Goal: Task Accomplishment & Management: Complete application form

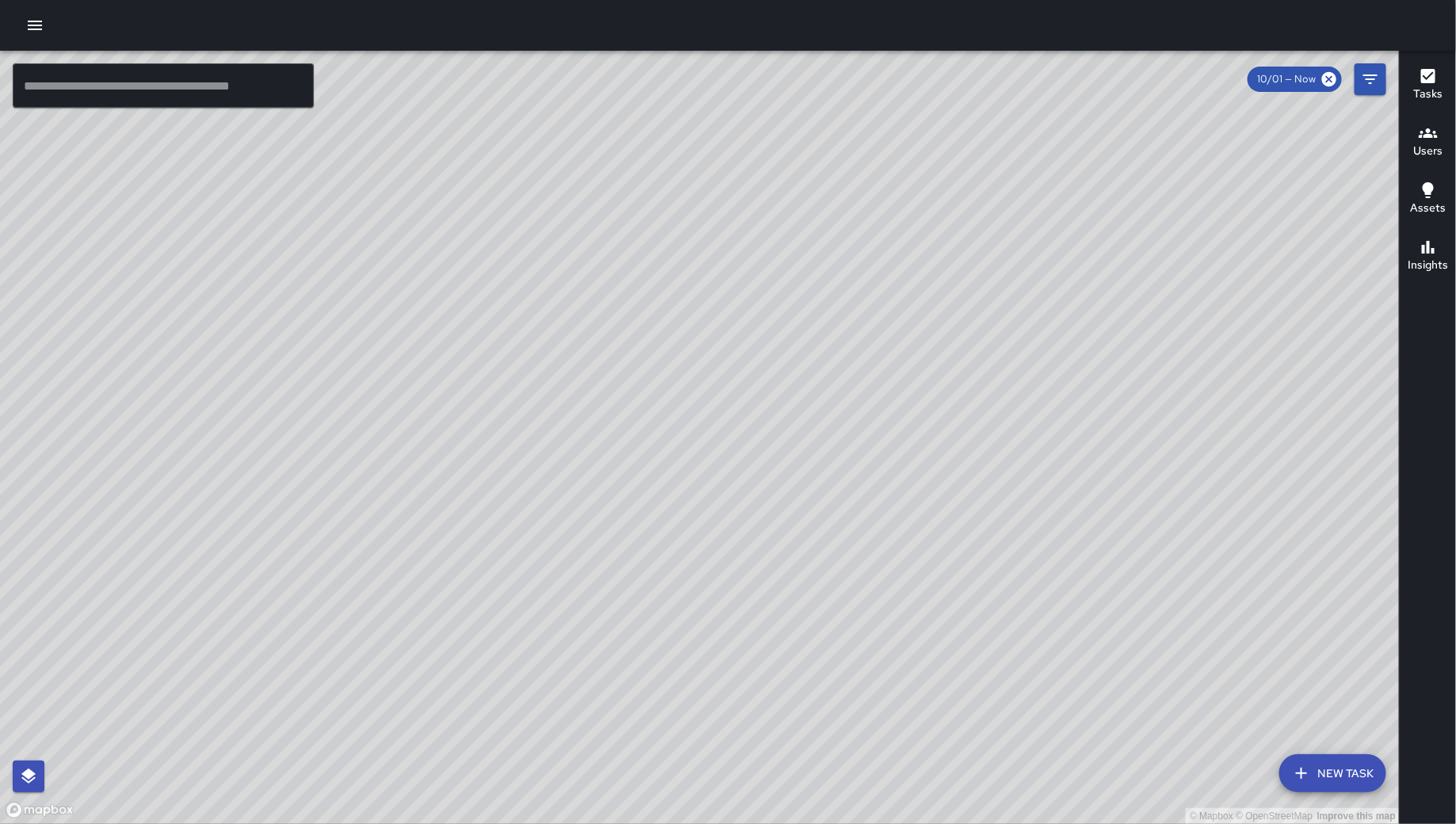
drag, startPoint x: 975, startPoint y: 705, endPoint x: 1059, endPoint y: 741, distance: 91.4
click at [1011, 733] on div "© Mapbox © OpenStreetMap Improve this map" at bounding box center [699, 437] width 1400 height 773
drag, startPoint x: 1059, startPoint y: 741, endPoint x: 1110, endPoint y: 741, distance: 51.0
click at [1081, 741] on div "© Mapbox © OpenStreetMap Improve this map" at bounding box center [699, 437] width 1400 height 773
click at [1114, 742] on div "© Mapbox © OpenStreetMap Improve this map" at bounding box center [699, 437] width 1400 height 773
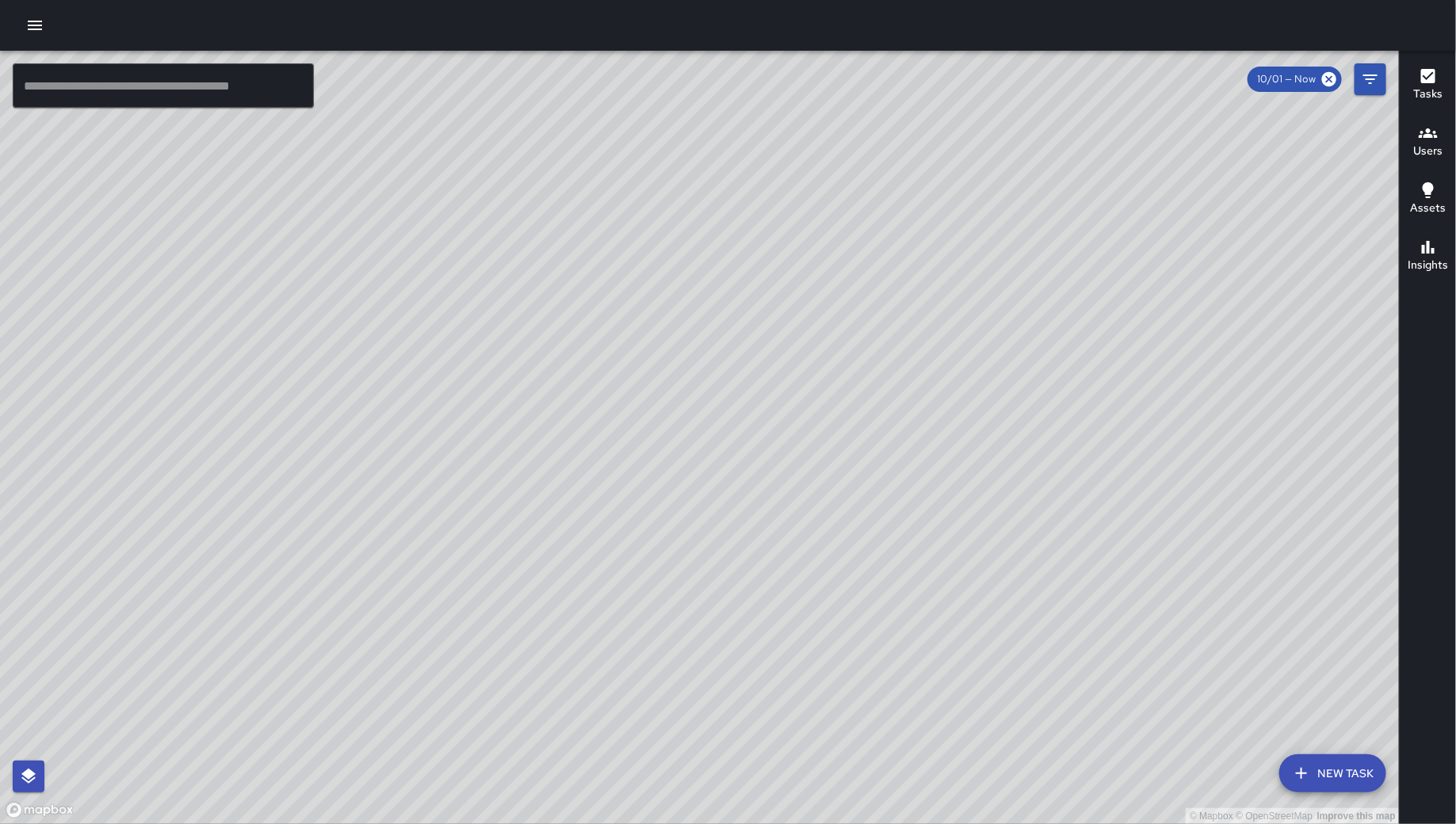
drag, startPoint x: 979, startPoint y: 589, endPoint x: 1060, endPoint y: 609, distance: 83.4
click at [1060, 609] on div "© Mapbox © OpenStreetMap Improve this map" at bounding box center [699, 437] width 1400 height 773
click at [29, 25] on icon "button" at bounding box center [35, 25] width 14 height 10
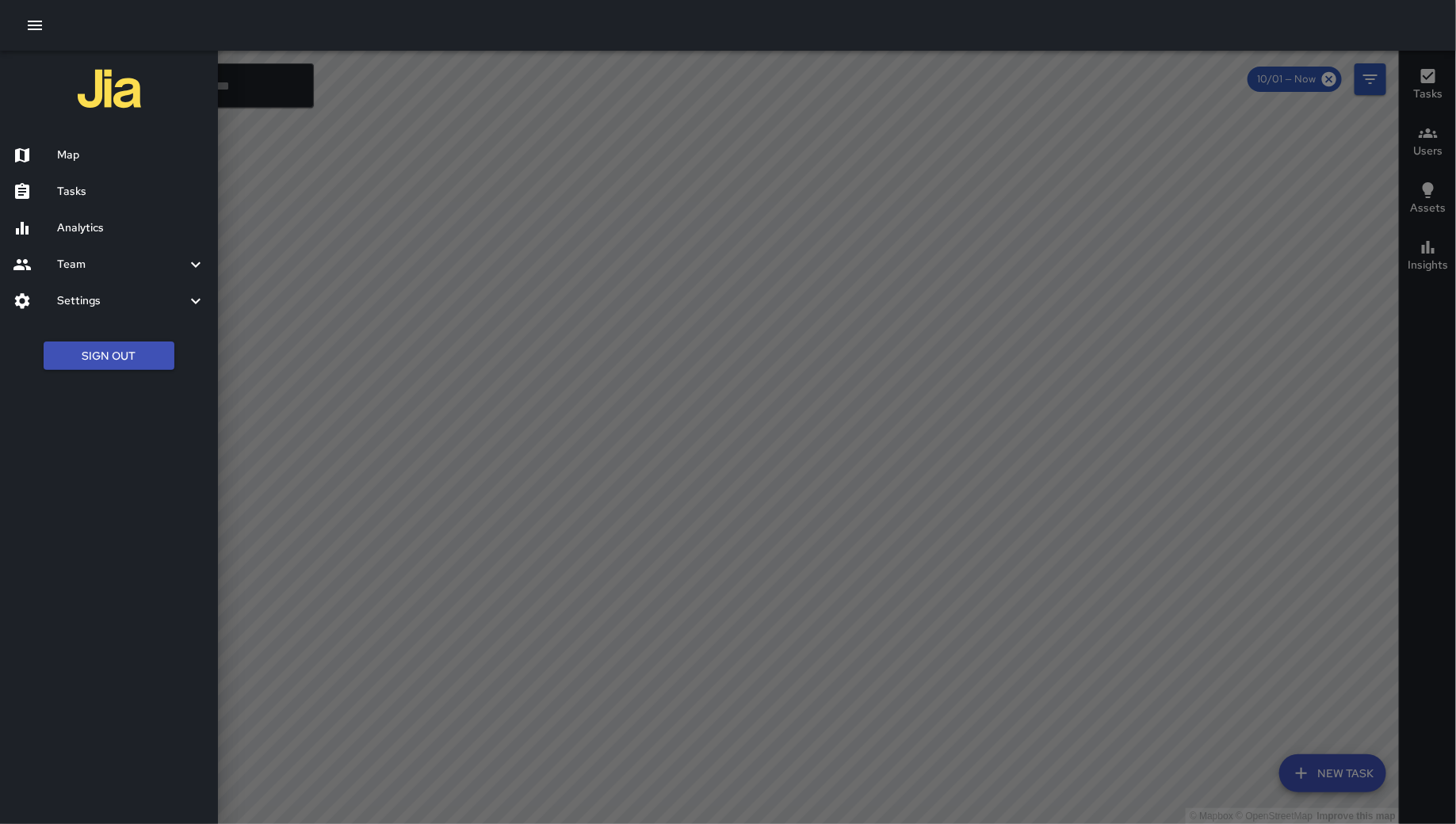
click at [128, 200] on h6 "Tasks" at bounding box center [131, 192] width 148 height 18
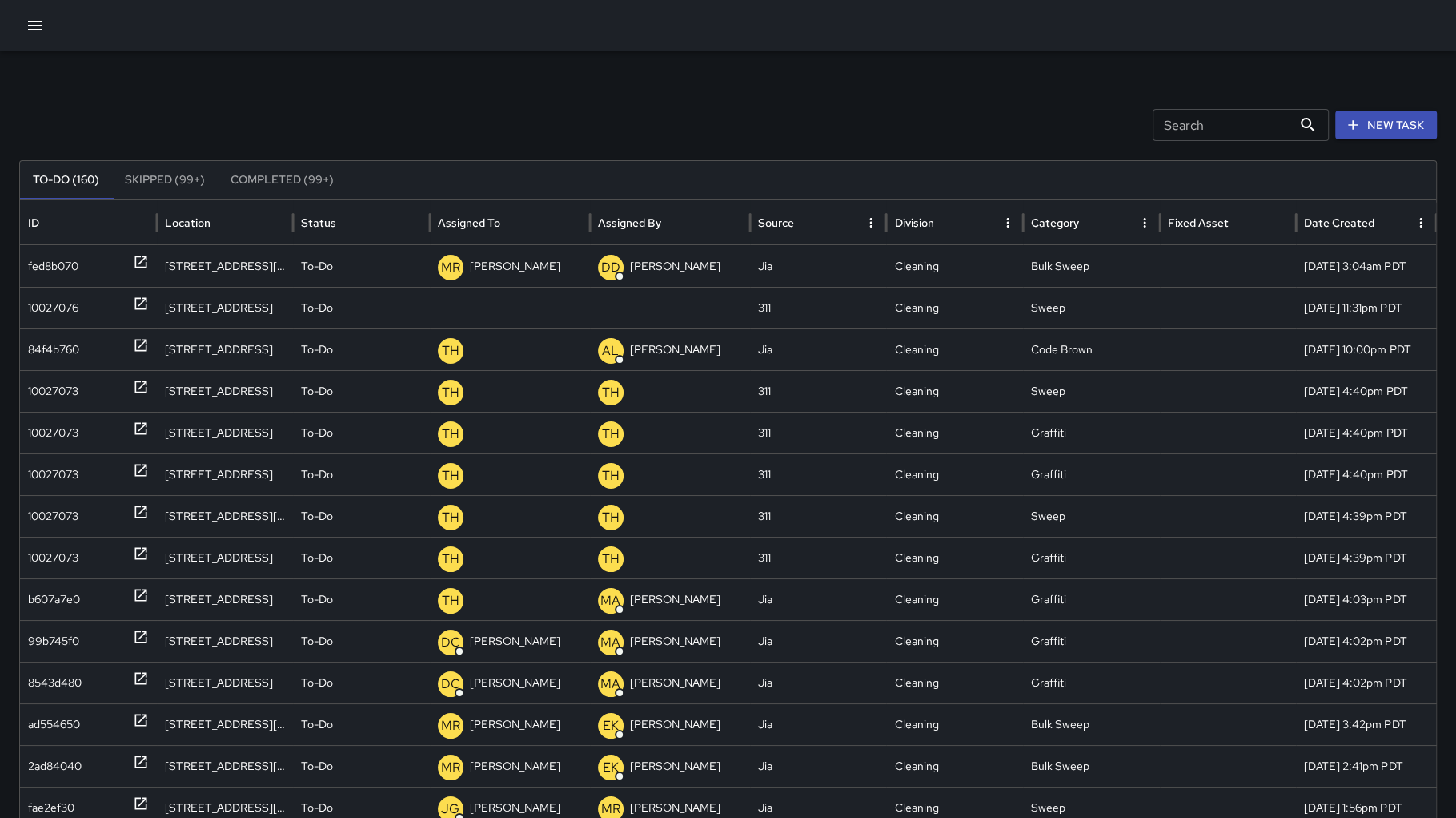
click at [1234, 130] on input "Search" at bounding box center [1222, 124] width 140 height 32
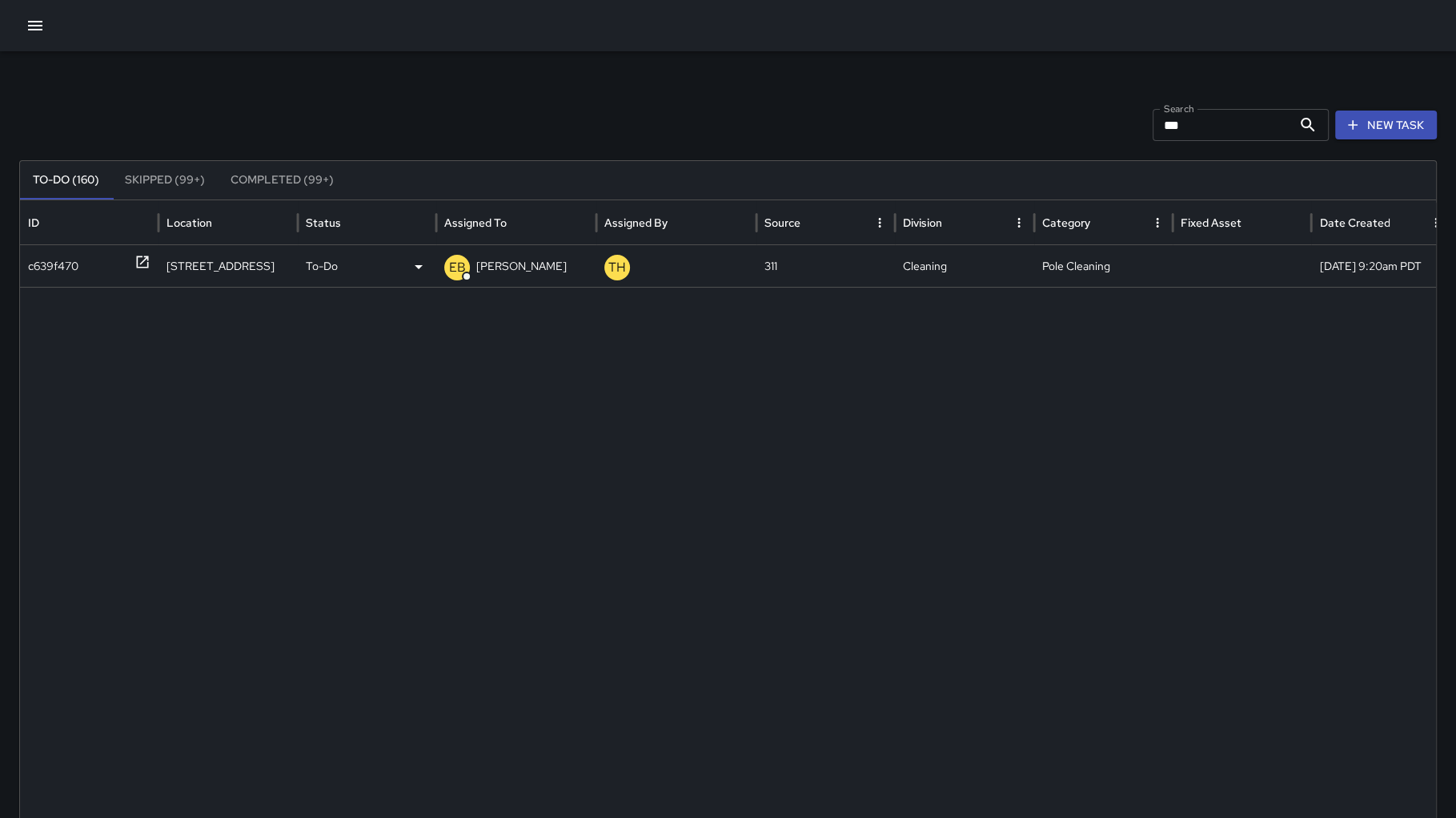
click at [52, 257] on div "c639f470" at bounding box center [53, 267] width 51 height 41
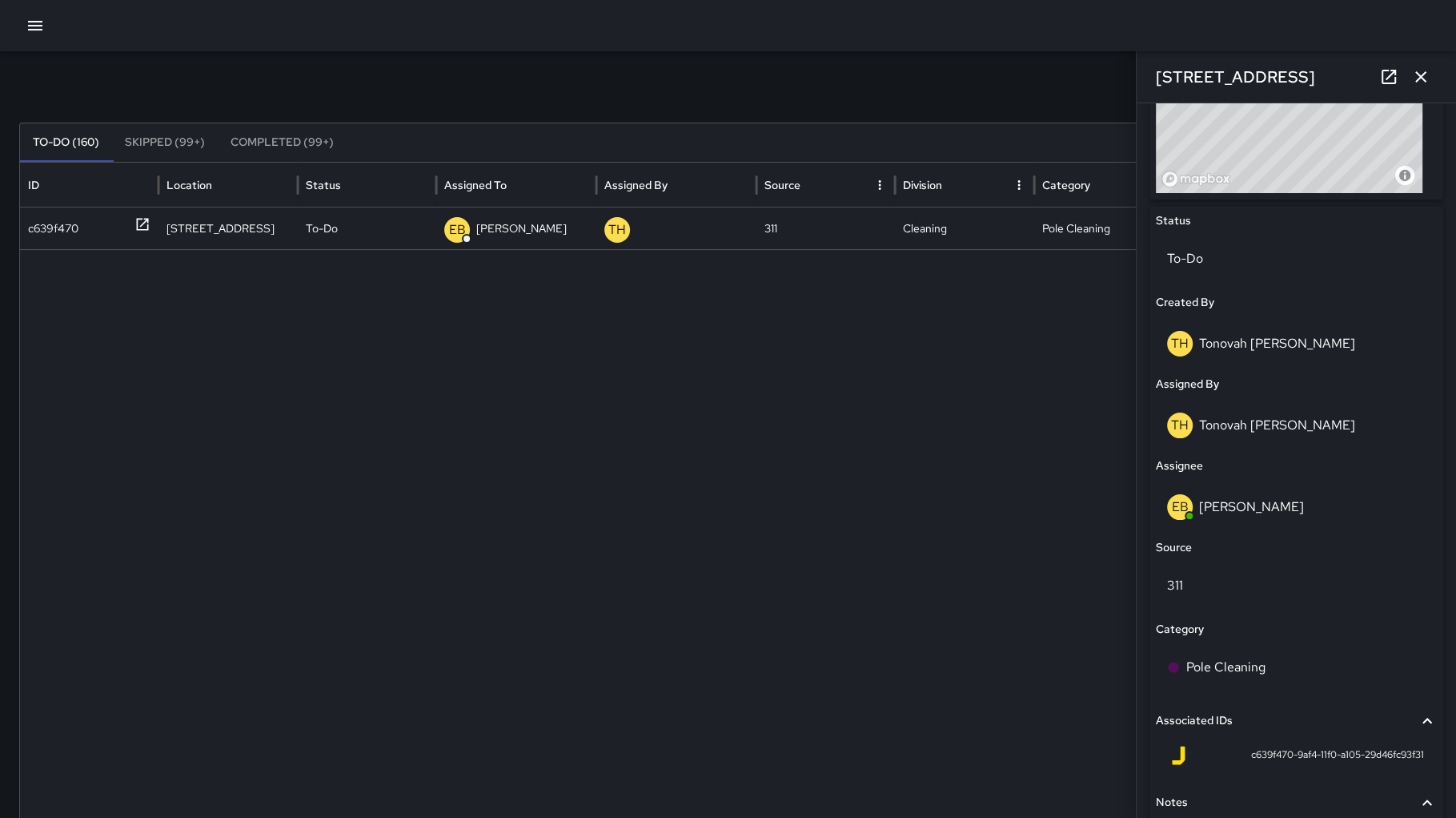
scroll to position [429, 0]
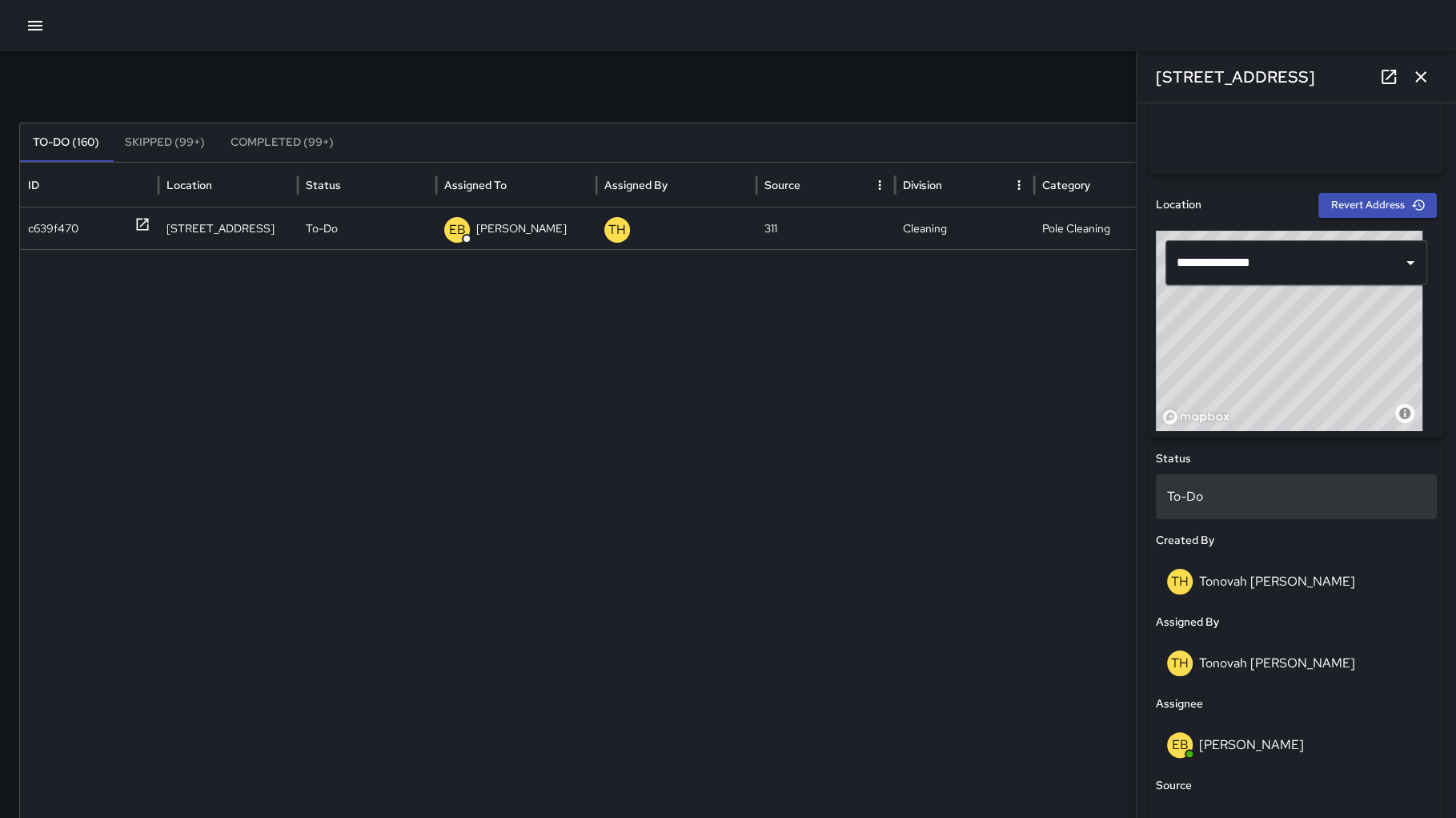
click at [1263, 486] on div "To-Do" at bounding box center [1297, 496] width 281 height 44
click at [1072, 544] on div at bounding box center [736, 545] width 1431 height 592
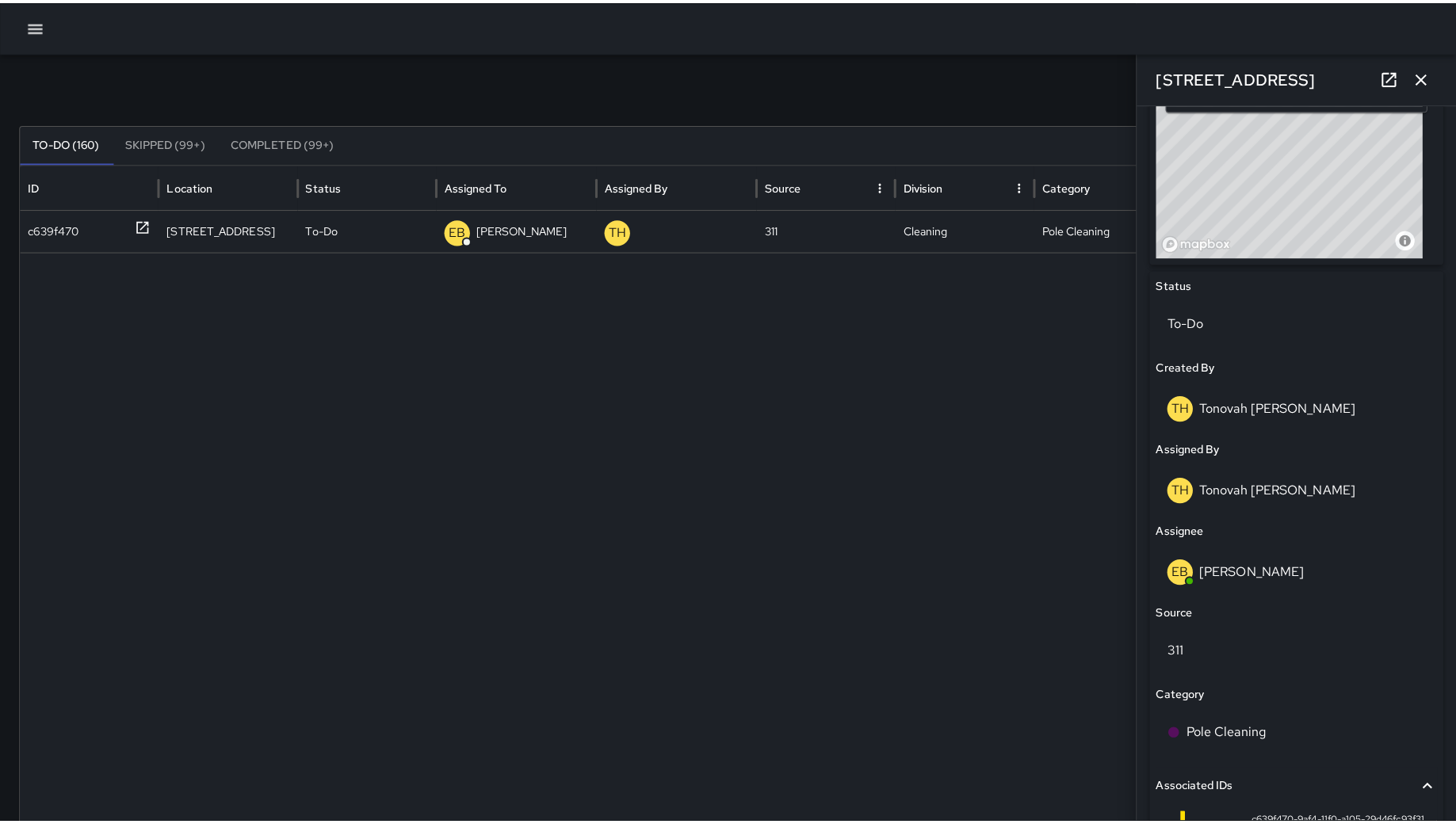
scroll to position [792, 0]
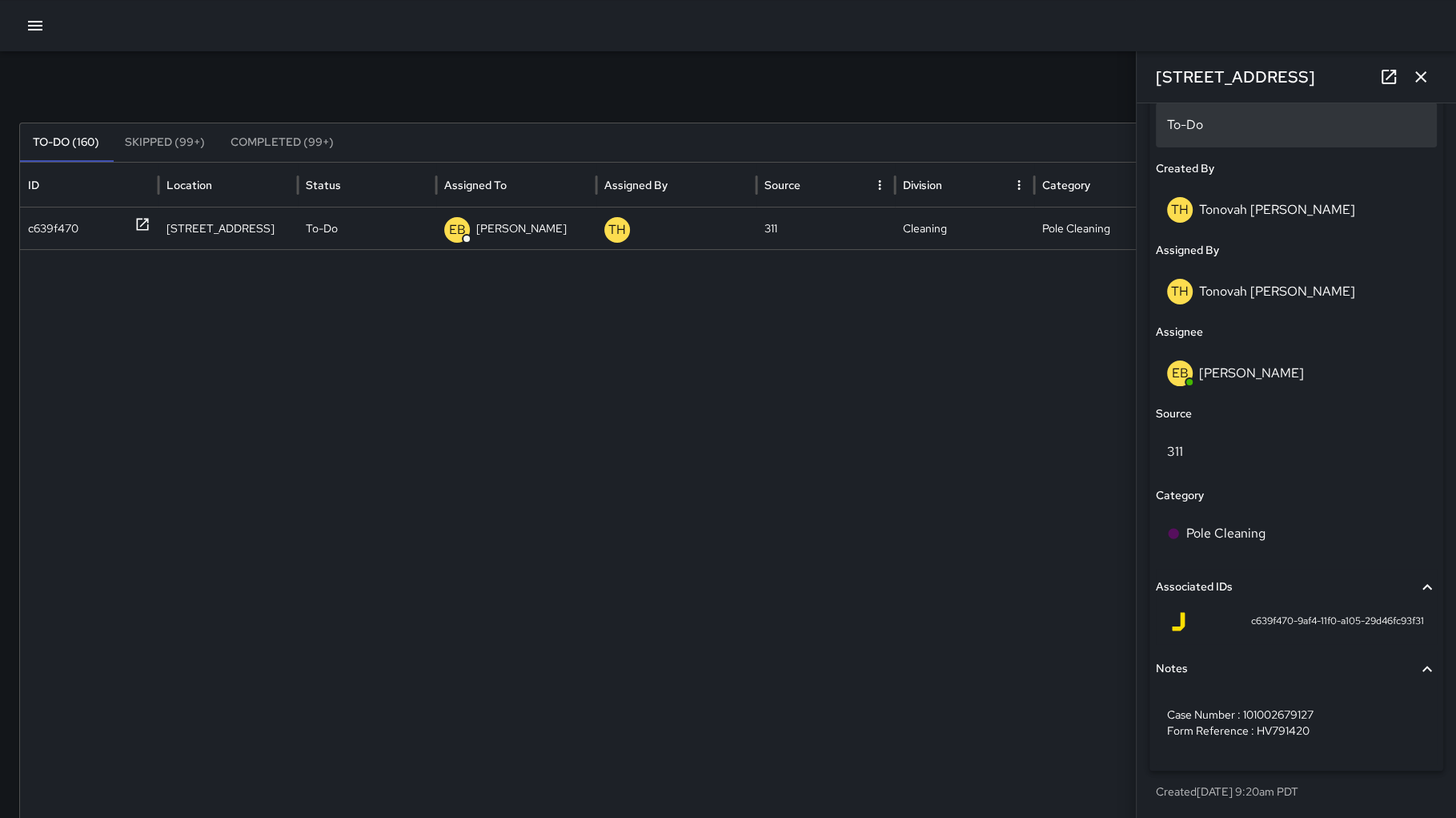
click at [1259, 140] on div "To-Do" at bounding box center [1297, 124] width 281 height 44
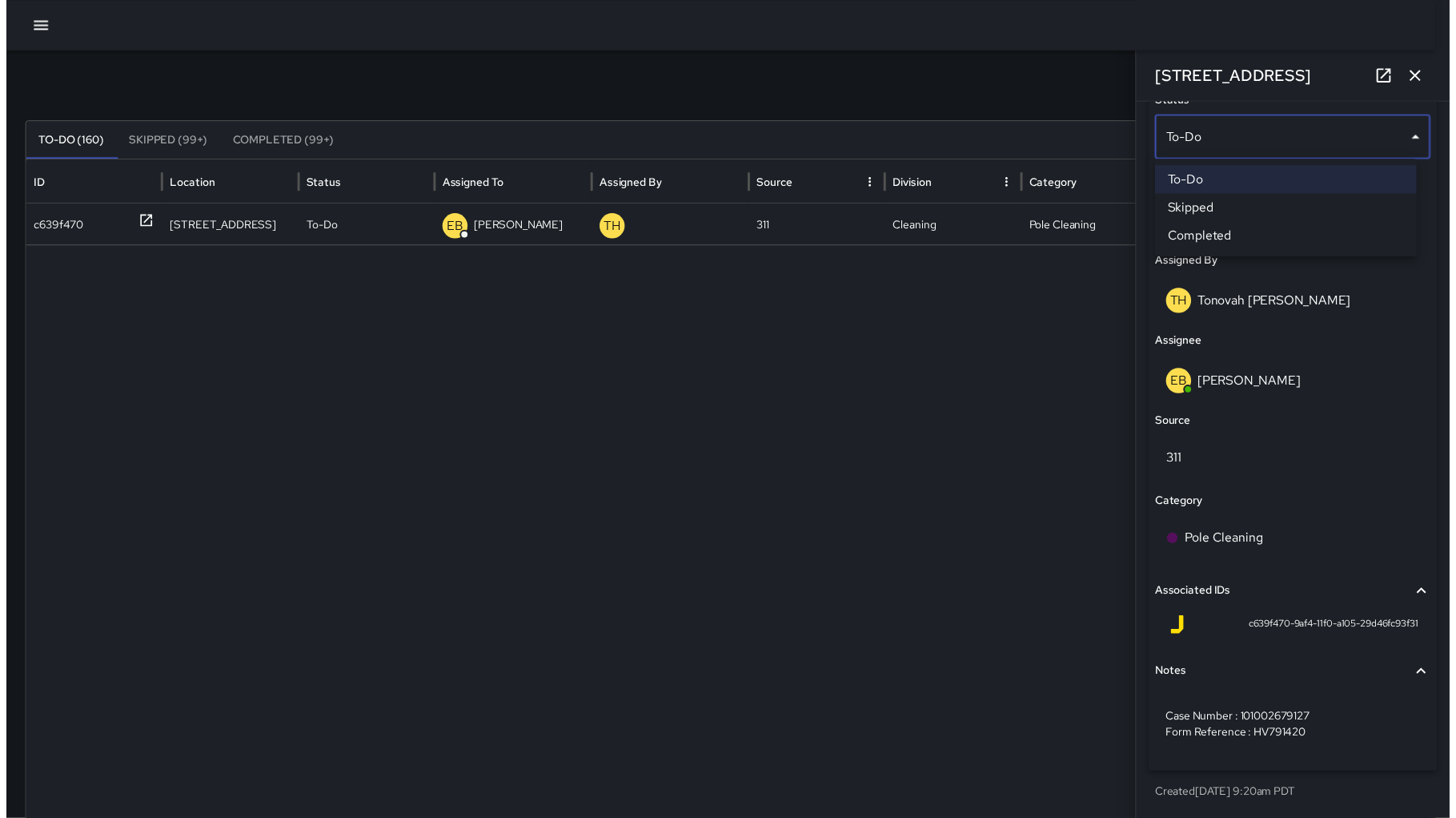
scroll to position [786, 0]
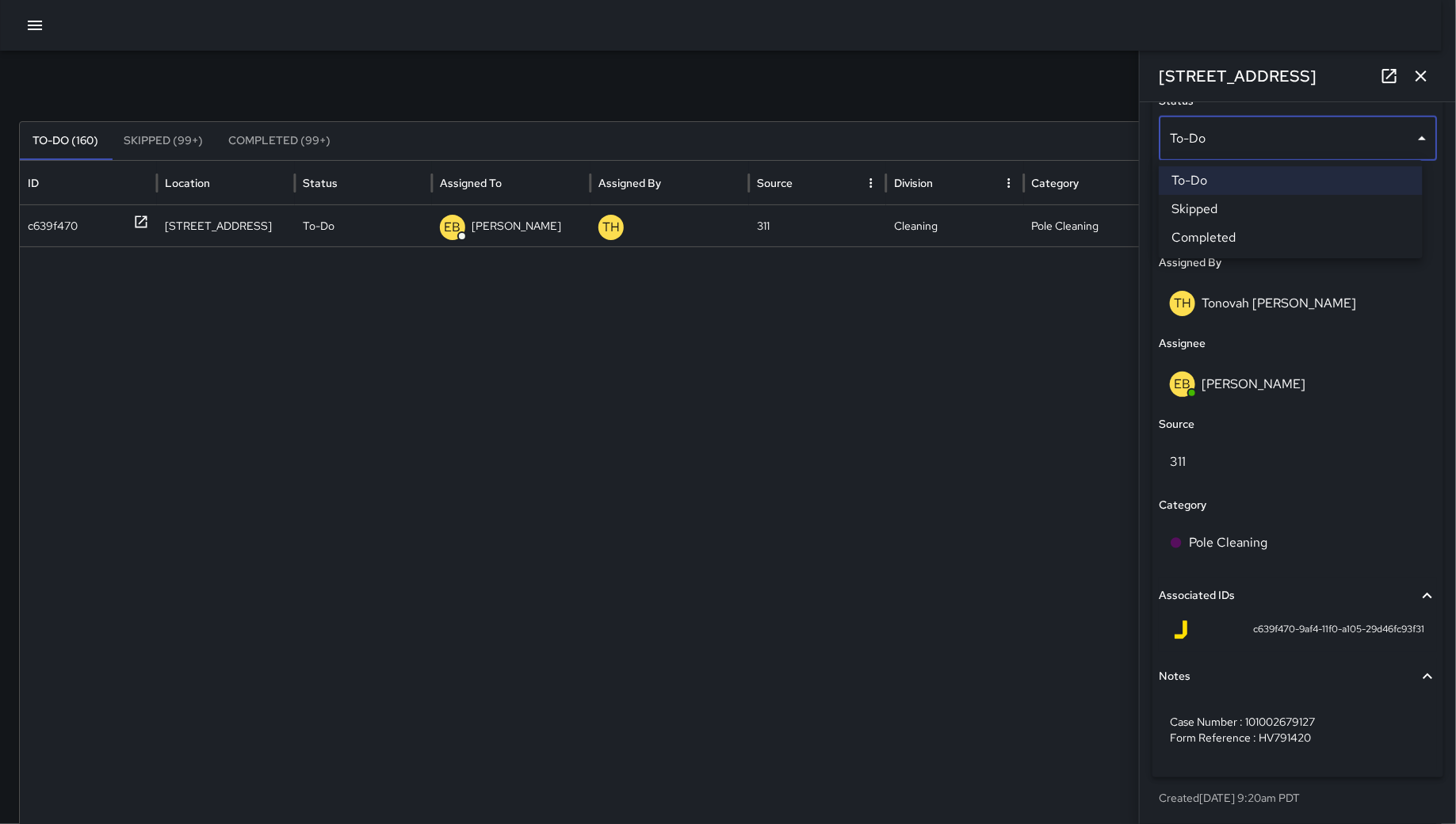
click at [947, 397] on div at bounding box center [728, 412] width 1456 height 824
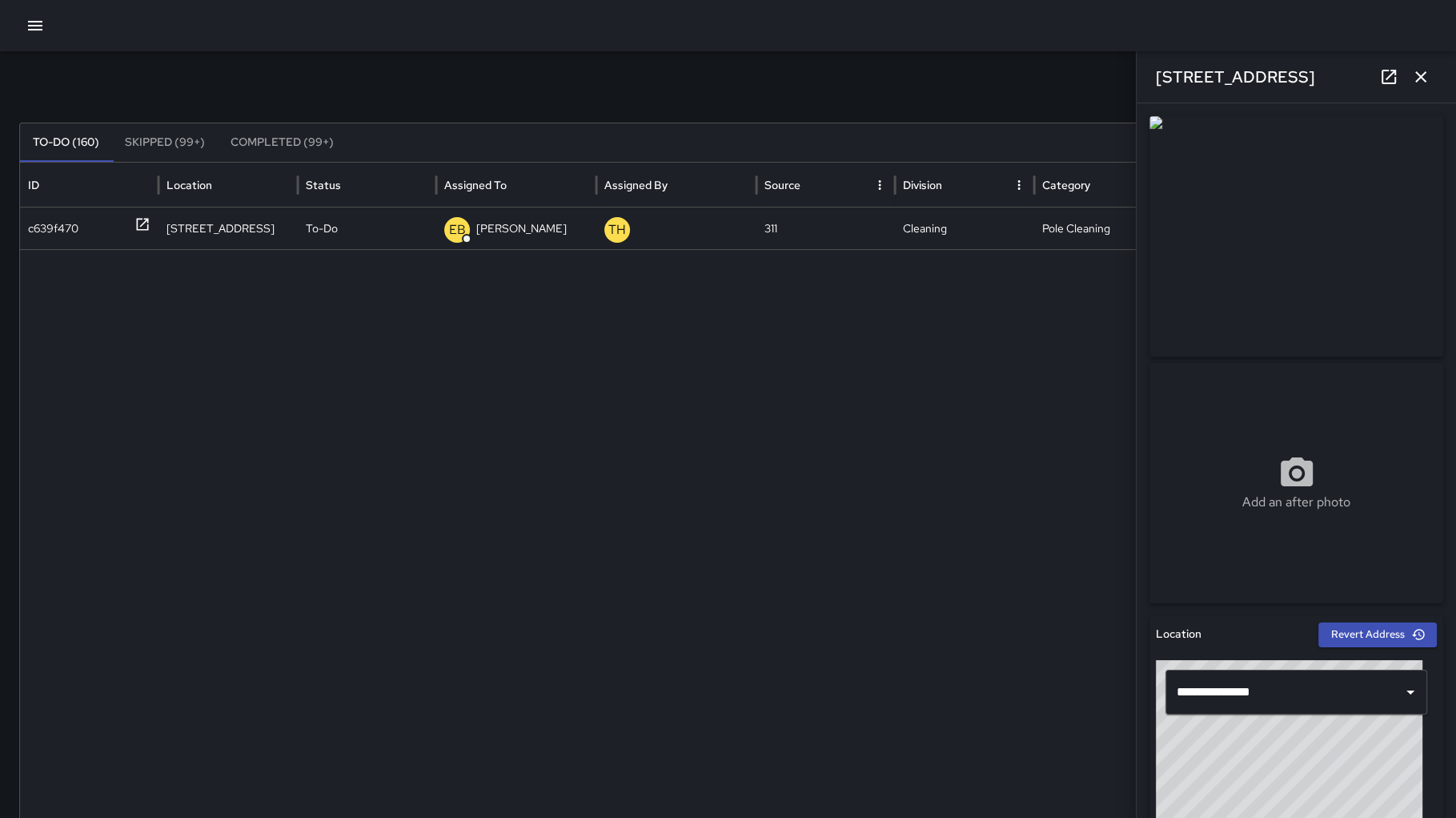
click at [1428, 74] on icon "button" at bounding box center [1421, 77] width 20 height 20
click at [1428, 74] on button "New Task" at bounding box center [1386, 87] width 101 height 29
click at [1427, 83] on icon "button" at bounding box center [1421, 77] width 20 height 20
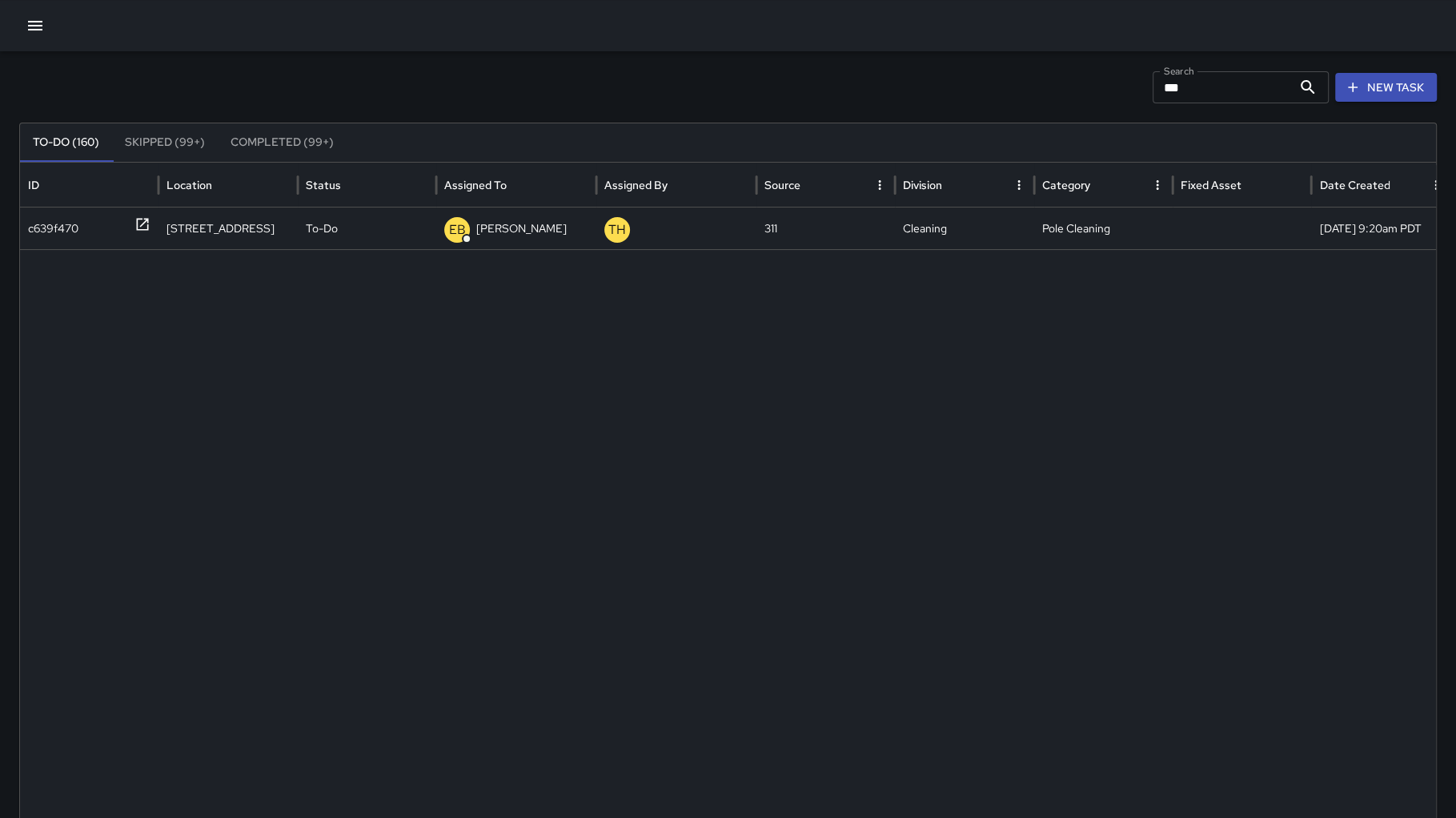
click at [1291, 92] on input "***" at bounding box center [1222, 87] width 140 height 32
click at [1290, 91] on input "***" at bounding box center [1222, 87] width 140 height 32
click at [1291, 92] on input "***" at bounding box center [1222, 87] width 140 height 32
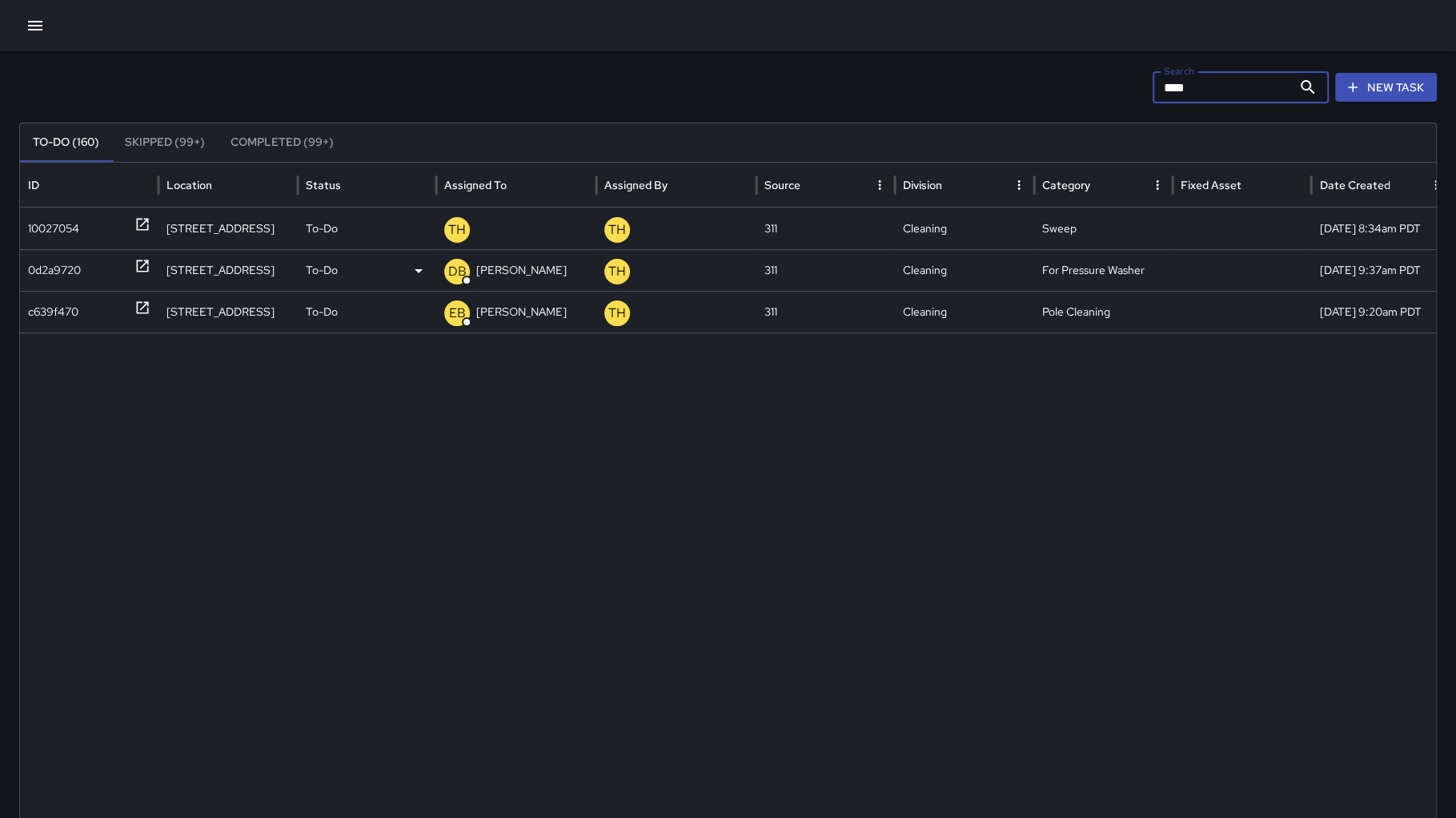
type input "***"
click at [48, 275] on div "0d2a9720" at bounding box center [54, 270] width 52 height 41
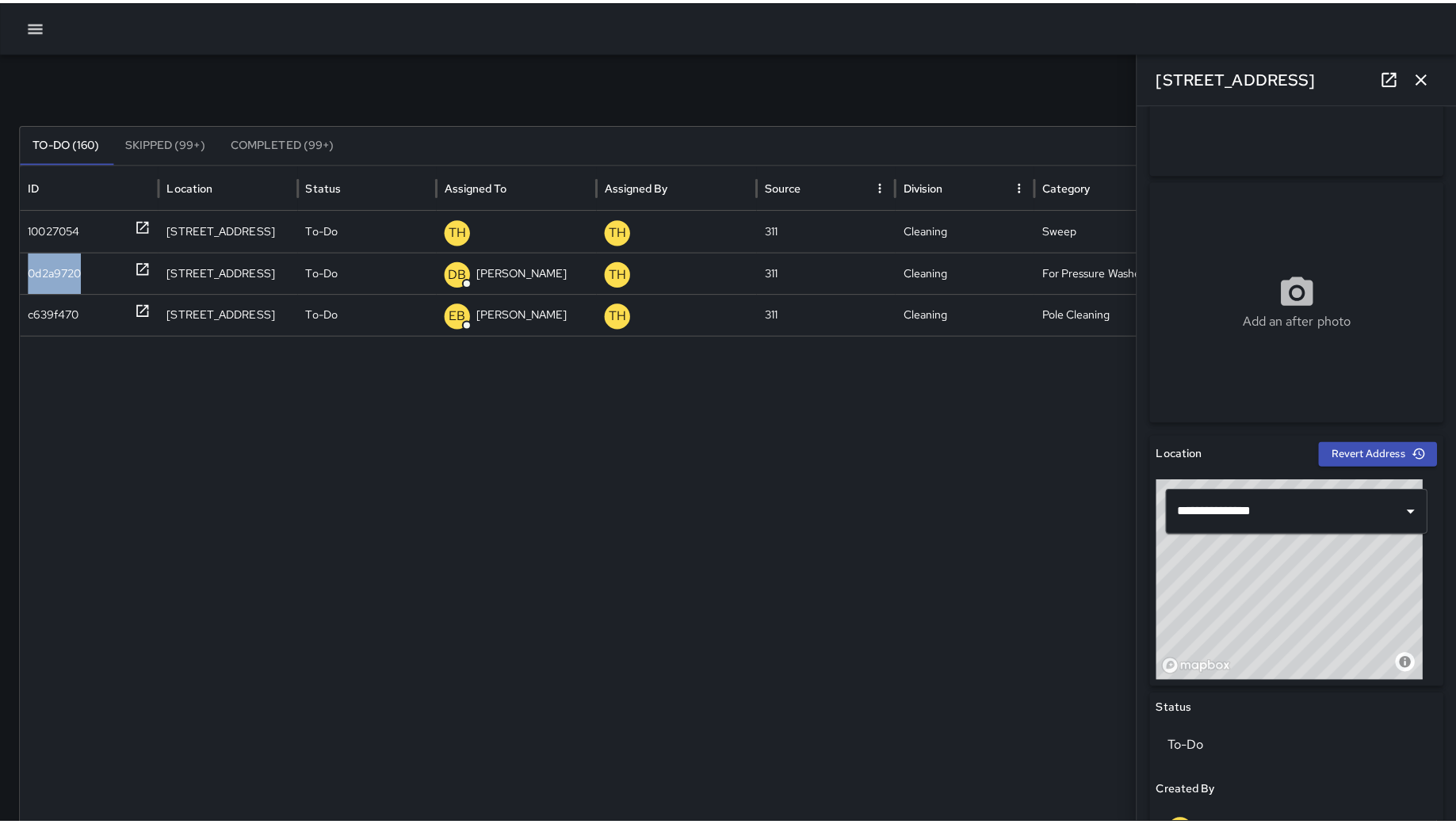
scroll to position [792, 0]
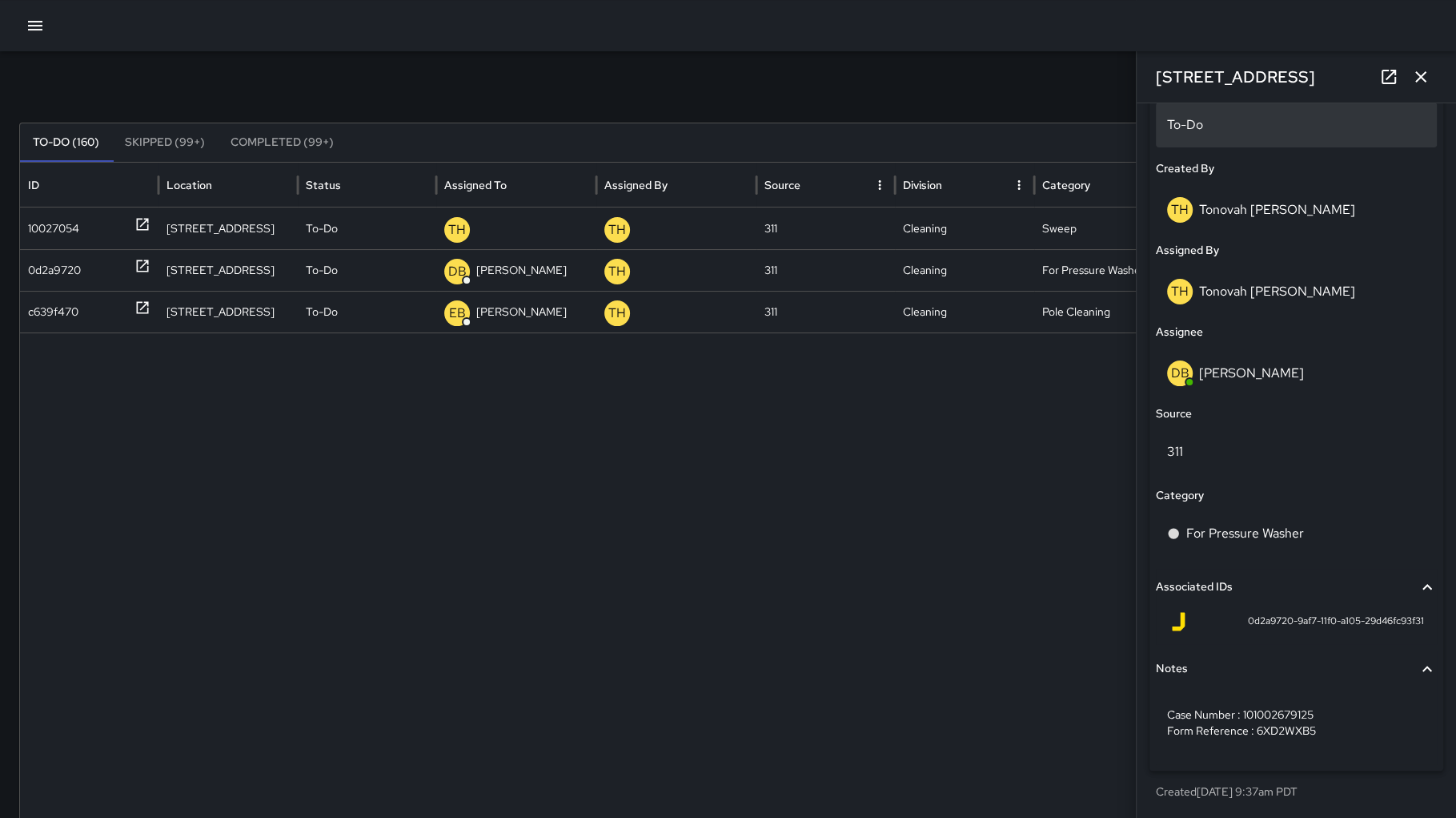
click at [1232, 142] on div "To-Do" at bounding box center [1297, 124] width 281 height 44
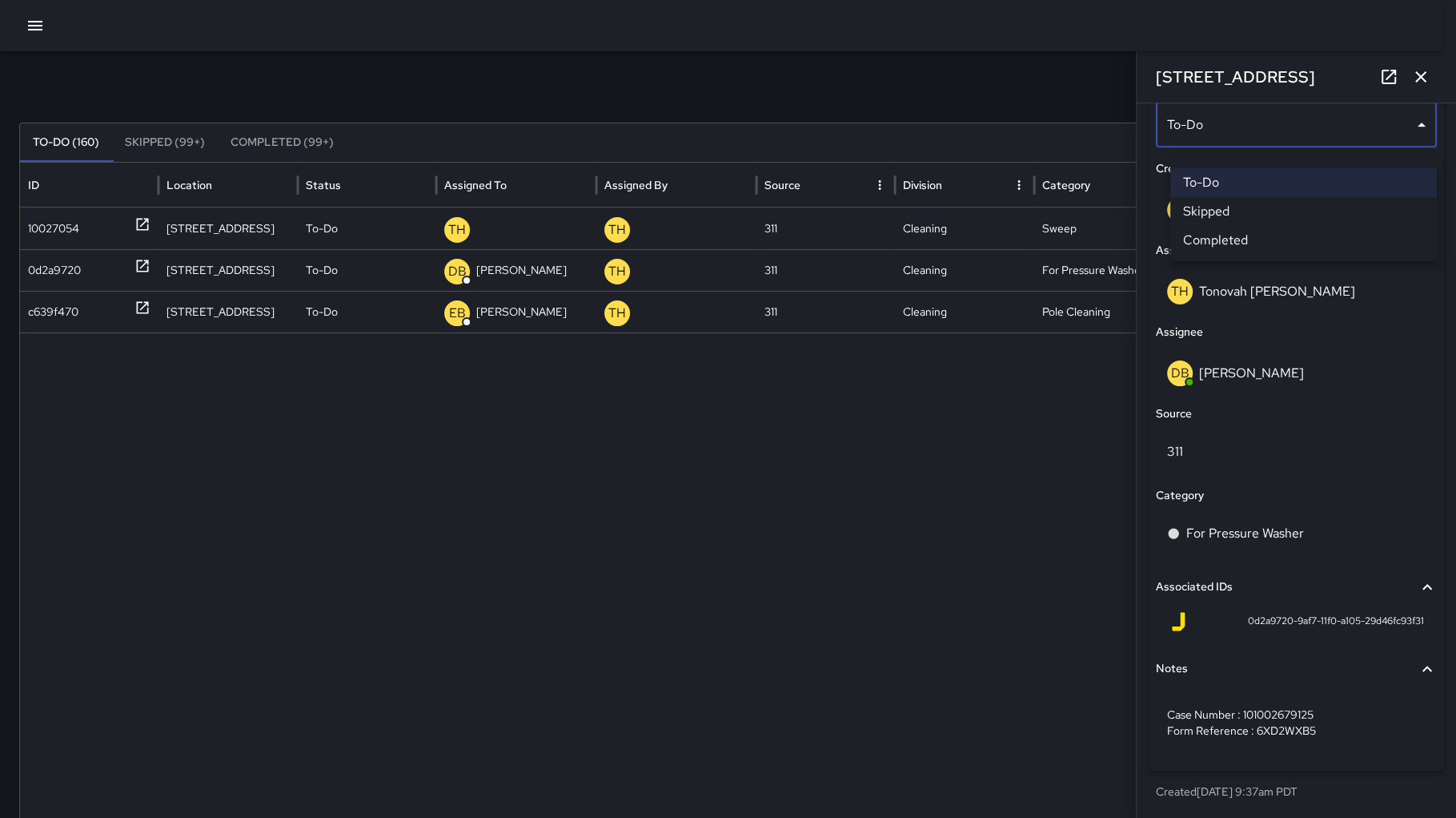
scroll to position [786, 0]
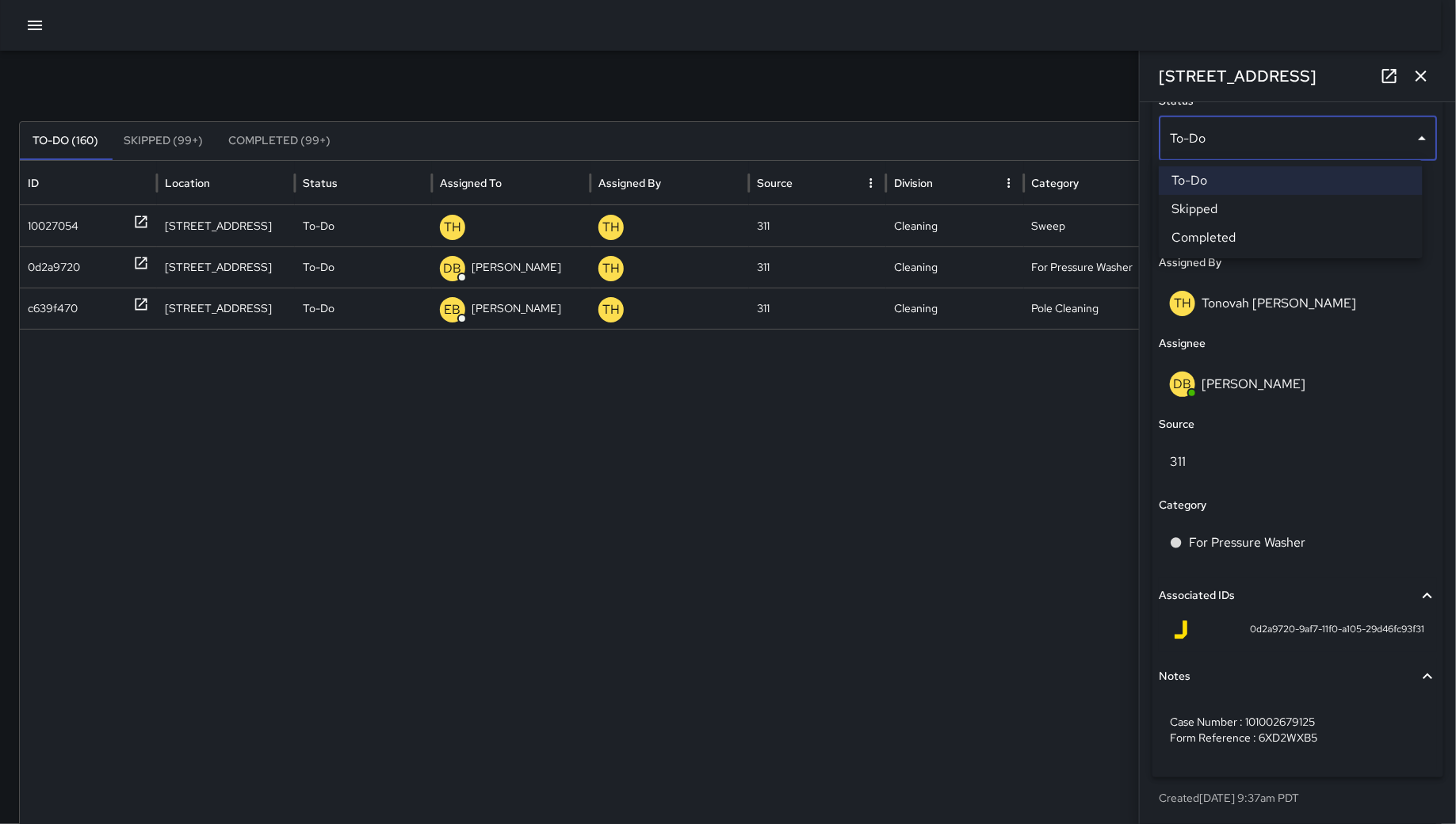
click at [1249, 204] on li "Skipped" at bounding box center [1291, 209] width 264 height 28
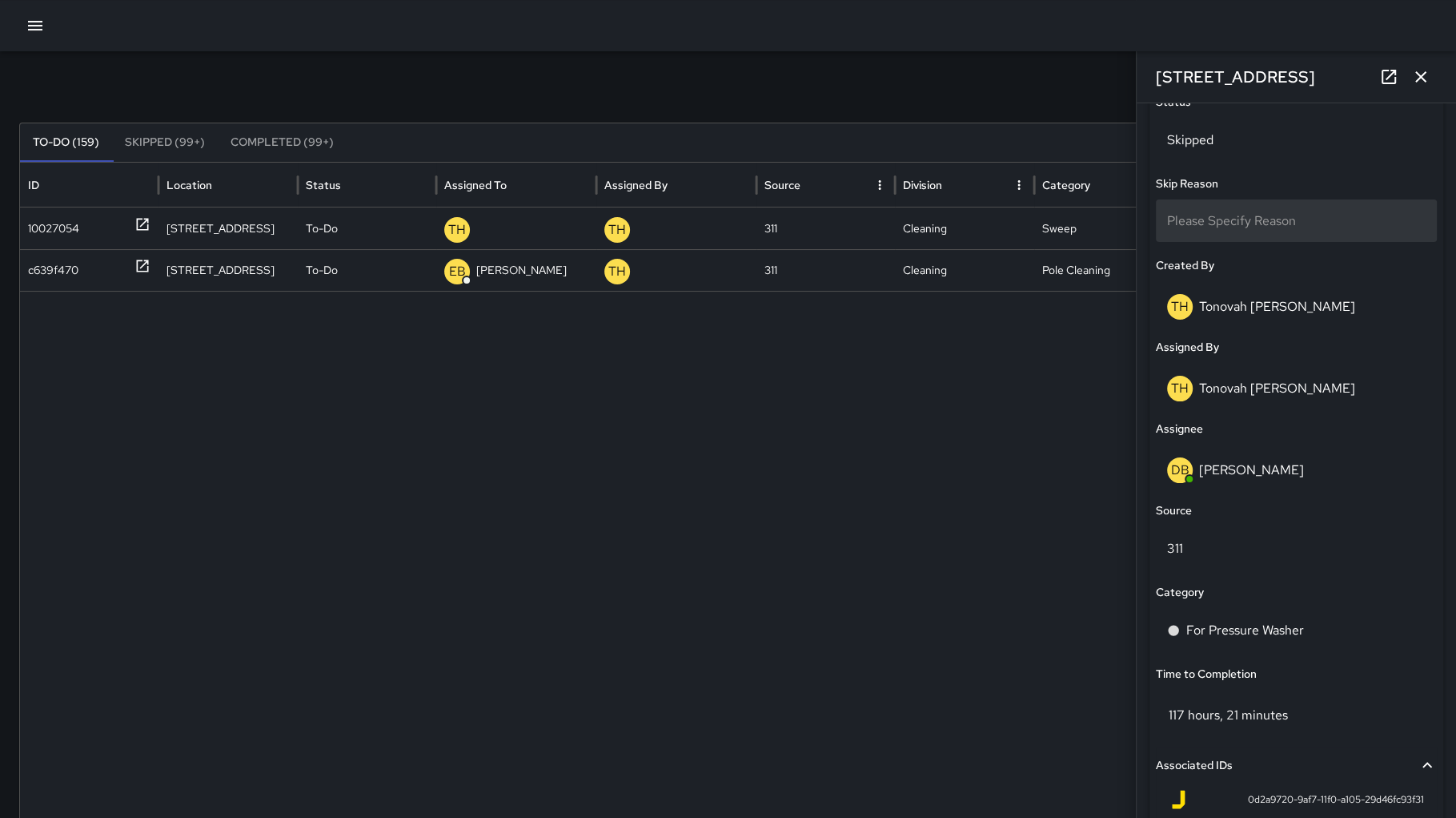
click at [1268, 217] on span "Please Specify Reason" at bounding box center [1231, 221] width 129 height 17
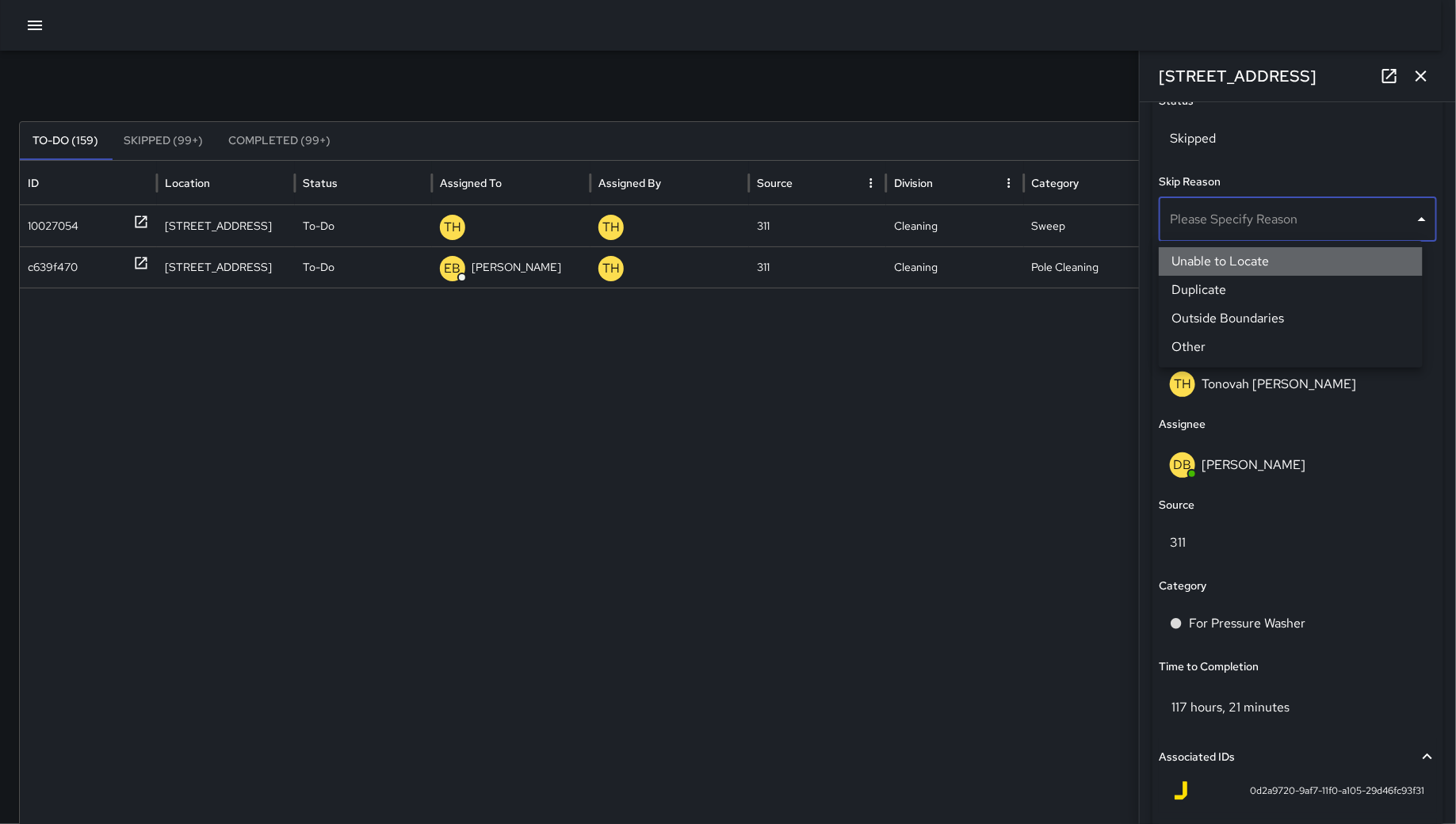
click at [1244, 259] on li "Unable to Locate" at bounding box center [1291, 261] width 264 height 28
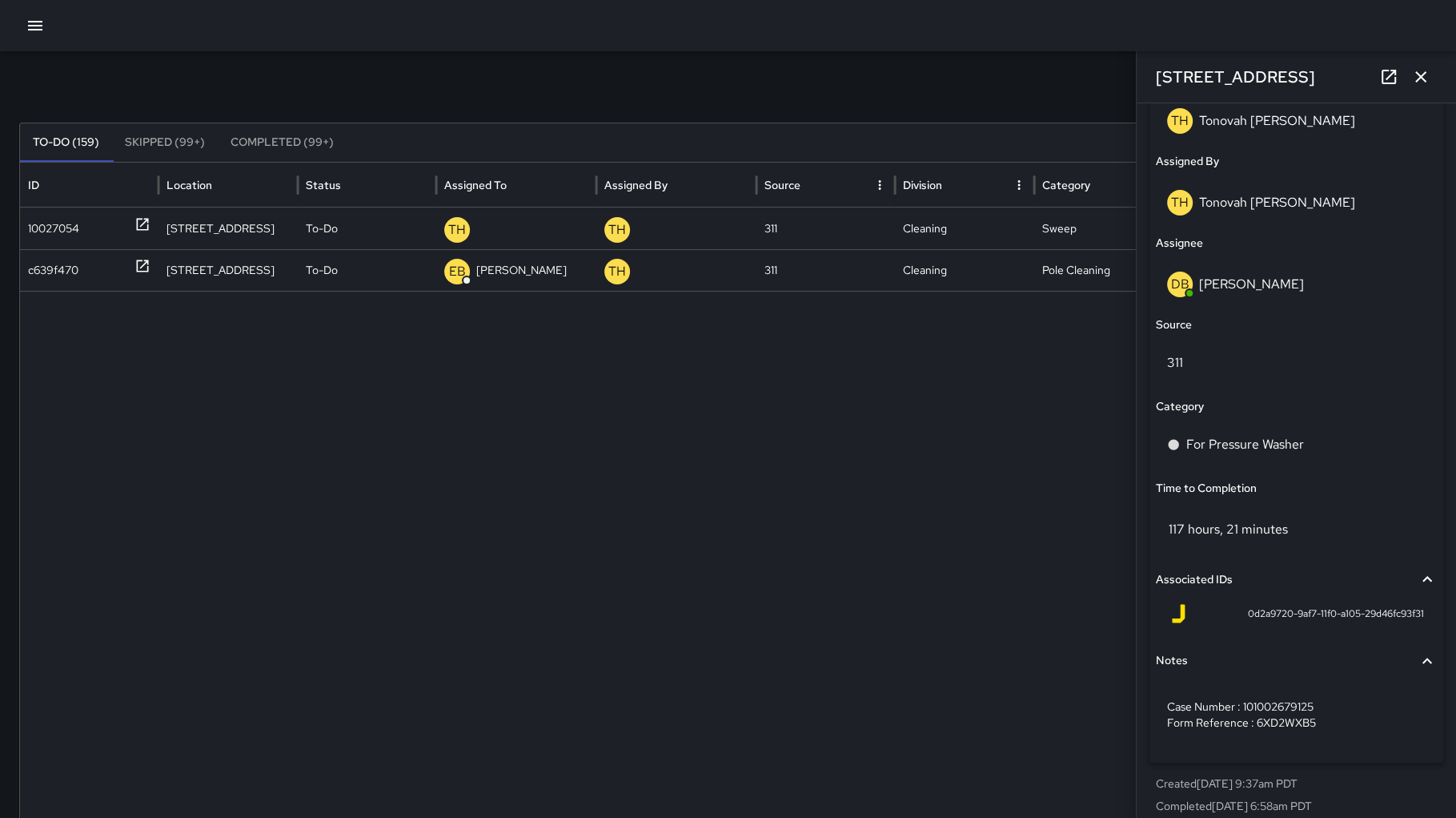
scroll to position [986, 0]
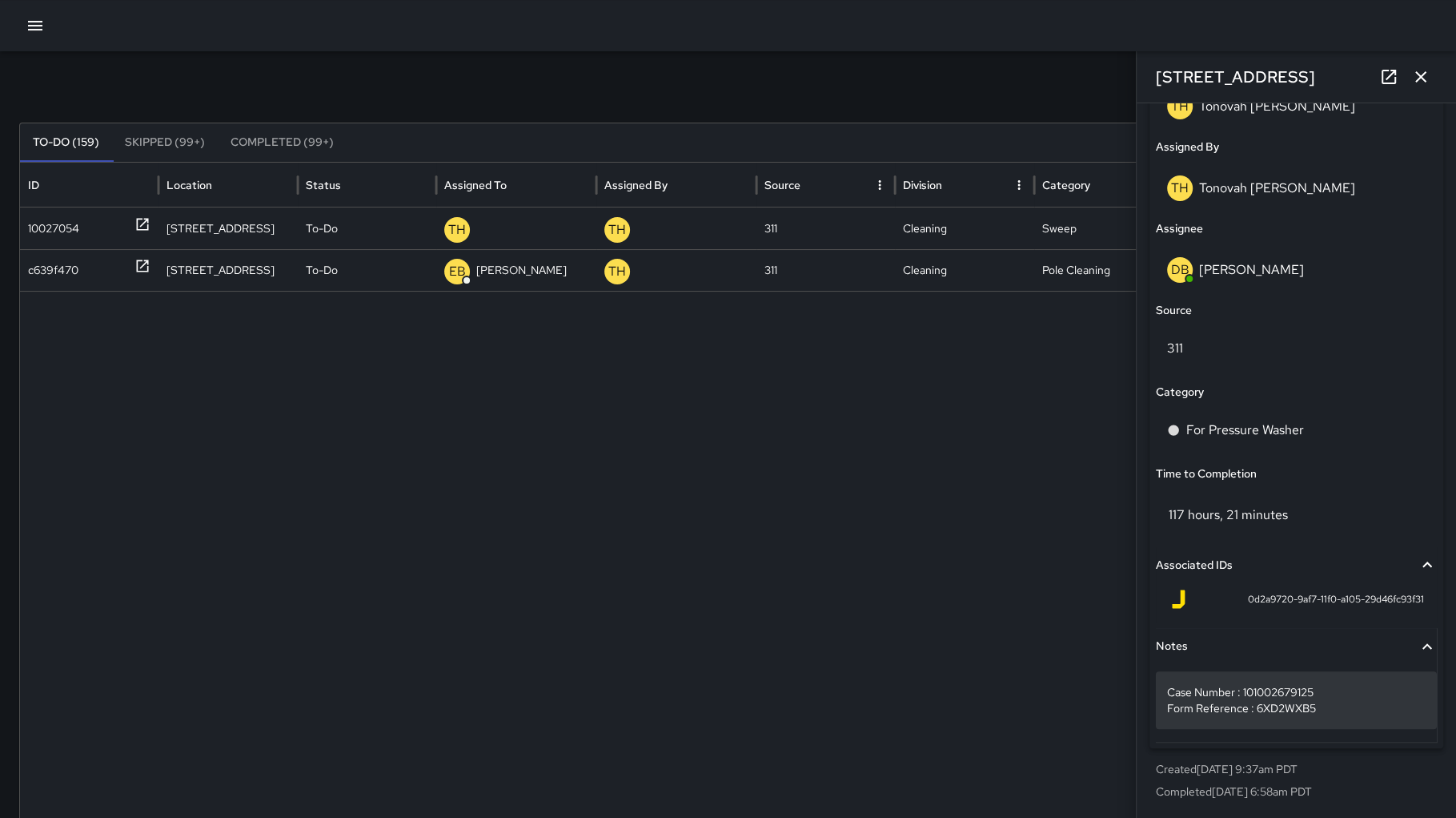
click at [1350, 707] on p "Case Number : 101002679125 Form Reference : 6XD2WXB5" at bounding box center [1296, 700] width 259 height 32
click at [1359, 716] on div "Case Number : 101002679125 Form Reference : 6XD2WXB5" at bounding box center [1297, 700] width 281 height 58
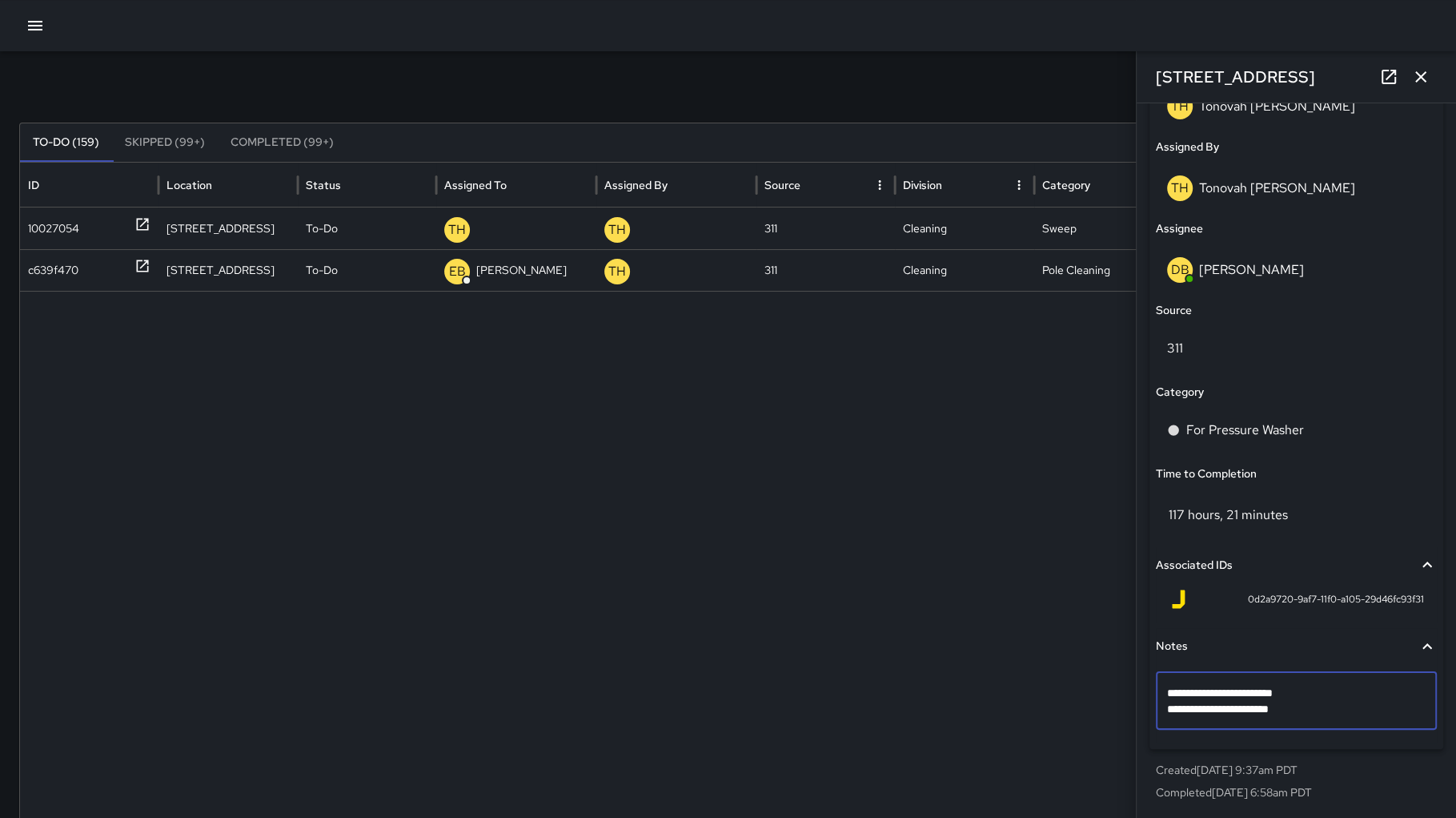
click at [1362, 713] on textarea "**********" at bounding box center [1289, 701] width 244 height 32
type textarea "**********"
click at [1004, 498] on div at bounding box center [736, 565] width 1431 height 550
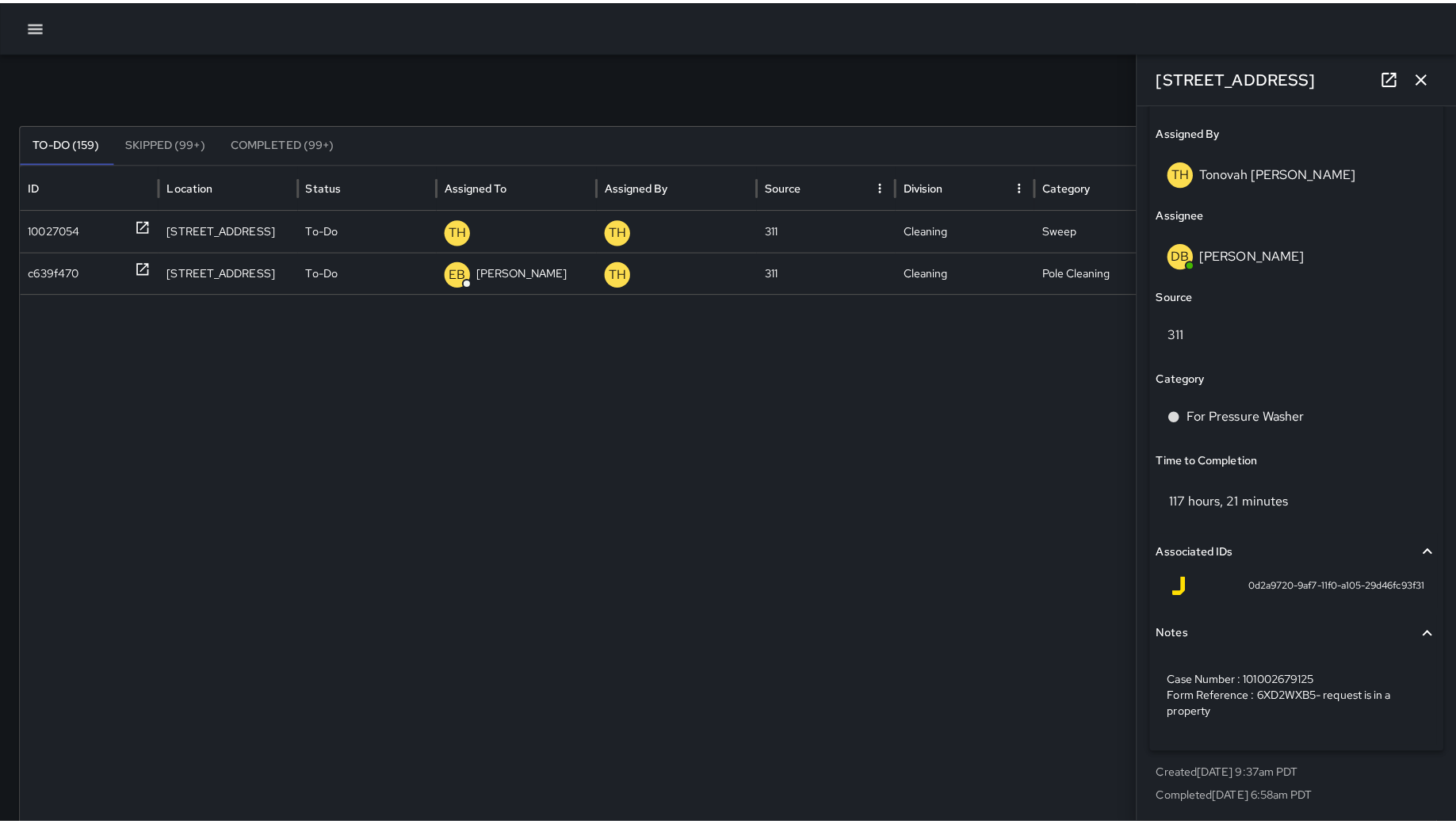
scroll to position [549, 0]
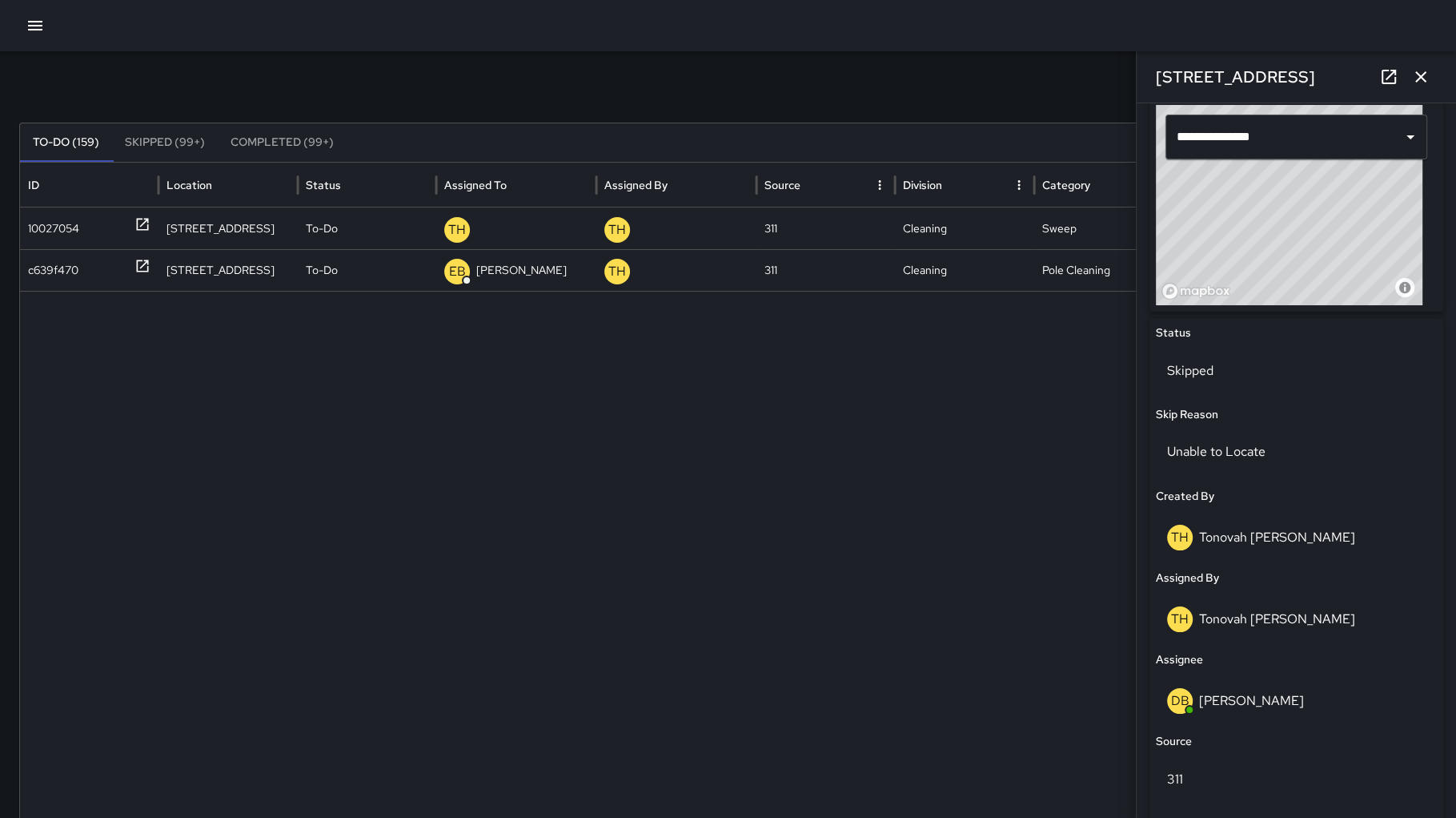
click at [1420, 69] on icon "button" at bounding box center [1421, 77] width 20 height 20
click at [1420, 69] on div "**********" at bounding box center [728, 468] width 1456 height 909
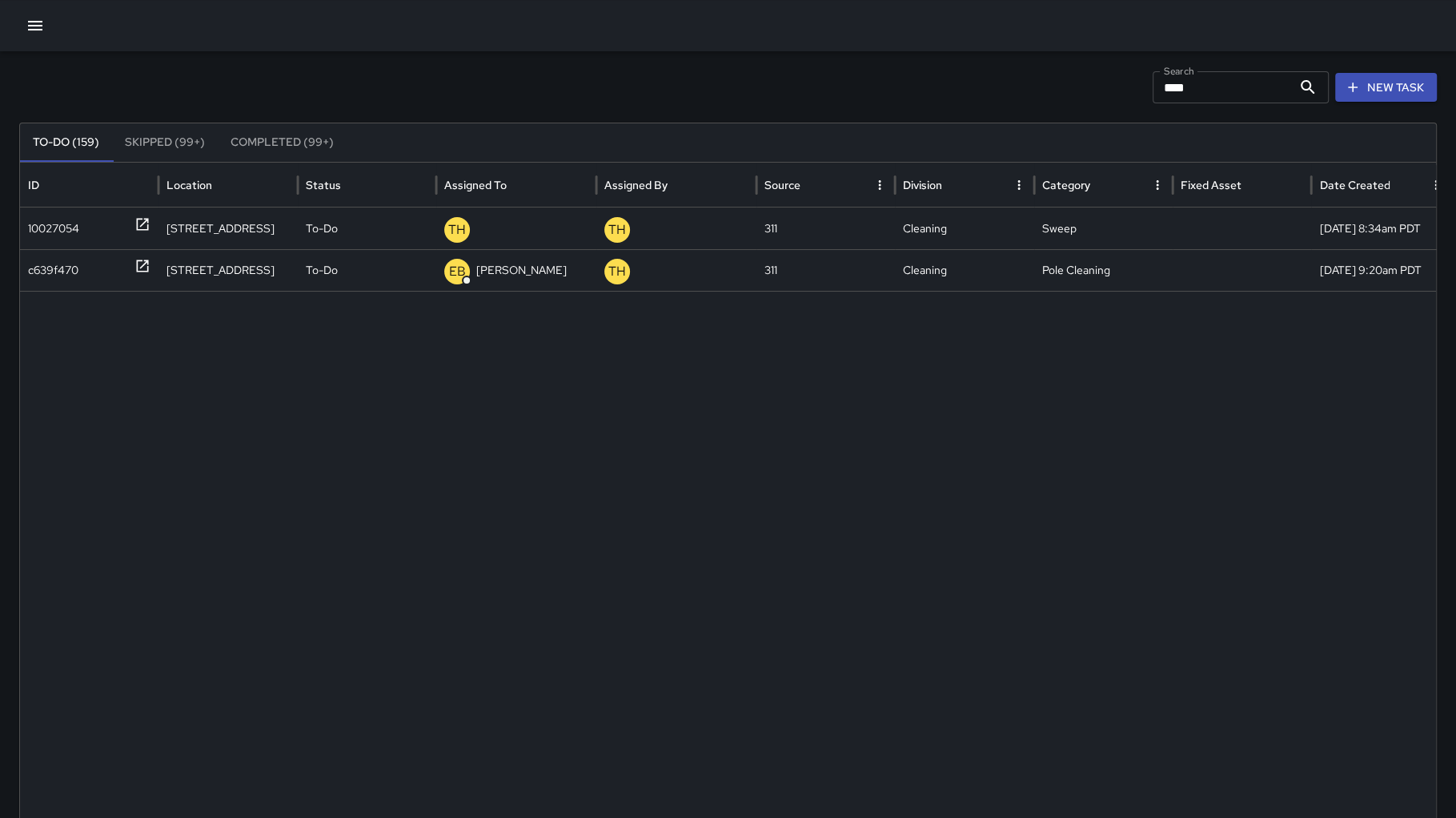
click at [21, 38] on div at bounding box center [728, 26] width 1456 height 52
click at [41, 28] on icon "button" at bounding box center [36, 26] width 20 height 20
click at [36, 26] on icon "button" at bounding box center [36, 25] width 14 height 10
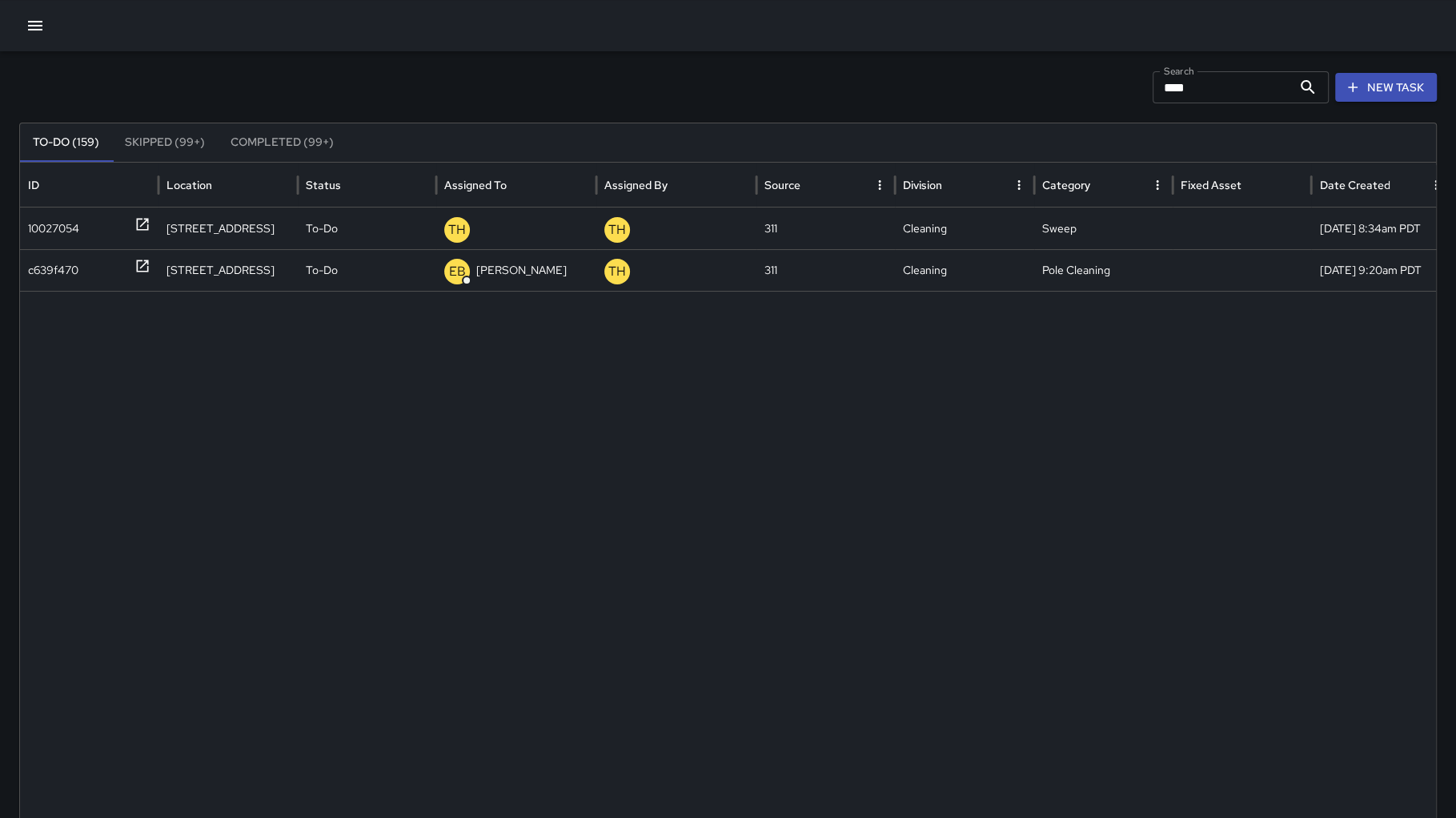
click at [36, 26] on icon "button" at bounding box center [36, 25] width 14 height 10
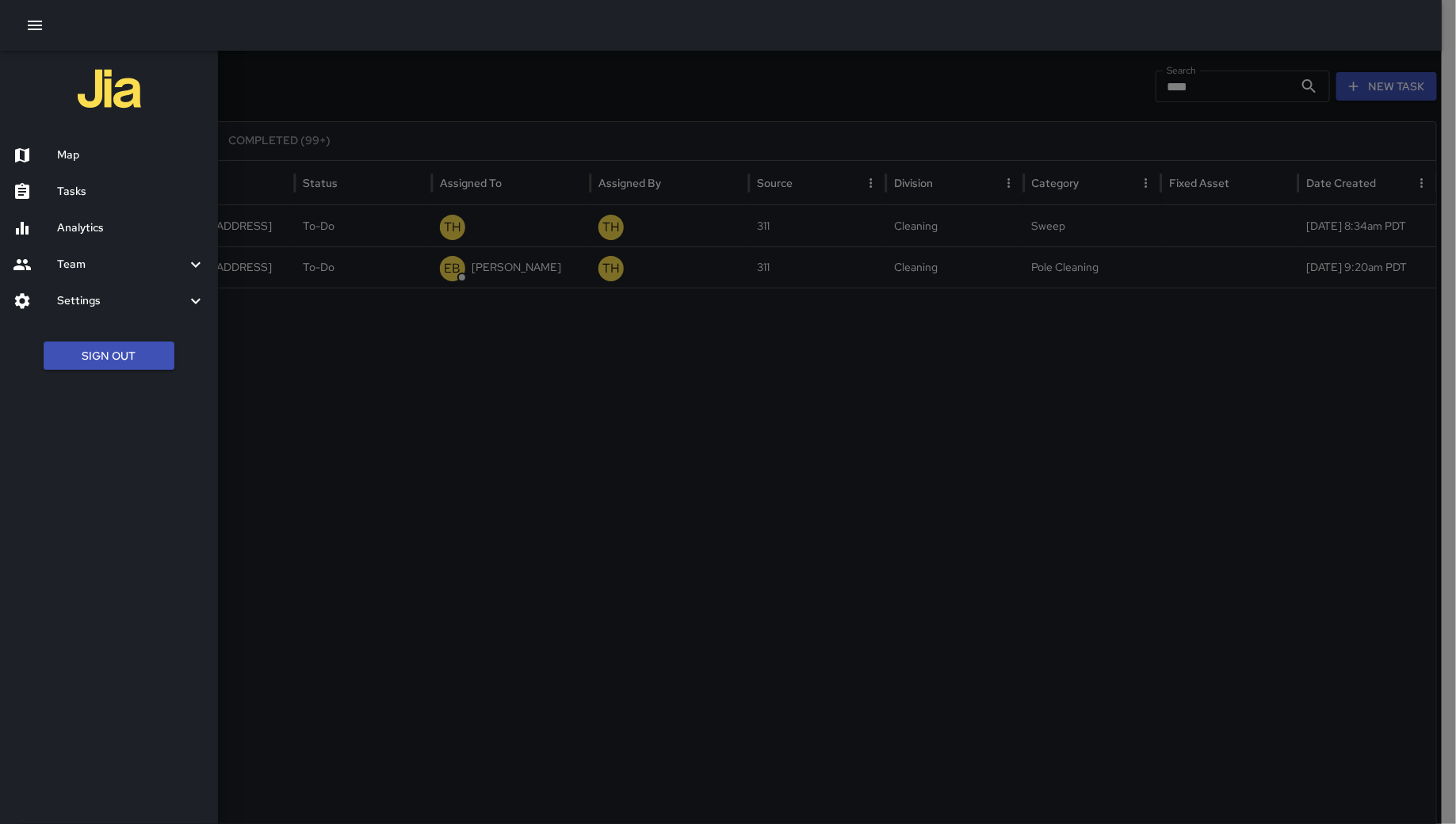
click at [107, 142] on div "Map" at bounding box center [109, 155] width 218 height 36
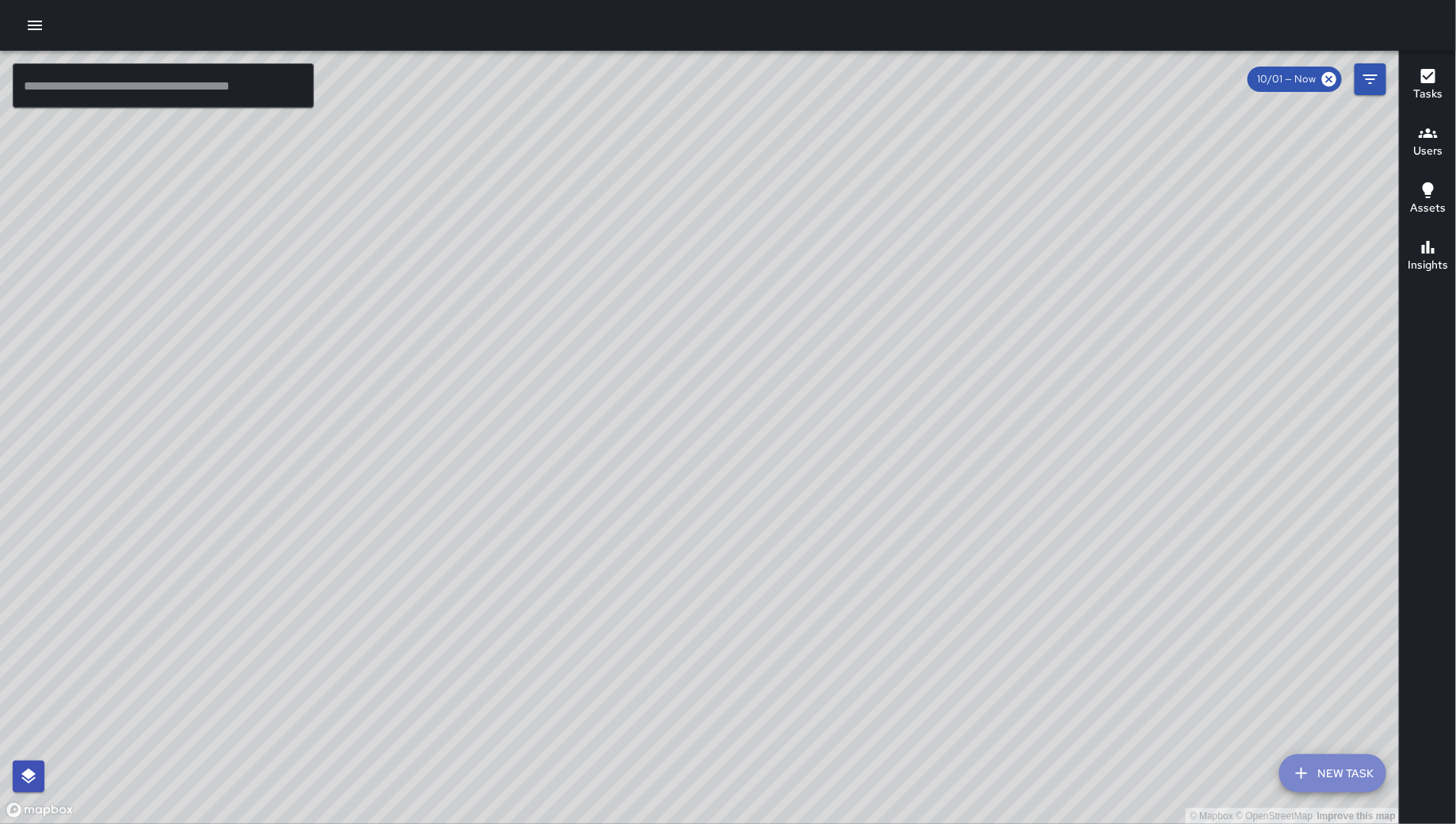
click at [1299, 785] on button "New Task" at bounding box center [1333, 772] width 107 height 38
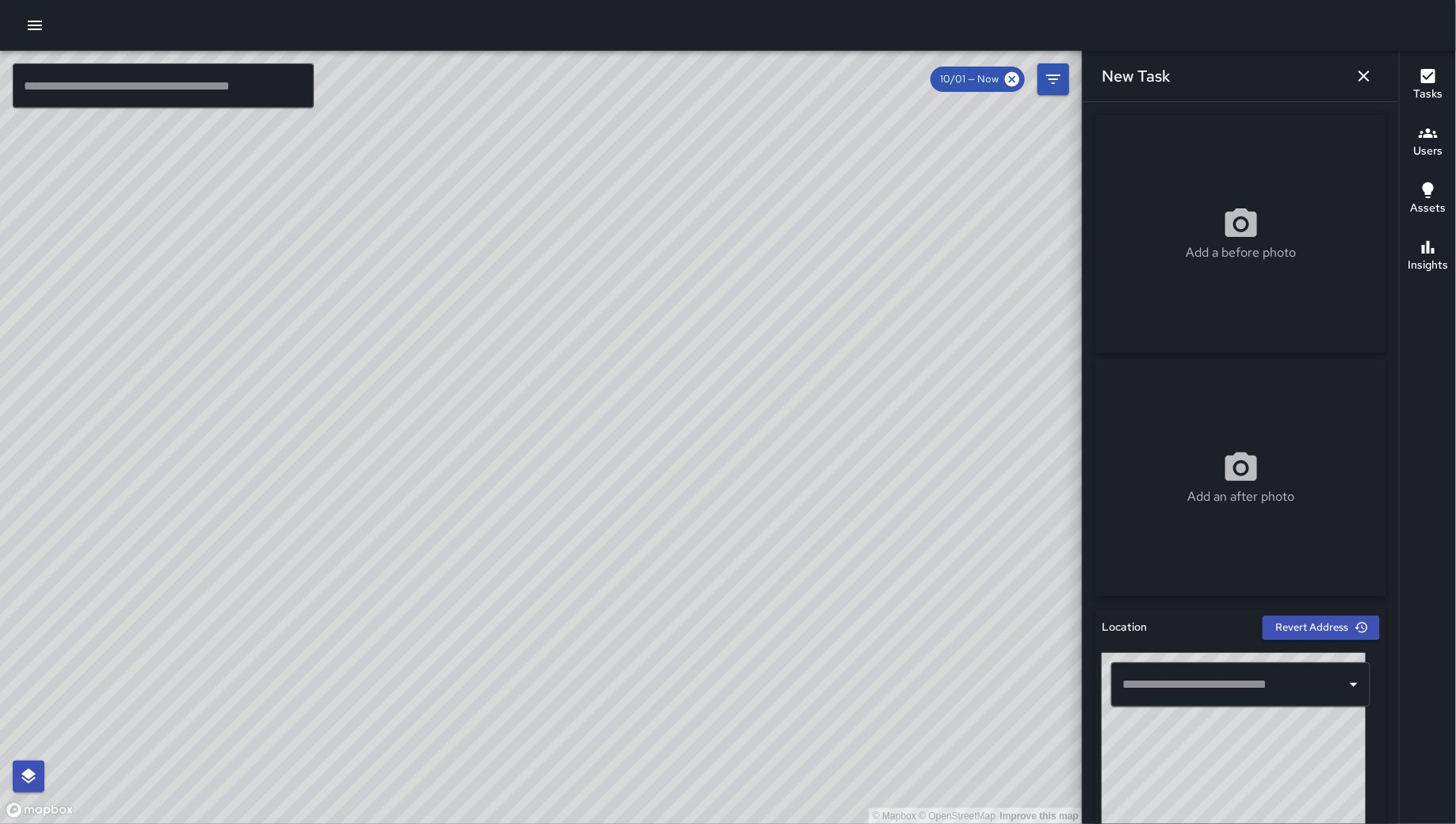
click at [1233, 653] on div "​" at bounding box center [1240, 684] width 278 height 63
click at [1236, 669] on input "text" at bounding box center [1228, 684] width 221 height 30
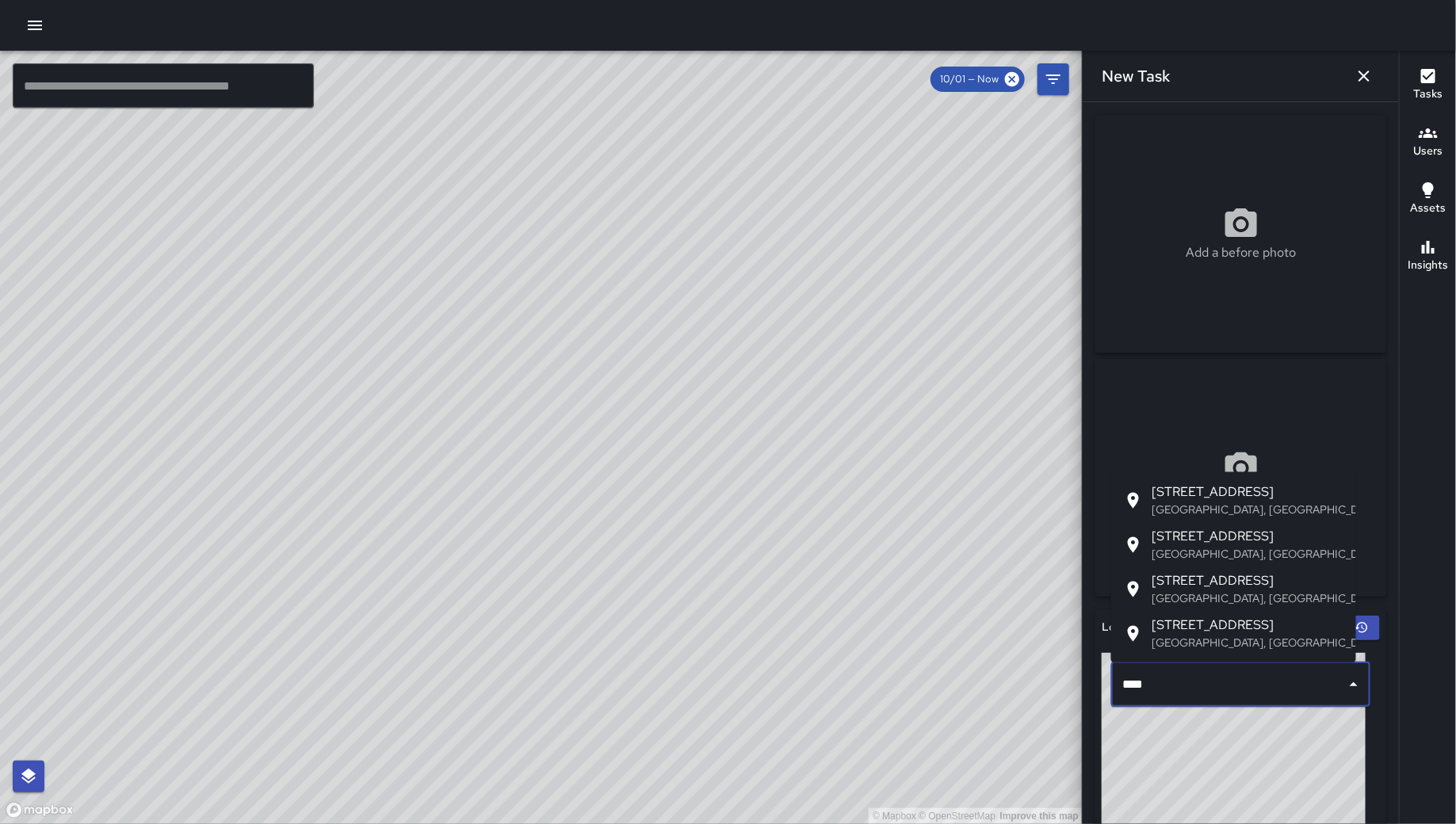
click at [1223, 551] on p "[GEOGRAPHIC_DATA], [GEOGRAPHIC_DATA], [GEOGRAPHIC_DATA]" at bounding box center [1247, 555] width 191 height 16
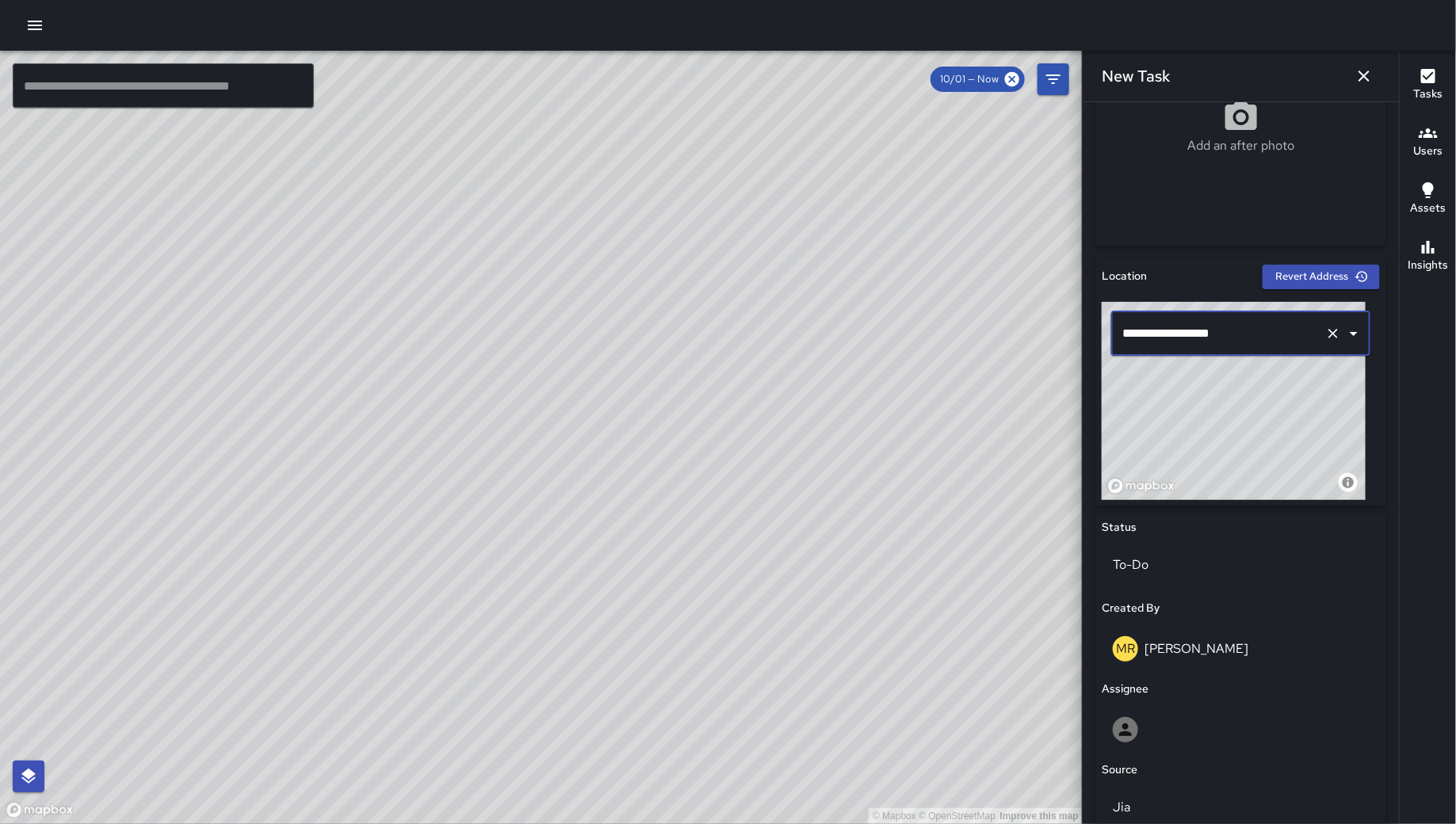
scroll to position [354, 0]
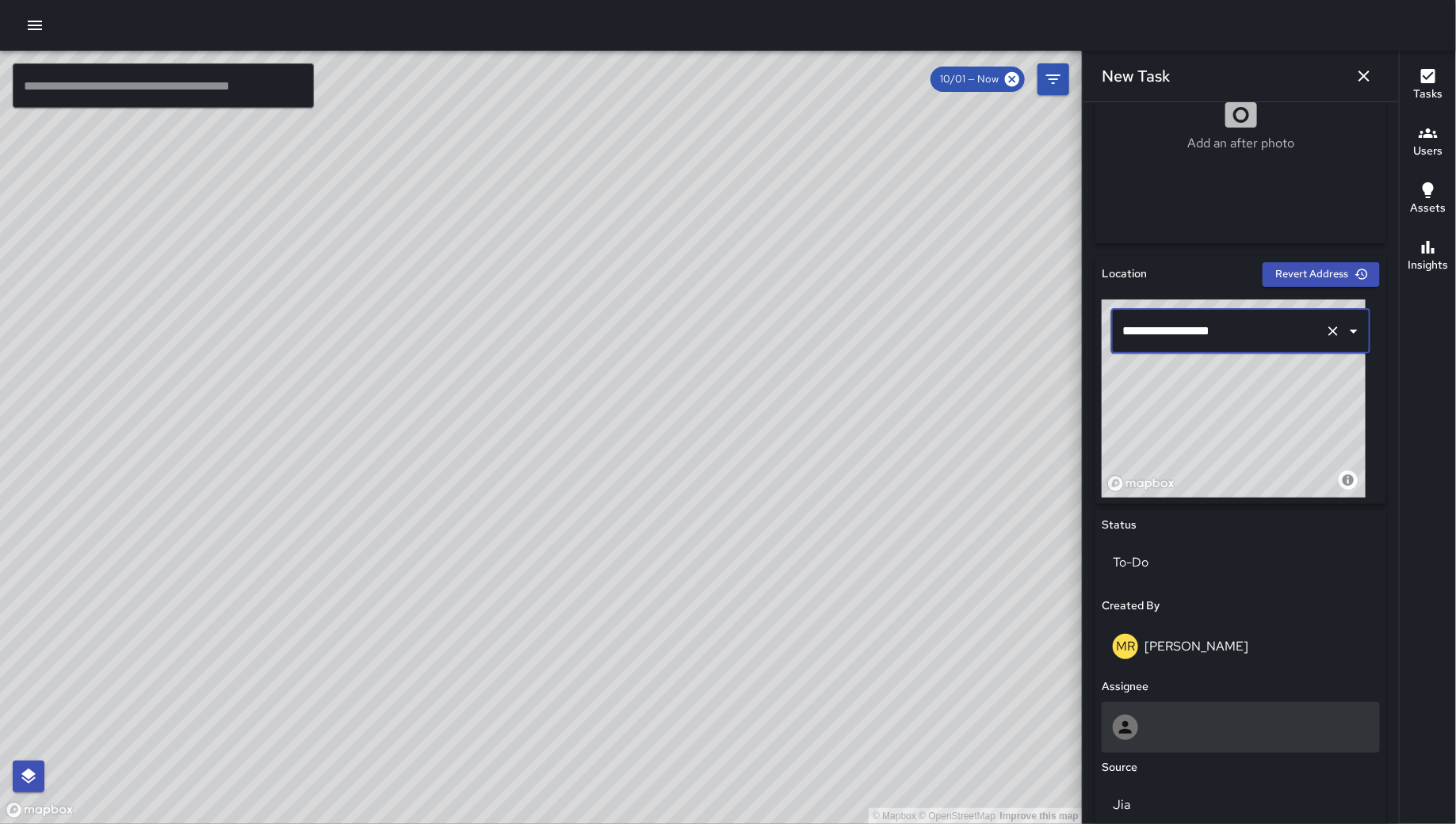
type input "**********"
click at [1223, 705] on div at bounding box center [1240, 727] width 278 height 51
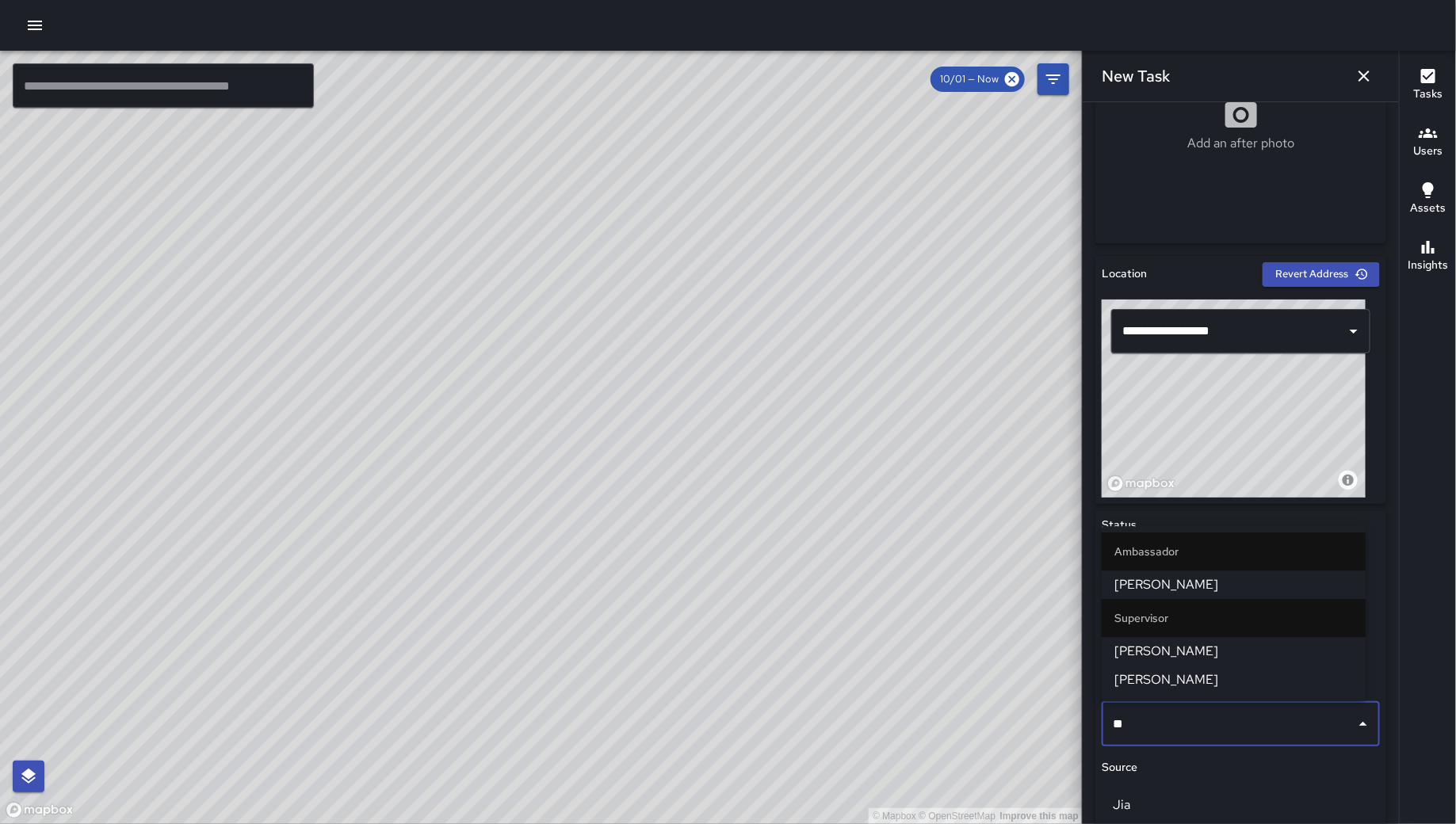
type input "***"
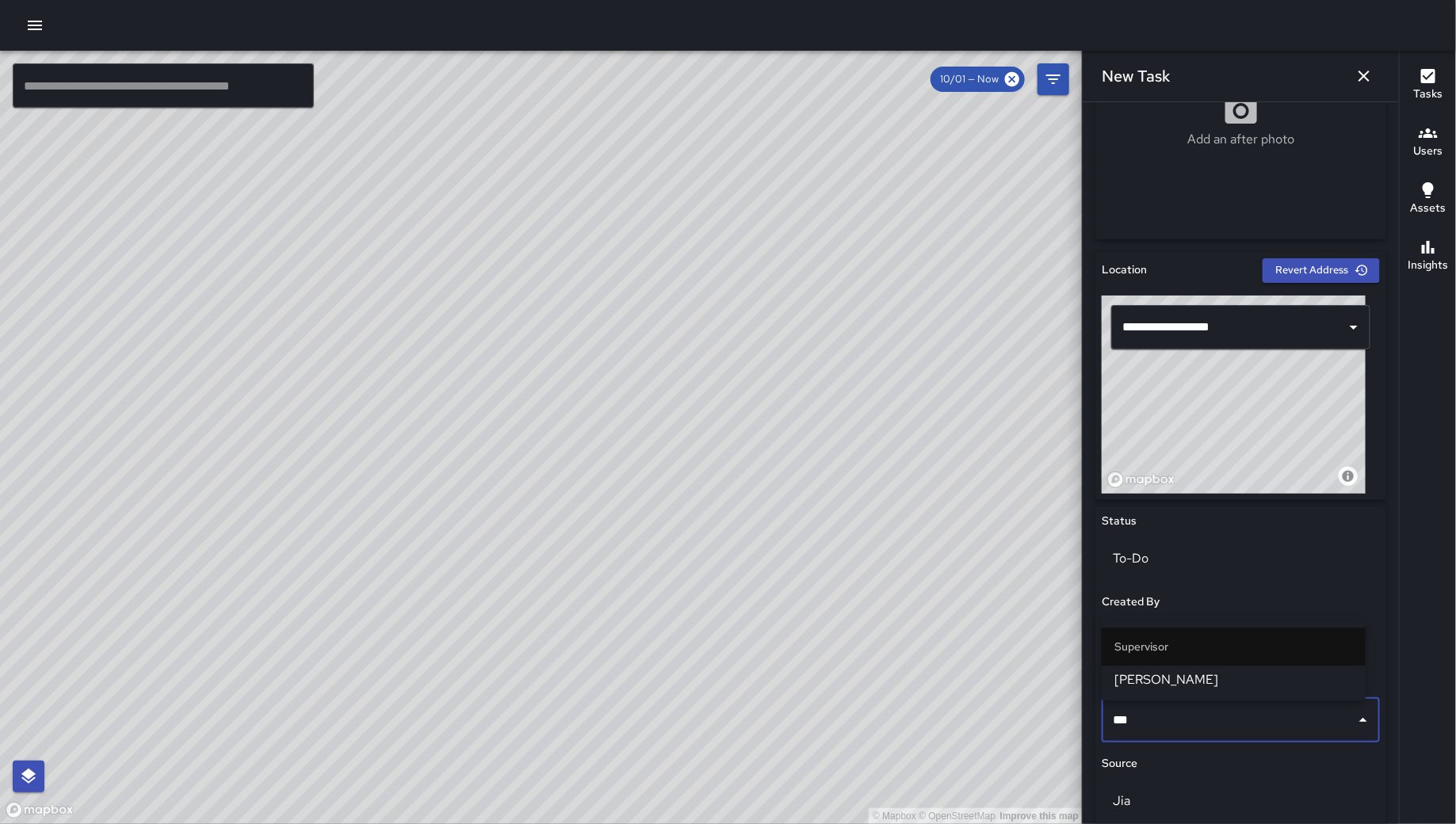
scroll to position [357, 0]
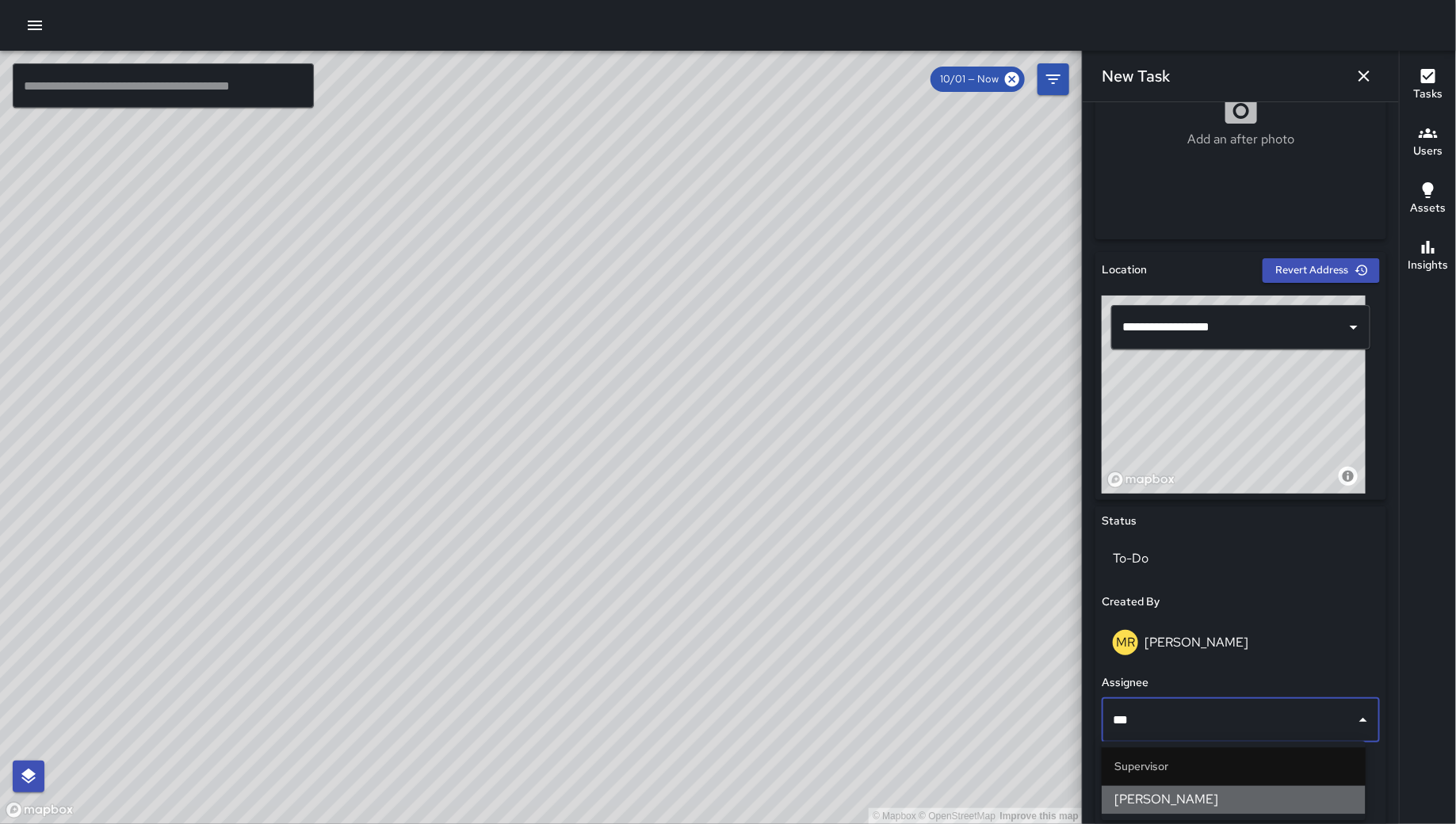
click at [1219, 797] on span "[PERSON_NAME]" at bounding box center [1233, 800] width 238 height 19
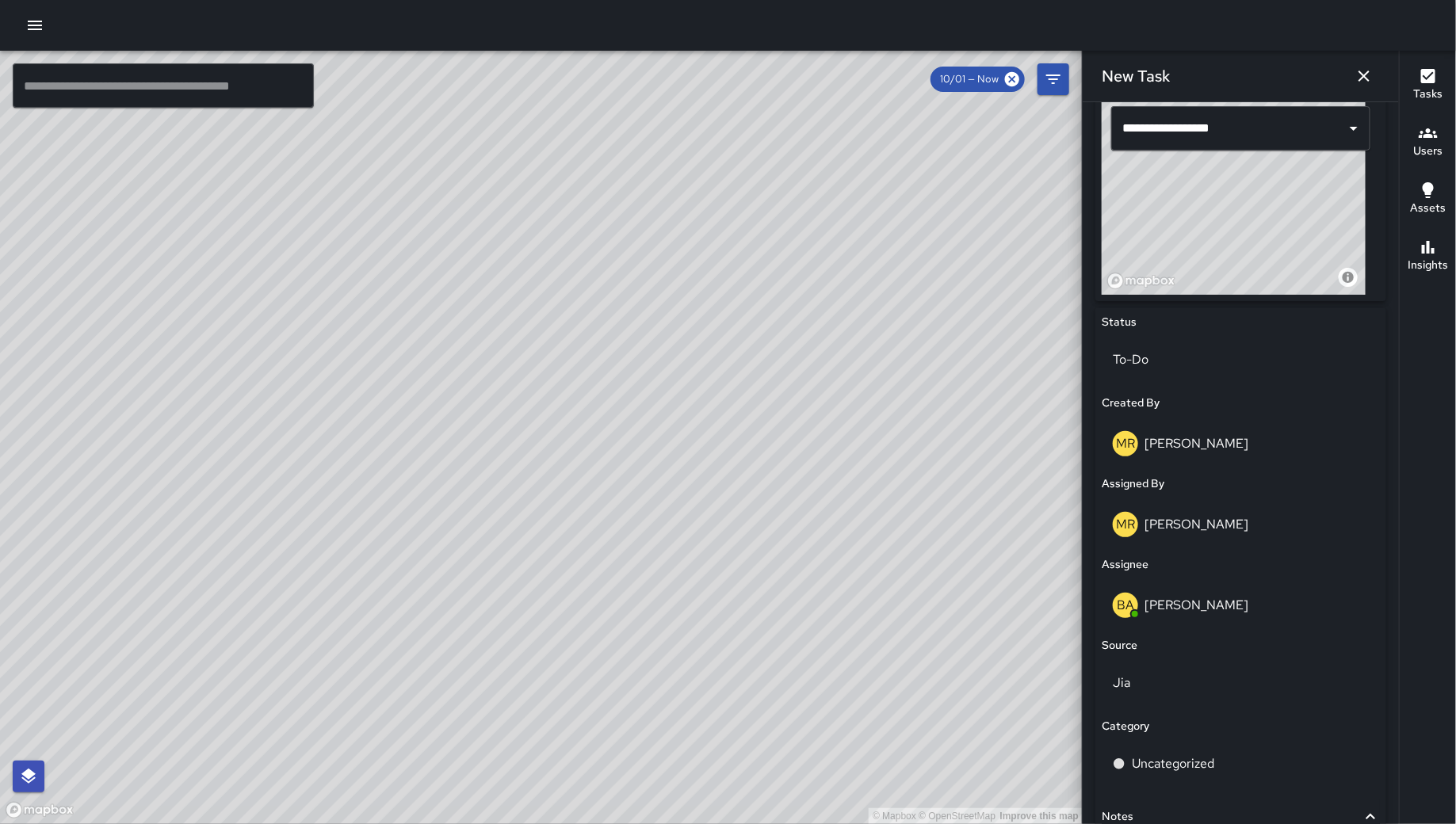
scroll to position [706, 0]
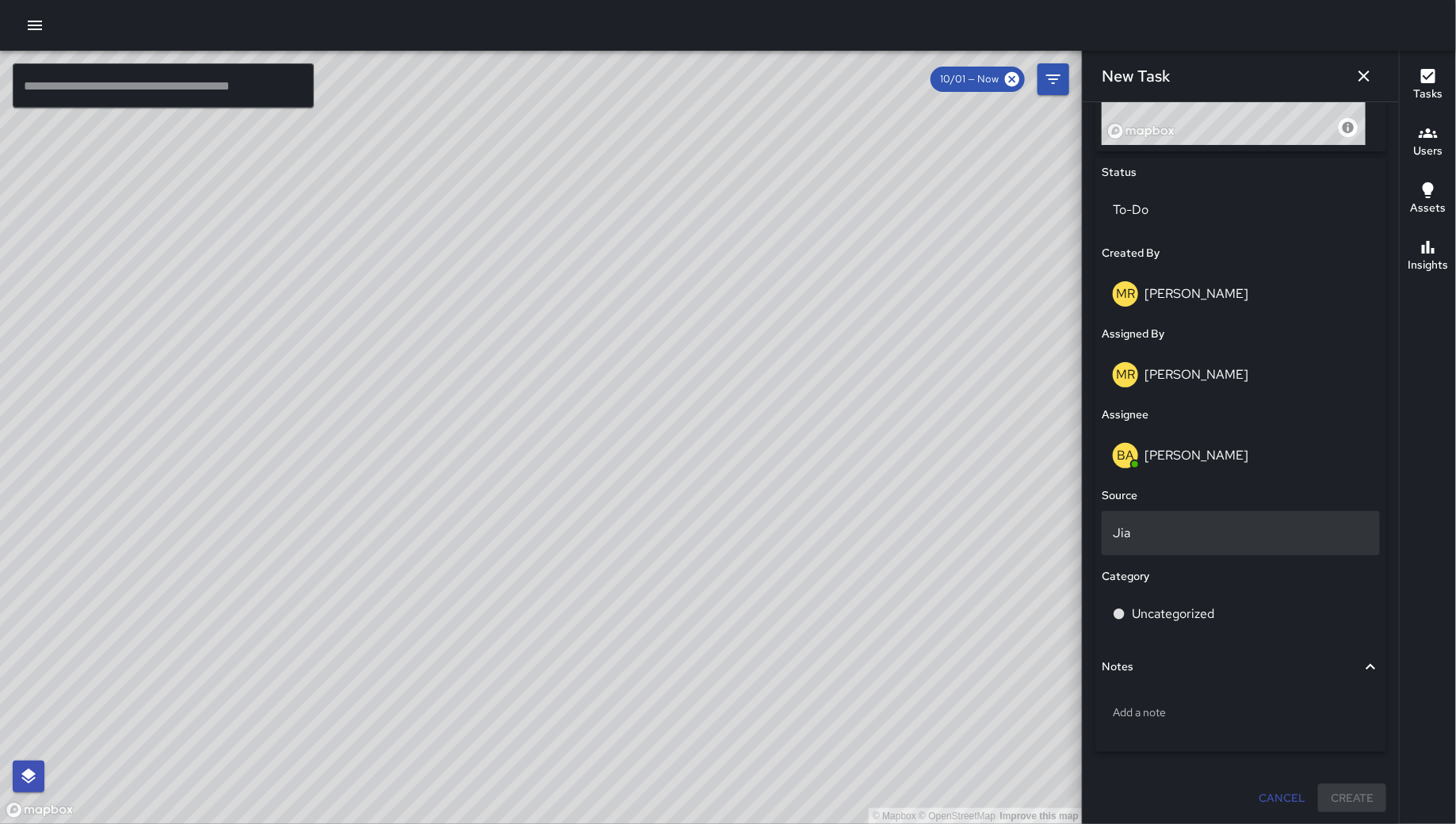
click at [1145, 529] on p "Jia" at bounding box center [1240, 533] width 256 height 19
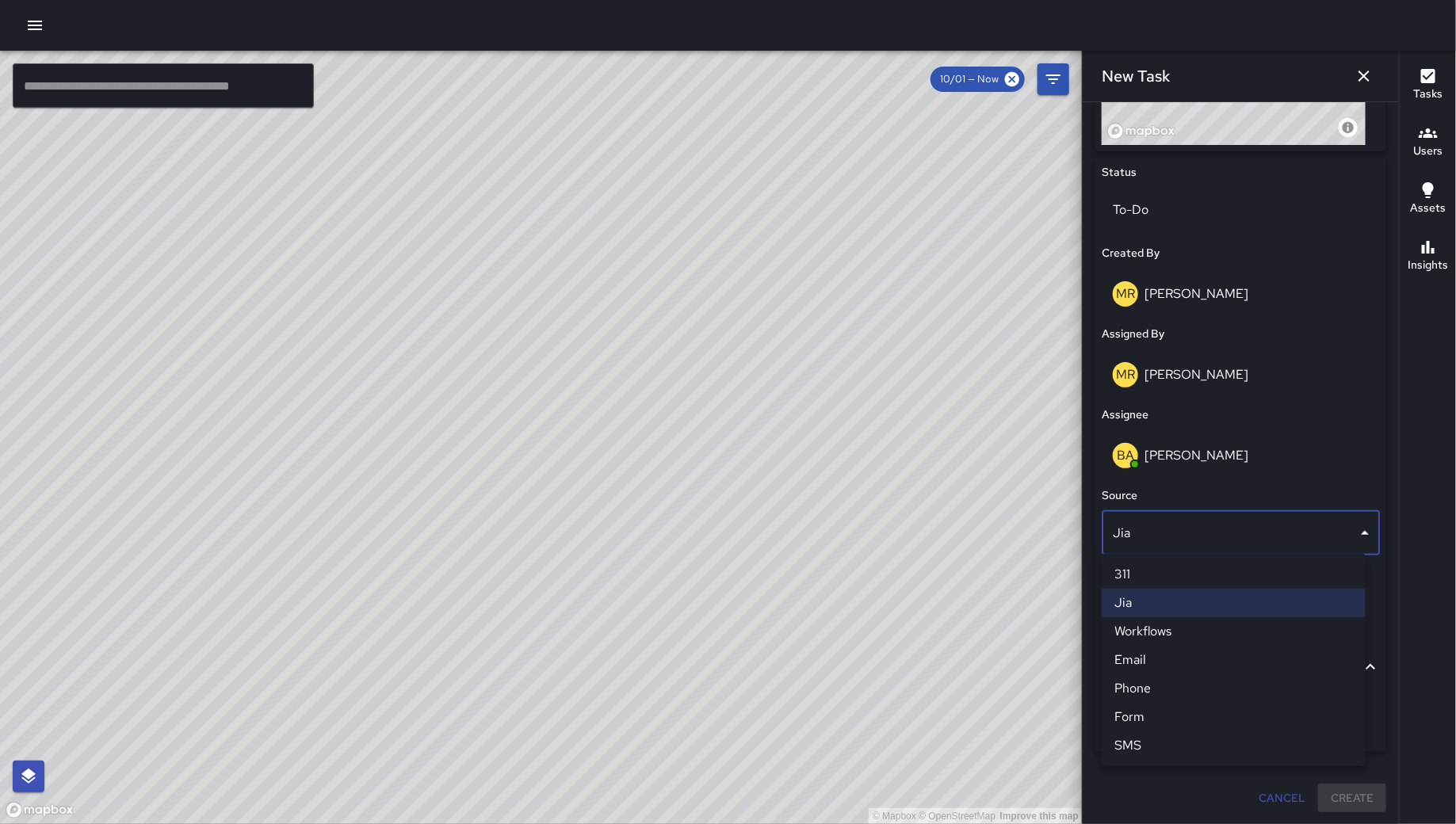
click at [1159, 685] on li "Phone" at bounding box center [1233, 689] width 264 height 28
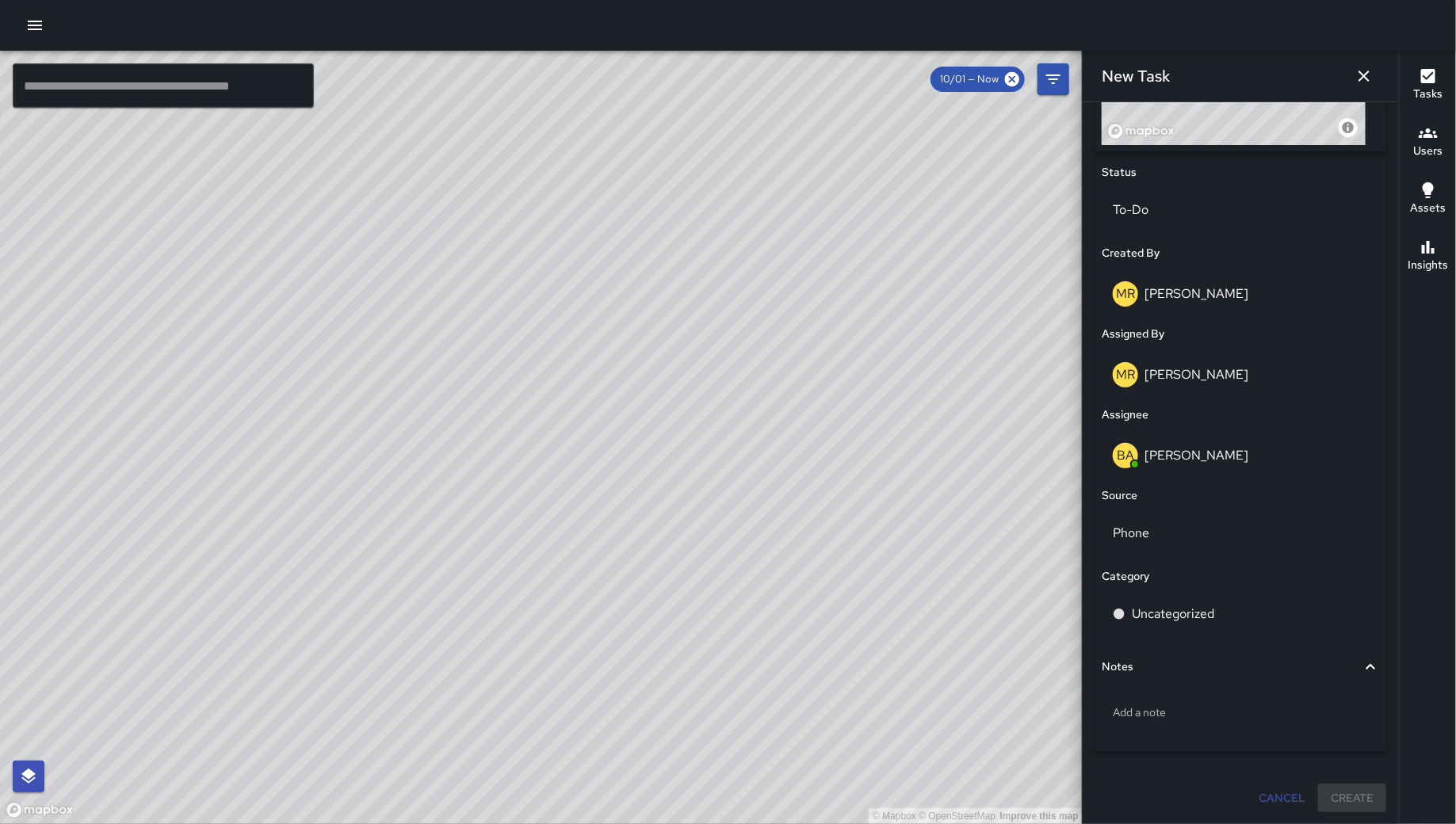
click at [1158, 685] on div "Add a note" at bounding box center [1240, 715] width 278 height 60
click at [1195, 620] on p "Uncategorized" at bounding box center [1173, 614] width 83 height 19
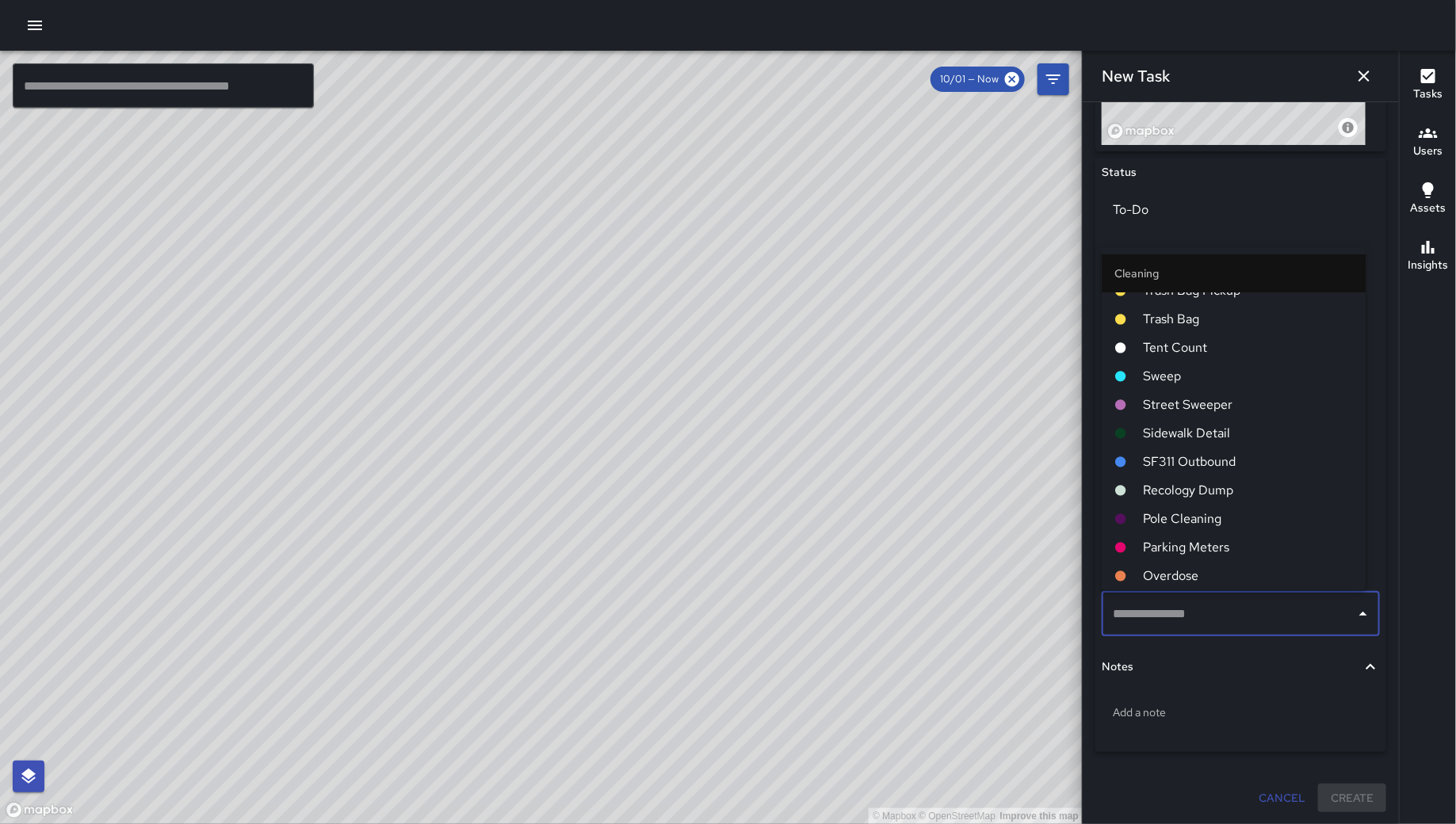
scroll to position [0, 0]
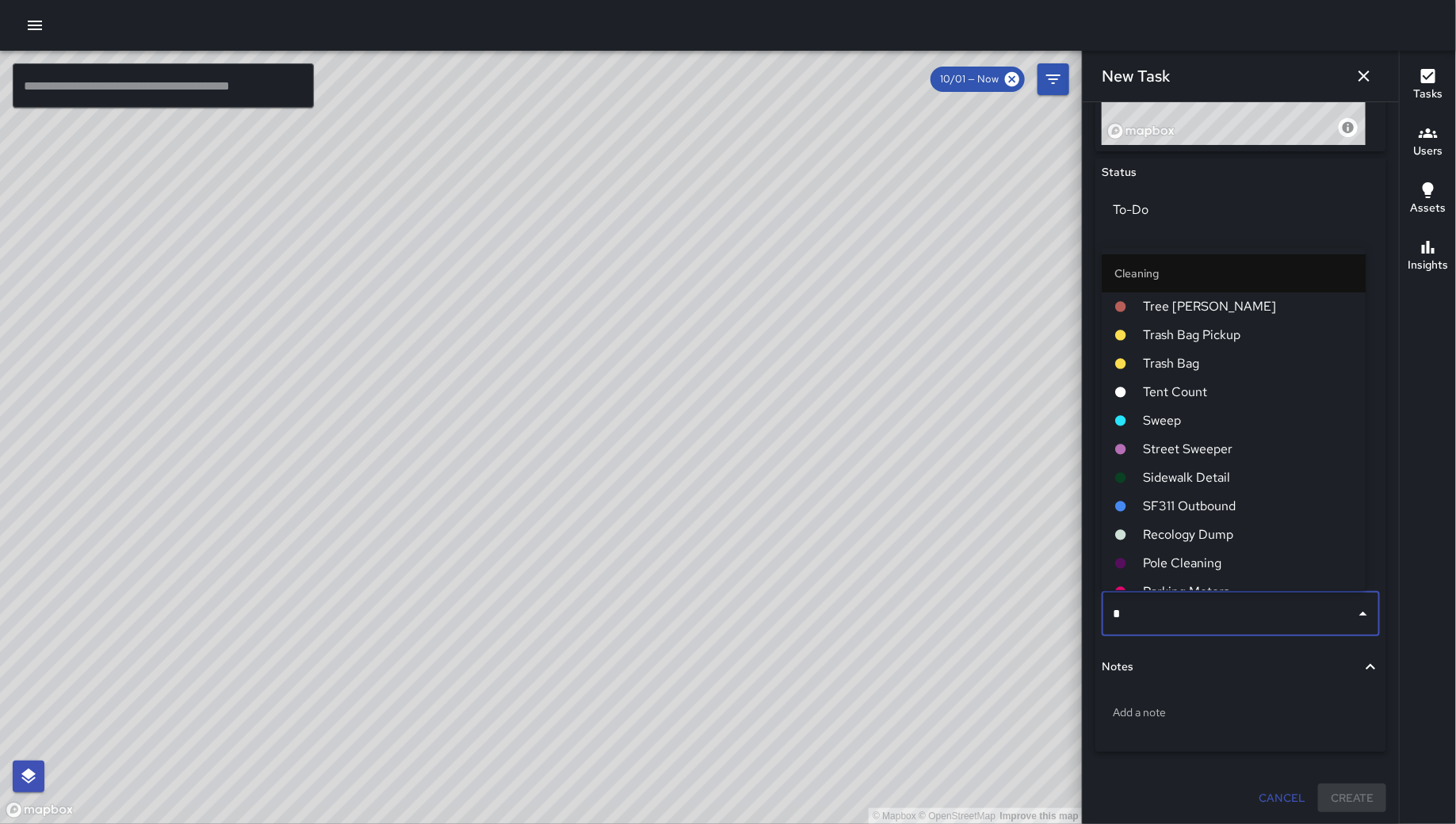
type input "**"
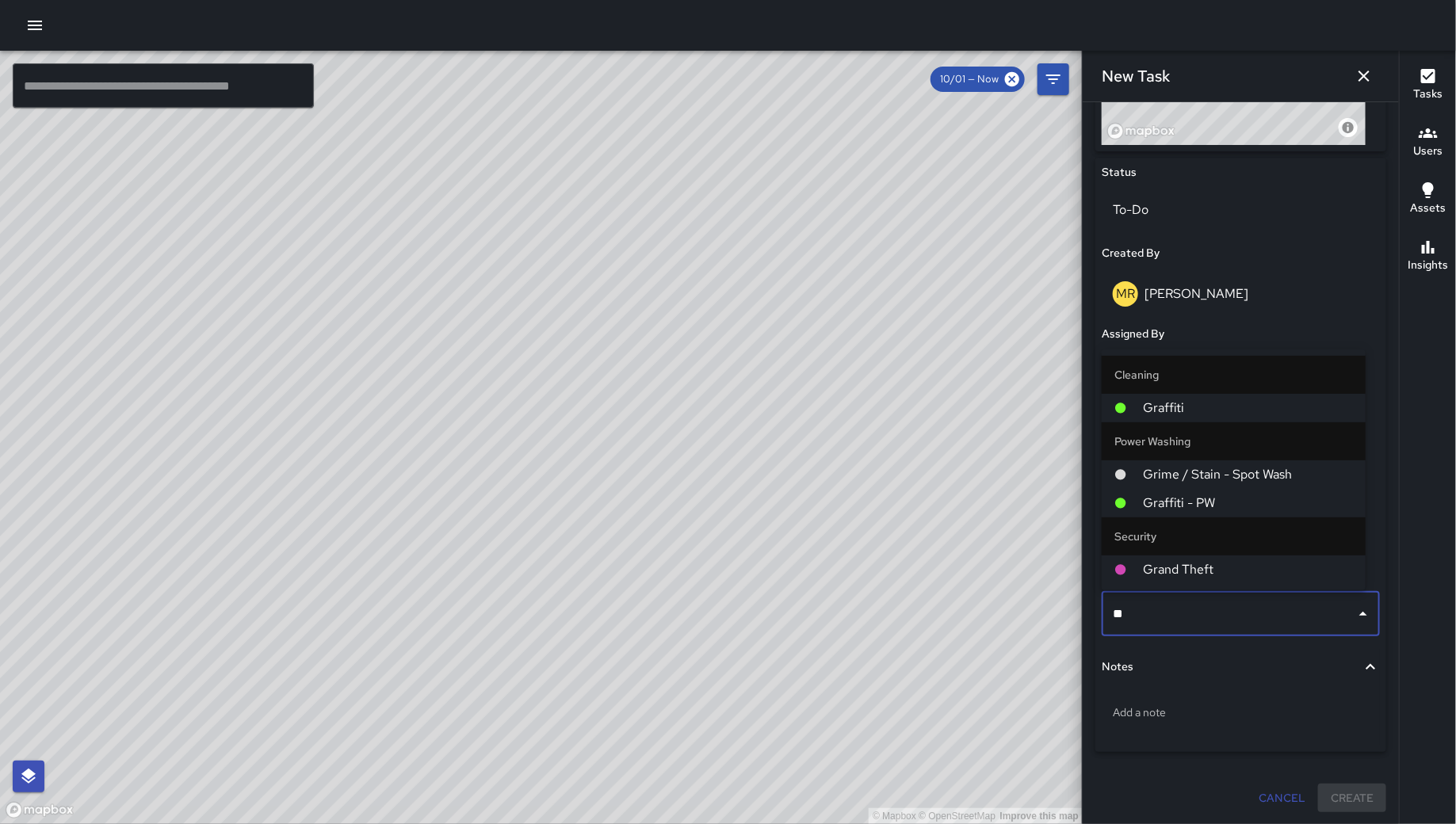
click at [1185, 414] on span "Graffiti" at bounding box center [1247, 408] width 210 height 19
click at [1185, 414] on div "Assignee" at bounding box center [1240, 415] width 278 height 18
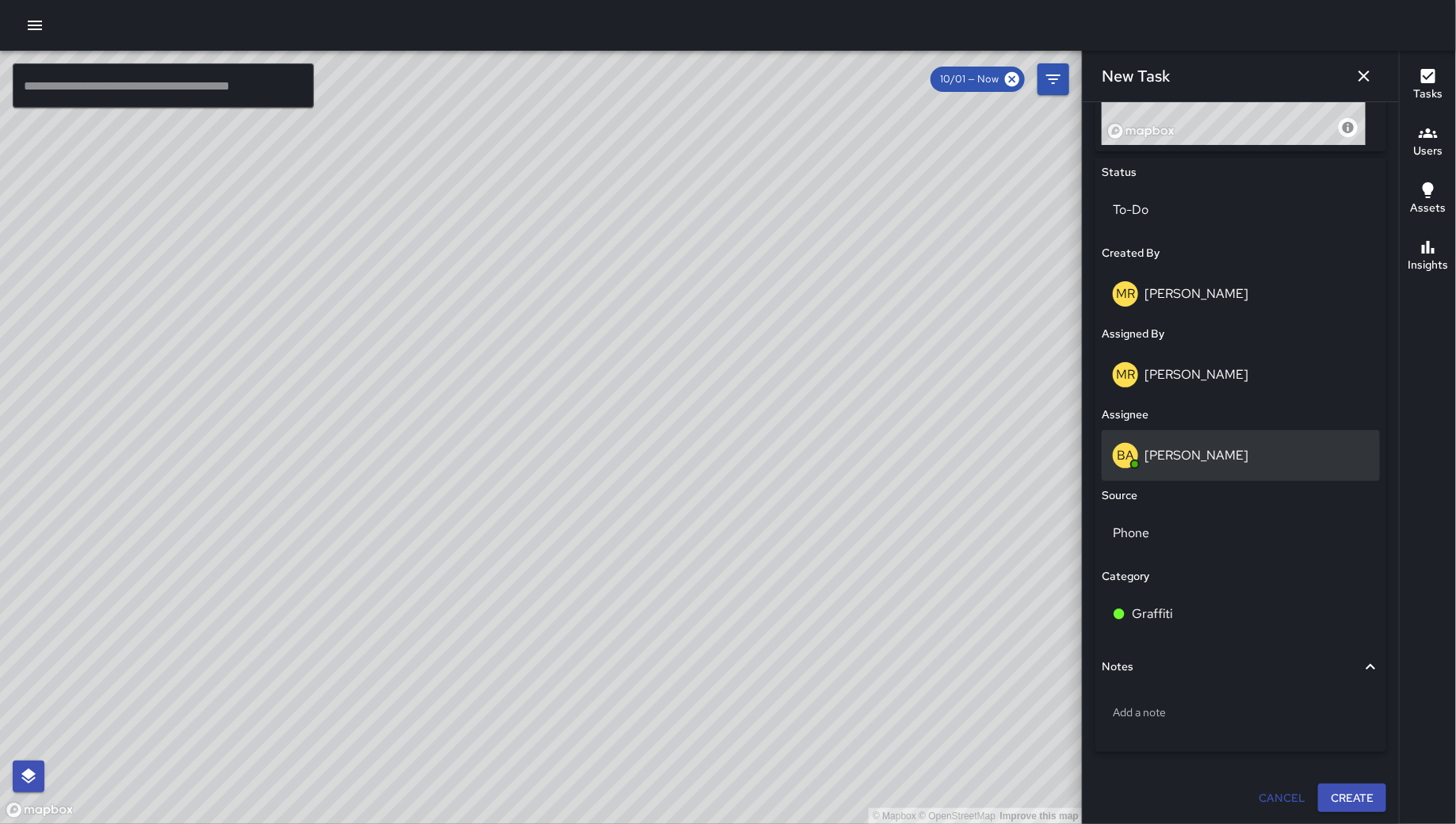
click at [1213, 453] on p "[PERSON_NAME]" at bounding box center [1196, 455] width 104 height 17
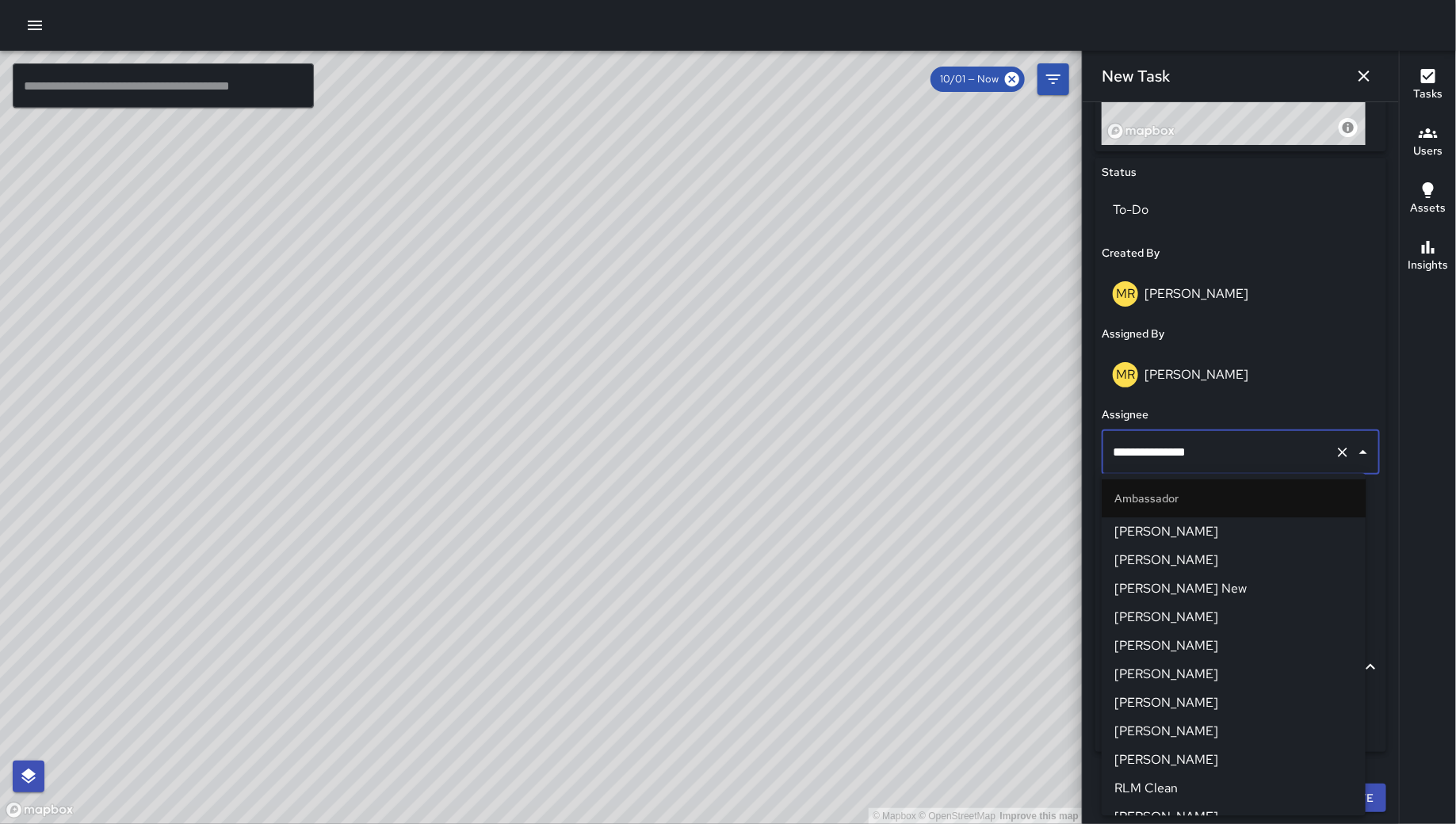
scroll to position [1050, 0]
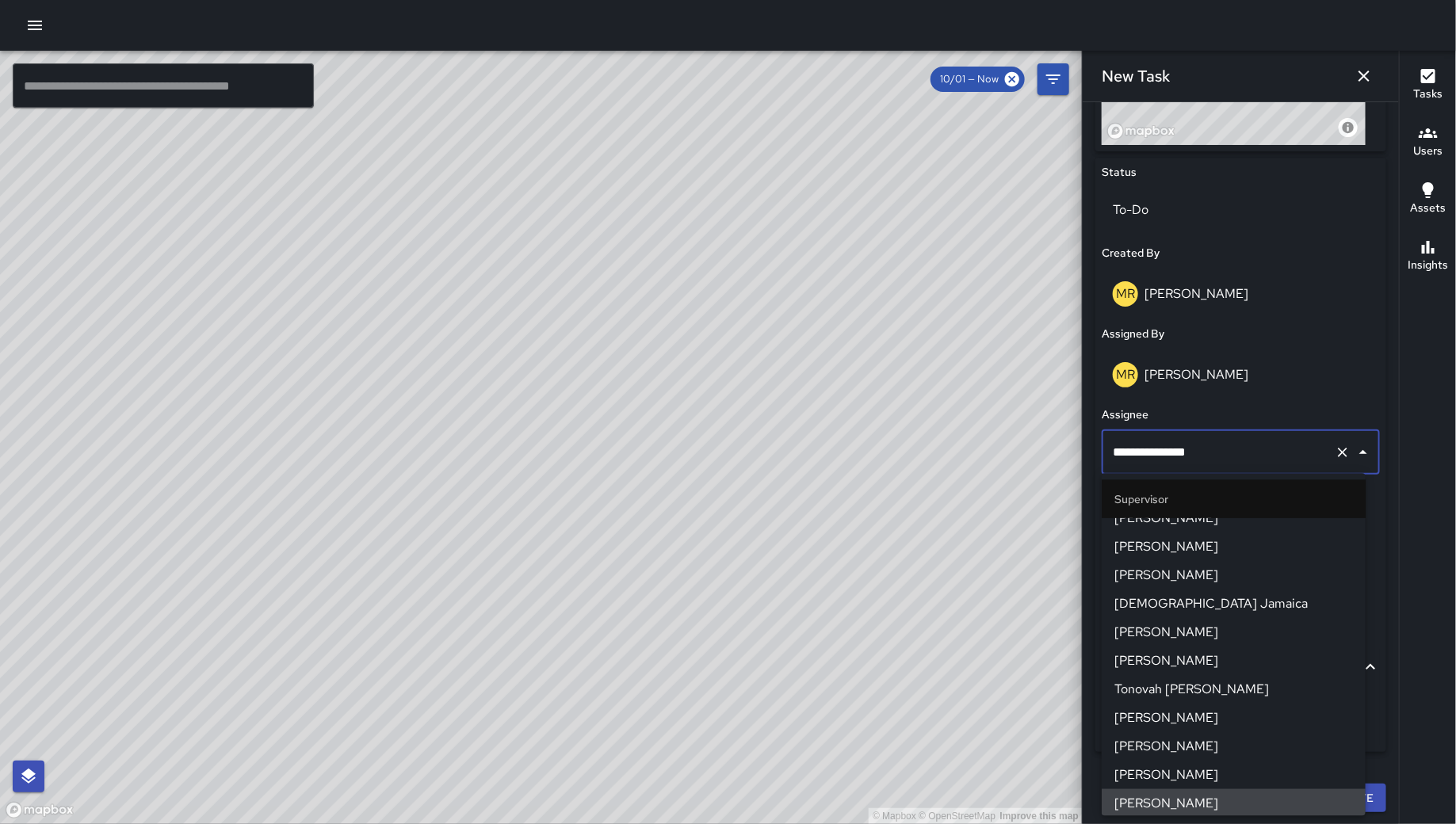
click at [1213, 453] on input "**********" at bounding box center [1218, 452] width 220 height 30
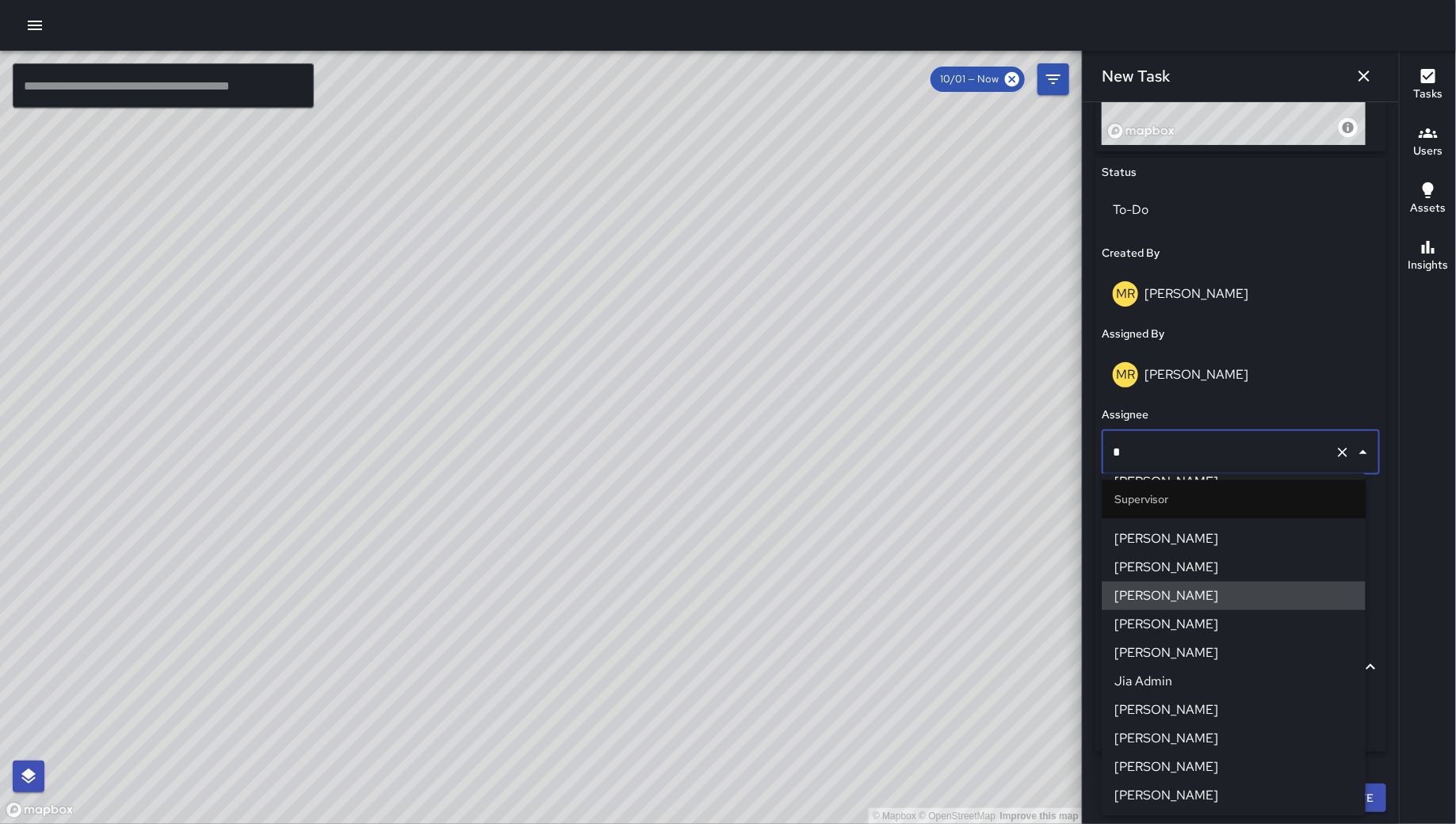
scroll to position [594, 0]
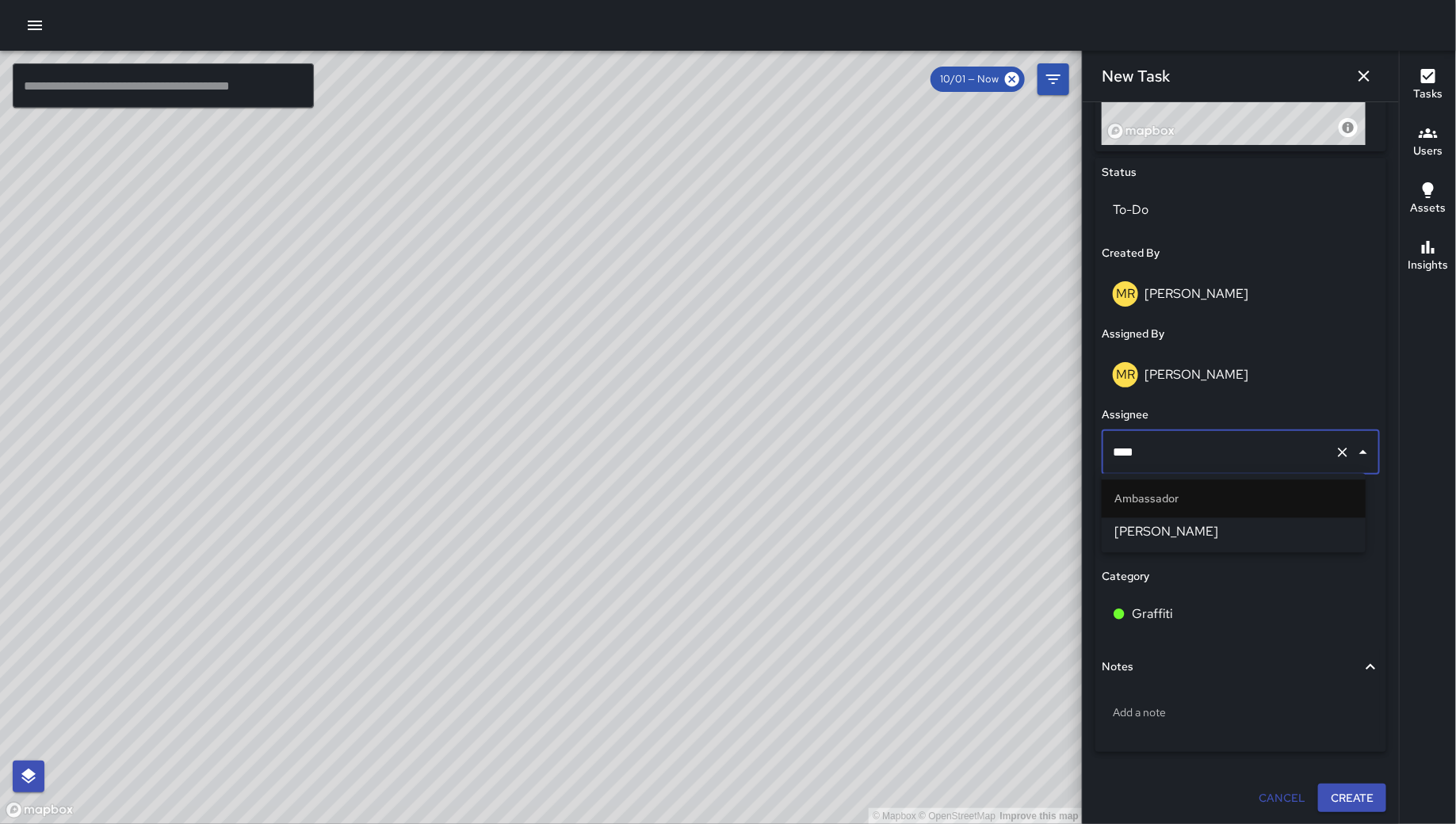
type input "****"
click at [1207, 717] on p "Add a note" at bounding box center [1240, 712] width 256 height 16
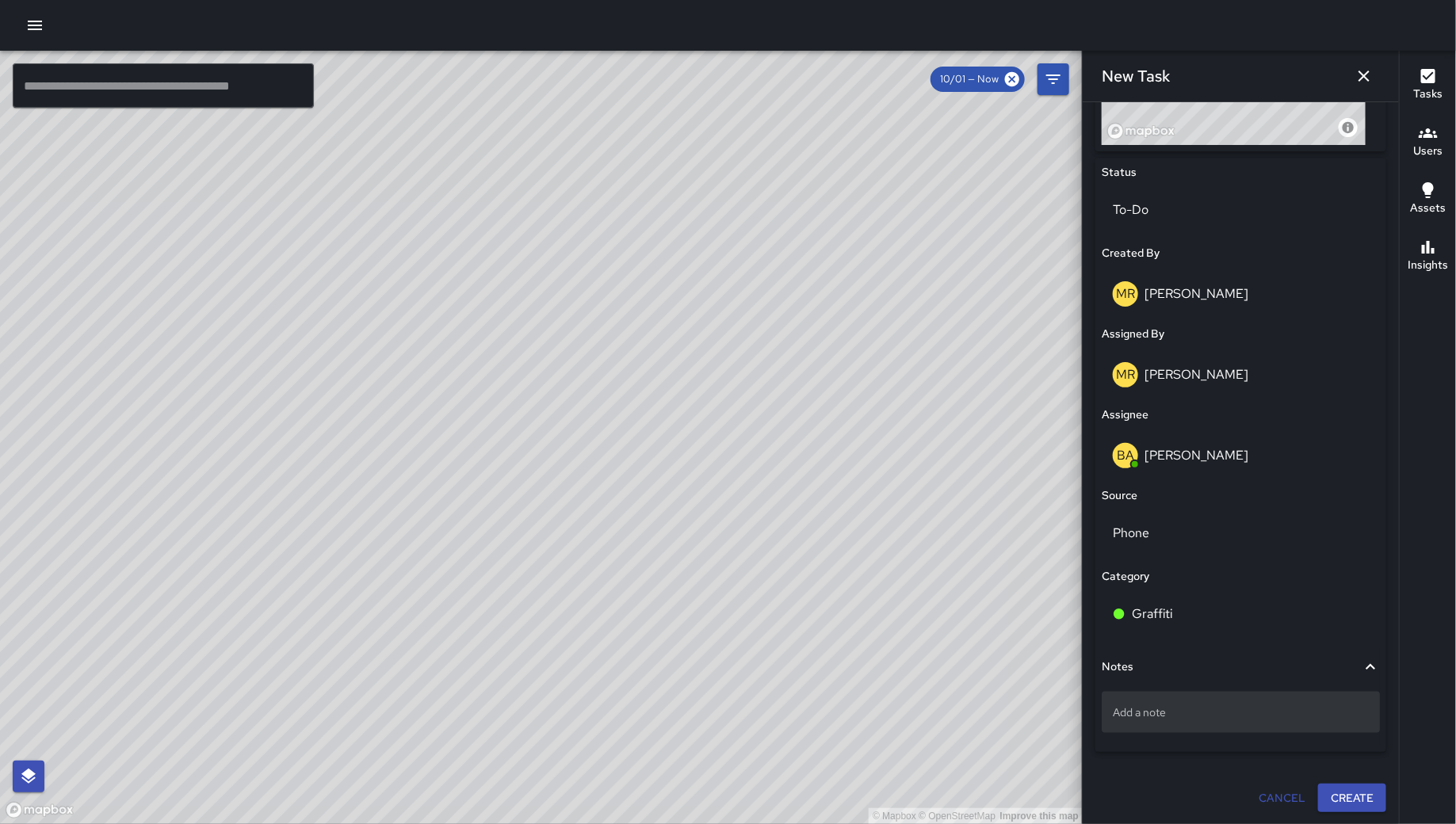
click at [1188, 717] on p "Add a note" at bounding box center [1240, 712] width 256 height 16
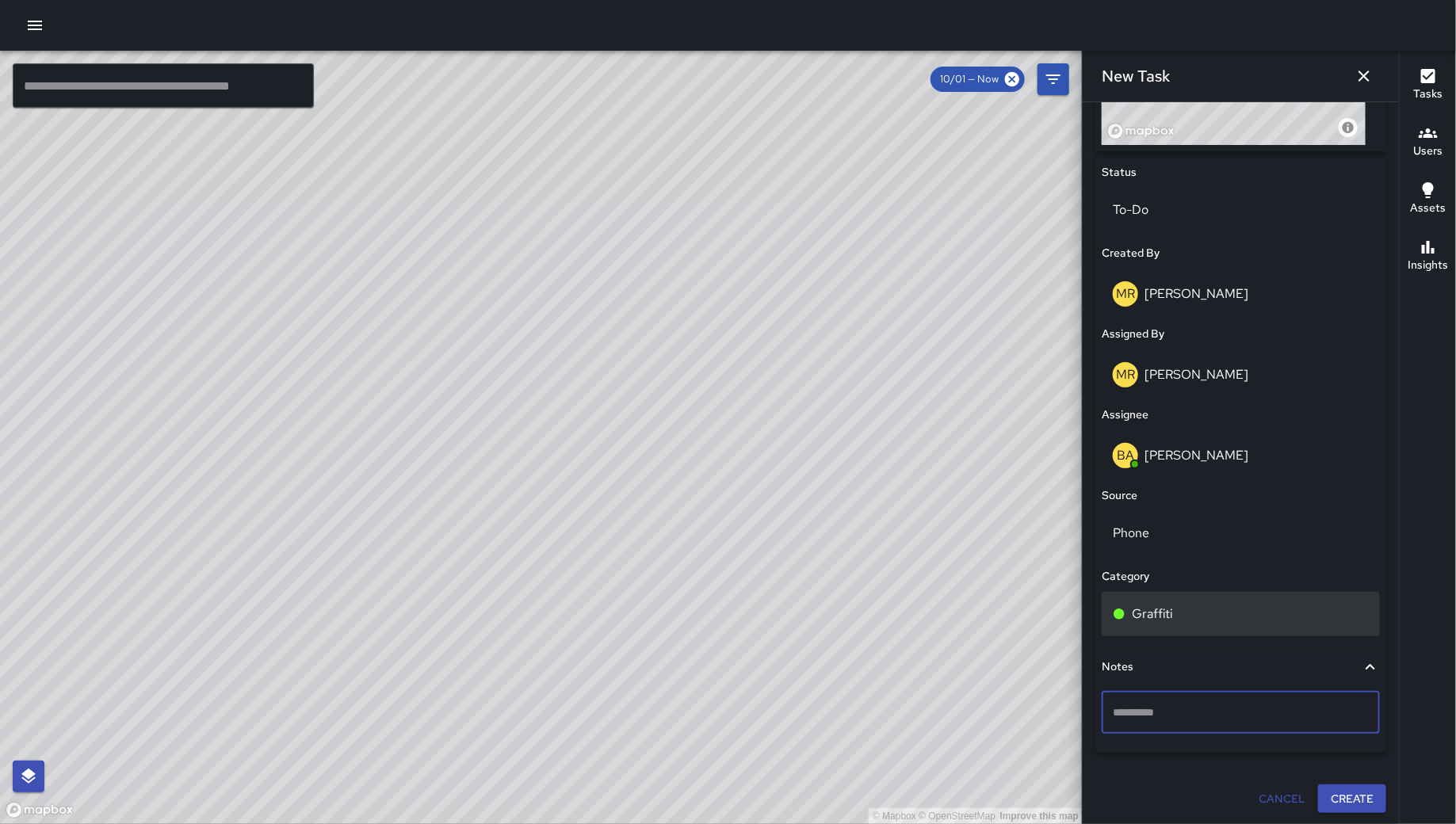
type textarea "**********"
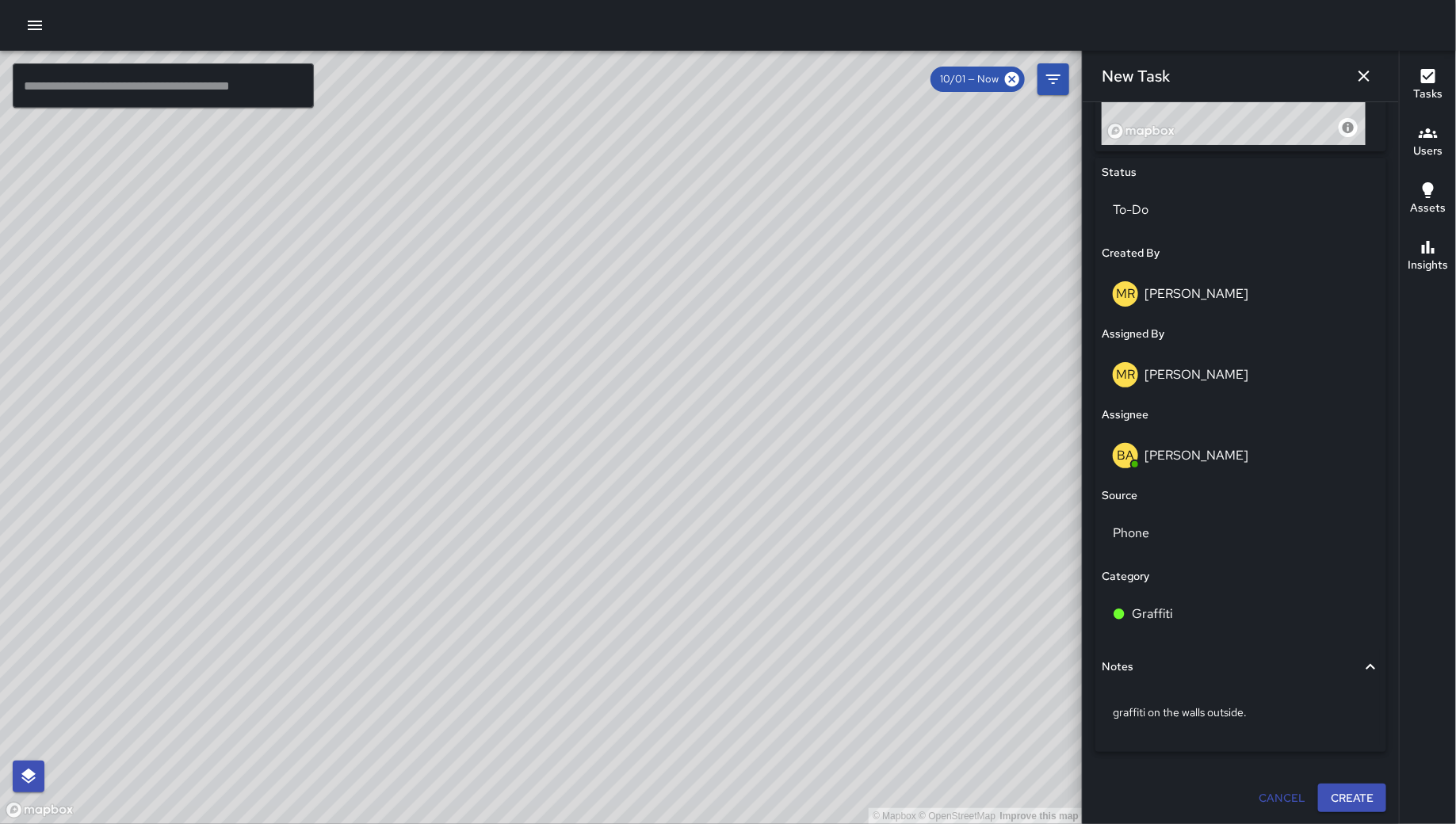
click at [1357, 70] on icon "button" at bounding box center [1364, 77] width 19 height 19
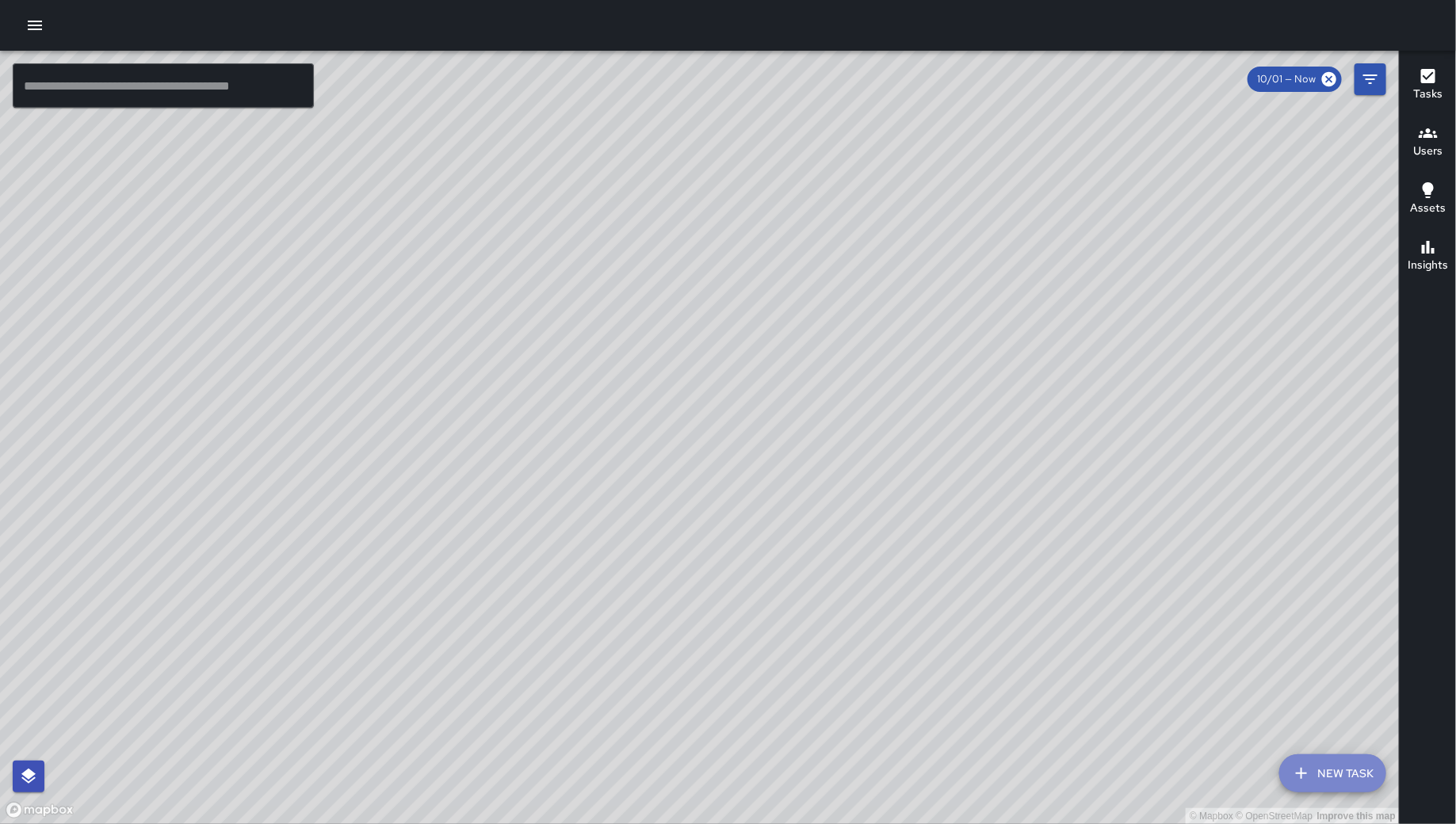
click at [1319, 778] on button "New Task" at bounding box center [1333, 772] width 107 height 38
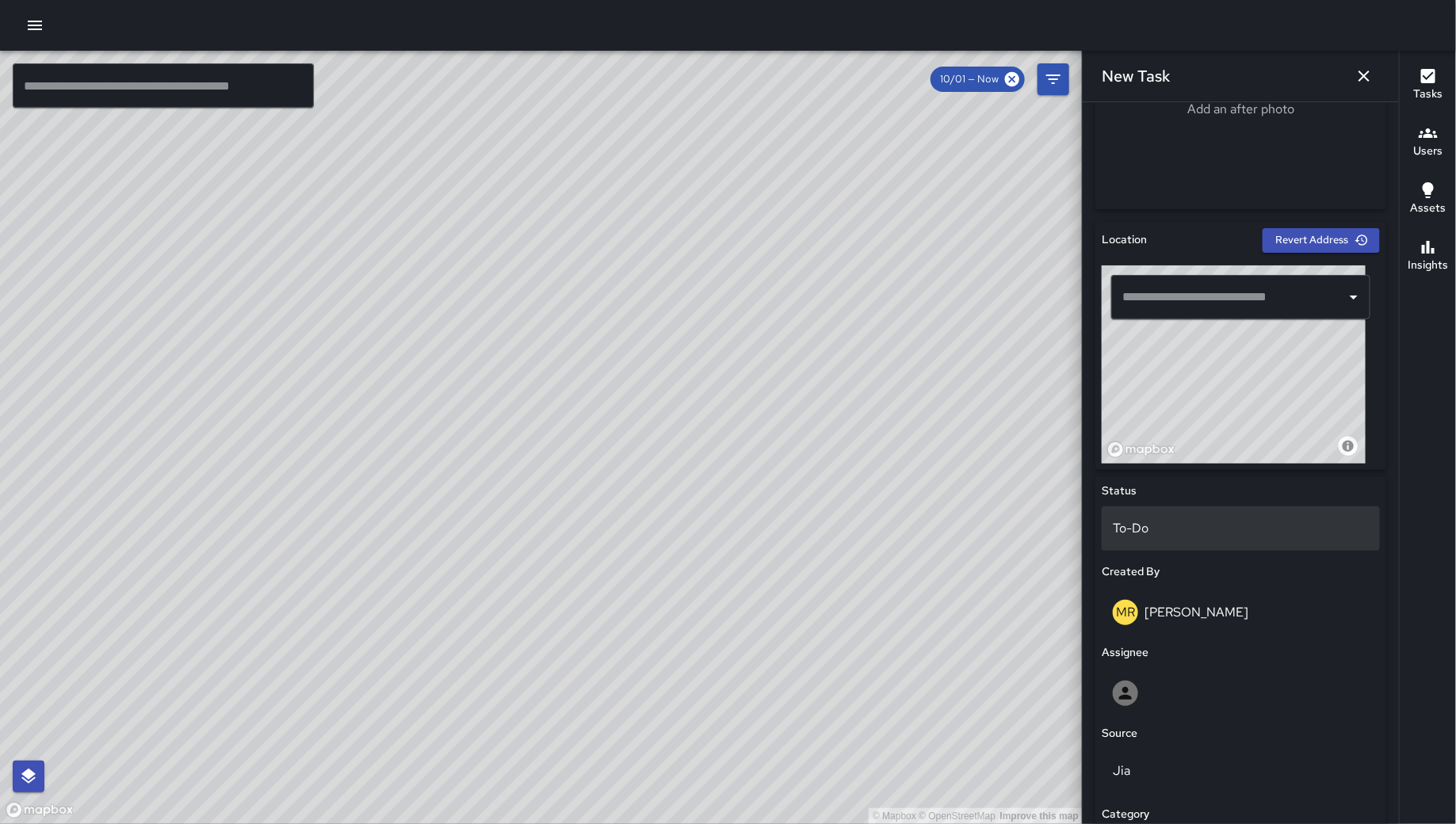
scroll to position [395, 0]
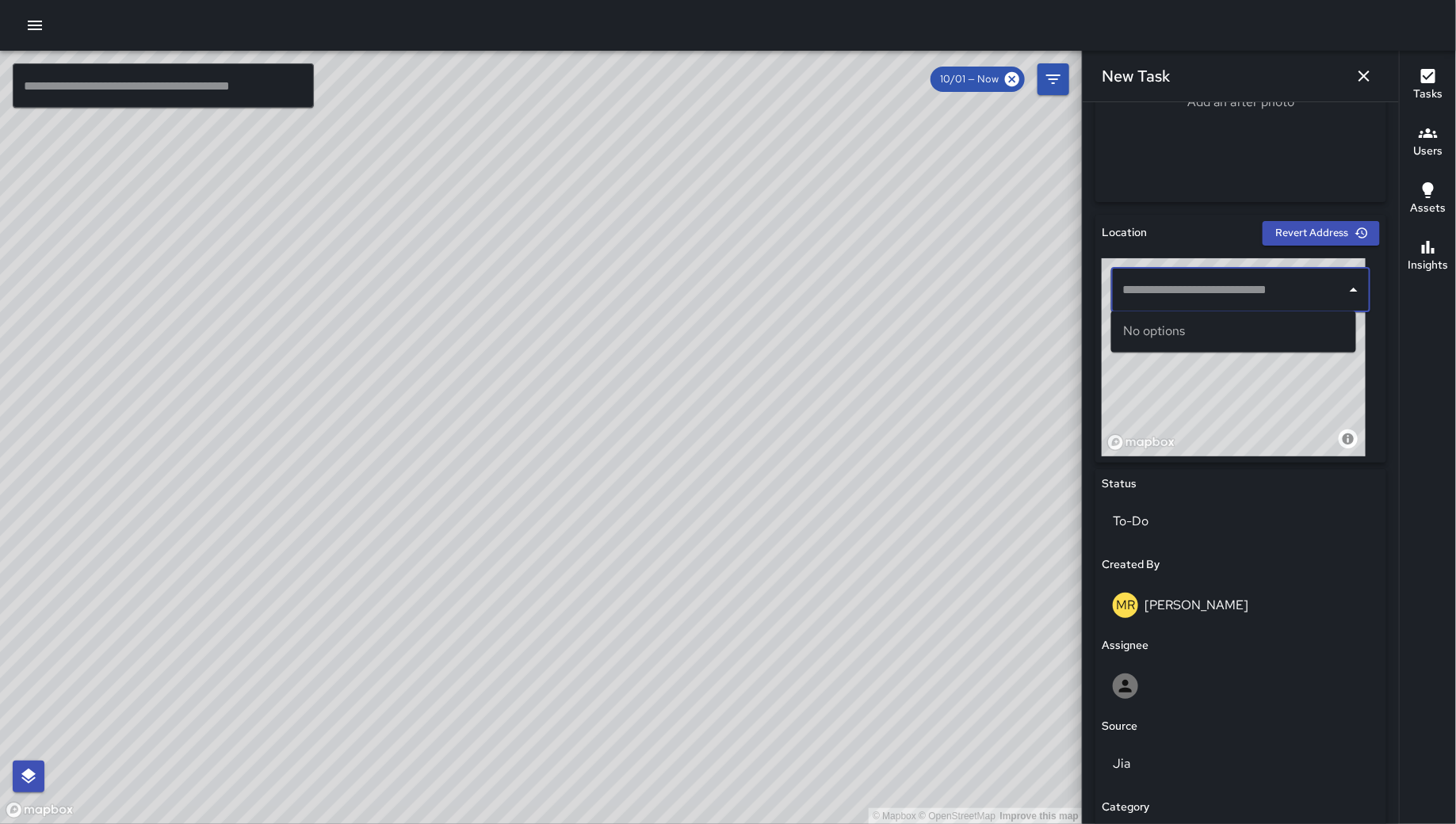
click at [1246, 303] on input "text" at bounding box center [1228, 290] width 221 height 30
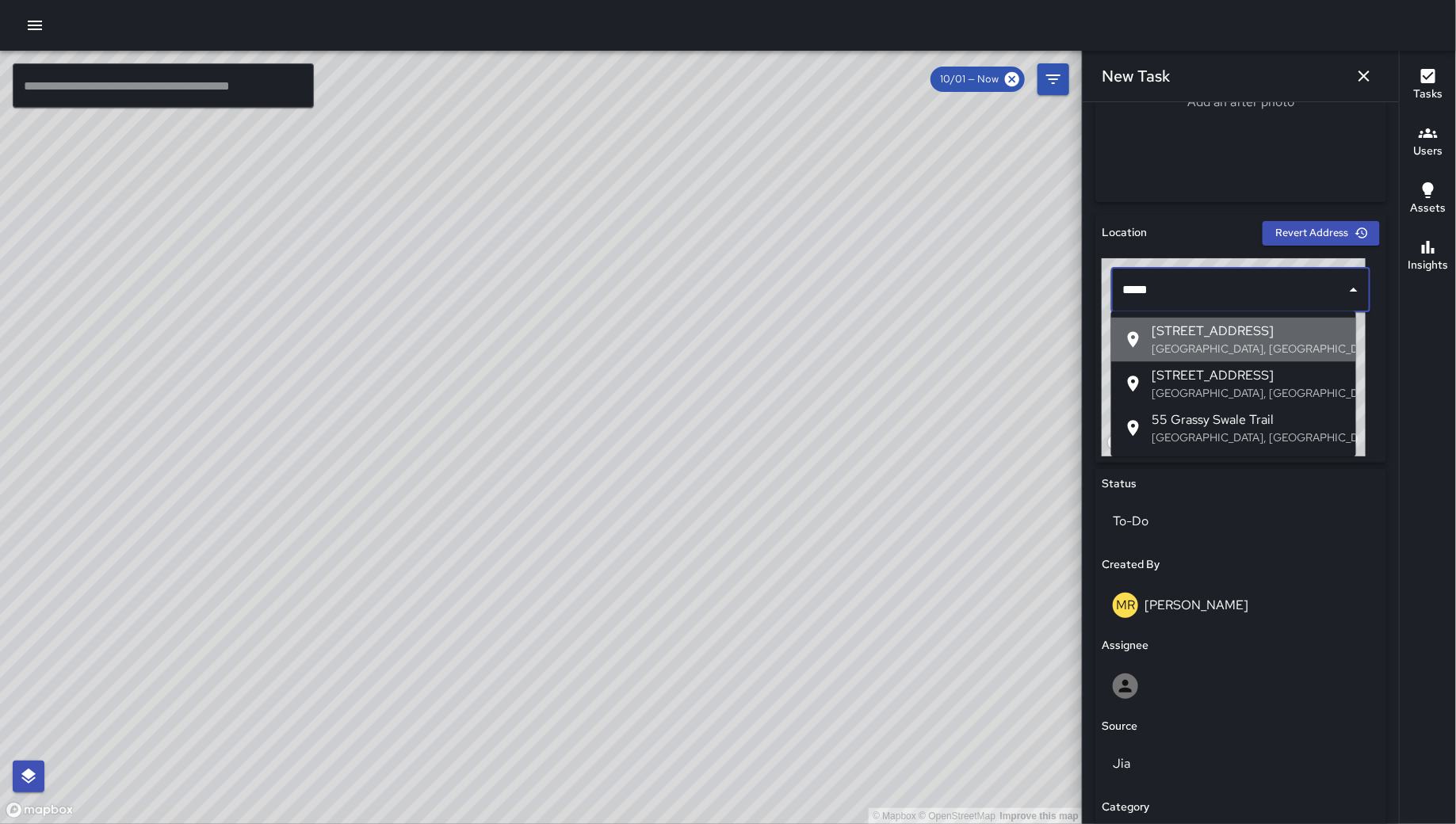
click at [1252, 324] on span "[STREET_ADDRESS]" at bounding box center [1247, 332] width 191 height 19
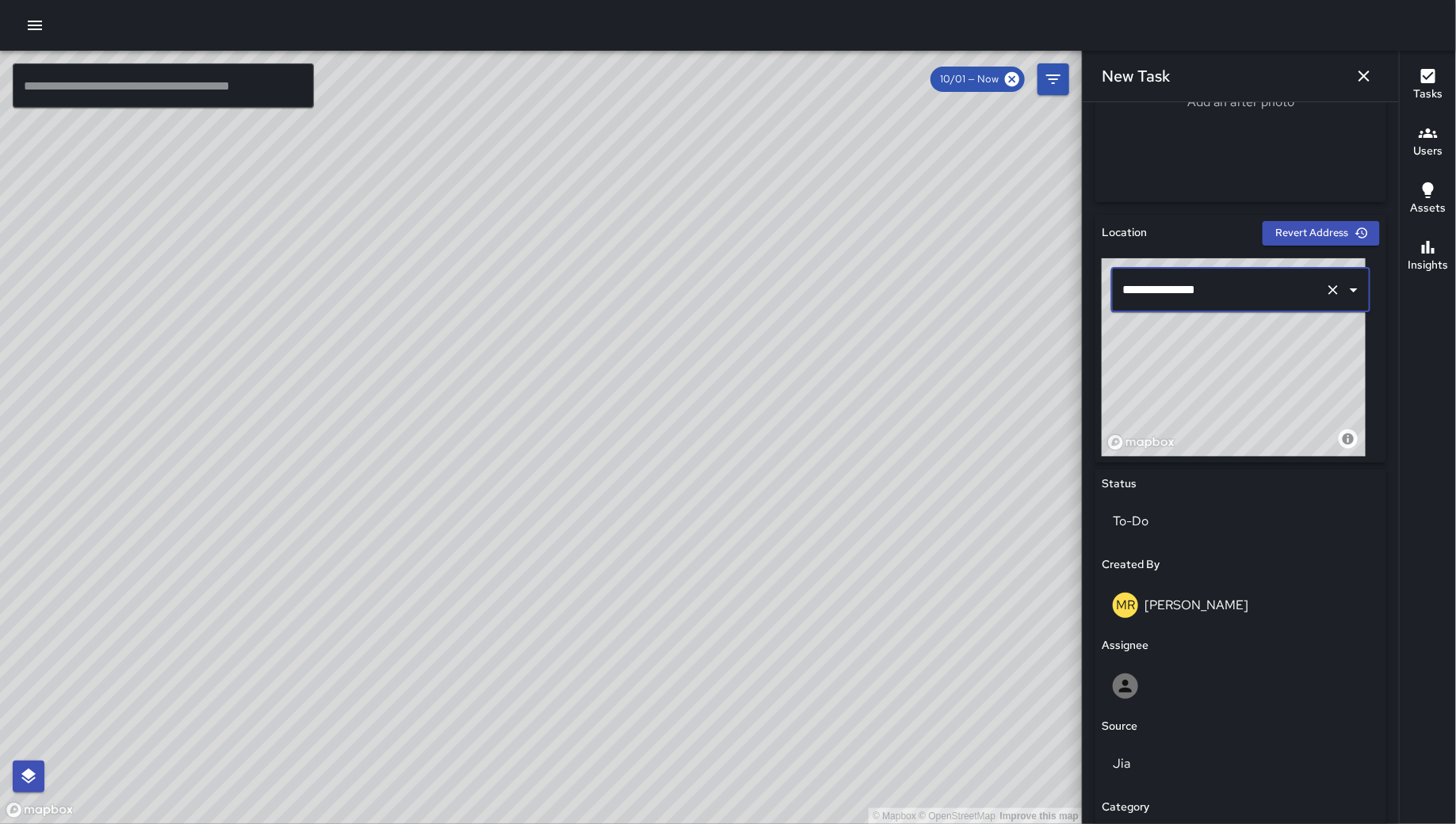
type input "**********"
click at [1215, 674] on div at bounding box center [1240, 686] width 256 height 26
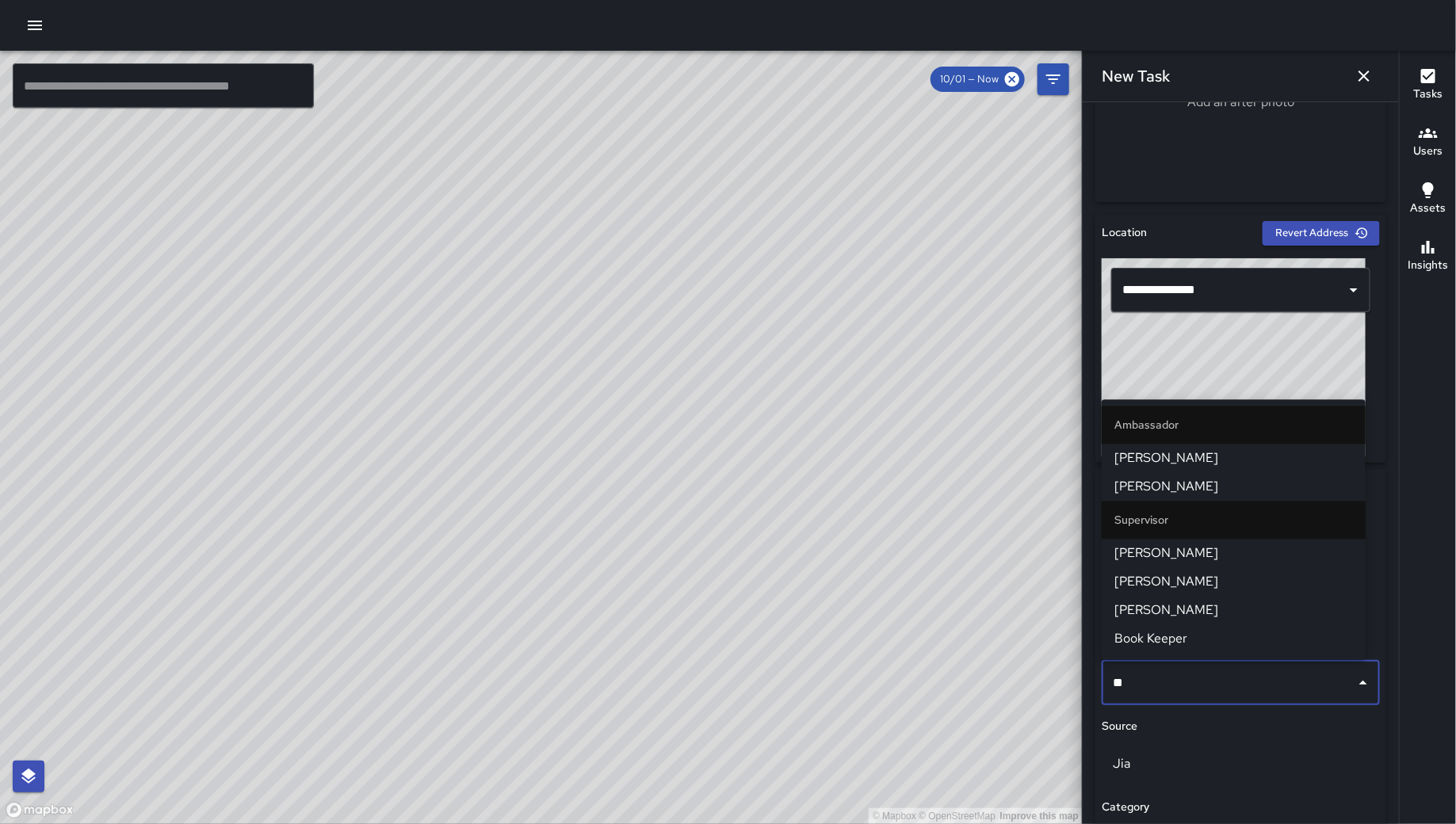
type input "***"
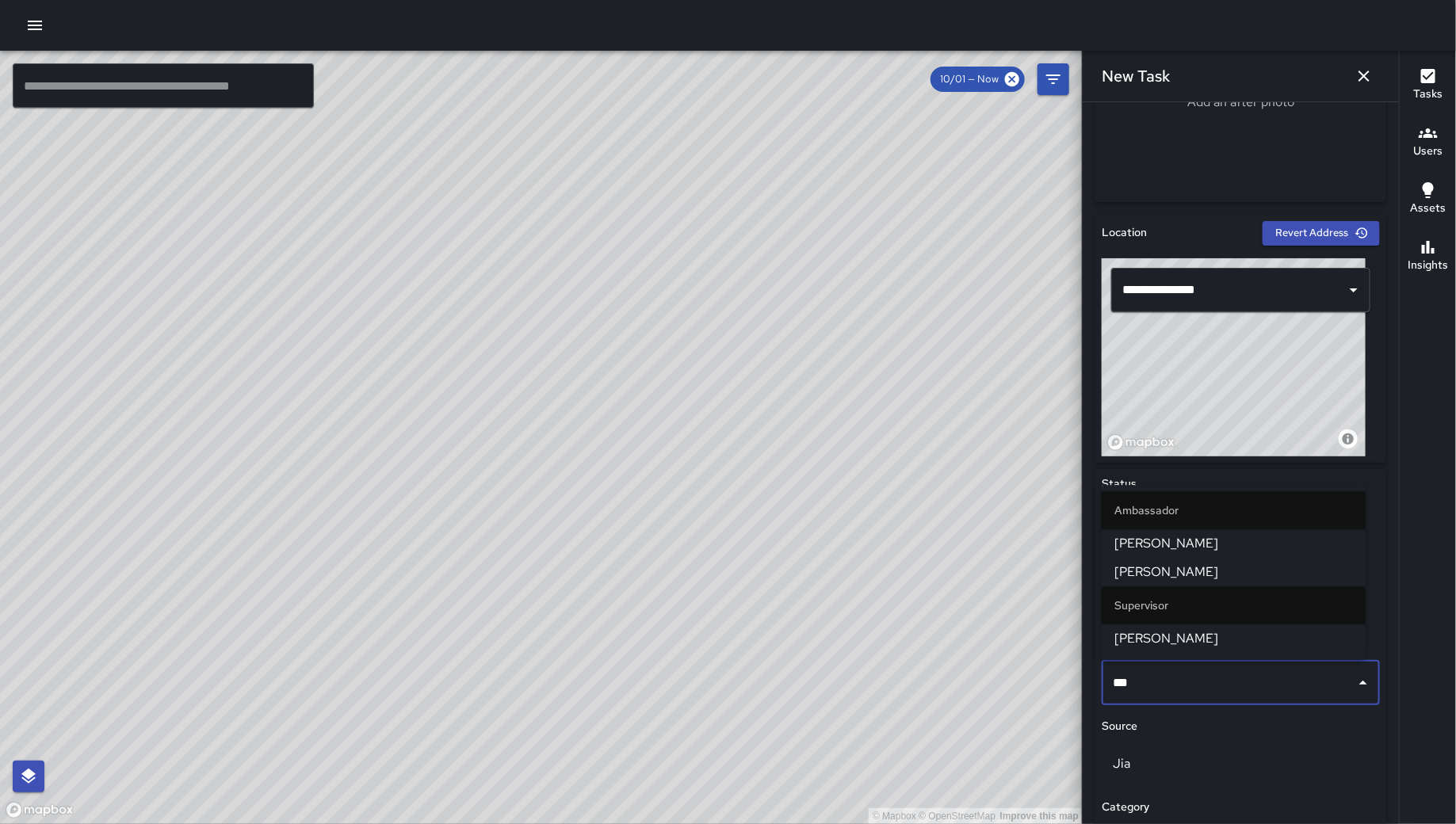
click at [1197, 581] on li "[PERSON_NAME]" at bounding box center [1233, 572] width 264 height 28
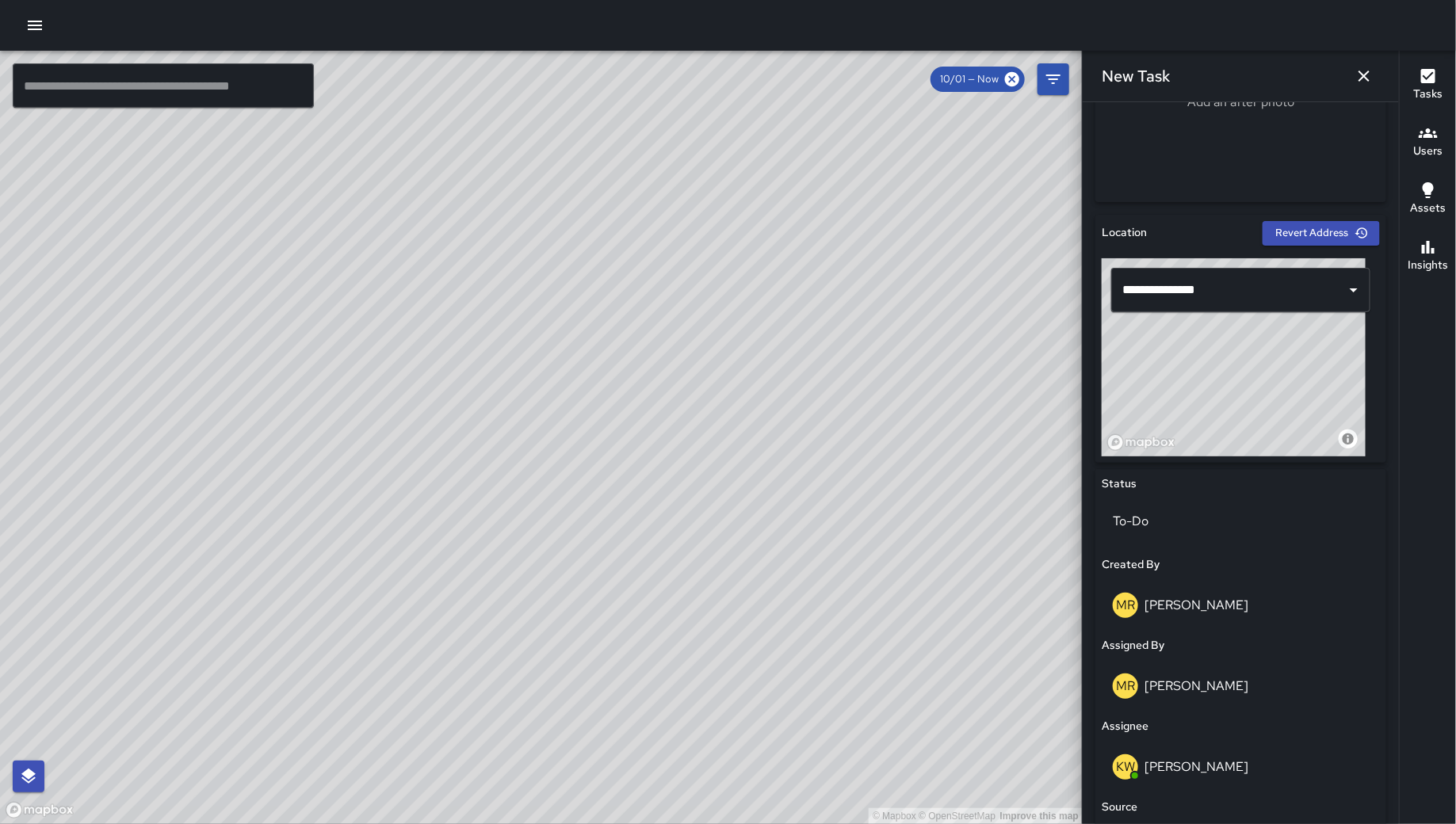
scroll to position [706, 0]
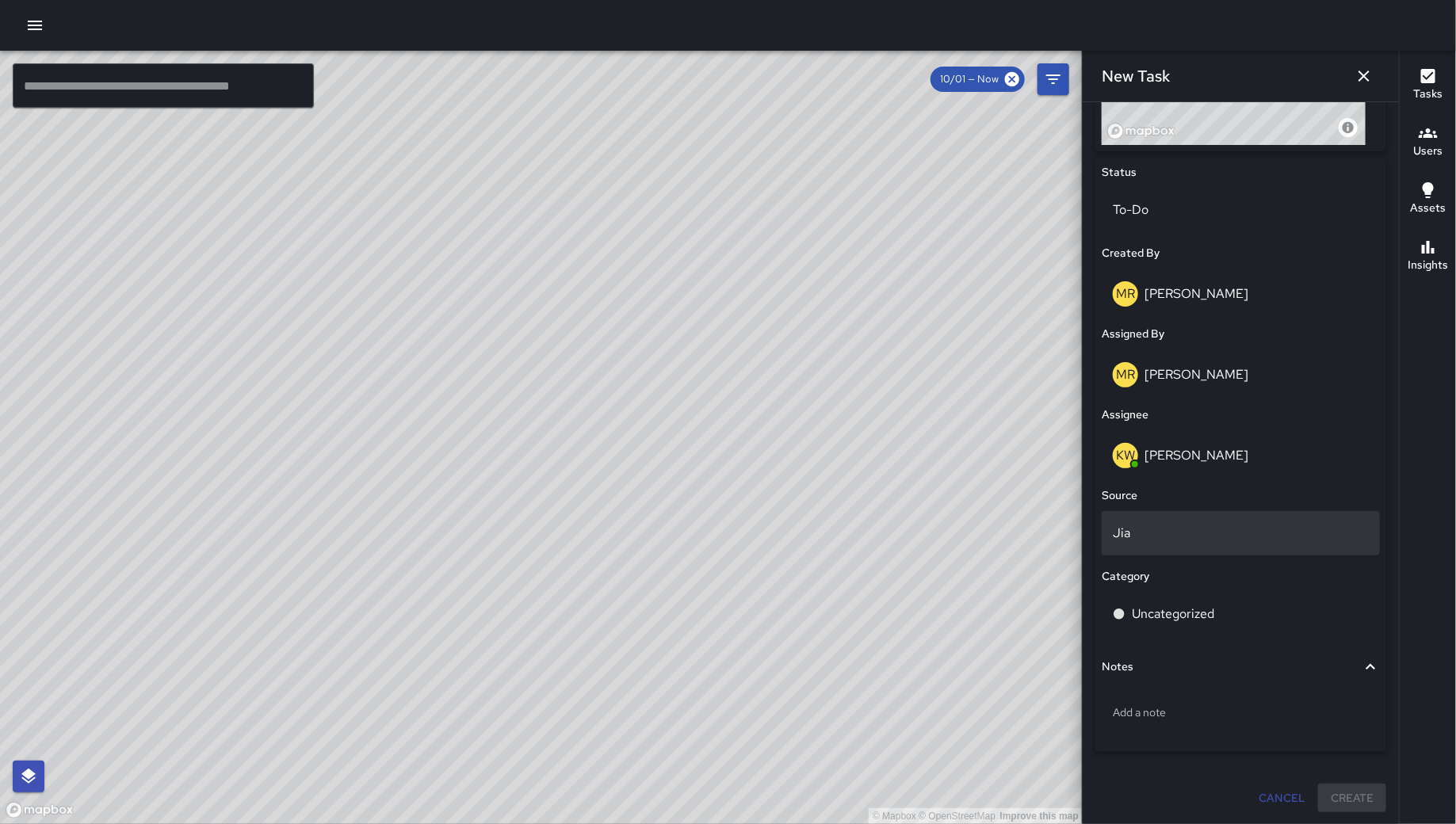
click at [1194, 550] on div "Jia" at bounding box center [1240, 533] width 278 height 44
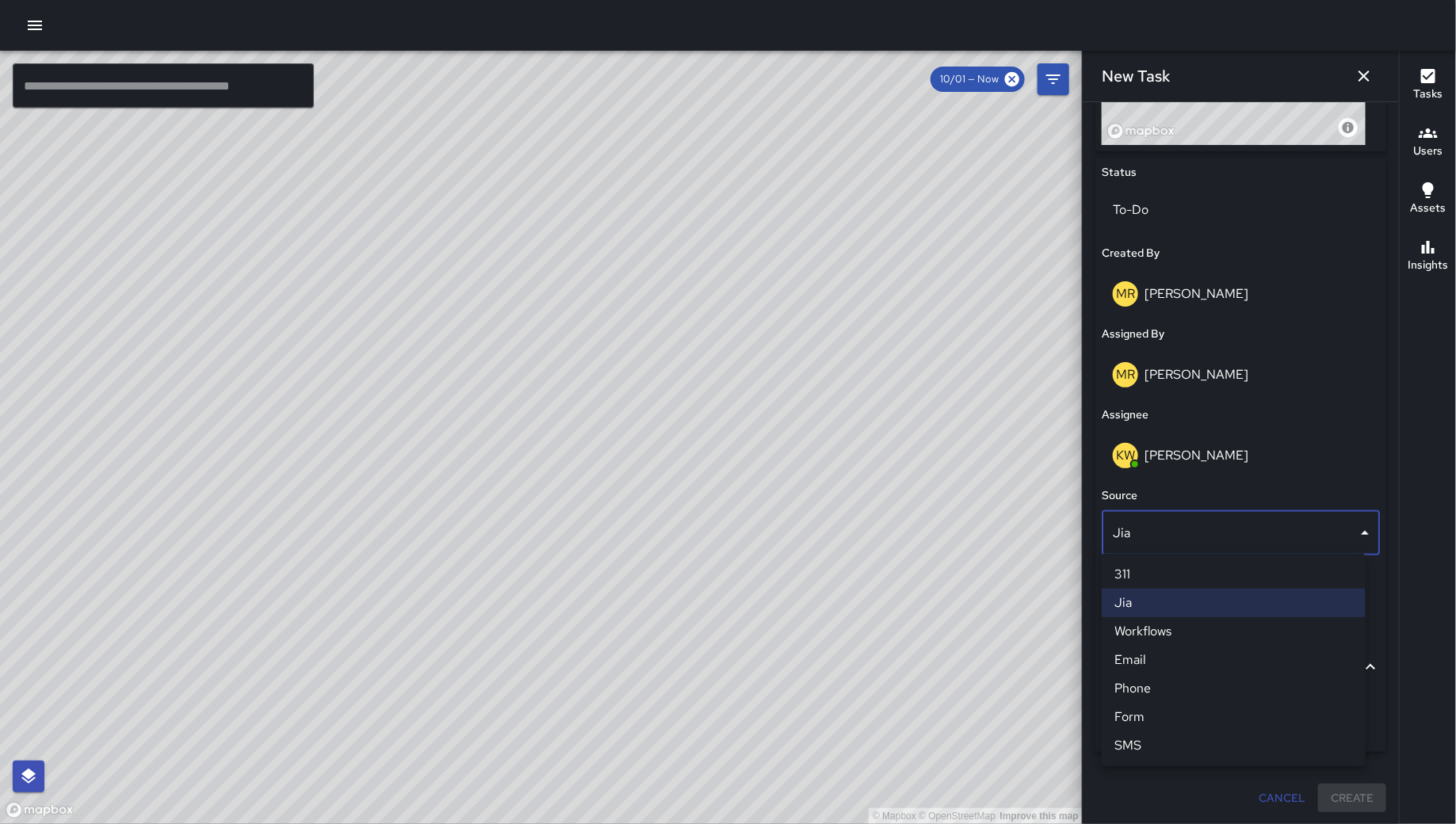
click at [1169, 684] on li "Phone" at bounding box center [1233, 689] width 264 height 28
click at [1169, 685] on div "Add a note" at bounding box center [1240, 715] width 278 height 60
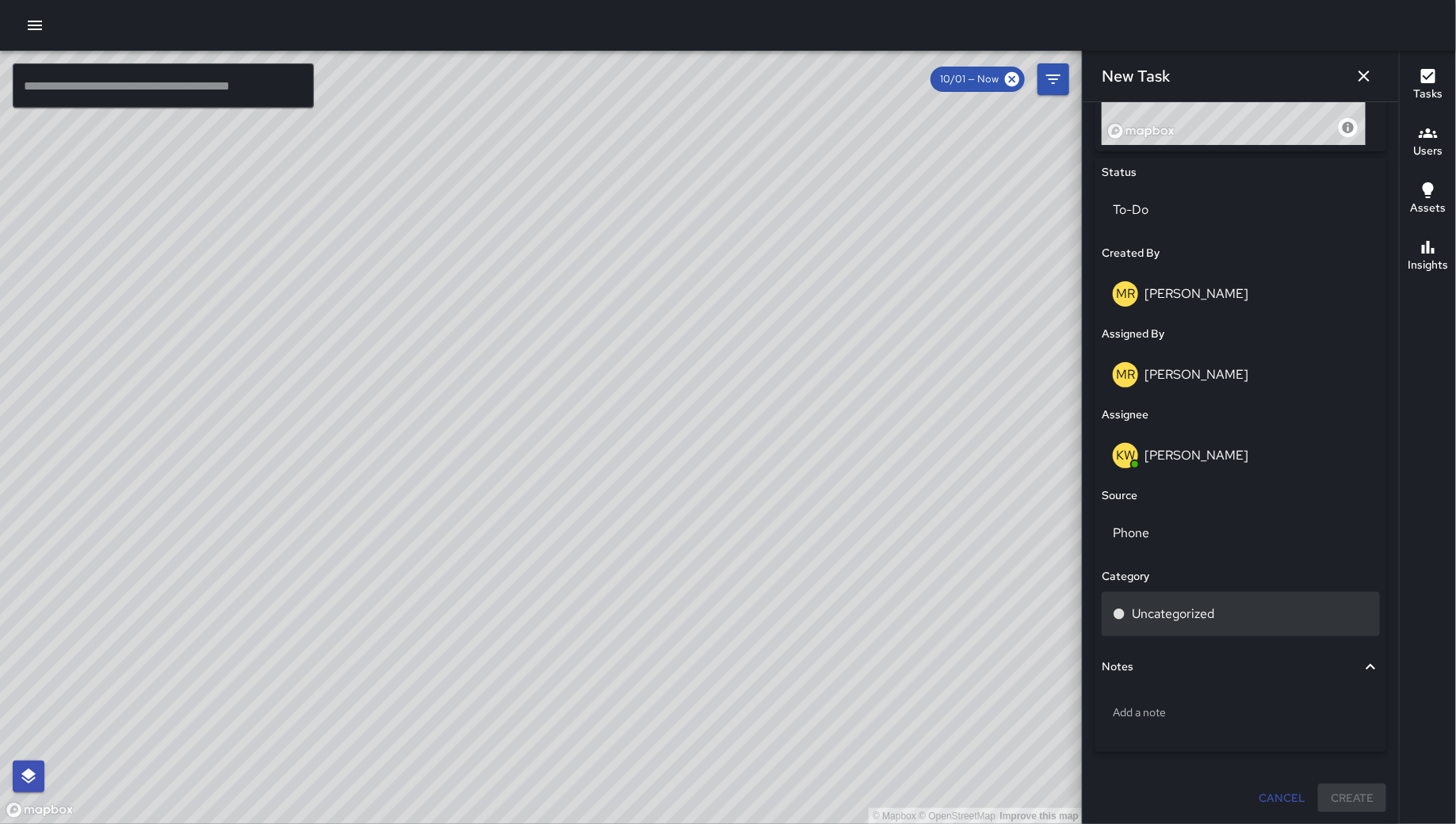
click at [1169, 616] on p "Uncategorized" at bounding box center [1173, 614] width 83 height 19
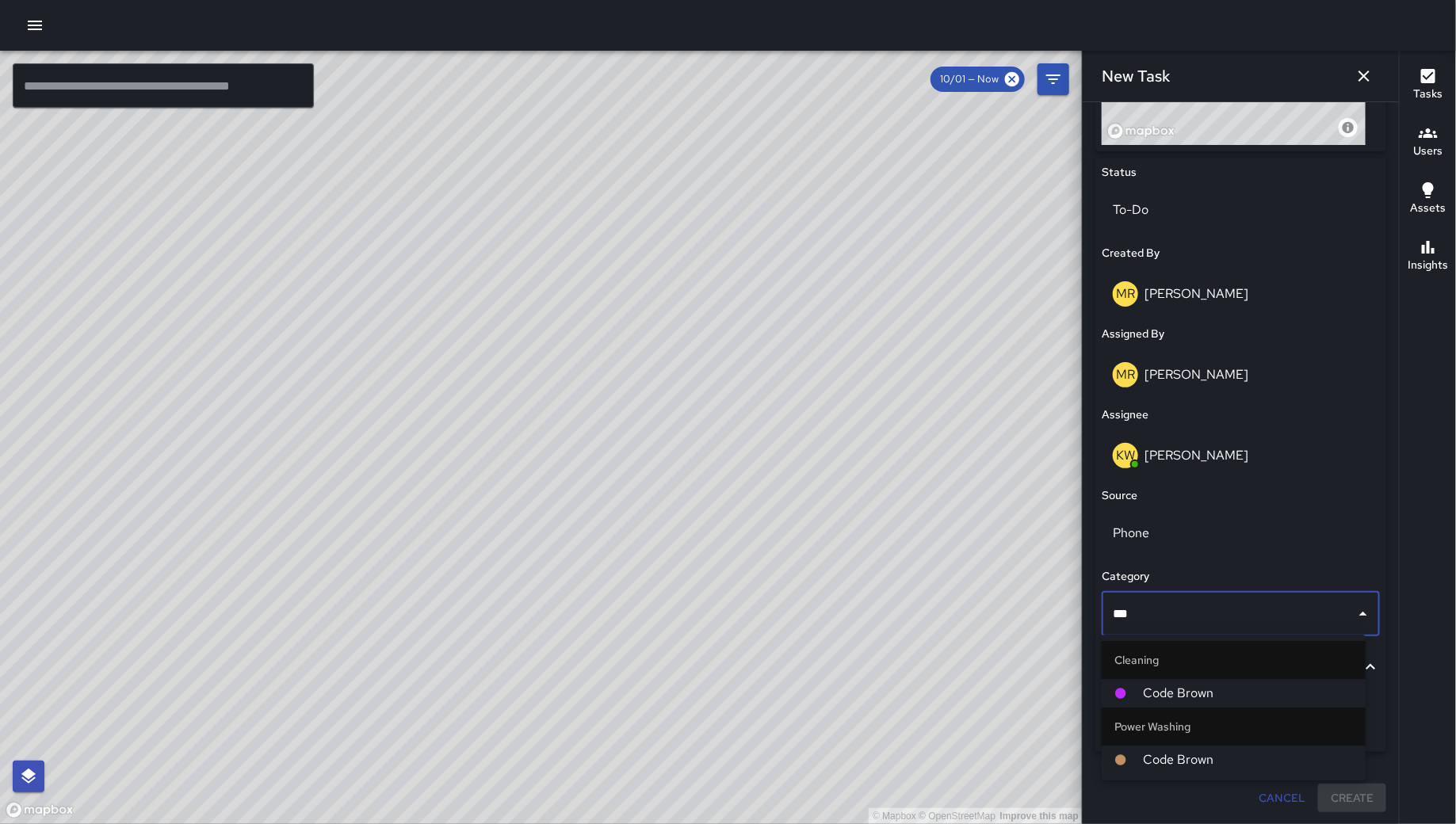
type input "****"
click at [1213, 690] on span "Code Brown" at bounding box center [1247, 693] width 210 height 19
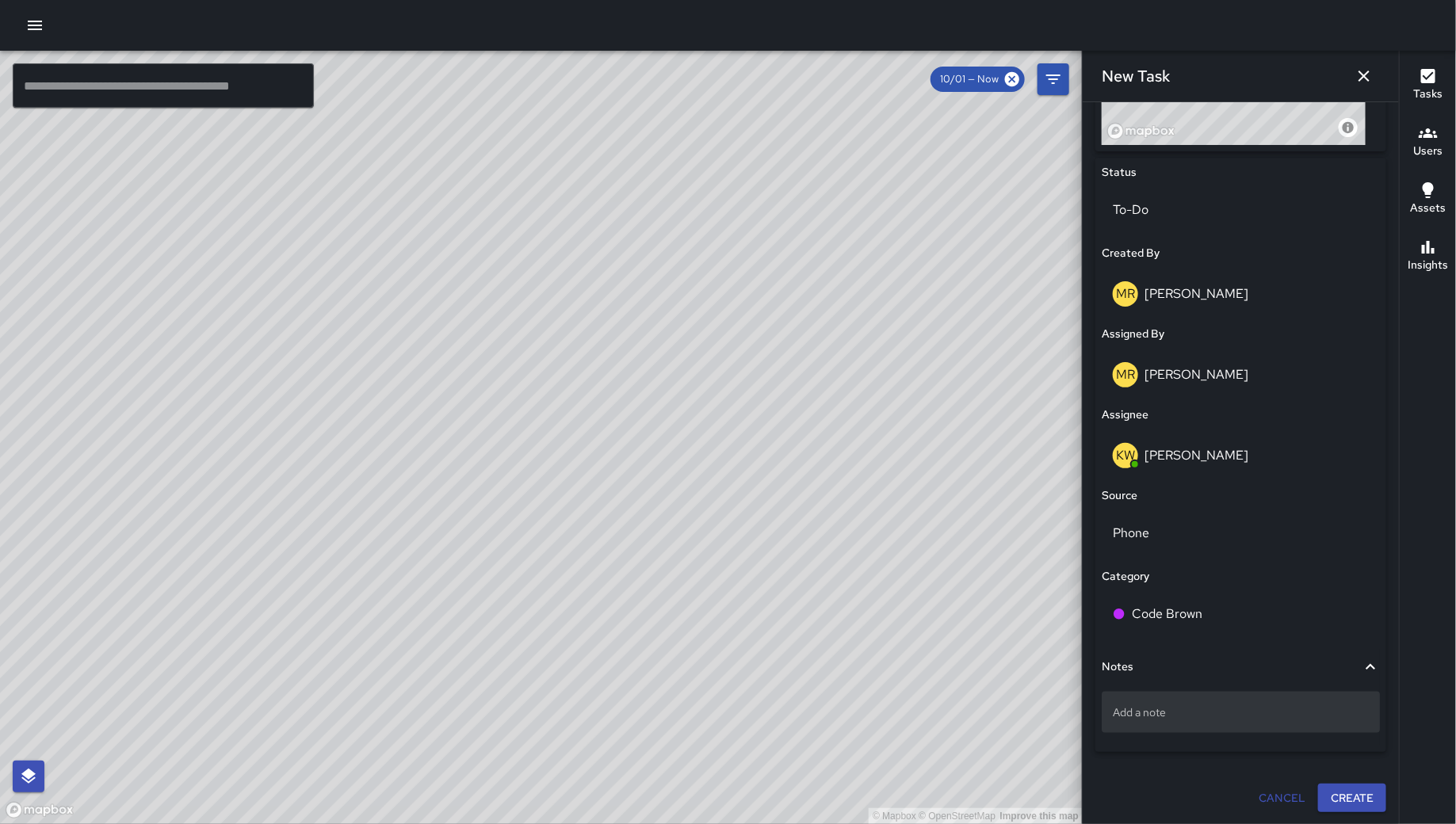
click at [1211, 704] on p "Add a note" at bounding box center [1240, 712] width 256 height 16
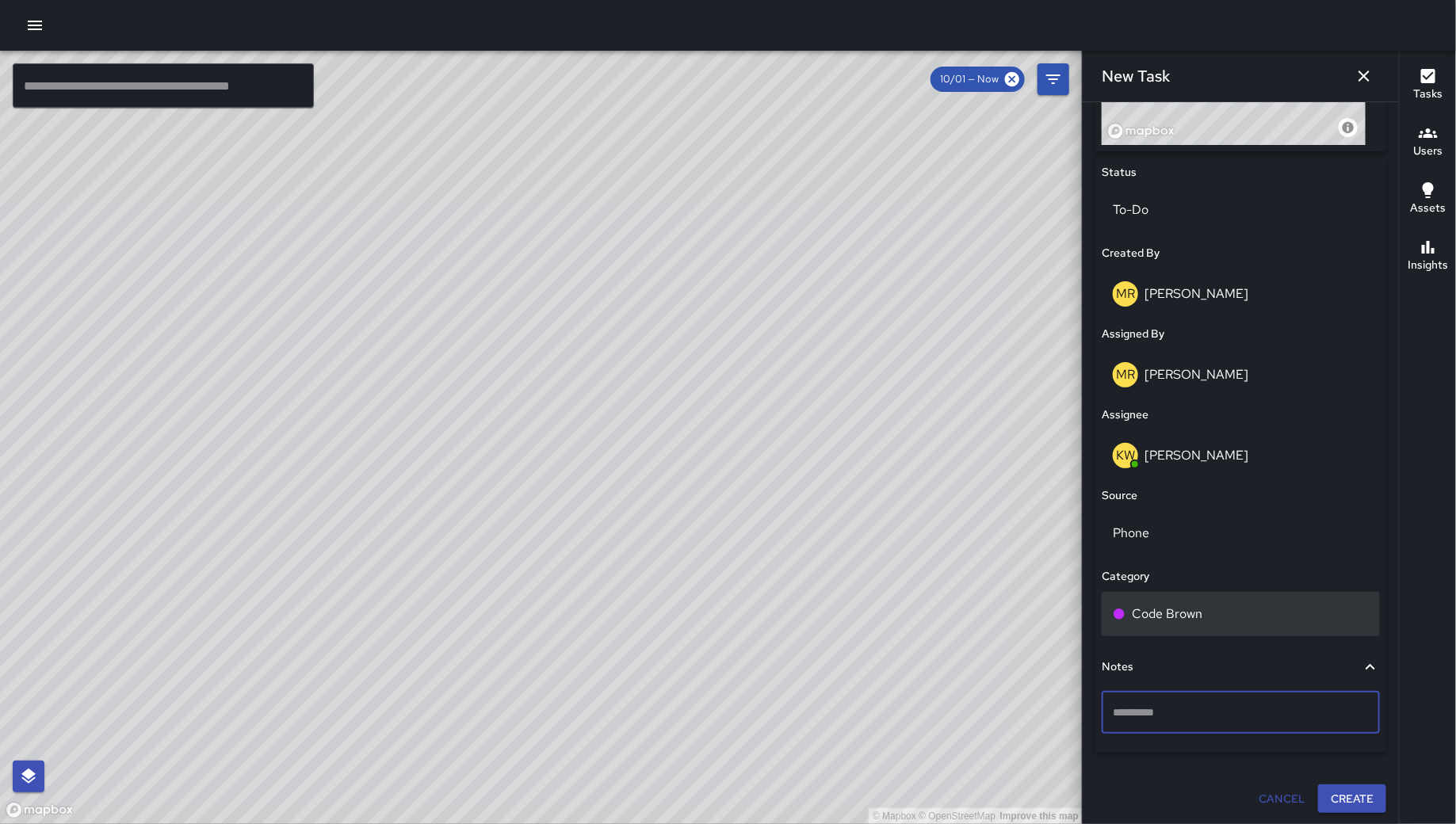
type textarea "**********"
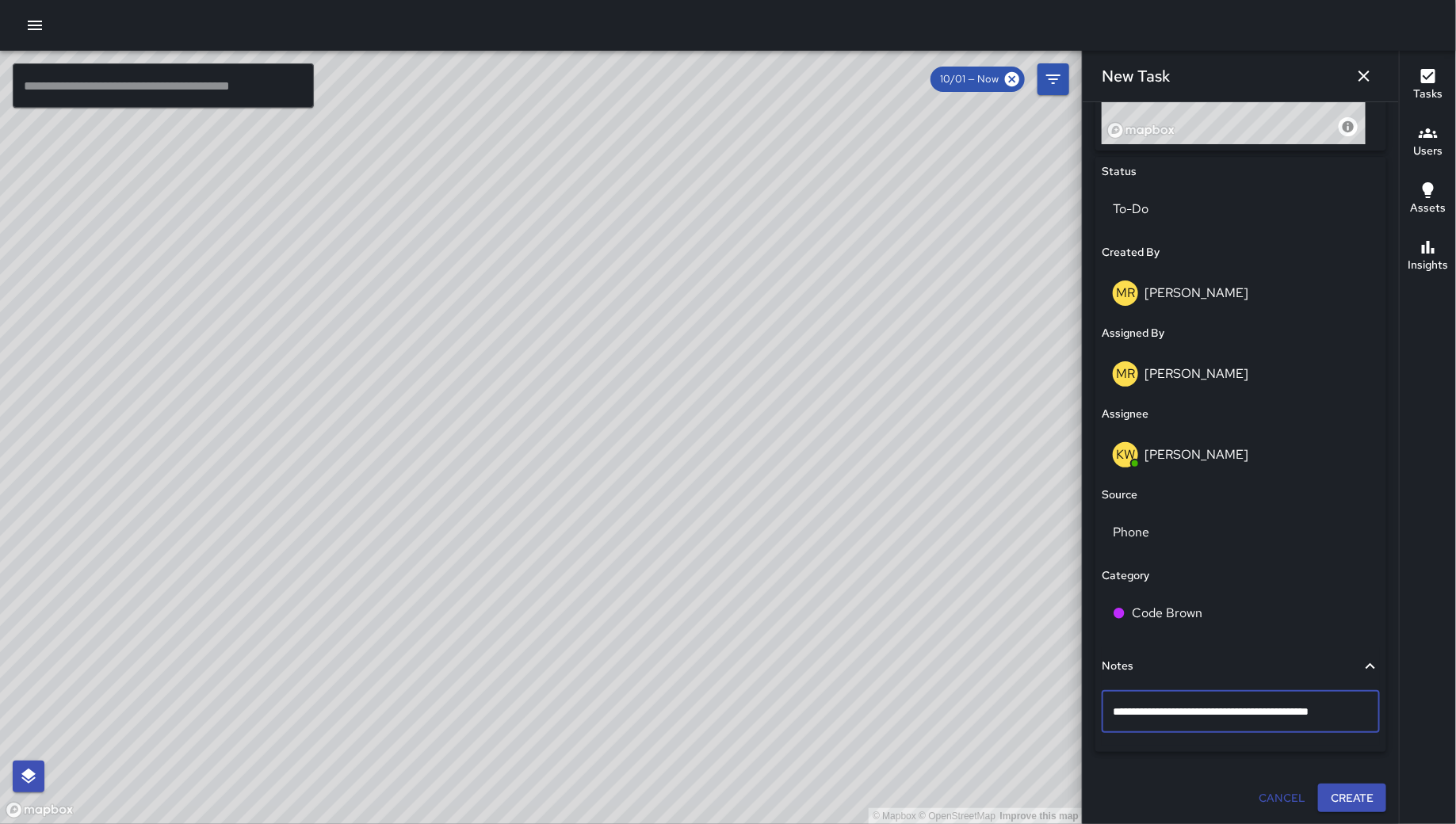
click at [1337, 802] on button "Create" at bounding box center [1351, 798] width 68 height 29
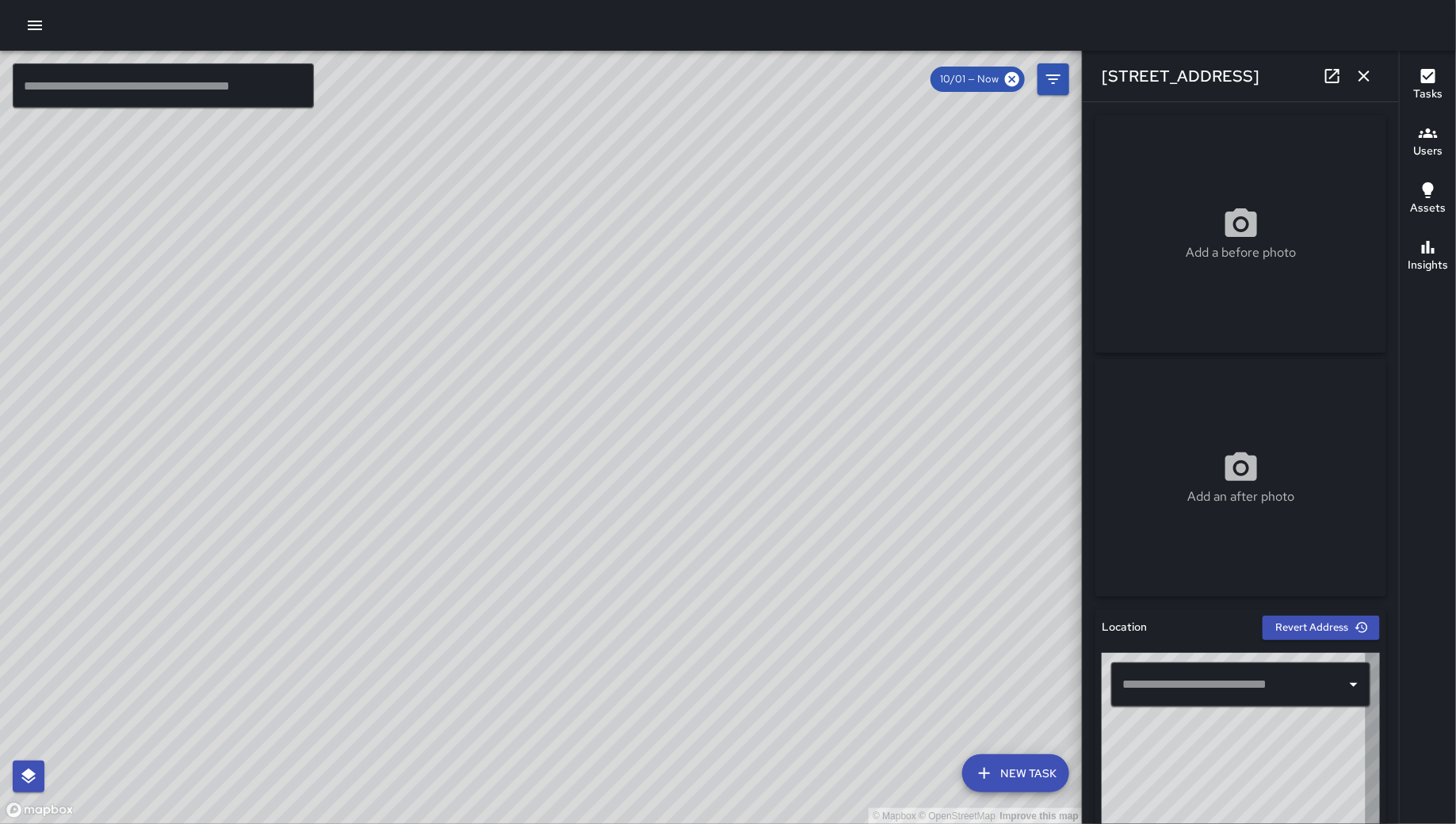
type input "**********"
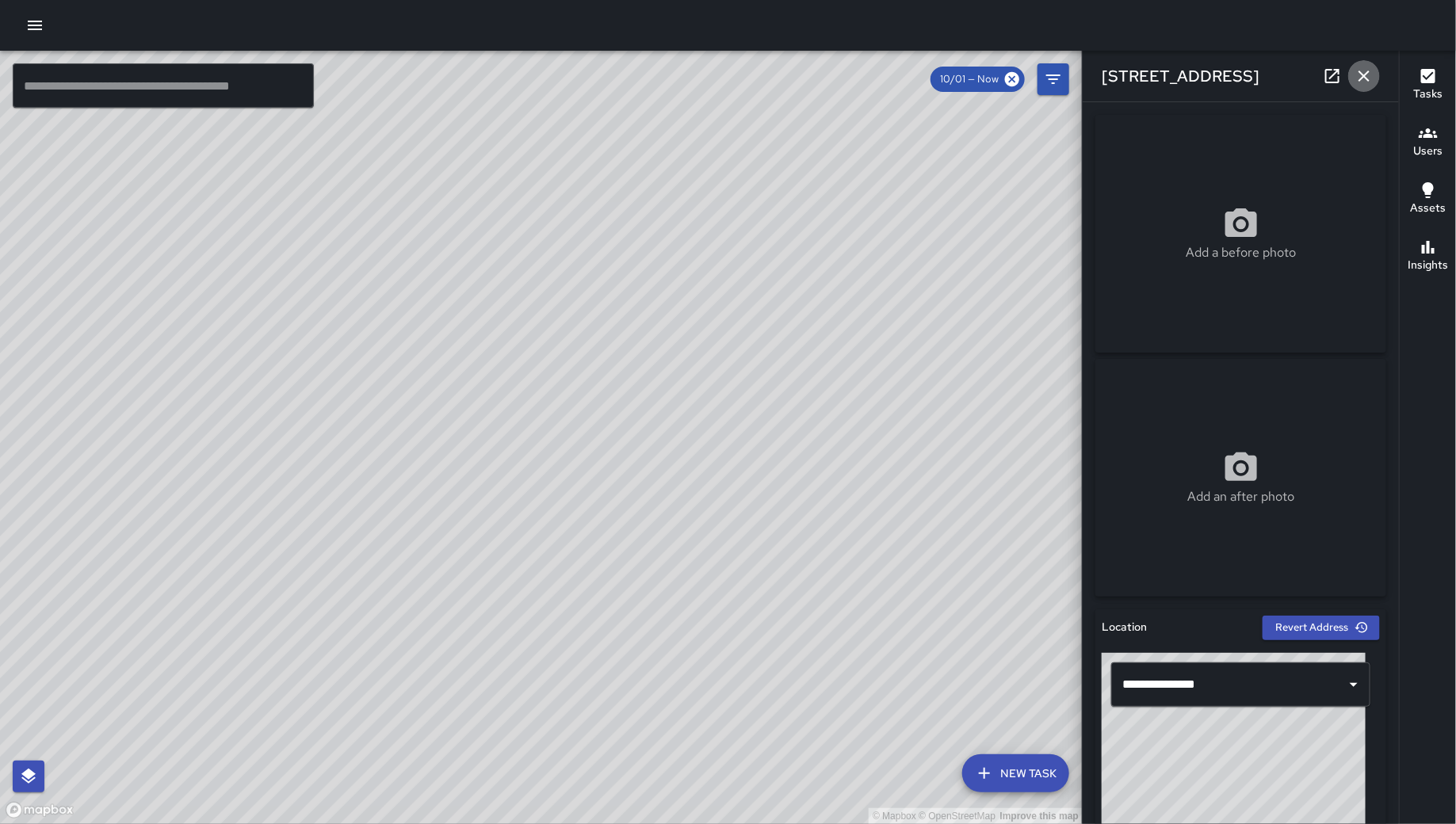
click at [1371, 77] on icon "button" at bounding box center [1364, 77] width 19 height 19
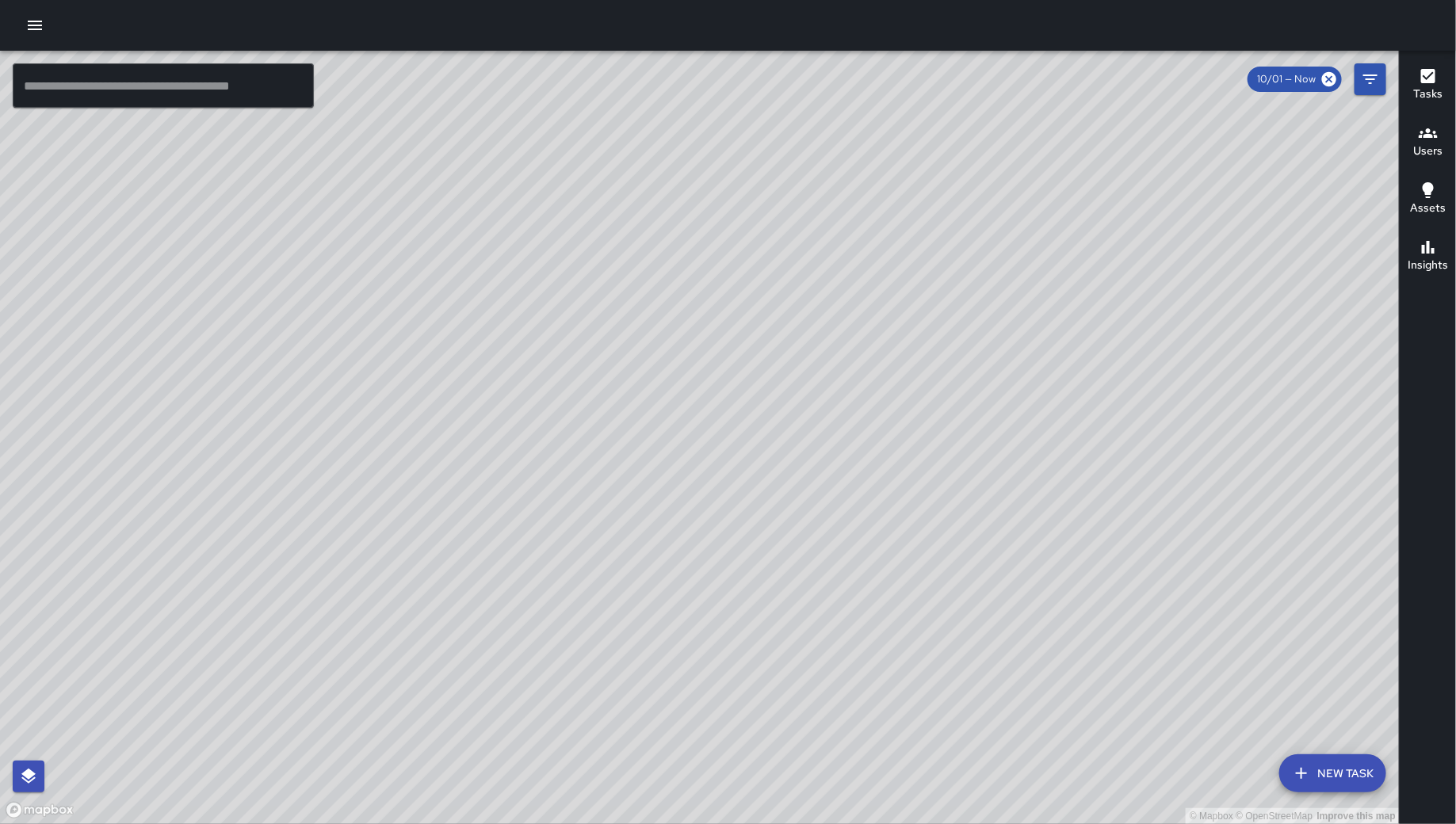
click at [435, 456] on div "© Mapbox © OpenStreetMap Improve this map" at bounding box center [699, 437] width 1400 height 773
drag, startPoint x: 1101, startPoint y: 454, endPoint x: 541, endPoint y: 462, distance: 560.1
click at [618, 463] on div "© Mapbox © OpenStreetMap Improve this map" at bounding box center [699, 437] width 1400 height 773
drag, startPoint x: 1200, startPoint y: 451, endPoint x: 1010, endPoint y: 584, distance: 231.9
click at [977, 494] on div "© Mapbox © OpenStreetMap Improve this map" at bounding box center [699, 437] width 1400 height 773
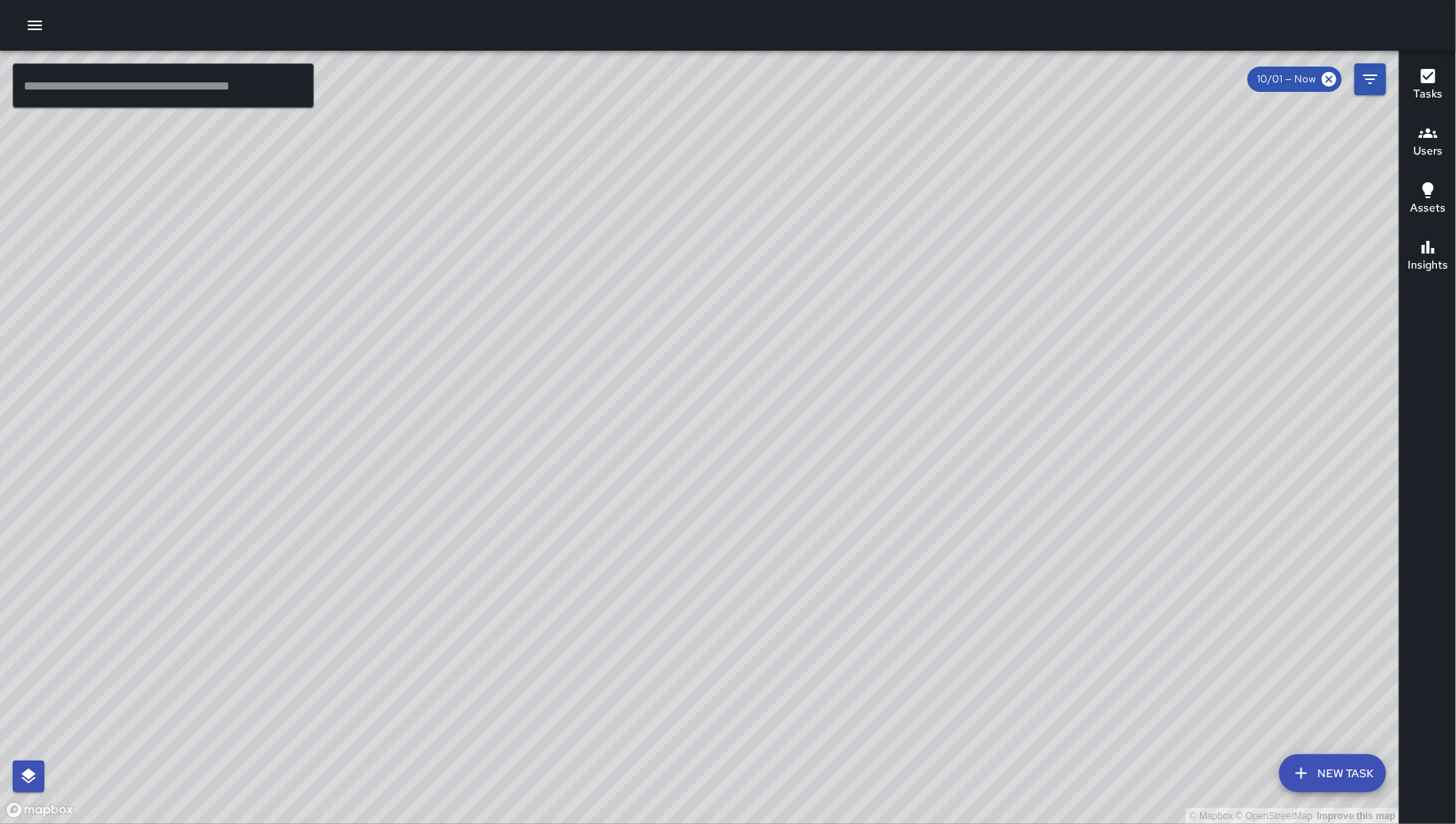
click at [1327, 769] on button "New Task" at bounding box center [1333, 772] width 107 height 38
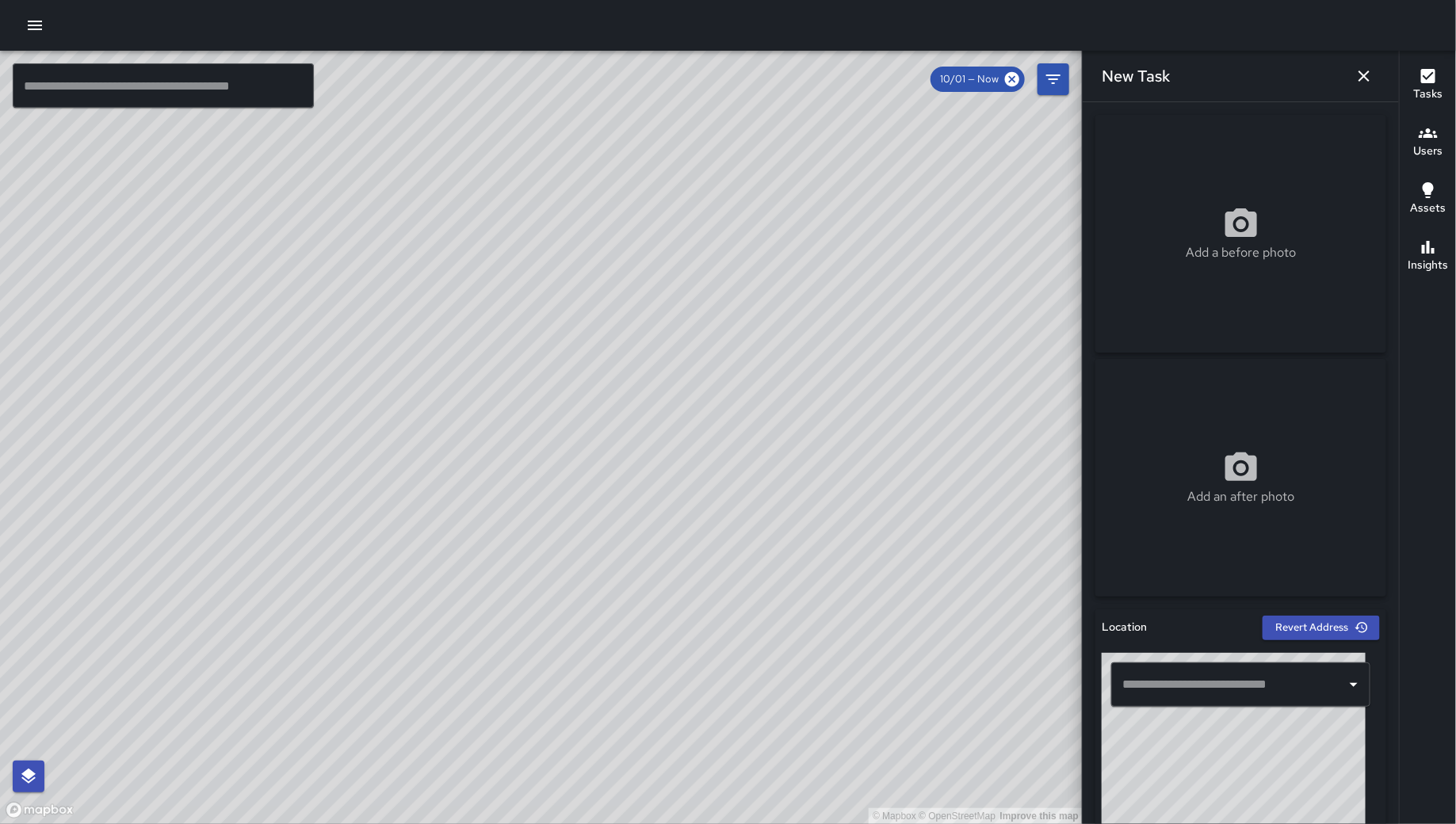
click at [1177, 690] on input "text" at bounding box center [1228, 684] width 221 height 30
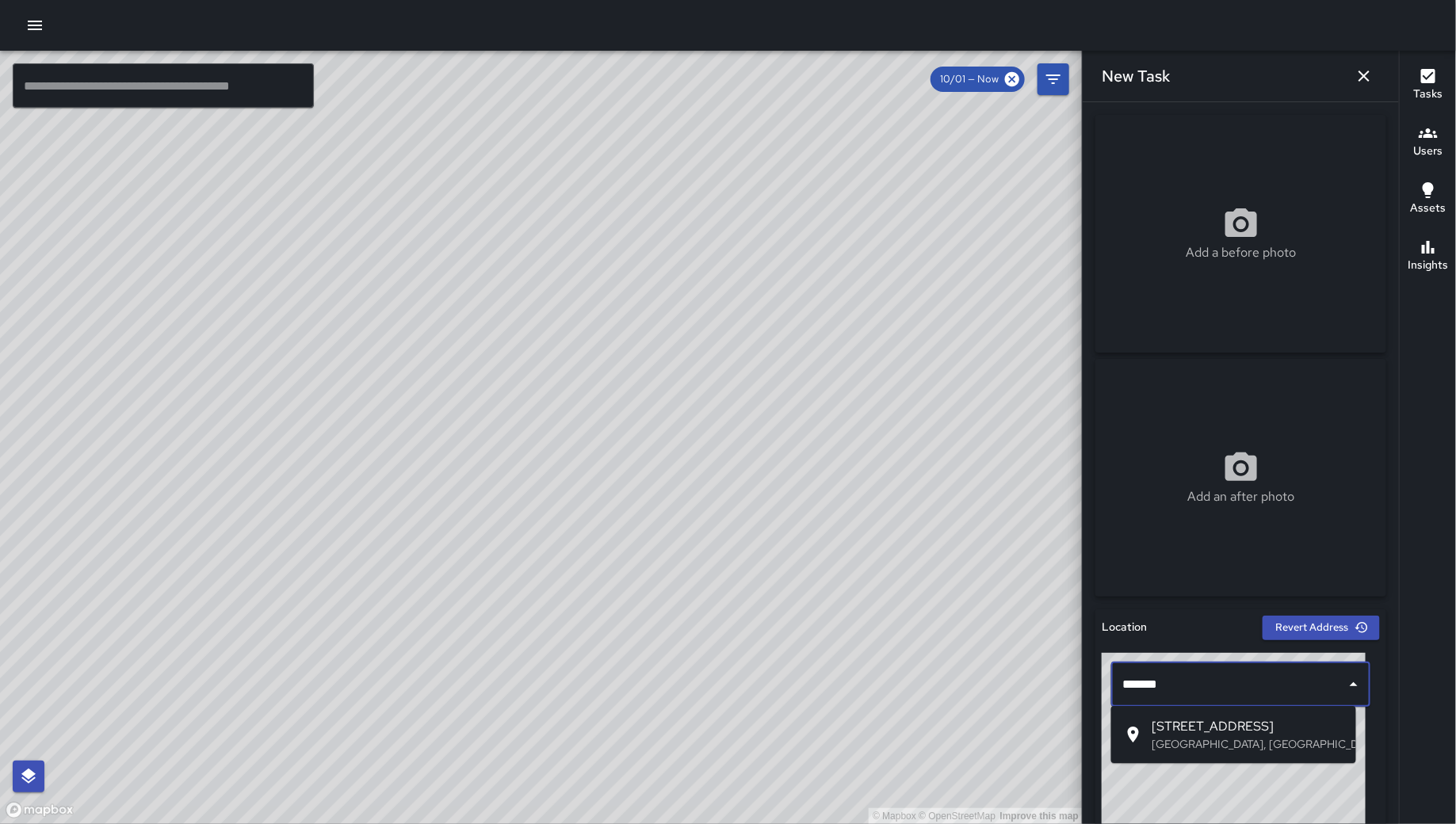
click at [1232, 747] on p "[GEOGRAPHIC_DATA], [GEOGRAPHIC_DATA], [GEOGRAPHIC_DATA]" at bounding box center [1247, 744] width 191 height 16
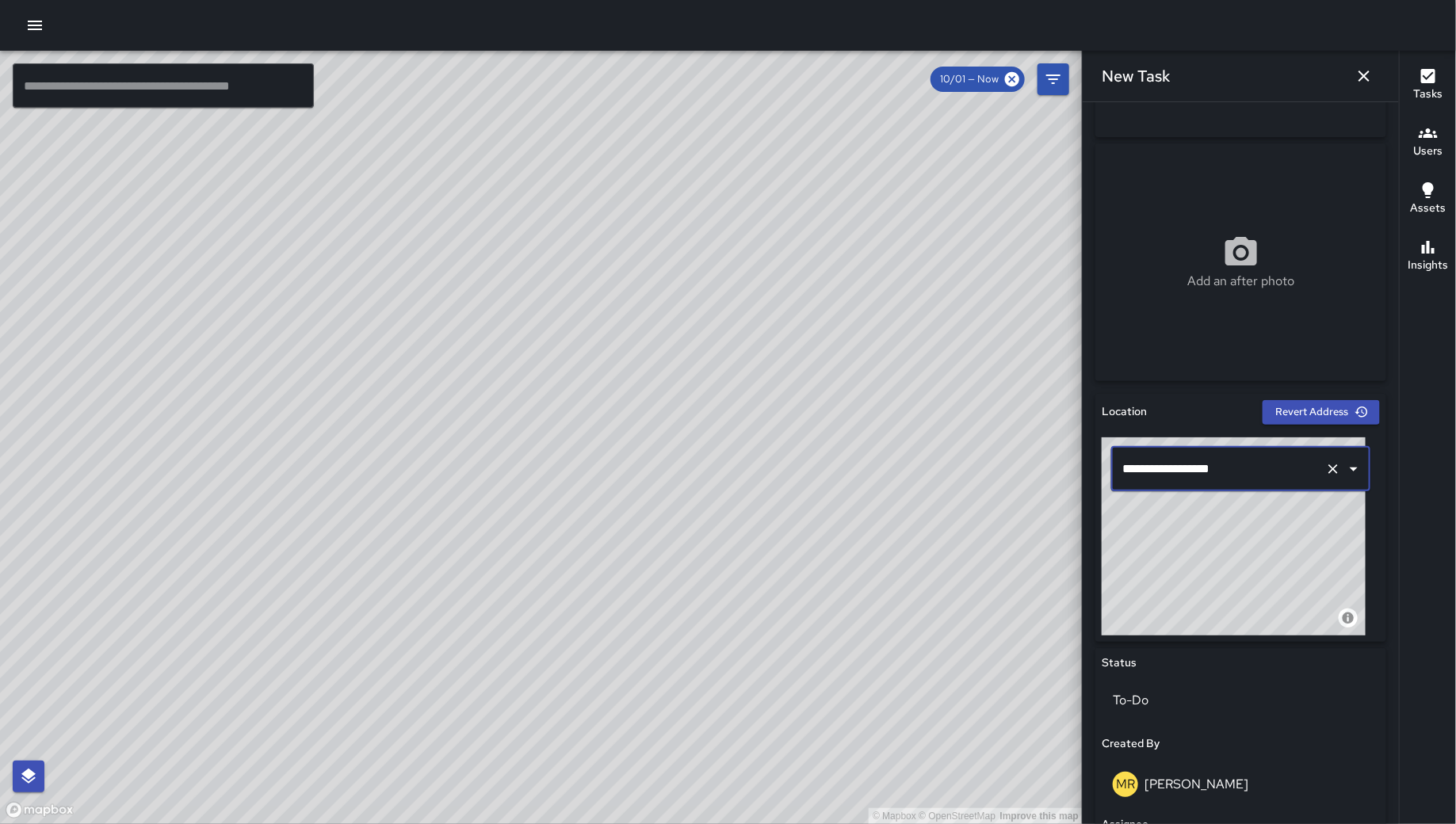
scroll to position [590, 0]
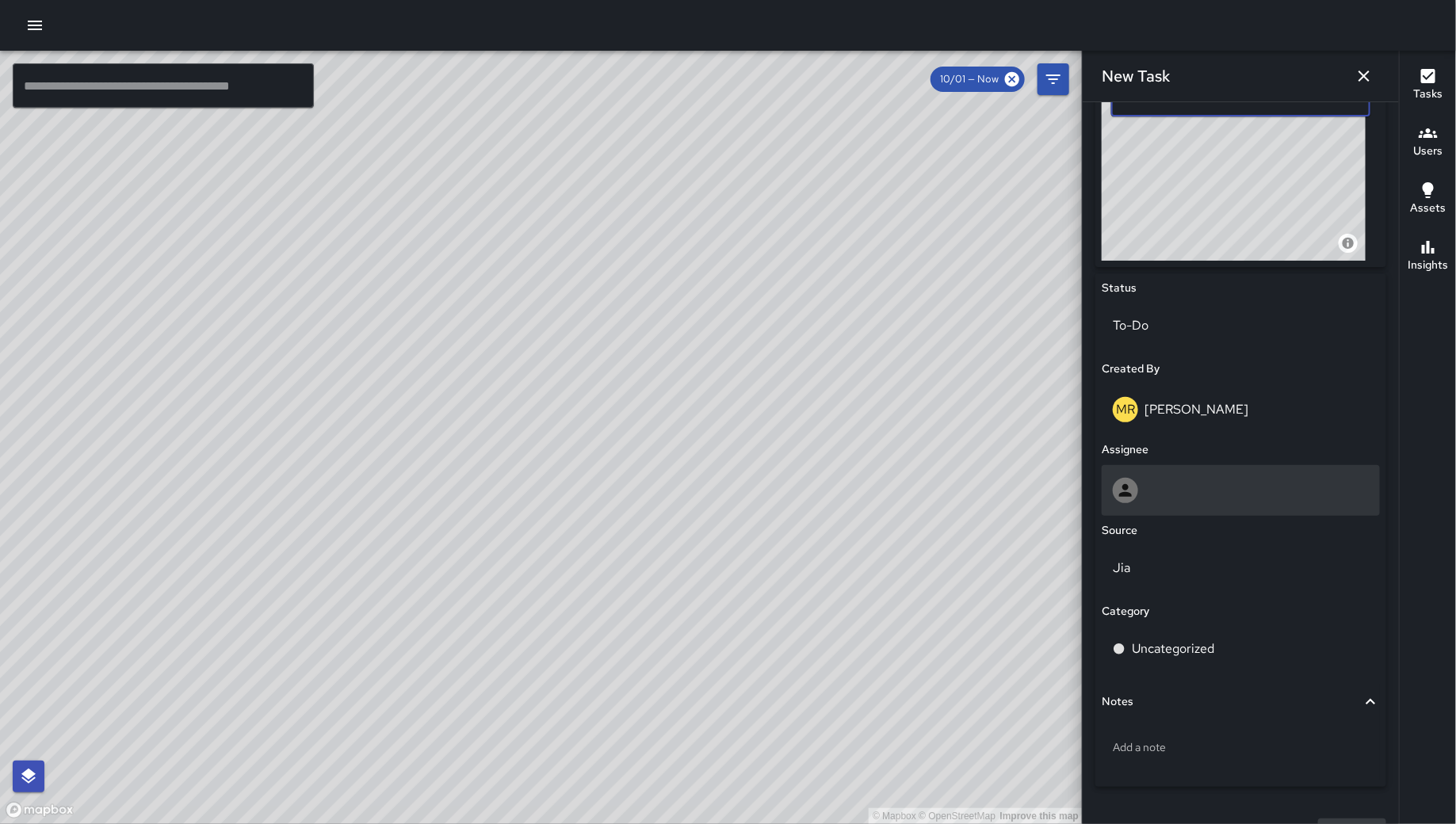
type input "**********"
click at [1258, 500] on div at bounding box center [1240, 490] width 256 height 26
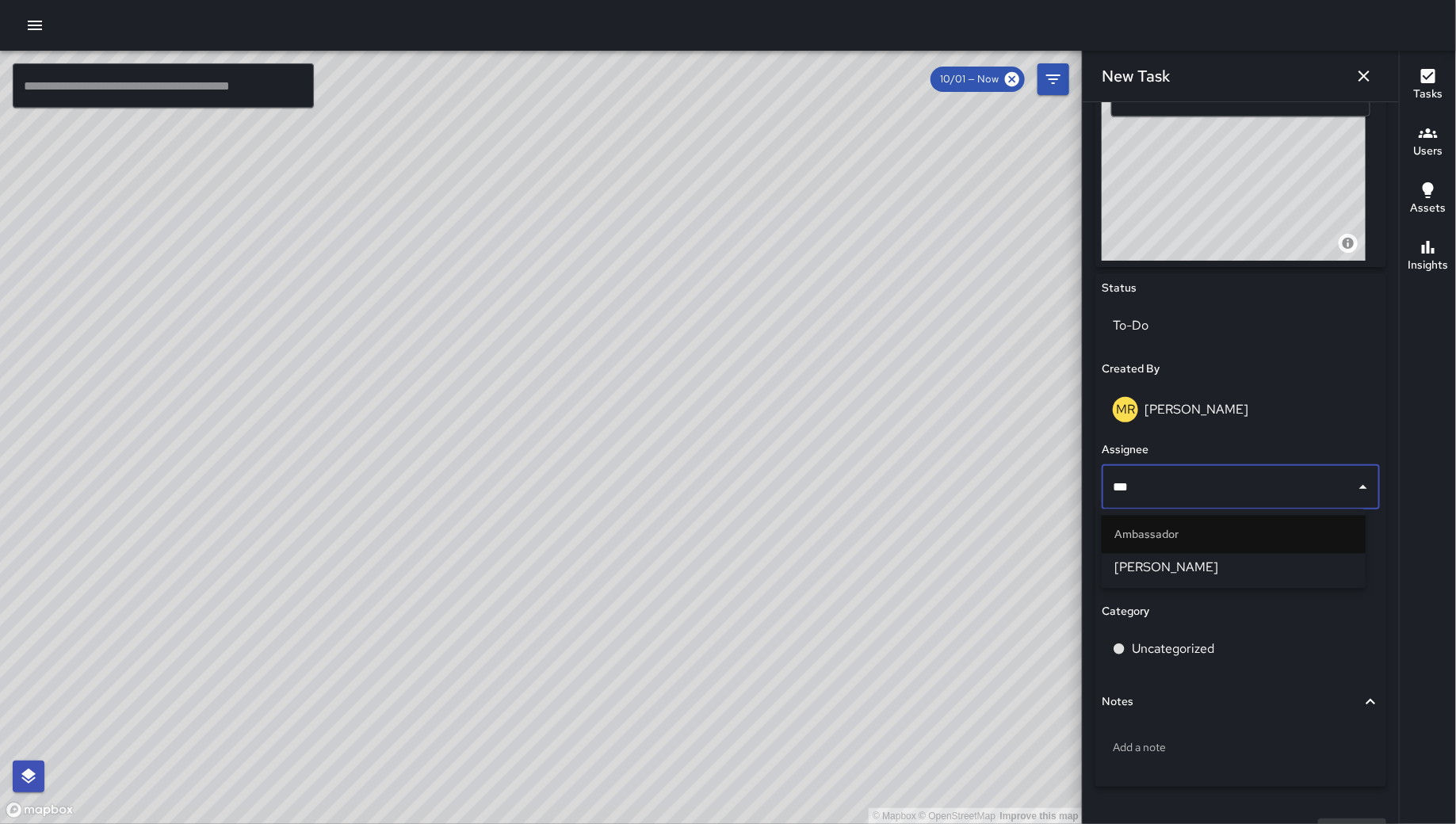
type input "****"
click at [1204, 555] on li "[PERSON_NAME]" at bounding box center [1233, 568] width 264 height 28
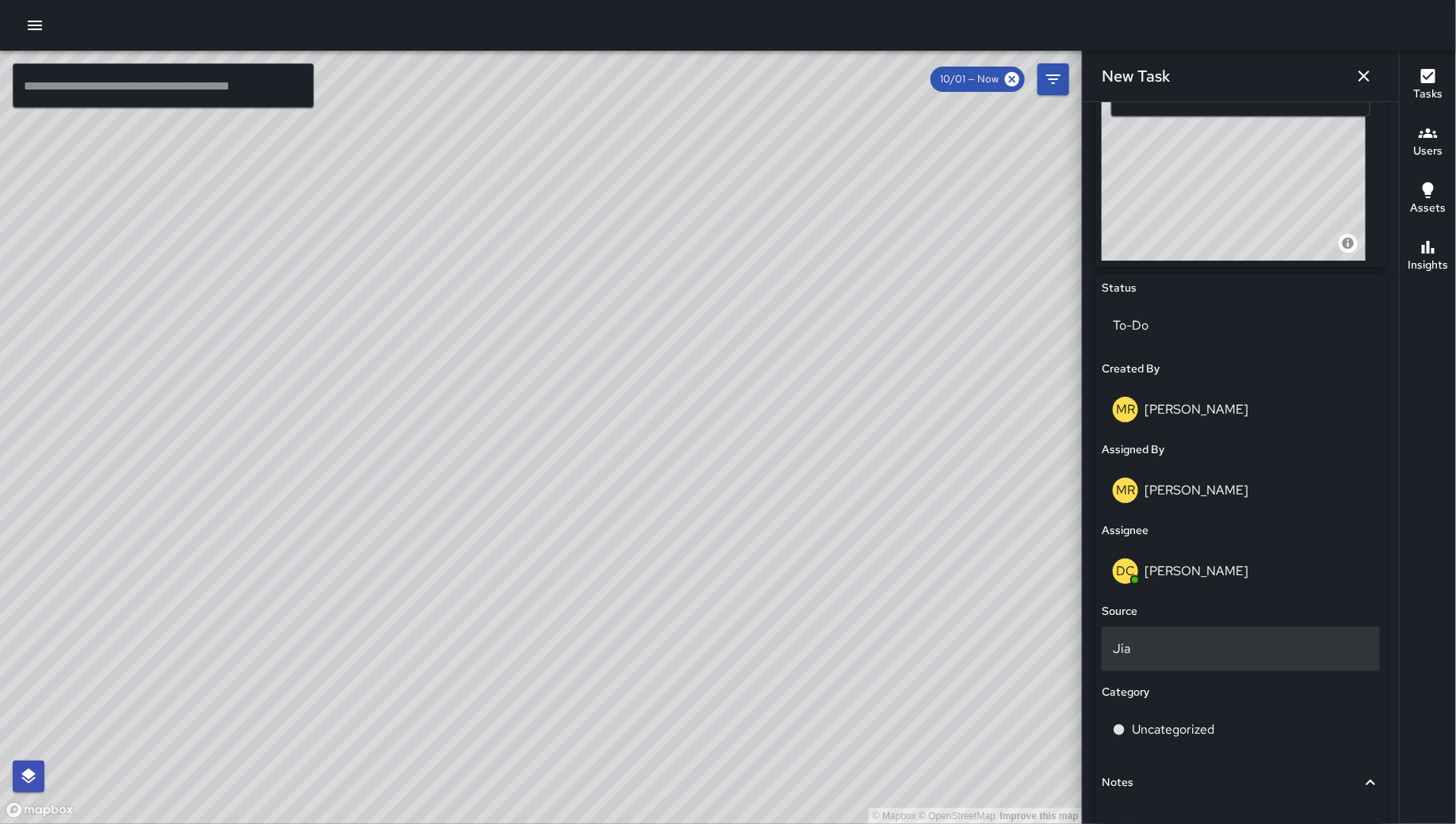
click at [1211, 647] on p "Jia" at bounding box center [1240, 649] width 256 height 19
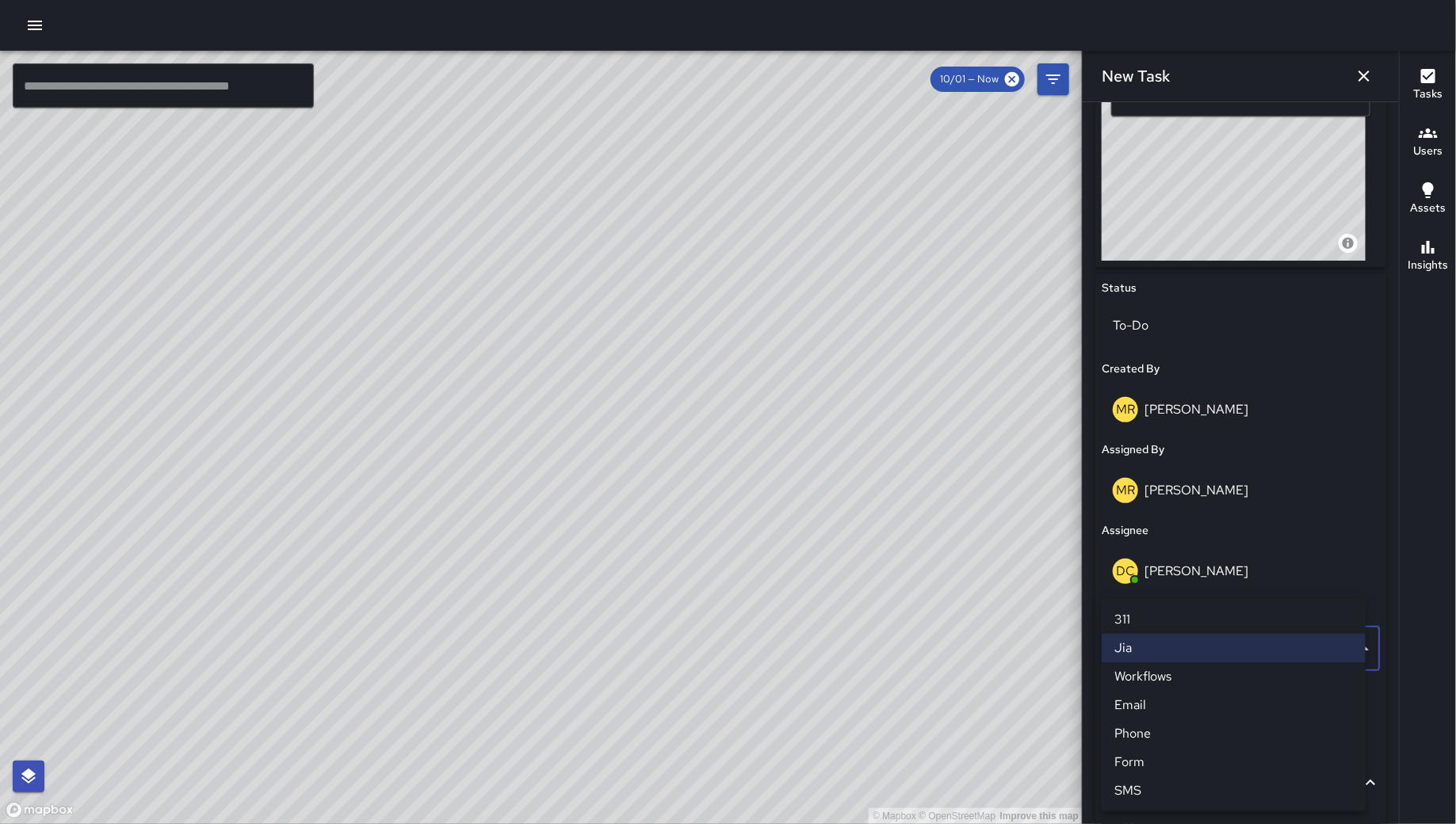
click at [1198, 728] on li "Phone" at bounding box center [1233, 733] width 264 height 28
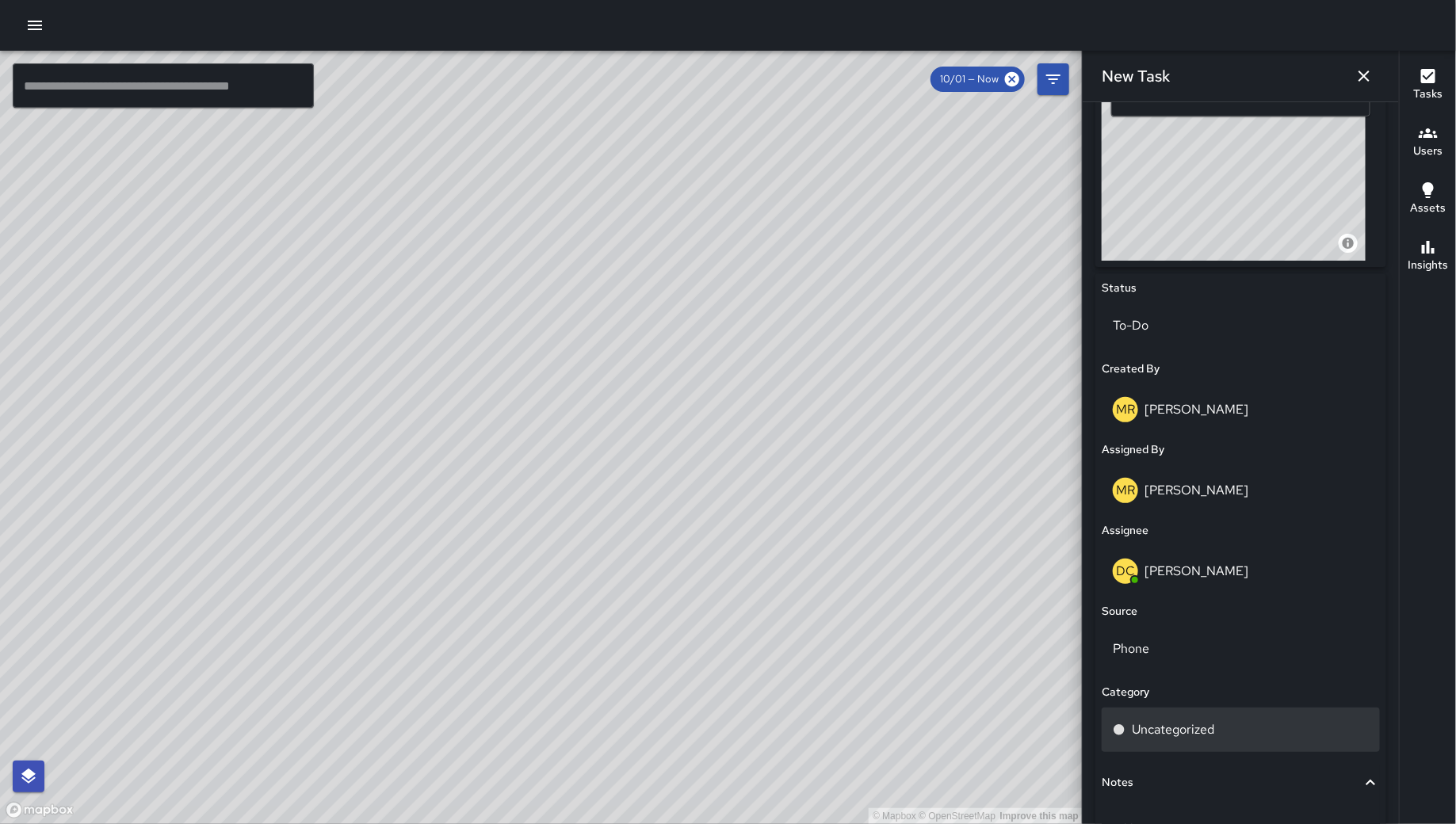
scroll to position [706, 0]
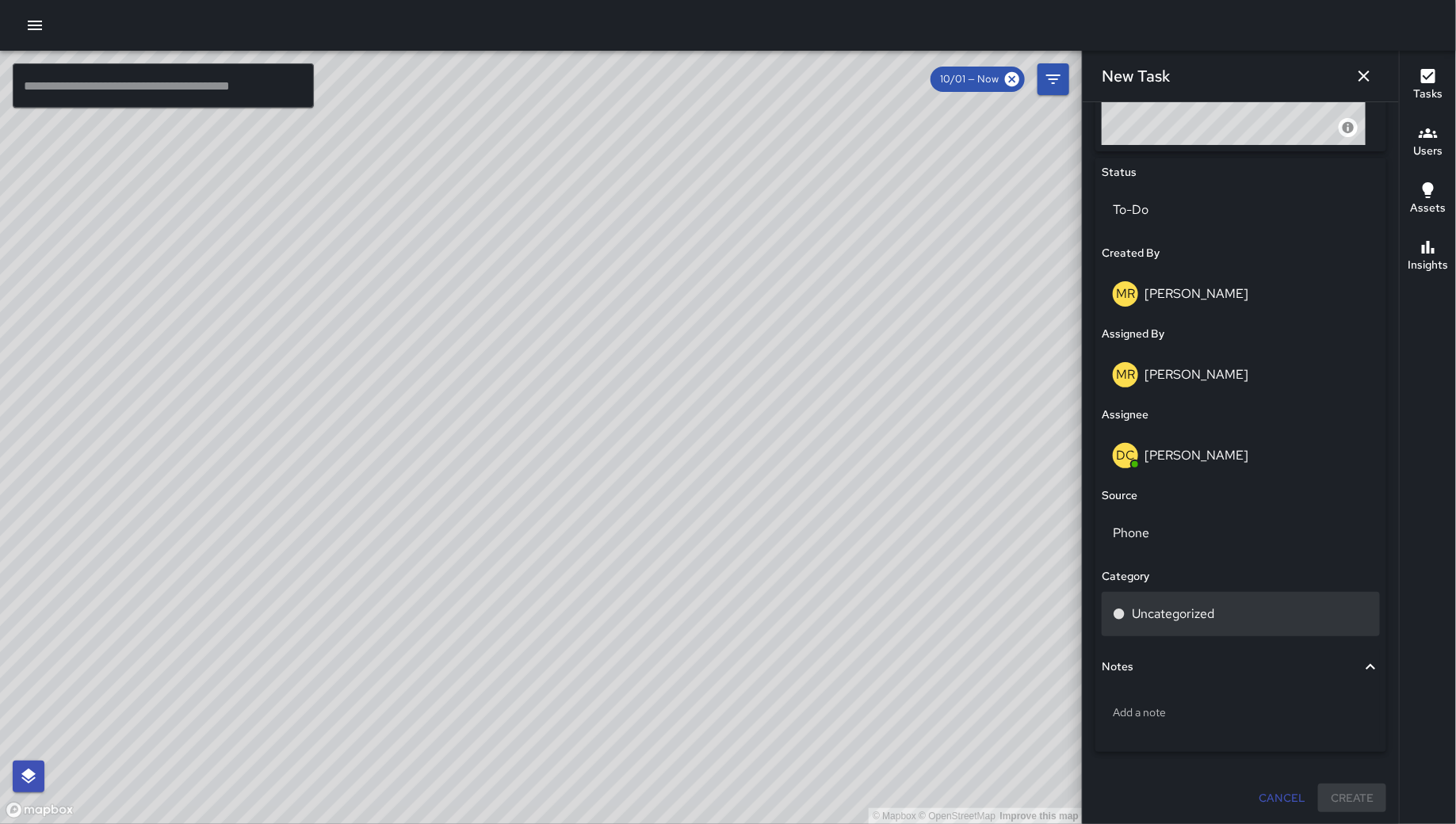
click at [1202, 626] on div "Uncategorized" at bounding box center [1240, 614] width 278 height 44
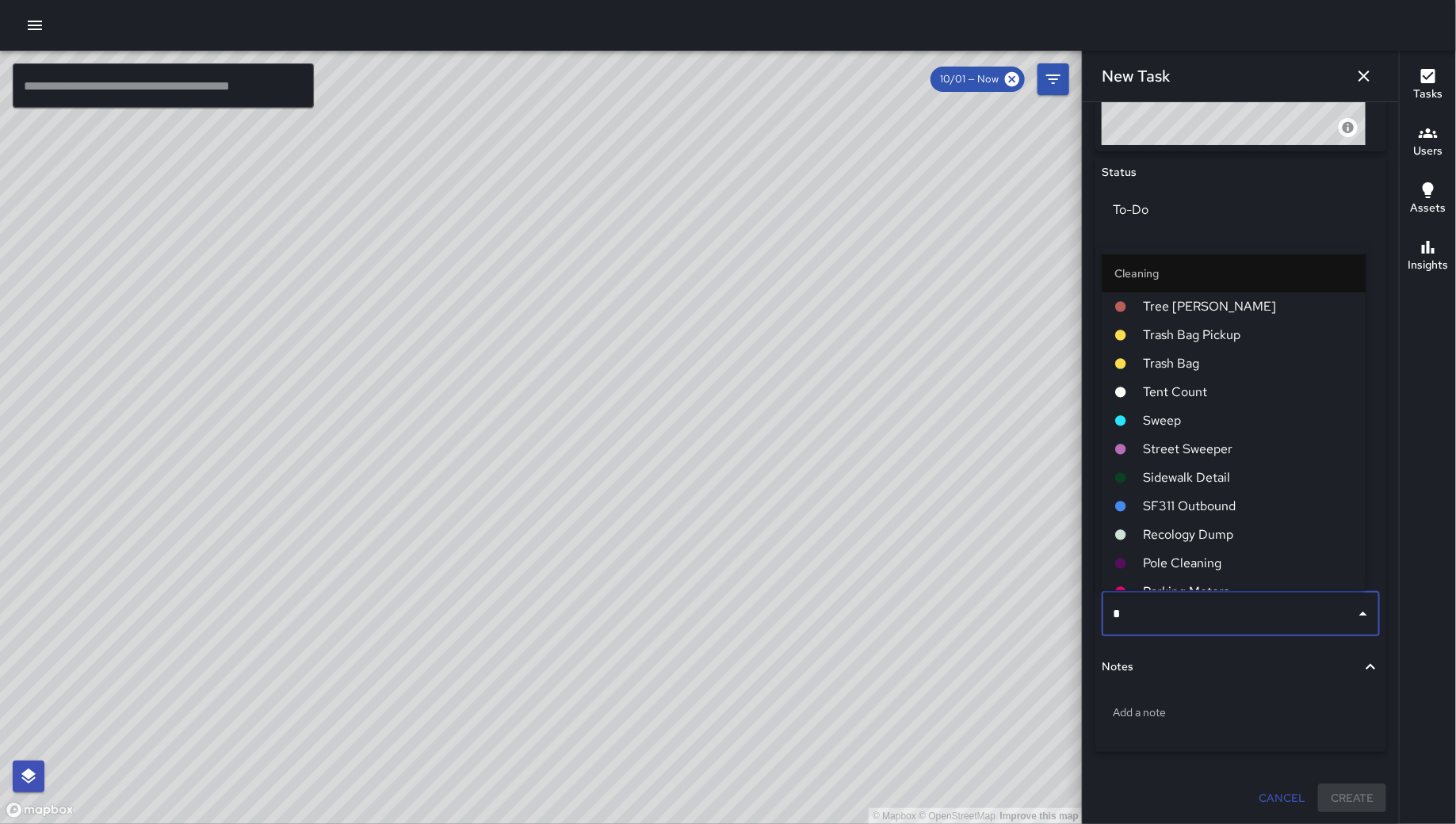
type input "**"
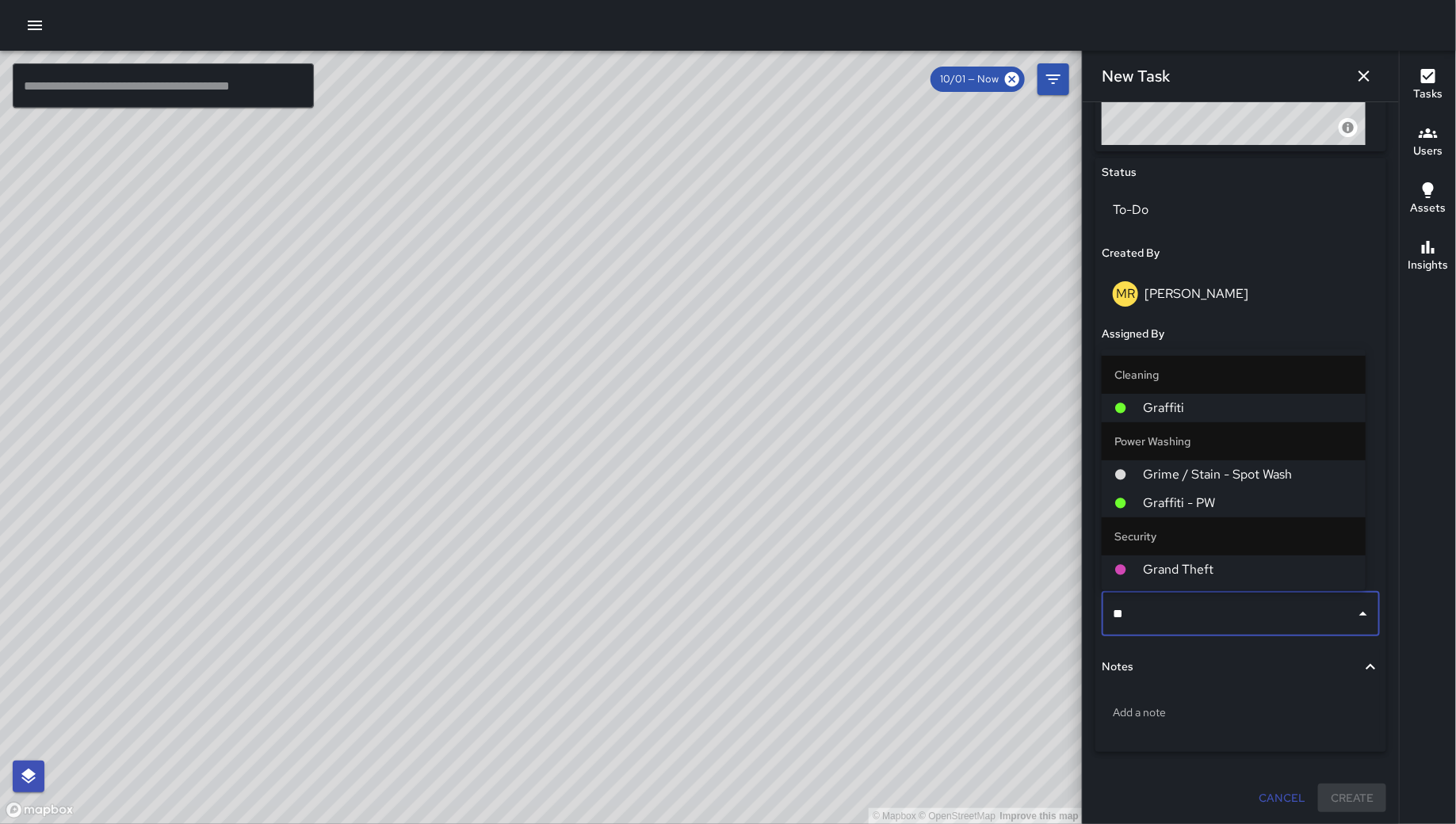
click at [1202, 395] on li "Graffiti" at bounding box center [1233, 408] width 264 height 28
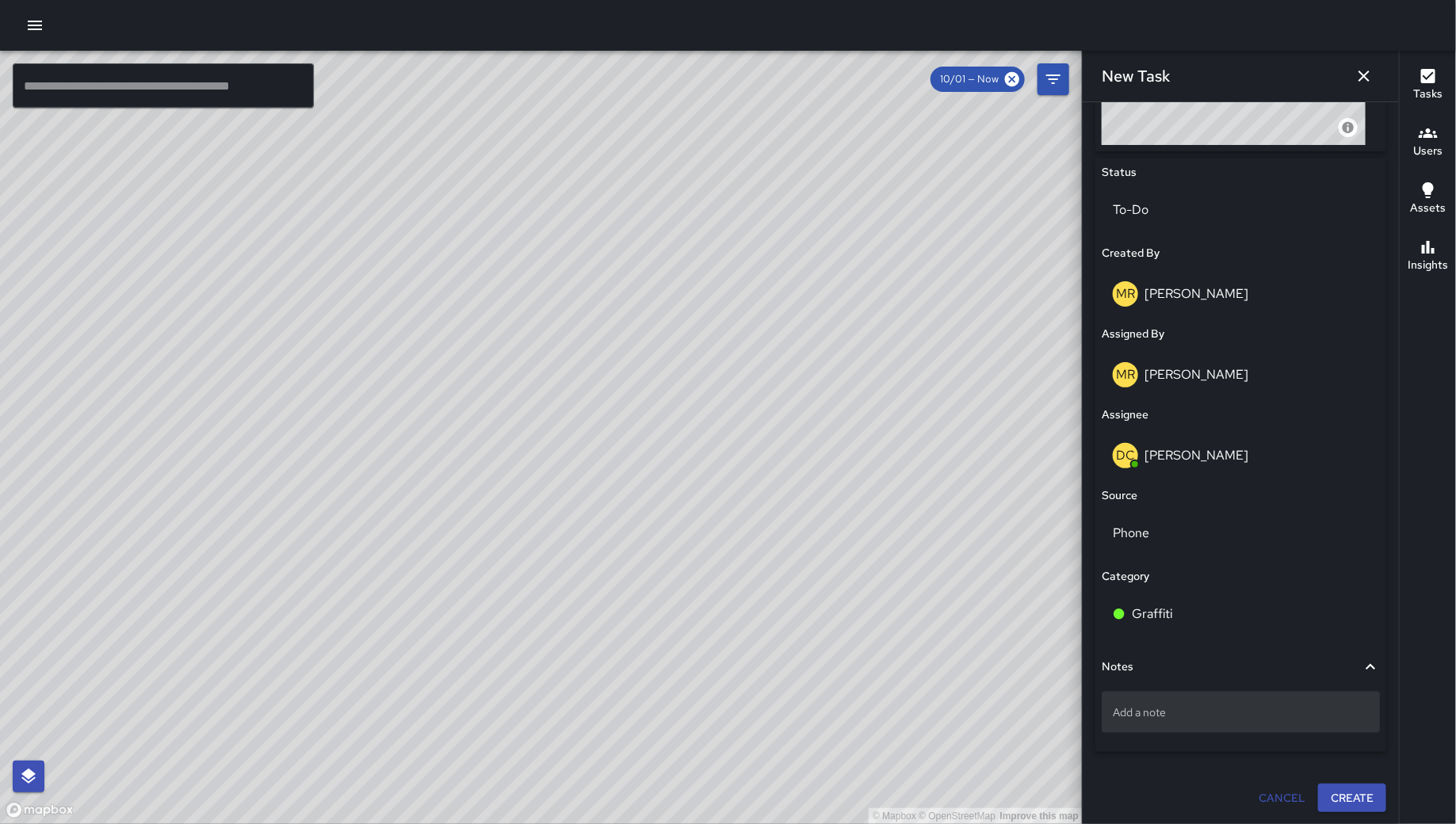
click at [1161, 711] on p "Add a note" at bounding box center [1240, 712] width 256 height 16
type textarea "**********"
click at [1329, 792] on button "Create" at bounding box center [1351, 798] width 68 height 29
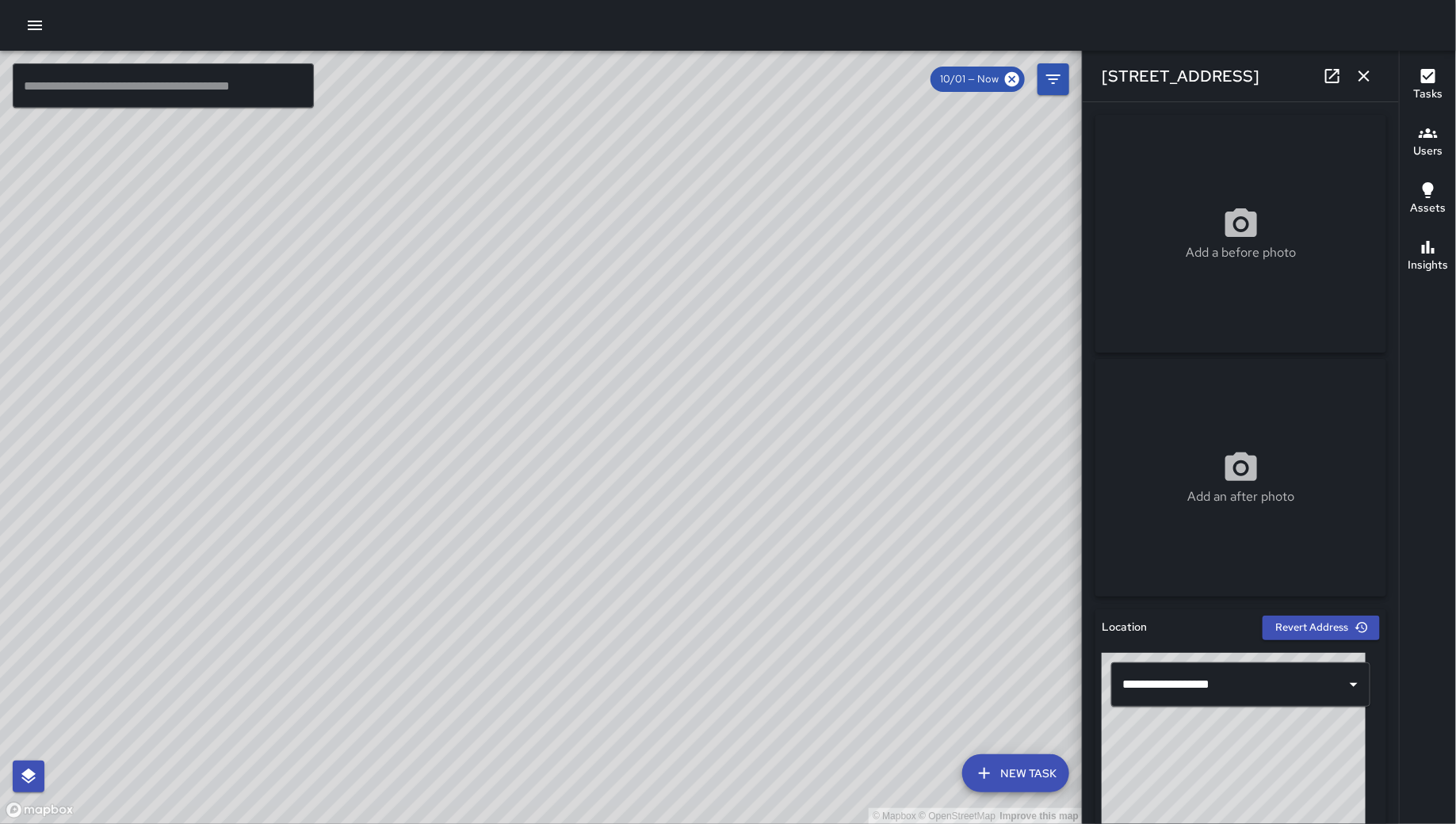
scroll to position [762, 0]
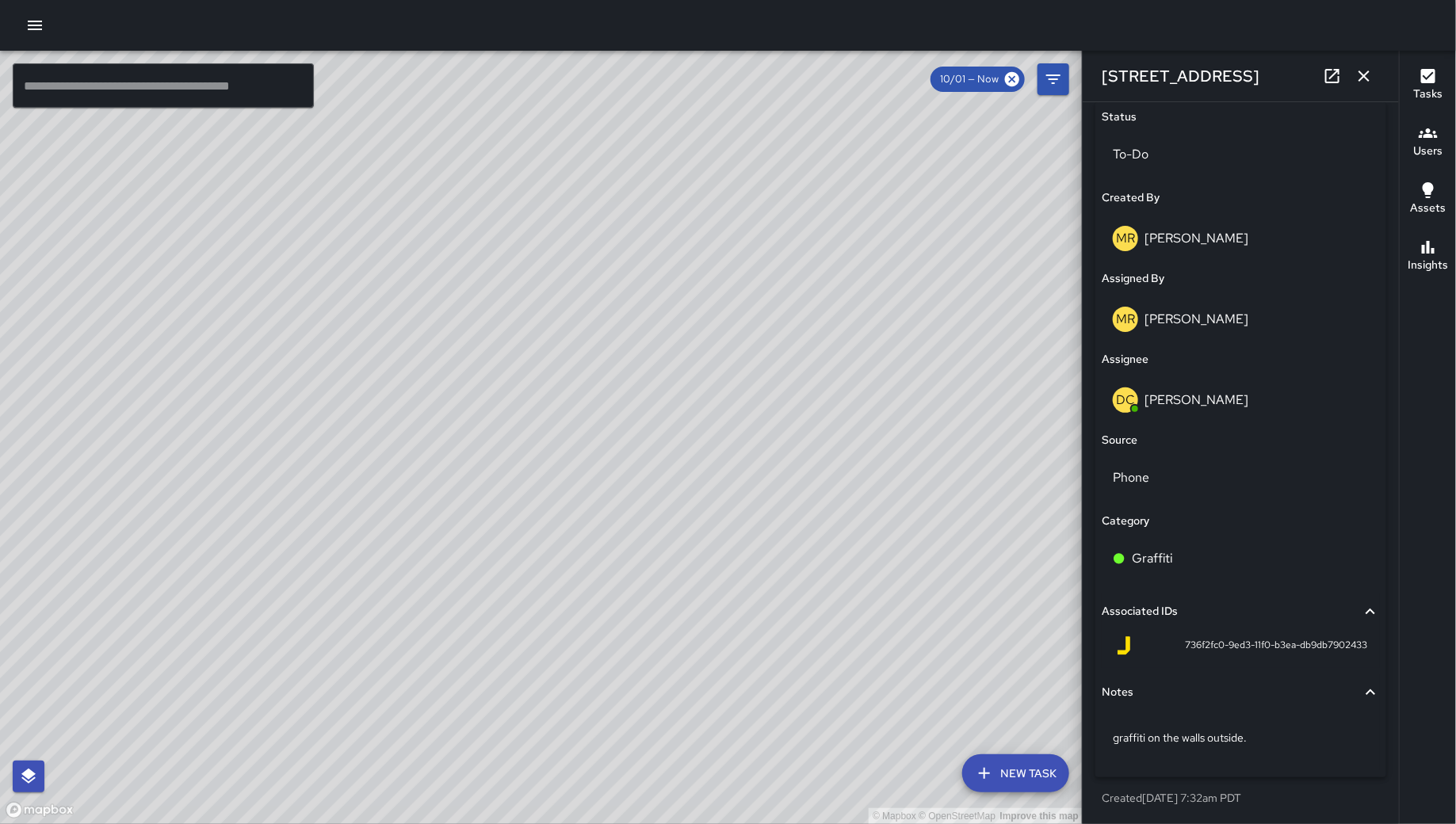
click at [1372, 81] on icon "button" at bounding box center [1364, 77] width 19 height 19
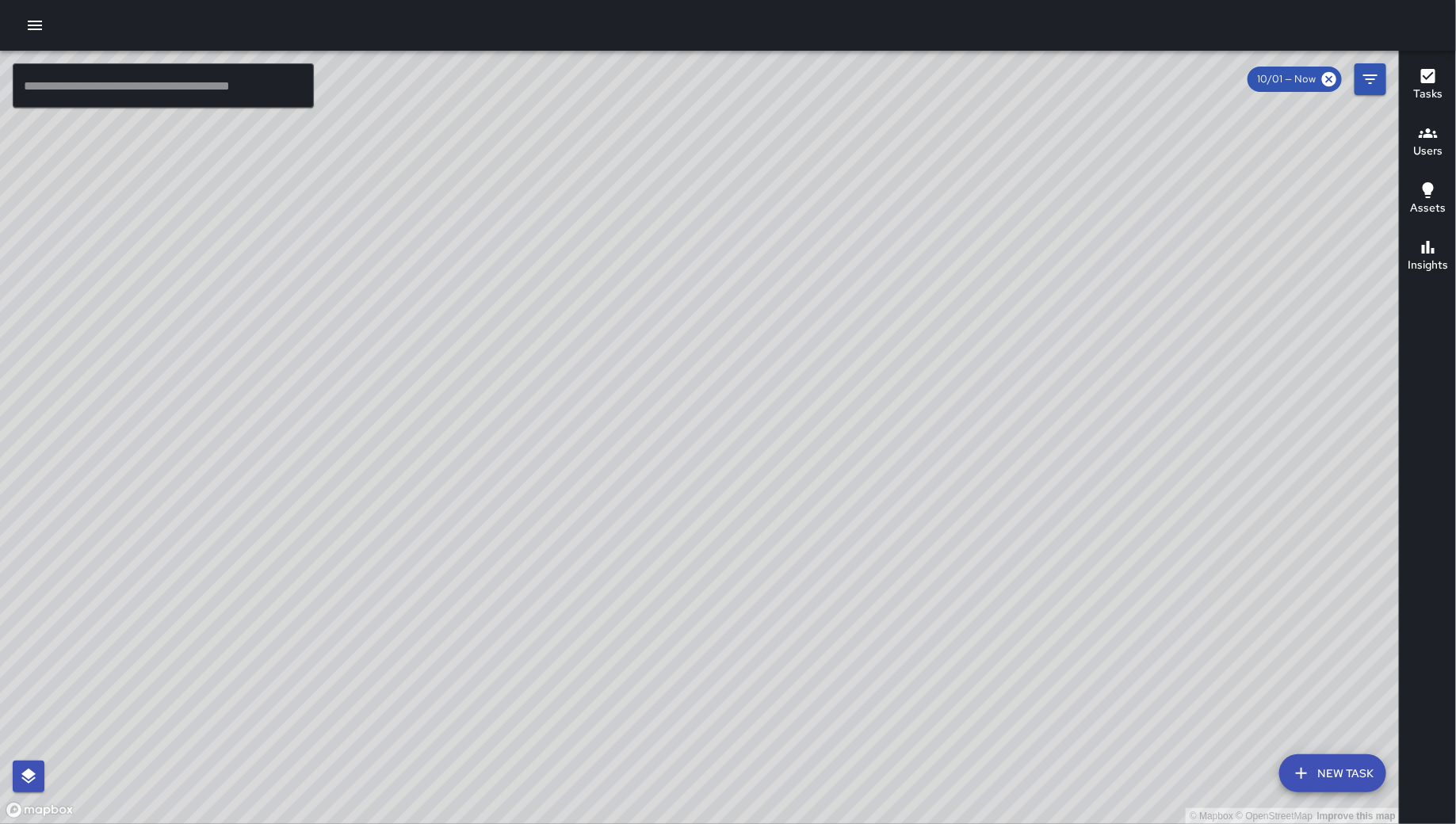
drag, startPoint x: 1028, startPoint y: 339, endPoint x: 1016, endPoint y: 309, distance: 32.3
click at [1016, 309] on div "© Mapbox © OpenStreetMap Improve this map" at bounding box center [699, 437] width 1400 height 773
drag, startPoint x: 1053, startPoint y: 542, endPoint x: 1051, endPoint y: 507, distance: 35.1
click at [1052, 529] on div "© Mapbox © OpenStreetMap Improve this map" at bounding box center [699, 437] width 1400 height 773
click at [1050, 376] on div "© Mapbox © OpenStreetMap Improve this map" at bounding box center [699, 437] width 1400 height 773
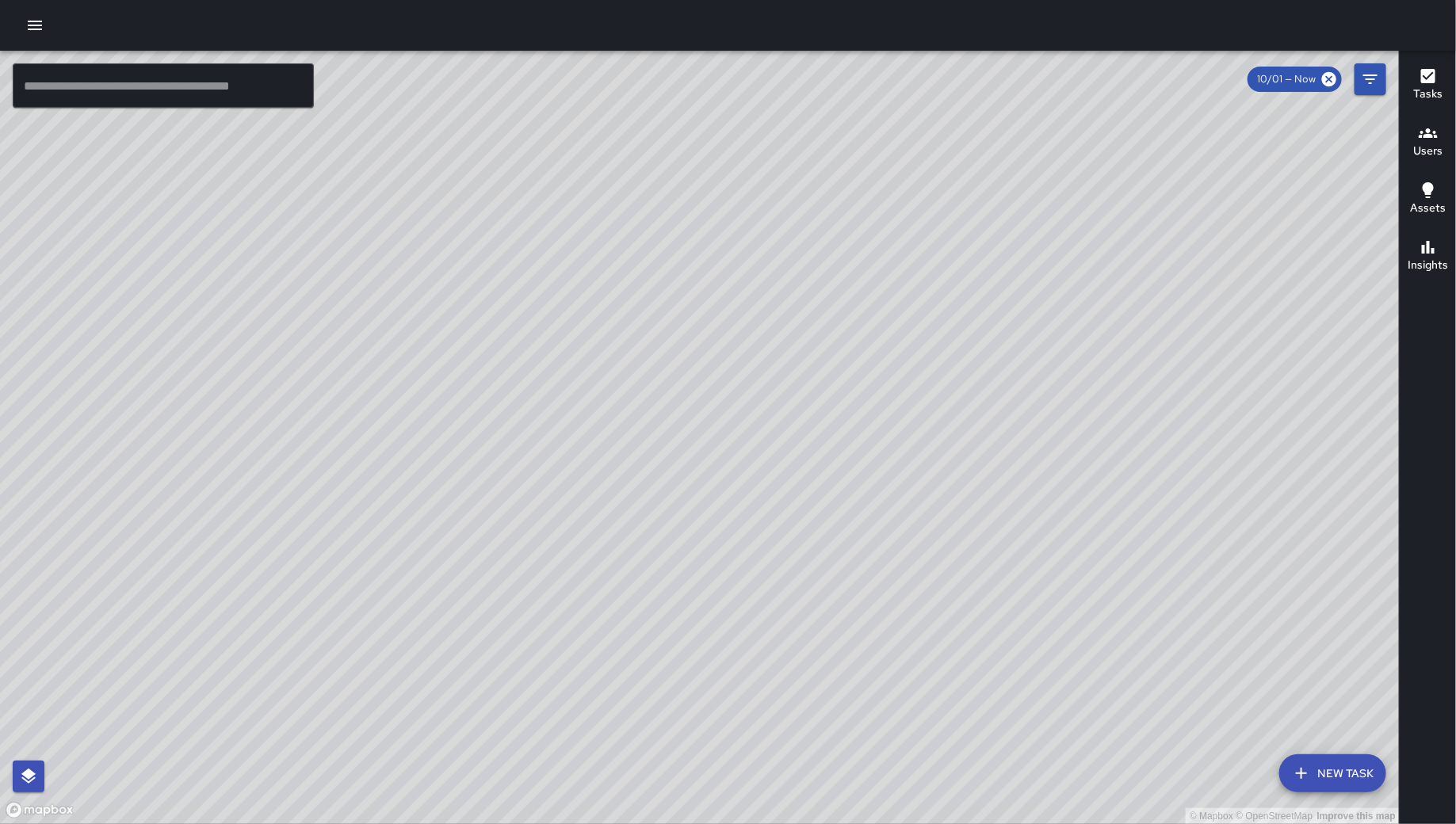
drag, startPoint x: 1050, startPoint y: 377, endPoint x: 1042, endPoint y: 410, distance: 34.0
click at [1050, 379] on div "© Mapbox © OpenStreetMap Improve this map" at bounding box center [699, 437] width 1400 height 773
drag, startPoint x: 662, startPoint y: 777, endPoint x: 663, endPoint y: 699, distance: 78.0
click at [663, 699] on div "© Mapbox © OpenStreetMap Improve this map" at bounding box center [699, 437] width 1400 height 773
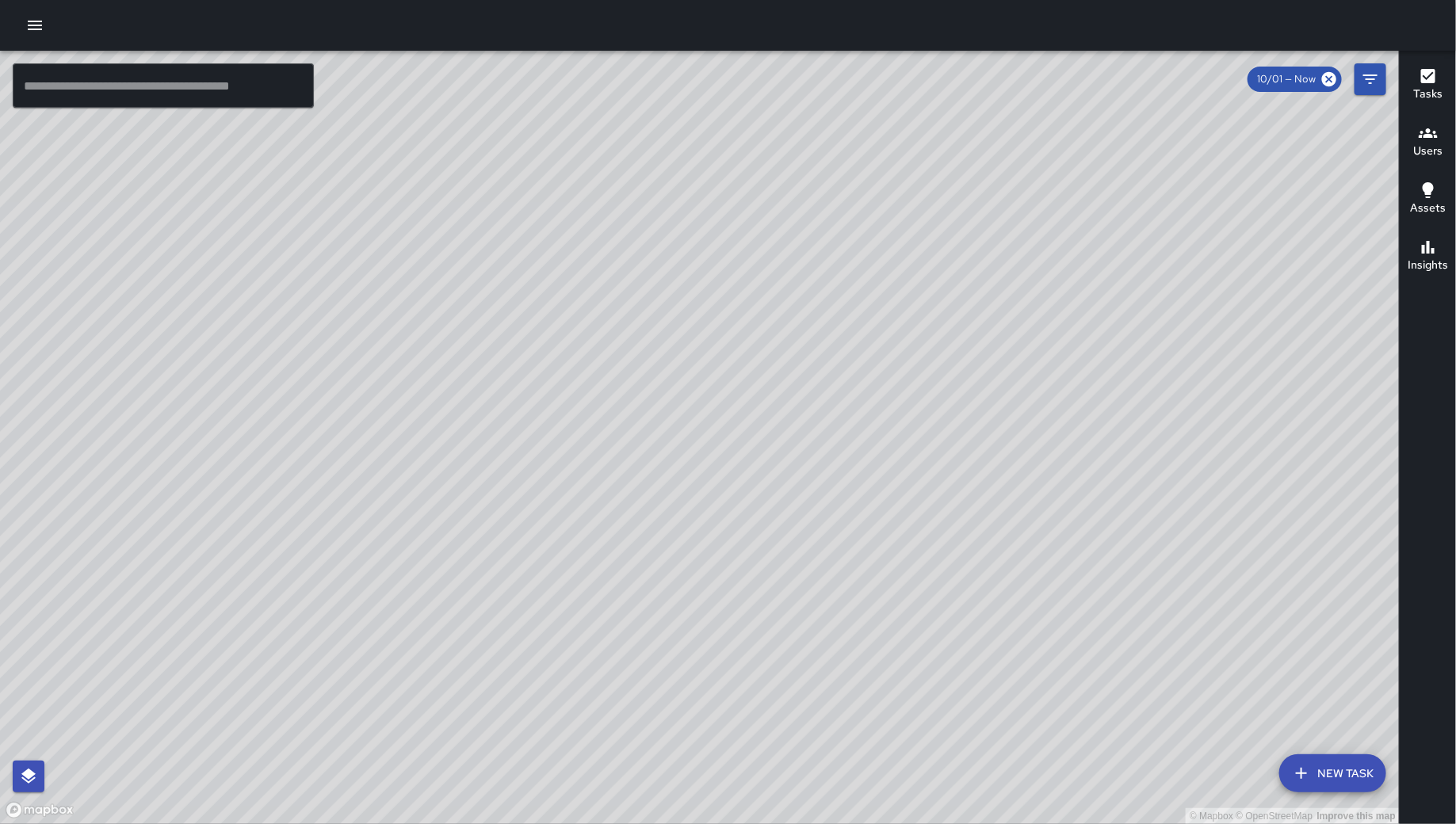
drag, startPoint x: 898, startPoint y: 593, endPoint x: 720, endPoint y: 682, distance: 199.0
click at [723, 685] on div "© Mapbox © OpenStreetMap Improve this map" at bounding box center [699, 437] width 1400 height 773
drag, startPoint x: 1038, startPoint y: 564, endPoint x: 893, endPoint y: 586, distance: 146.7
click at [899, 586] on div "© Mapbox © OpenStreetMap Improve this map" at bounding box center [699, 437] width 1400 height 773
click at [891, 584] on div "© Mapbox © OpenStreetMap Improve this map" at bounding box center [699, 437] width 1400 height 773
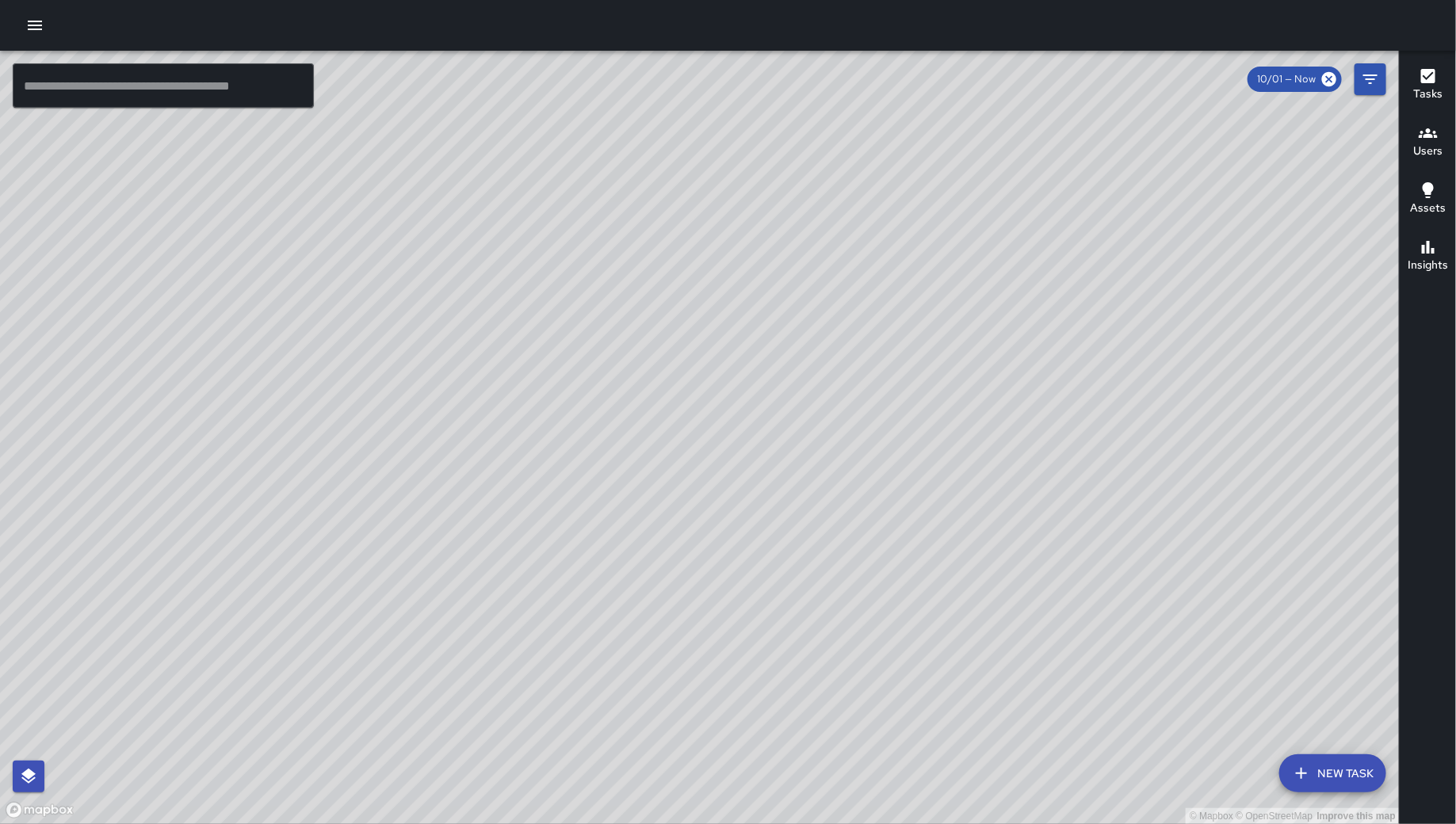
drag, startPoint x: 934, startPoint y: 536, endPoint x: 923, endPoint y: 564, distance: 30.1
click at [923, 564] on div "© Mapbox © OpenStreetMap Improve this map" at bounding box center [699, 437] width 1400 height 773
click at [1284, 770] on button "New Task" at bounding box center [1333, 772] width 107 height 38
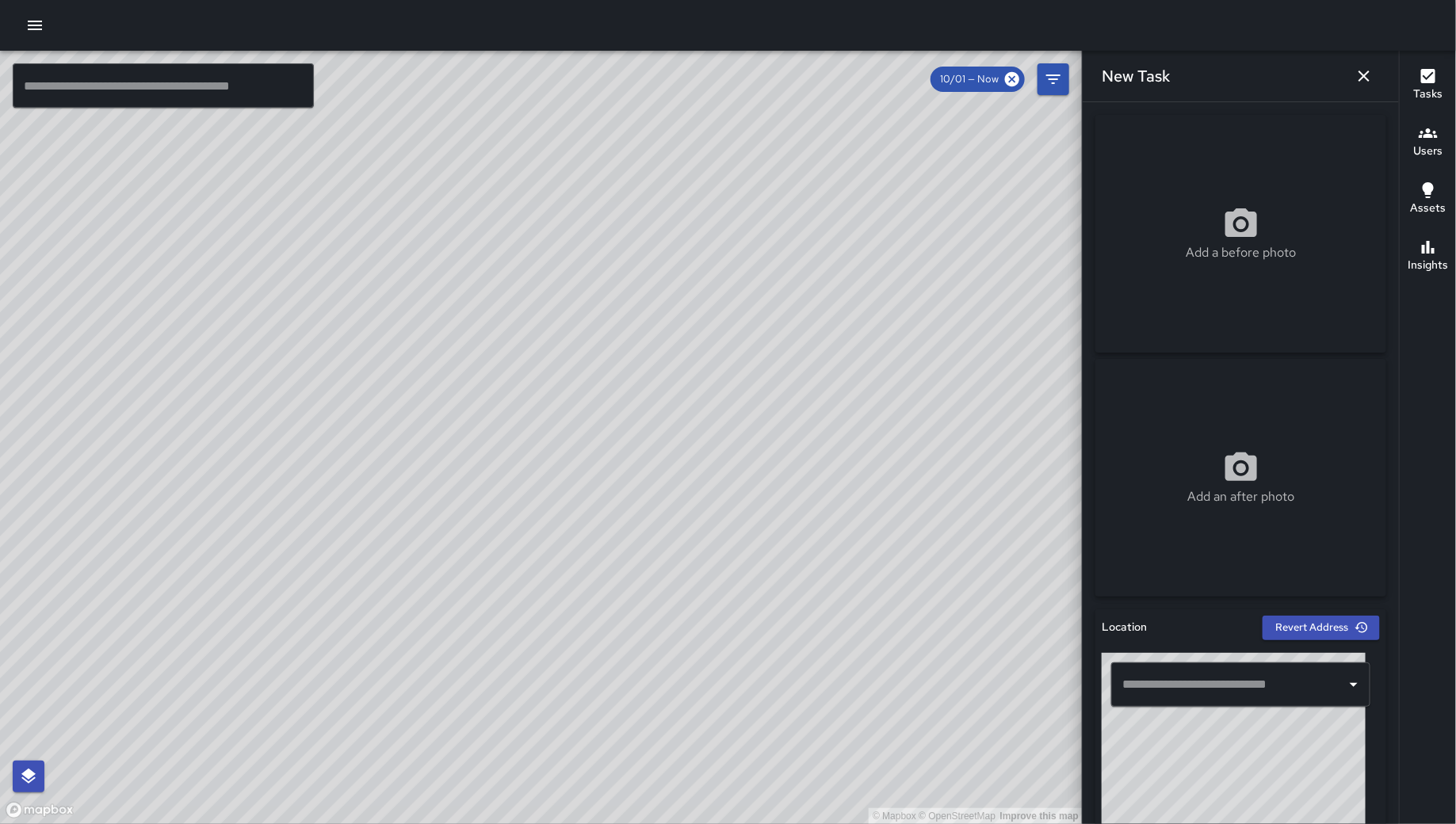
click at [1210, 697] on input "text" at bounding box center [1228, 684] width 221 height 30
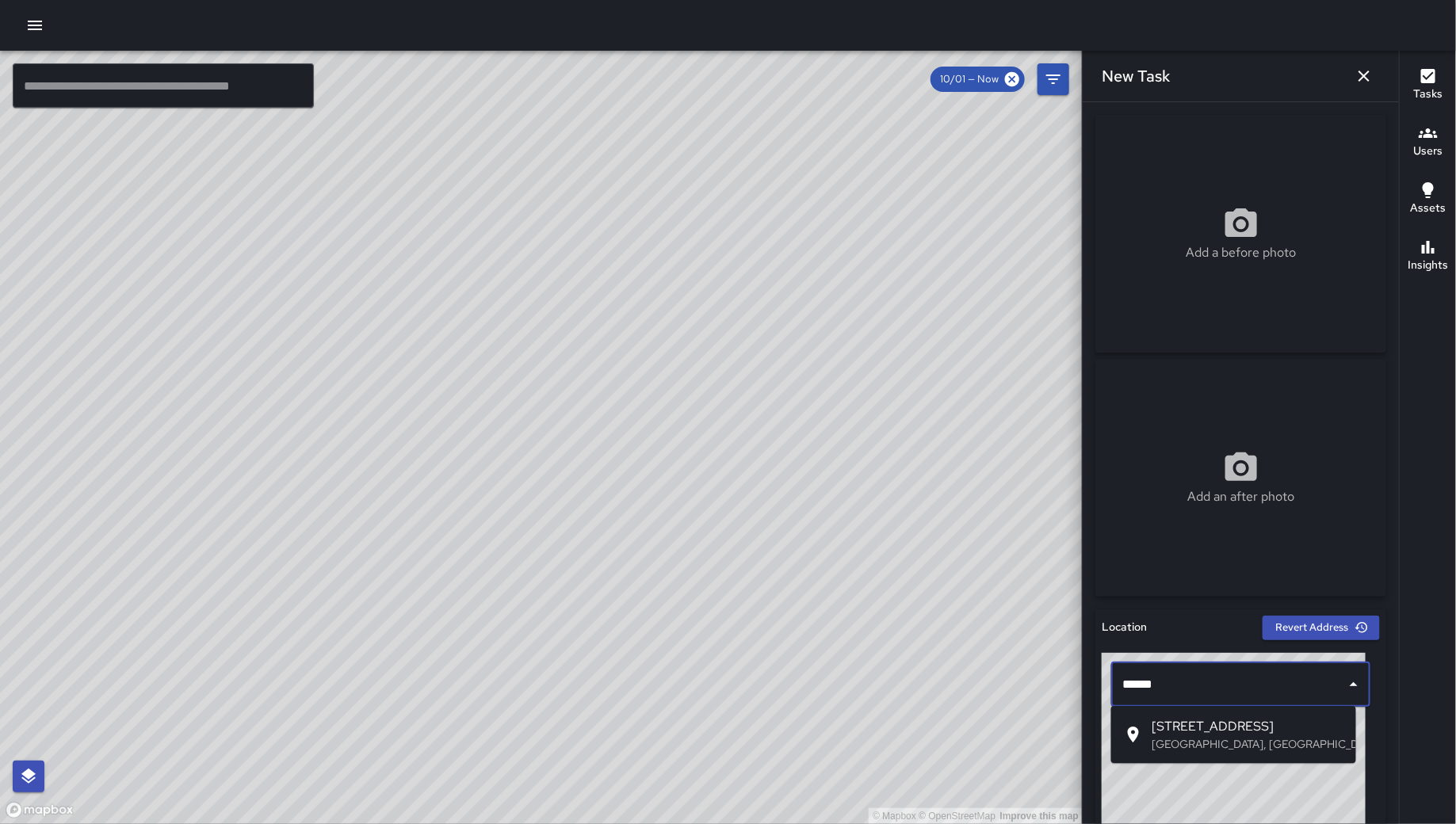
click at [1222, 740] on p "[GEOGRAPHIC_DATA], [GEOGRAPHIC_DATA], [GEOGRAPHIC_DATA]" at bounding box center [1247, 744] width 191 height 16
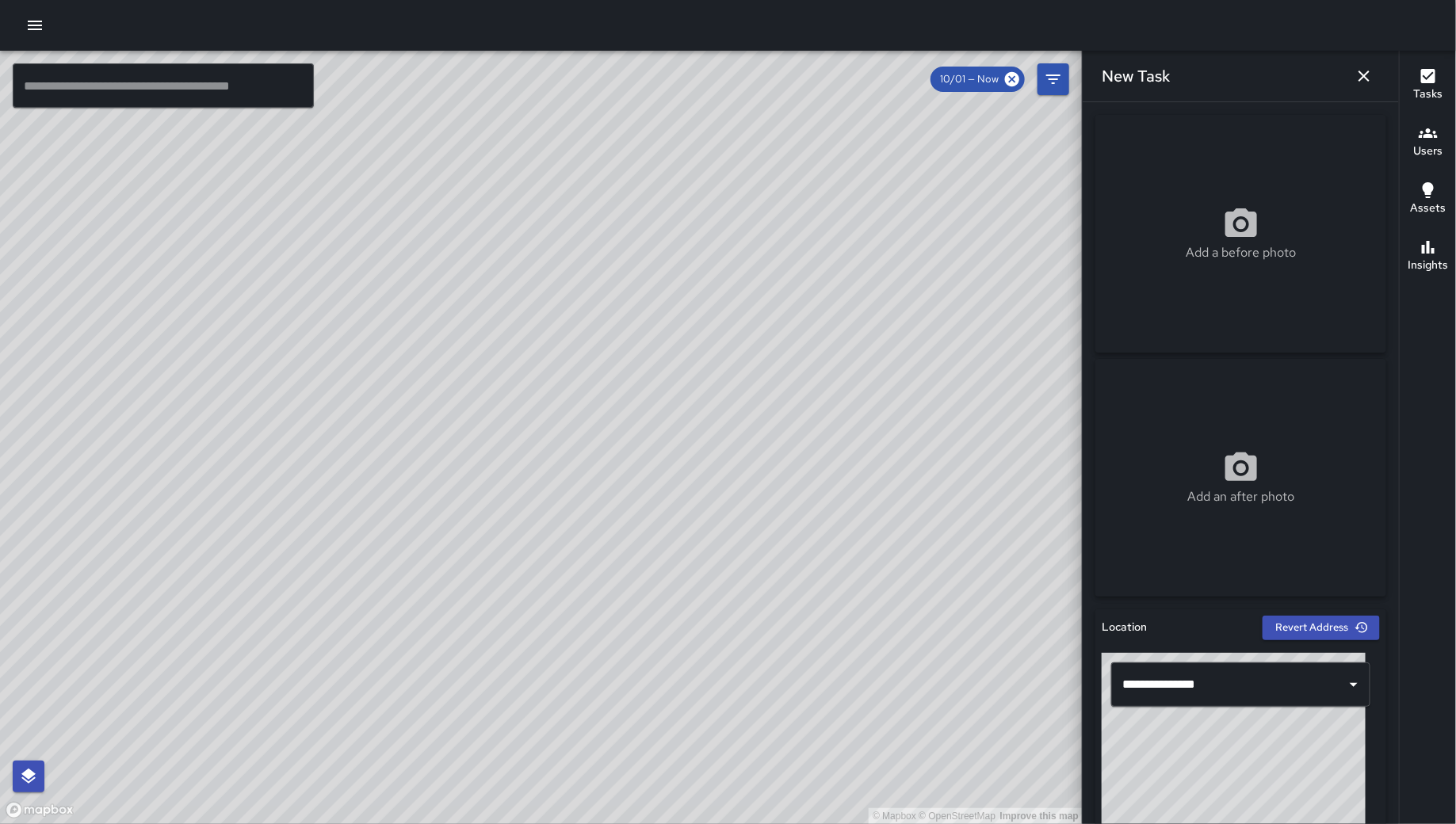
drag, startPoint x: 1269, startPoint y: 750, endPoint x: 1241, endPoint y: 769, distance: 33.8
click at [1241, 769] on div "© Mapbox © OpenStreetMap Improve this map" at bounding box center [1233, 751] width 264 height 198
drag, startPoint x: 1247, startPoint y: 766, endPoint x: 1277, endPoint y: 748, distance: 35.0
click at [1277, 748] on div "© Mapbox © OpenStreetMap Improve this map" at bounding box center [1233, 751] width 264 height 198
click at [1277, 758] on div "© Mapbox © OpenStreetMap Improve this map" at bounding box center [1233, 751] width 264 height 198
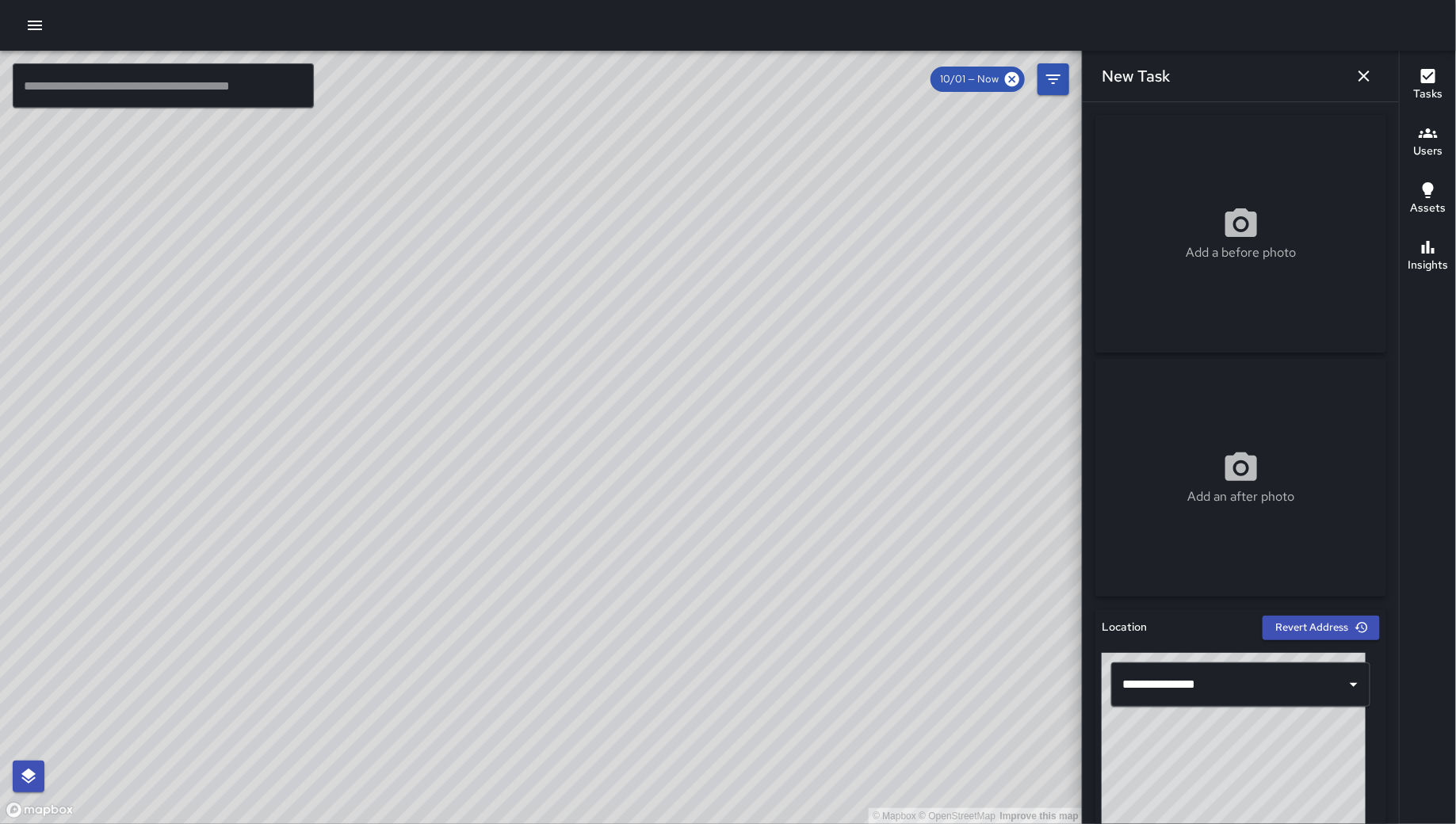
drag, startPoint x: 1277, startPoint y: 758, endPoint x: 1268, endPoint y: 766, distance: 12.0
click at [1268, 766] on div "© Mapbox © OpenStreetMap Improve this map" at bounding box center [1233, 751] width 264 height 198
click at [1279, 746] on div "© Mapbox © OpenStreetMap Improve this map" at bounding box center [1233, 751] width 264 height 198
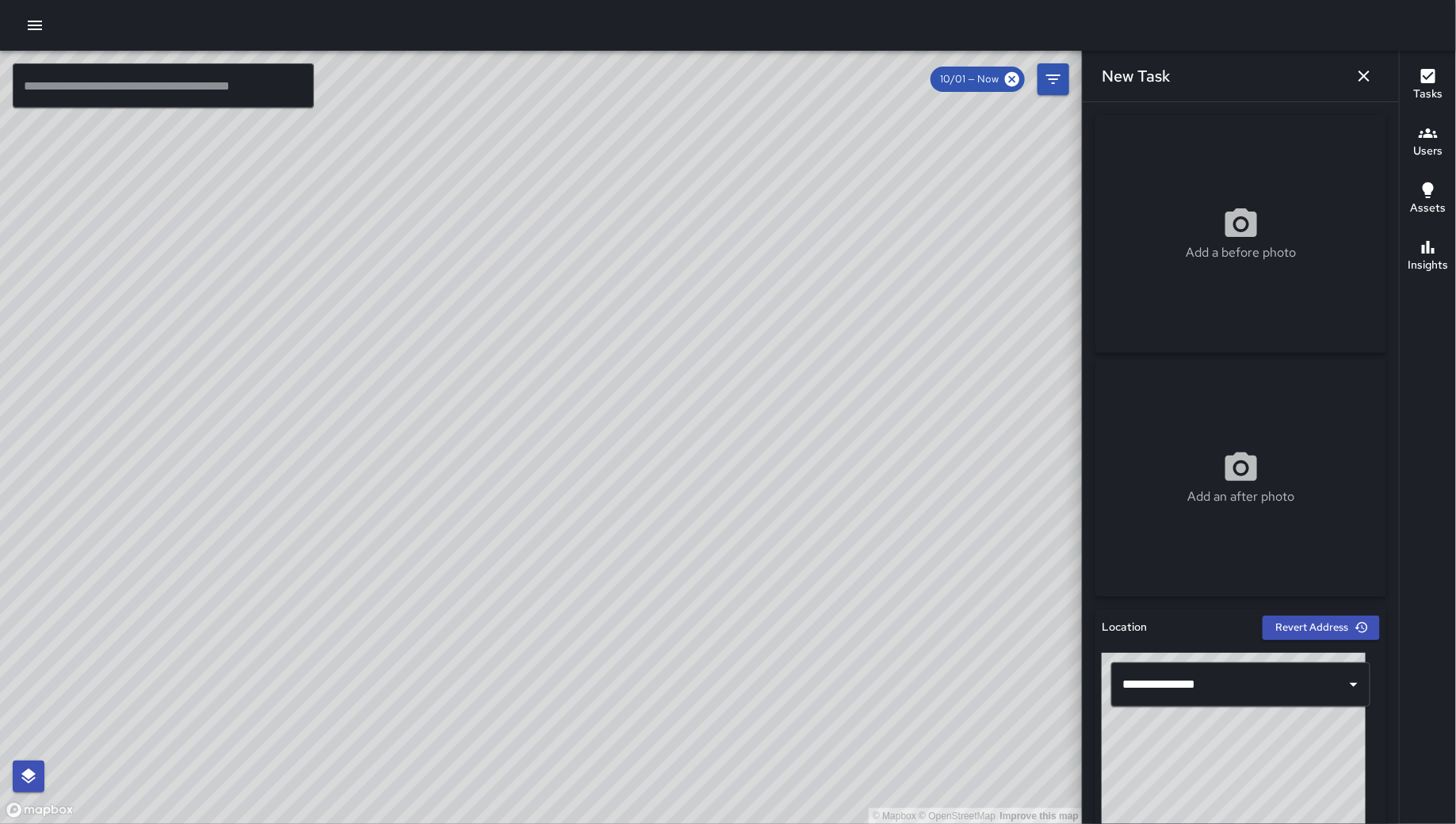
type input "**********"
click at [1280, 746] on div "© Mapbox © OpenStreetMap Improve this map" at bounding box center [1233, 751] width 264 height 198
click at [1284, 749] on div "© Mapbox © OpenStreetMap Improve this map" at bounding box center [1233, 751] width 264 height 198
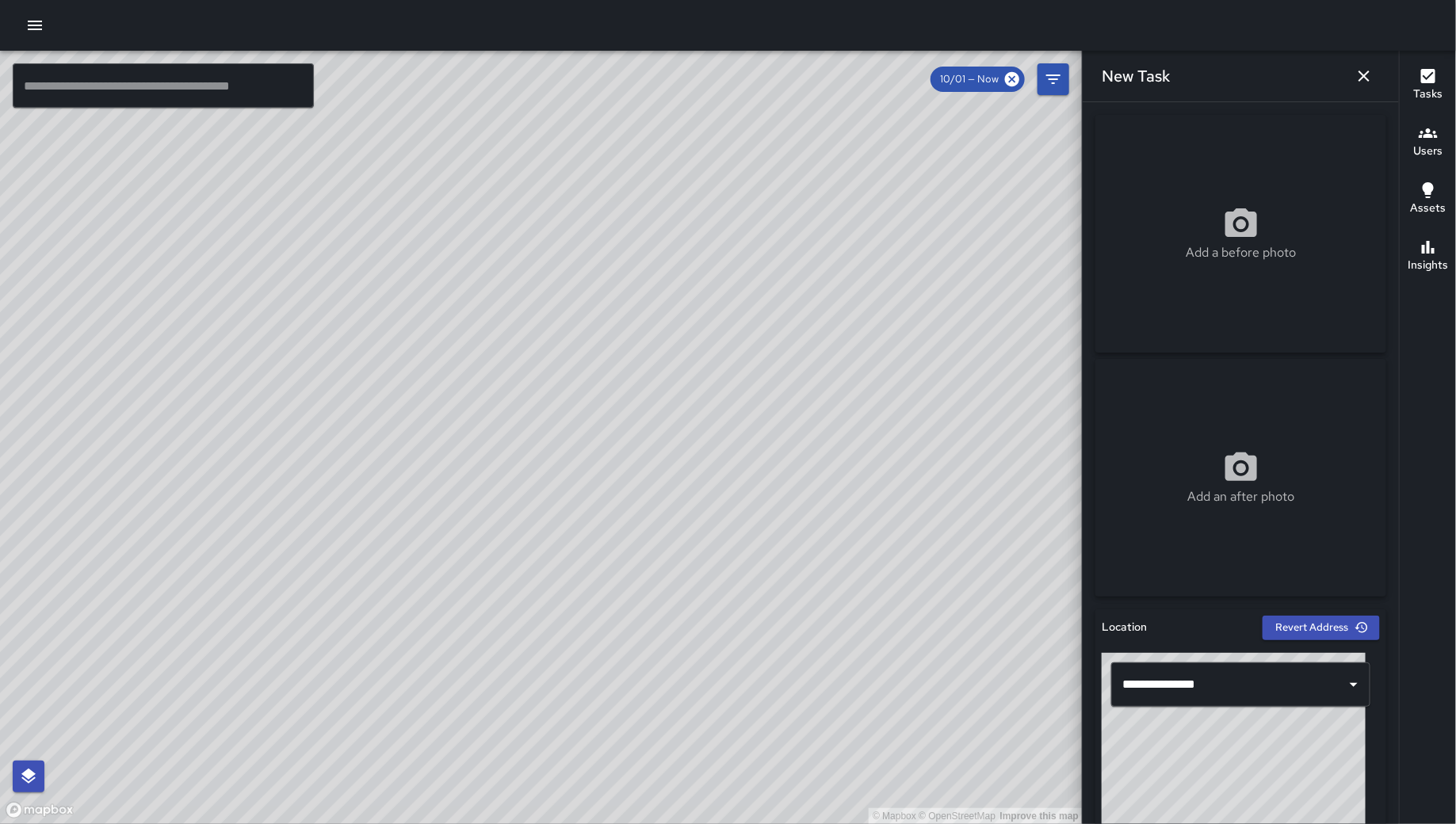
scroll to position [625, 0]
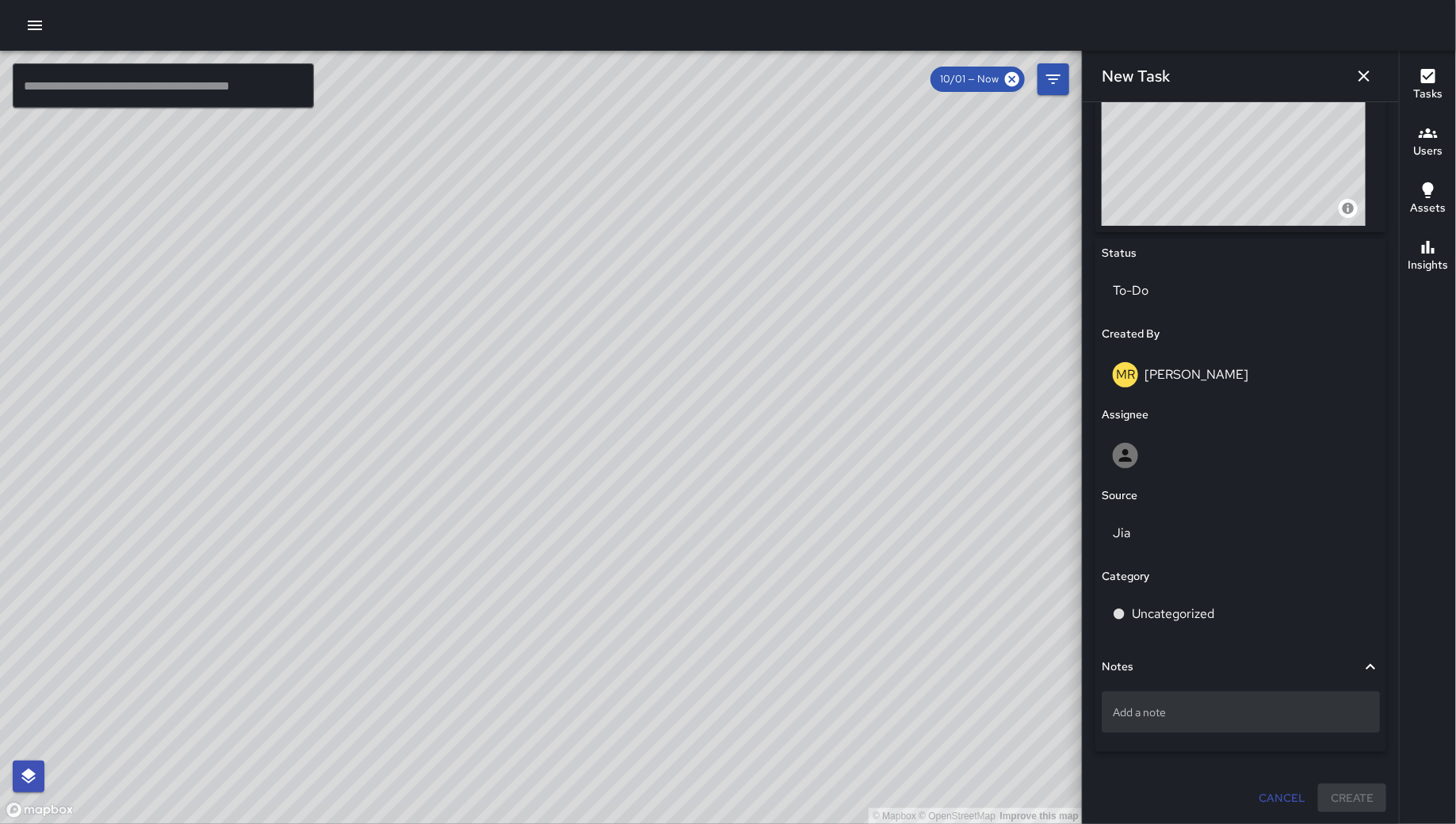
click at [1226, 698] on div "Add a note" at bounding box center [1240, 711] width 278 height 41
click at [1226, 702] on div "Add a note" at bounding box center [1240, 711] width 278 height 41
click at [1170, 710] on p "Add a note" at bounding box center [1240, 712] width 256 height 16
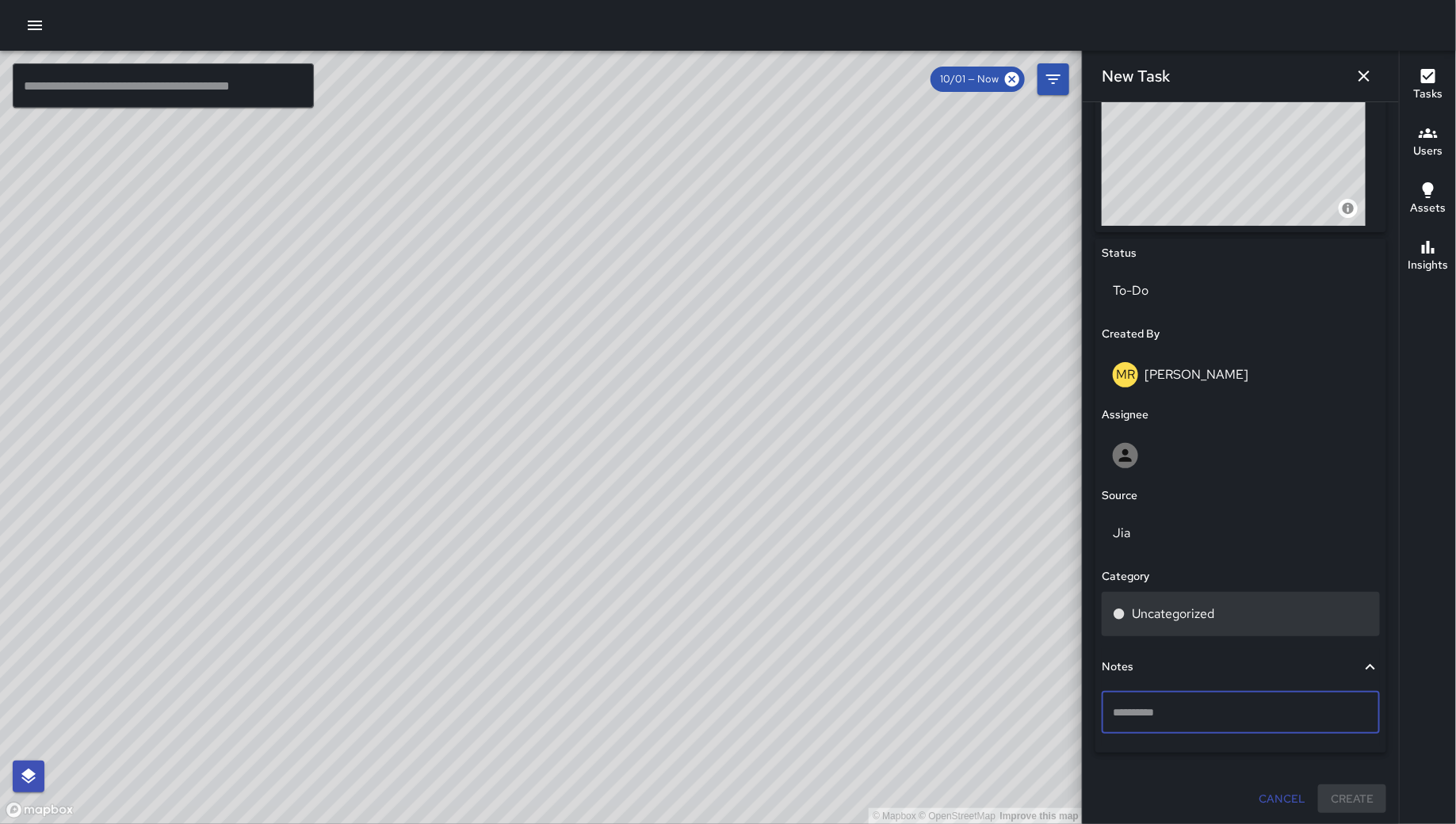
type textarea "**********"
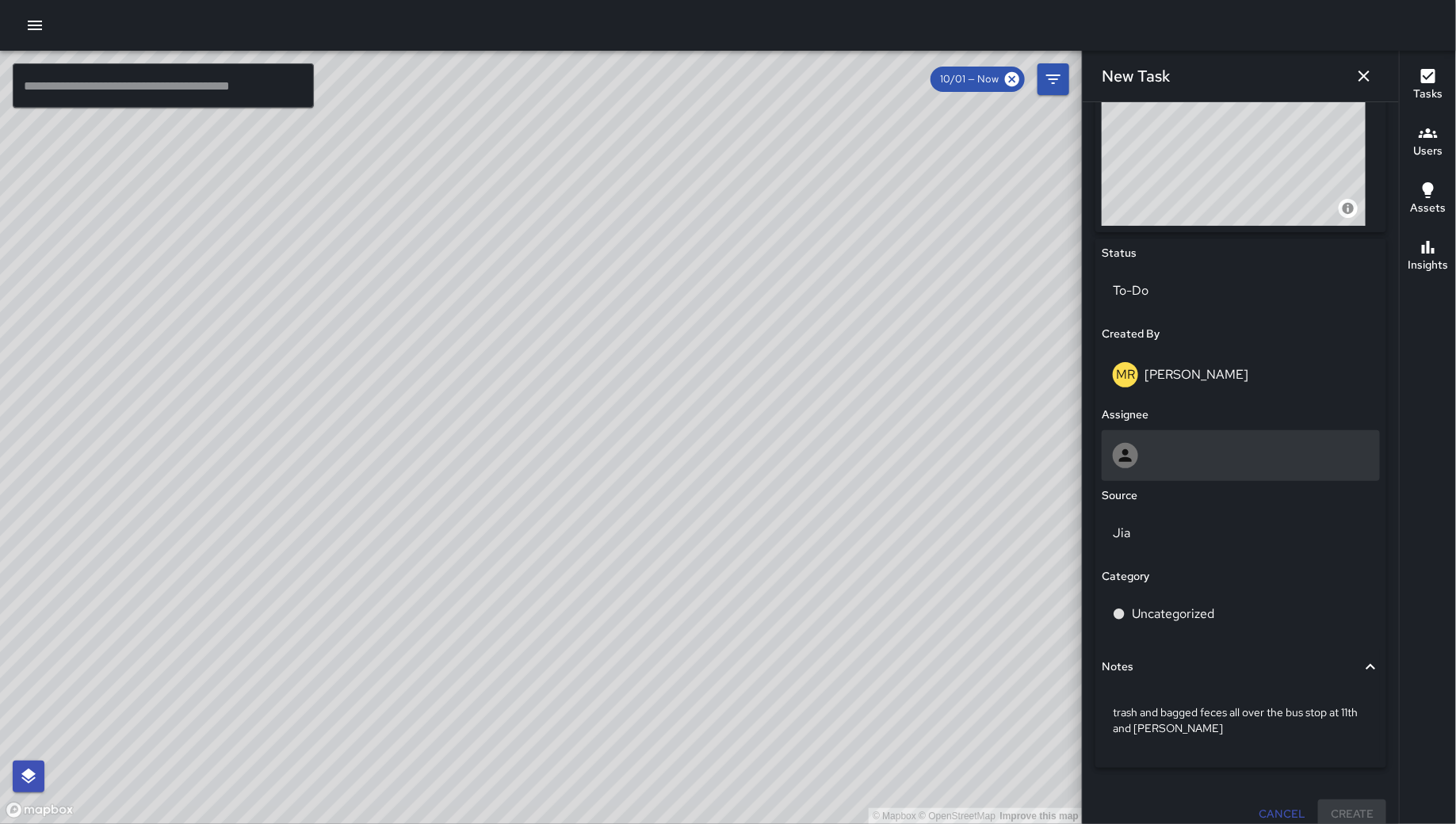
click at [1212, 450] on div at bounding box center [1240, 456] width 256 height 26
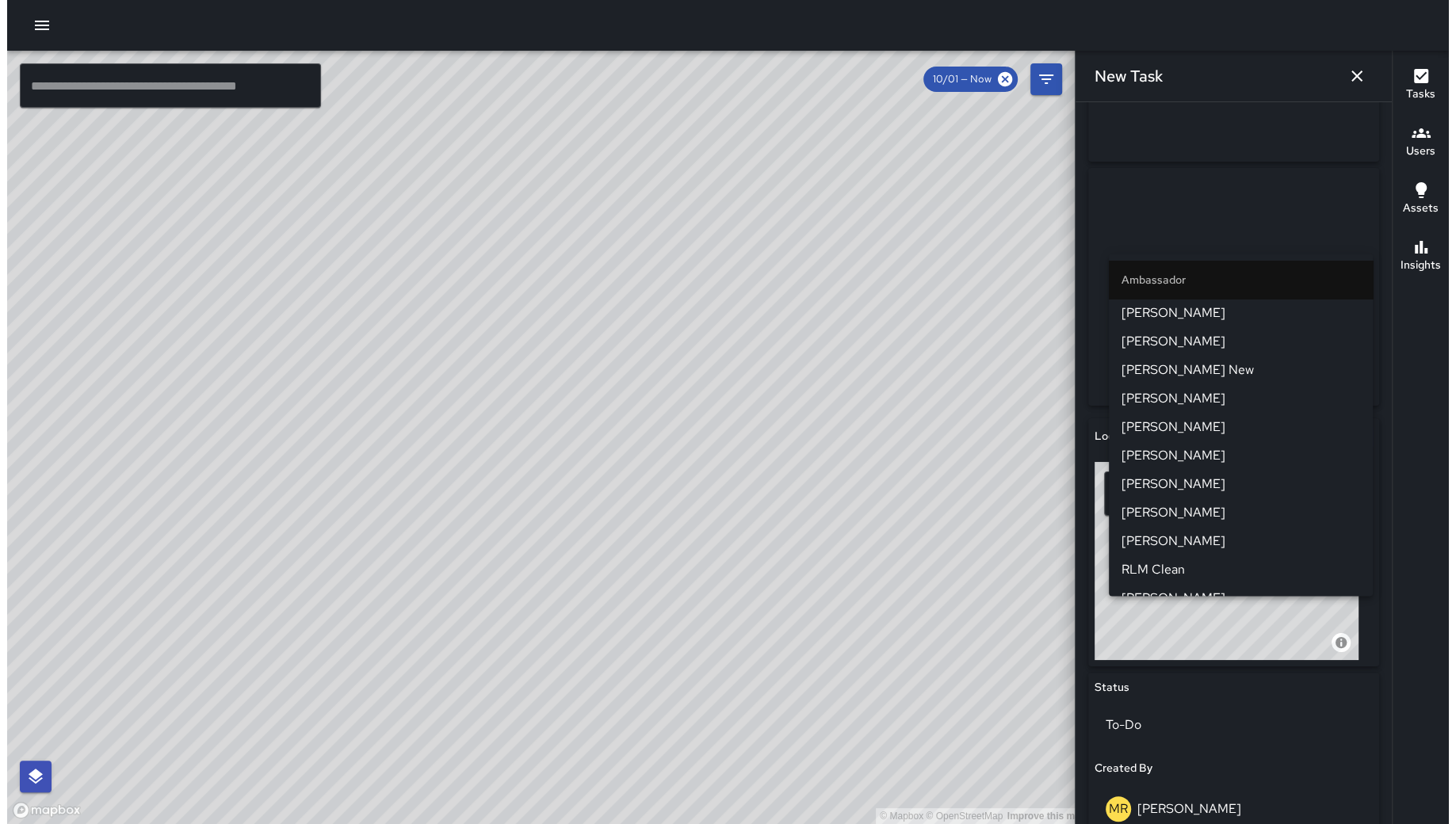
scroll to position [458, 0]
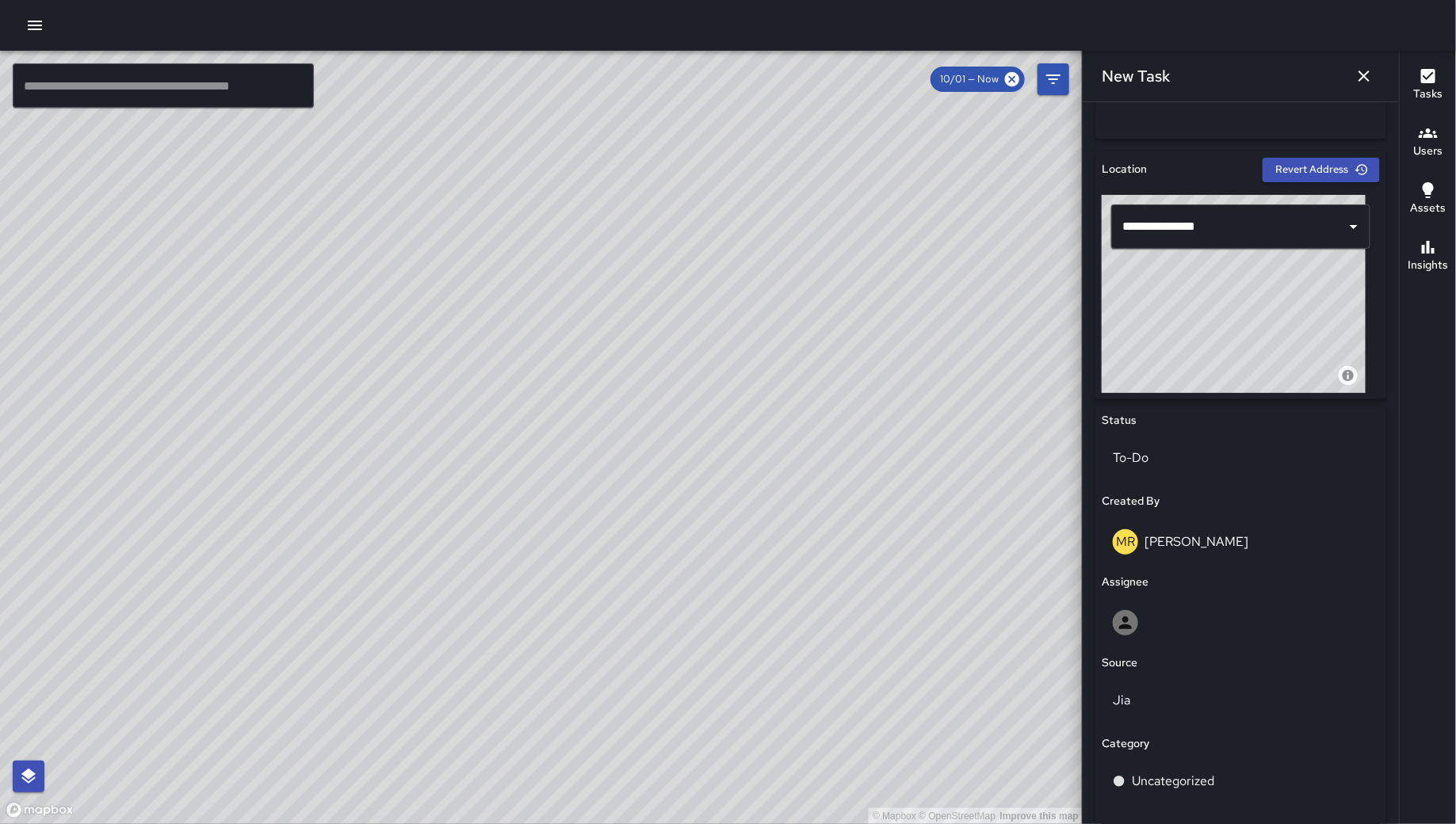
click at [1057, 572] on div "© Mapbox © OpenStreetMap Improve this map" at bounding box center [541, 437] width 1082 height 773
click at [1182, 600] on div at bounding box center [1240, 623] width 278 height 51
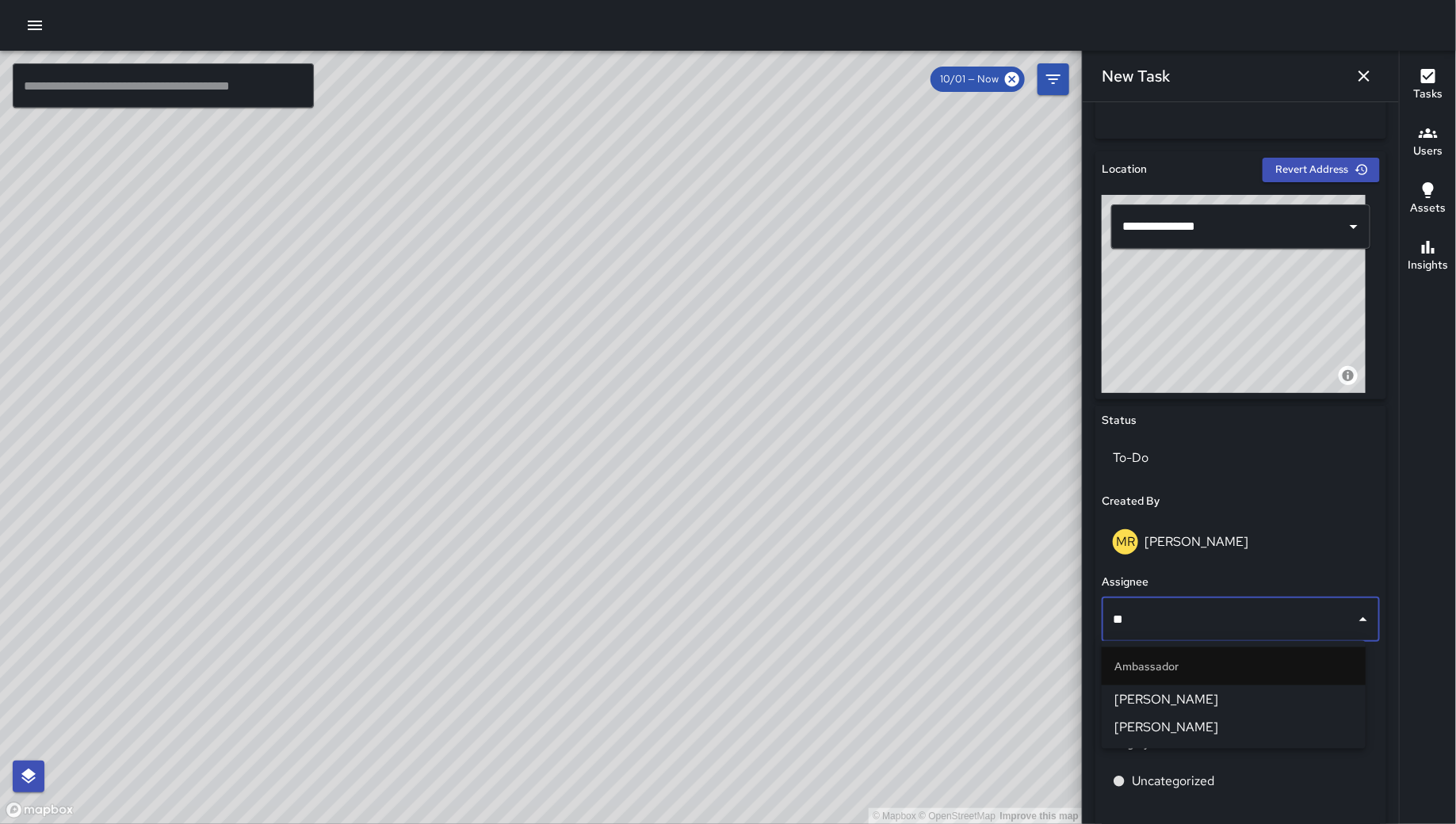
type input "***"
click at [1188, 701] on span "[PERSON_NAME]" at bounding box center [1233, 700] width 238 height 19
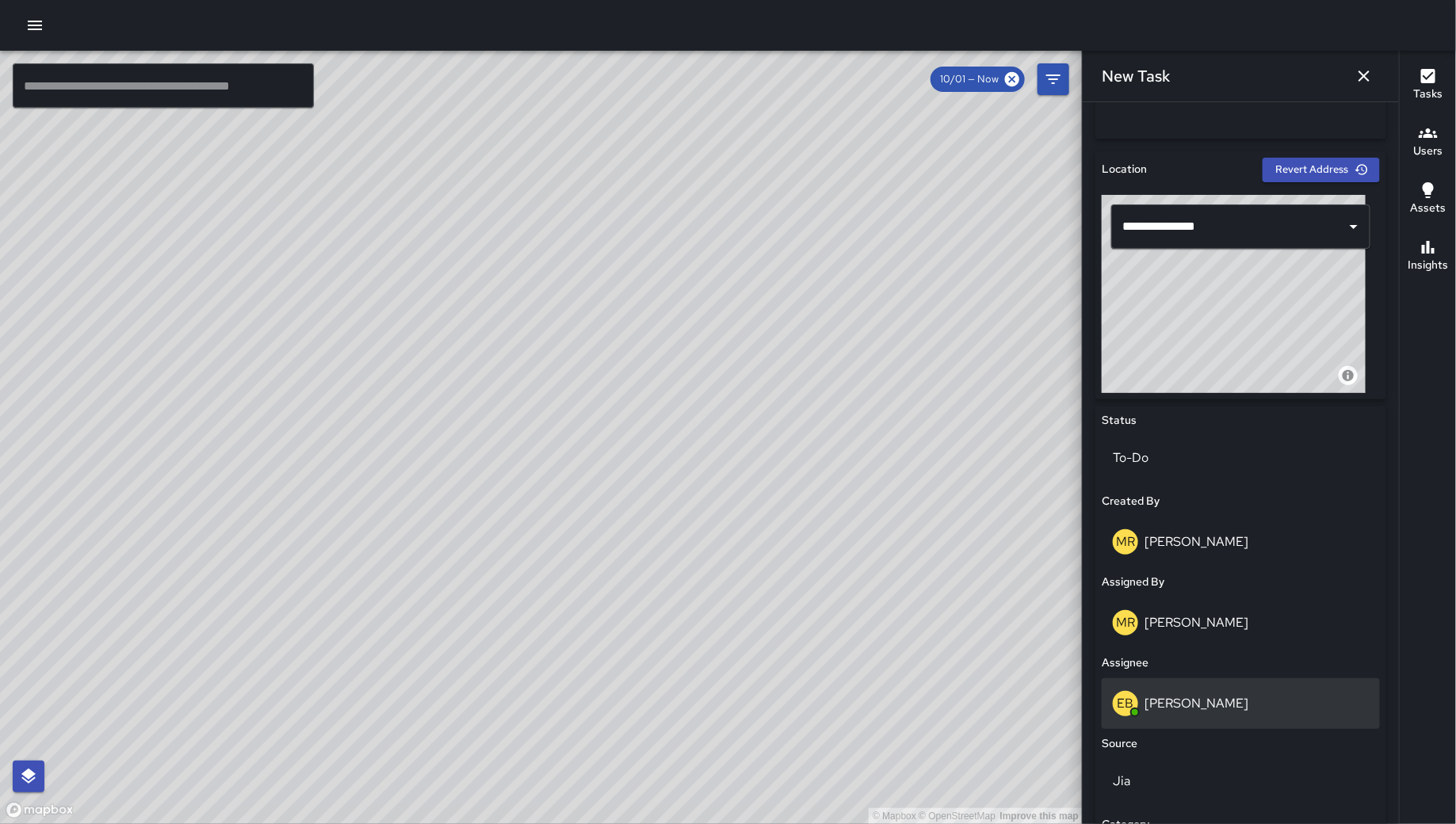
scroll to position [628, 0]
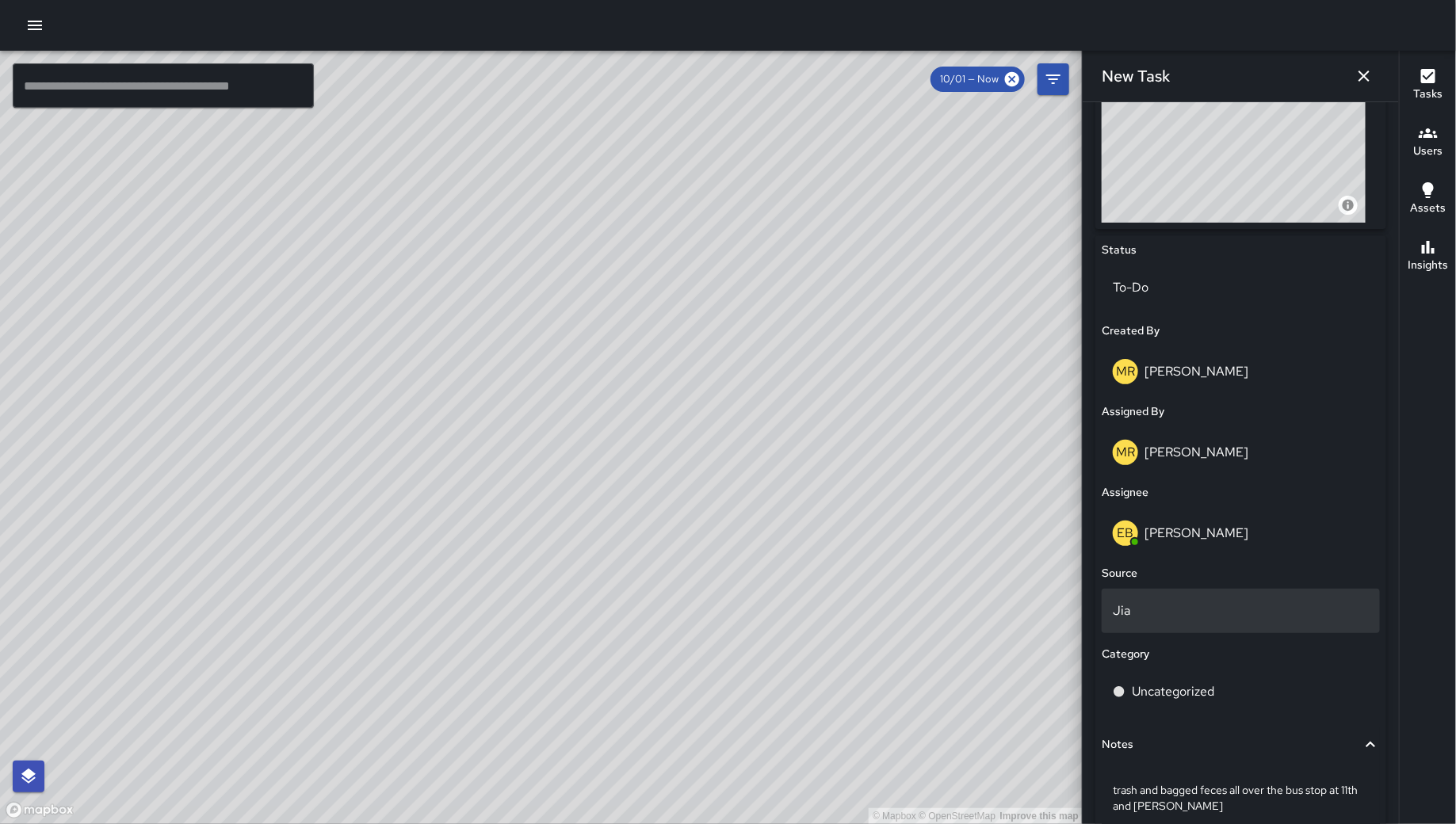
click at [1177, 631] on div "Jia" at bounding box center [1240, 610] width 278 height 44
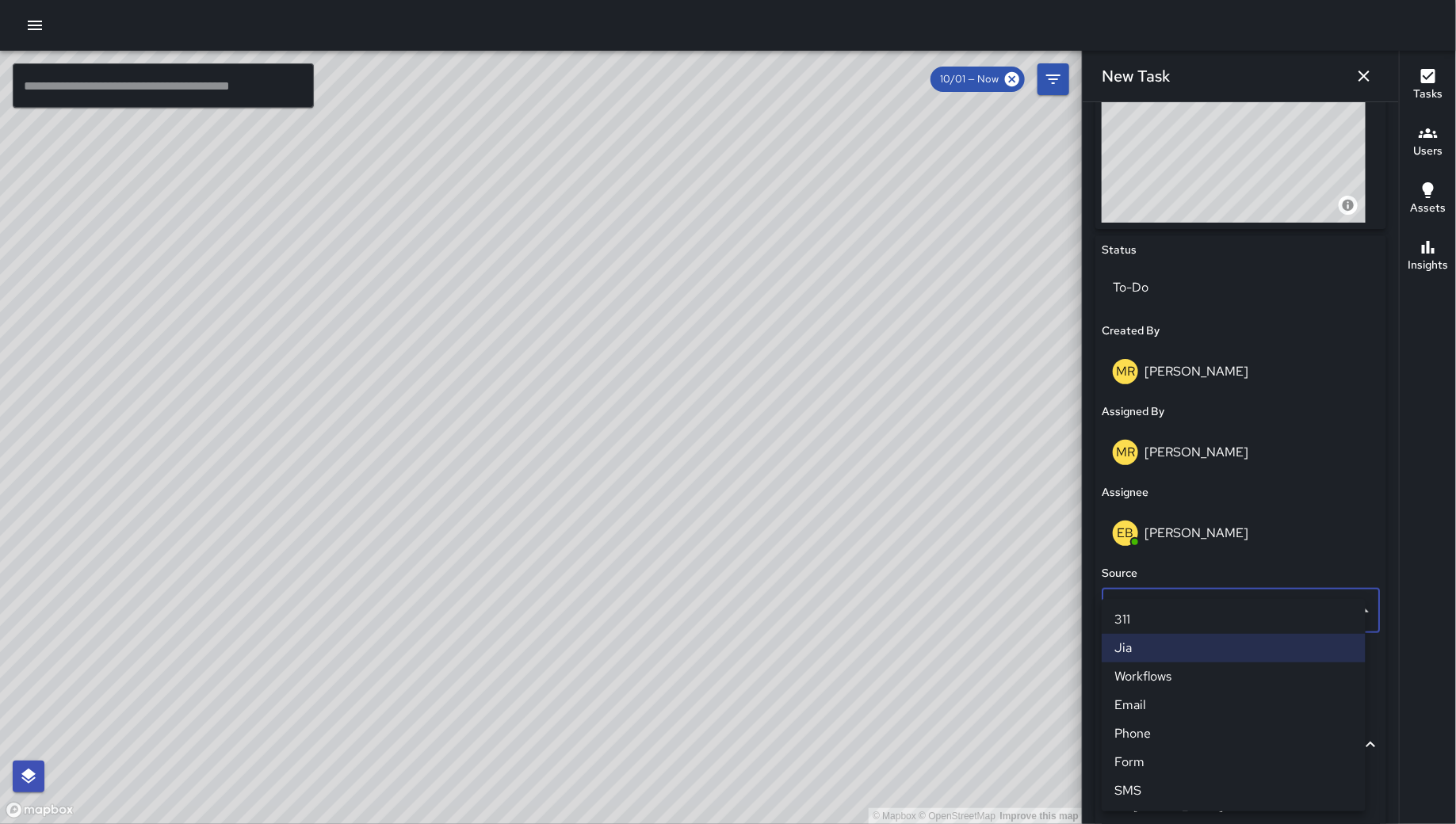
click at [1177, 631] on li "311" at bounding box center [1233, 619] width 264 height 28
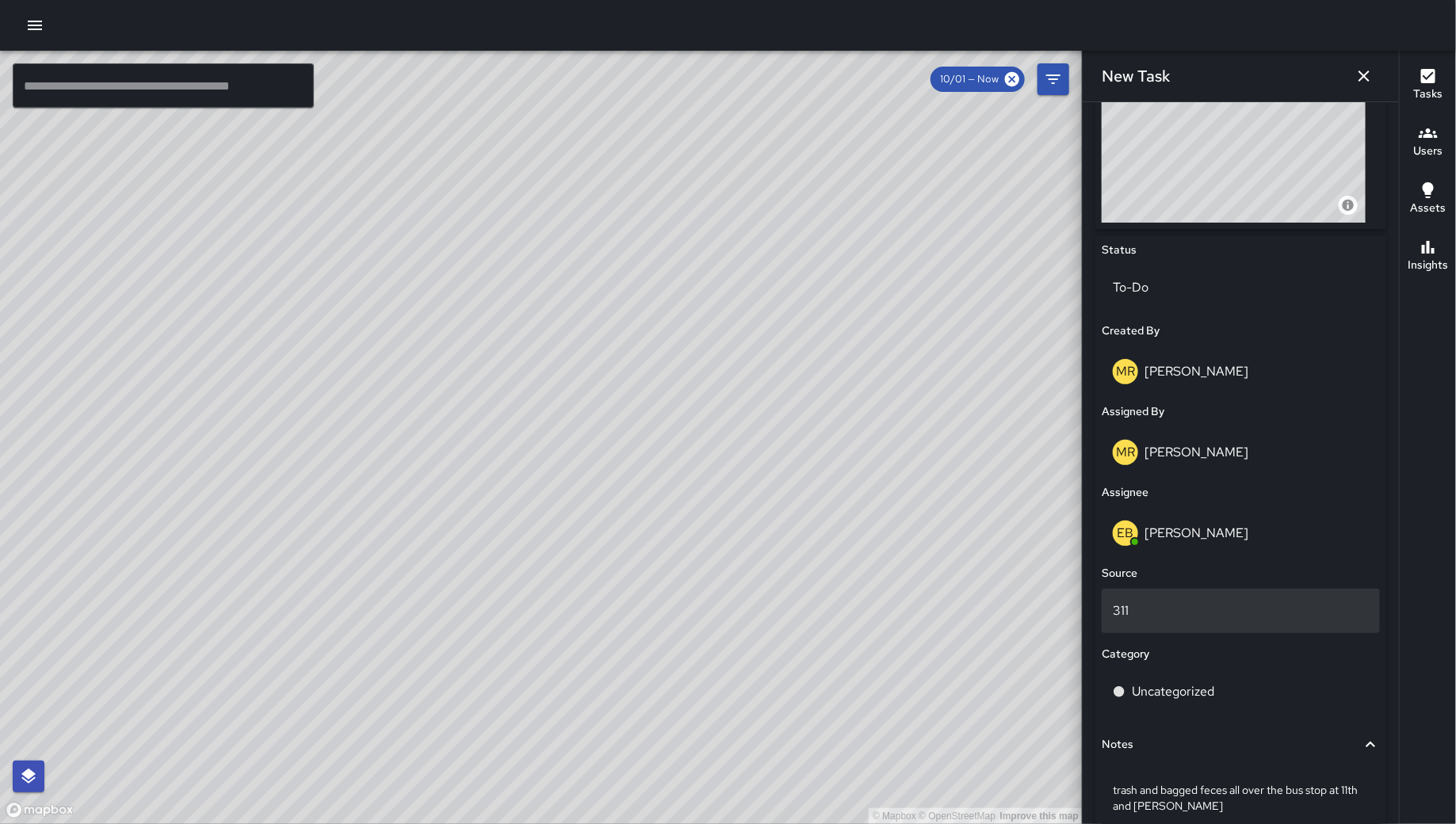
click at [1179, 617] on p "311" at bounding box center [1240, 611] width 256 height 19
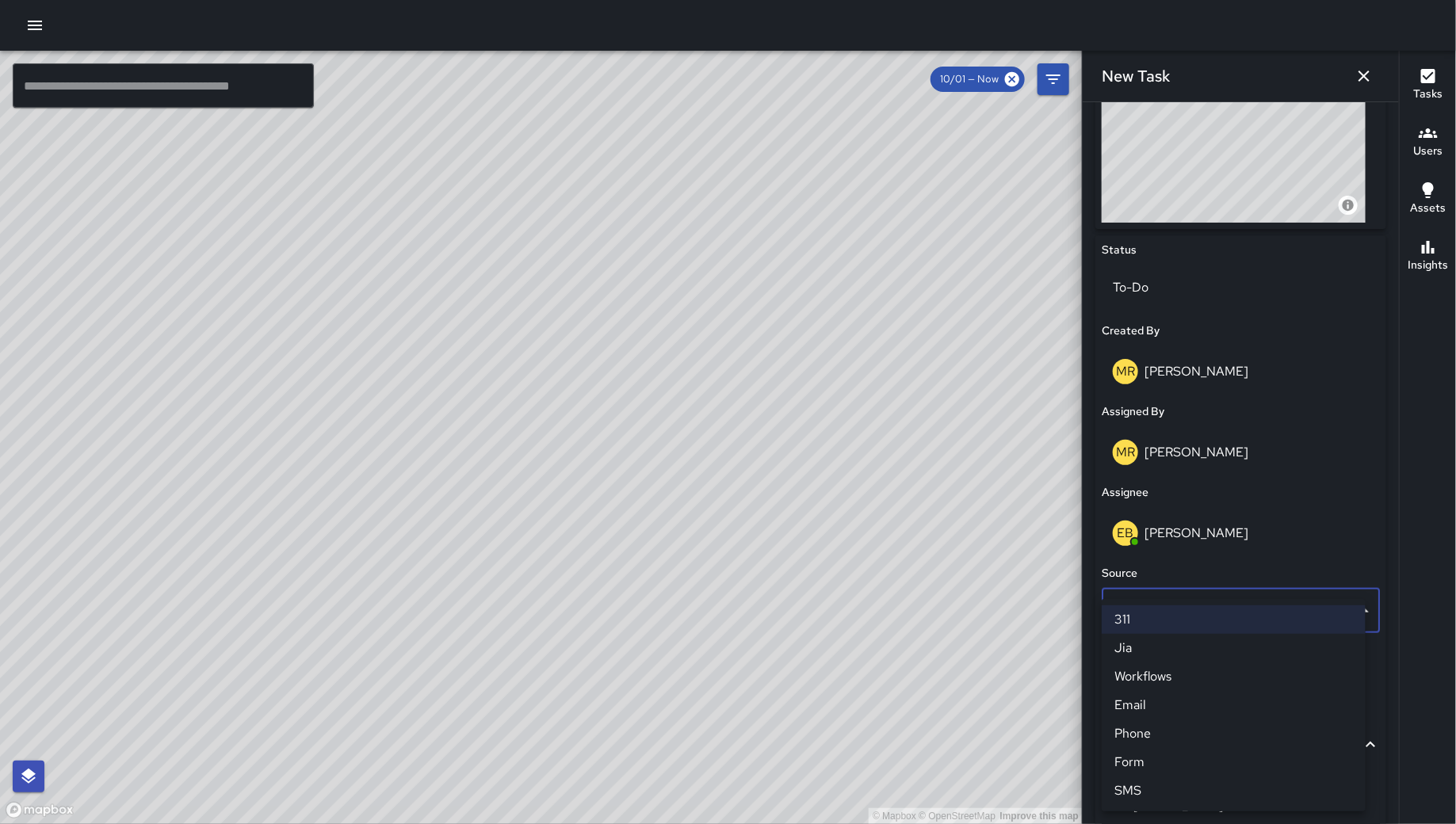
click at [1180, 617] on body "© Mapbox © OpenStreetMap Improve this map ​ New Task 10/01 — Now Map Layers Tas…" at bounding box center [728, 412] width 1456 height 824
click at [1172, 703] on li "Email" at bounding box center [1233, 704] width 264 height 28
click at [1172, 703] on div "Uncategorized" at bounding box center [1240, 691] width 278 height 44
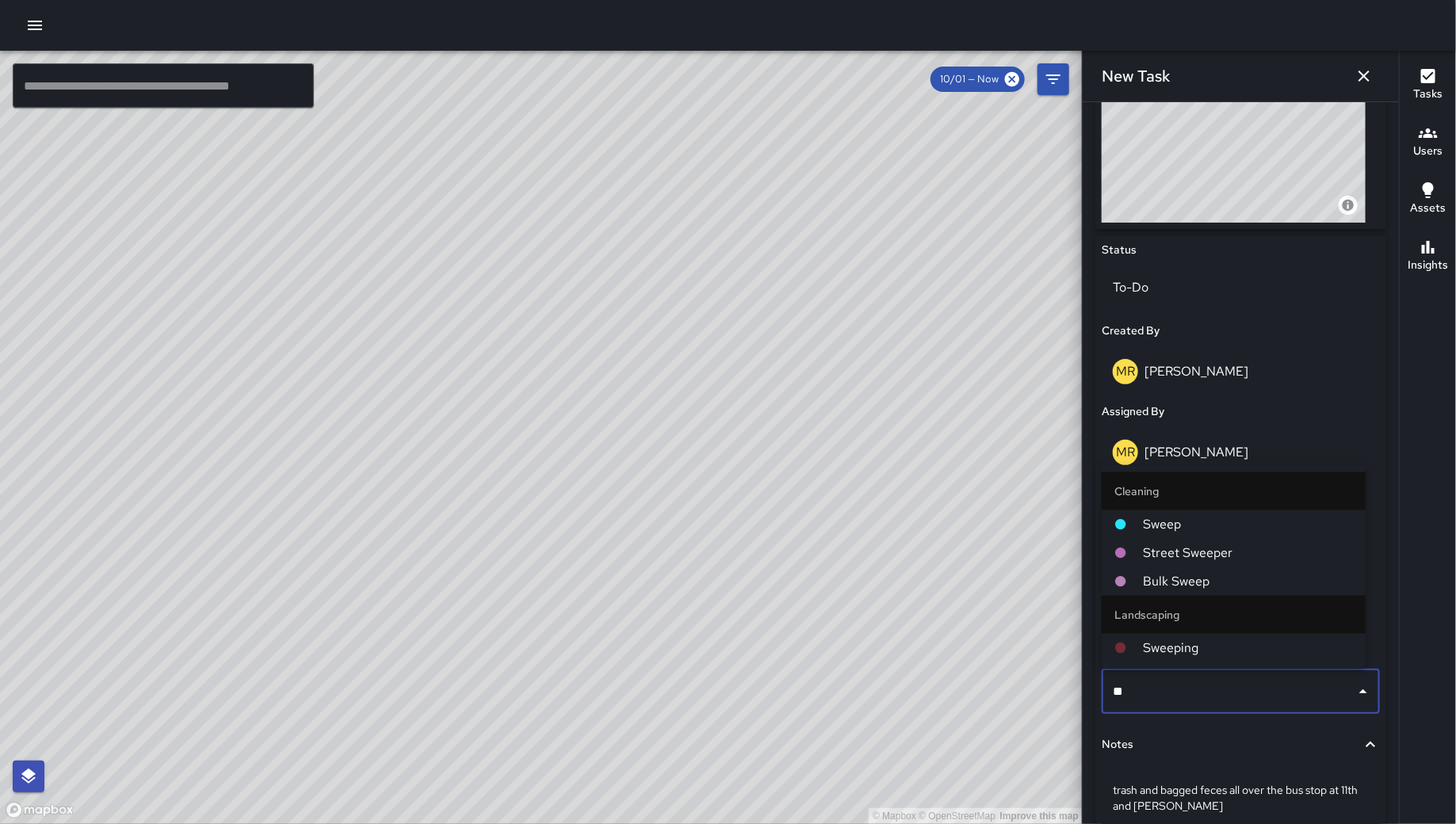
type input "***"
click at [1204, 529] on span "Sweep" at bounding box center [1247, 524] width 210 height 19
click at [1204, 529] on p "[PERSON_NAME]" at bounding box center [1196, 532] width 104 height 17
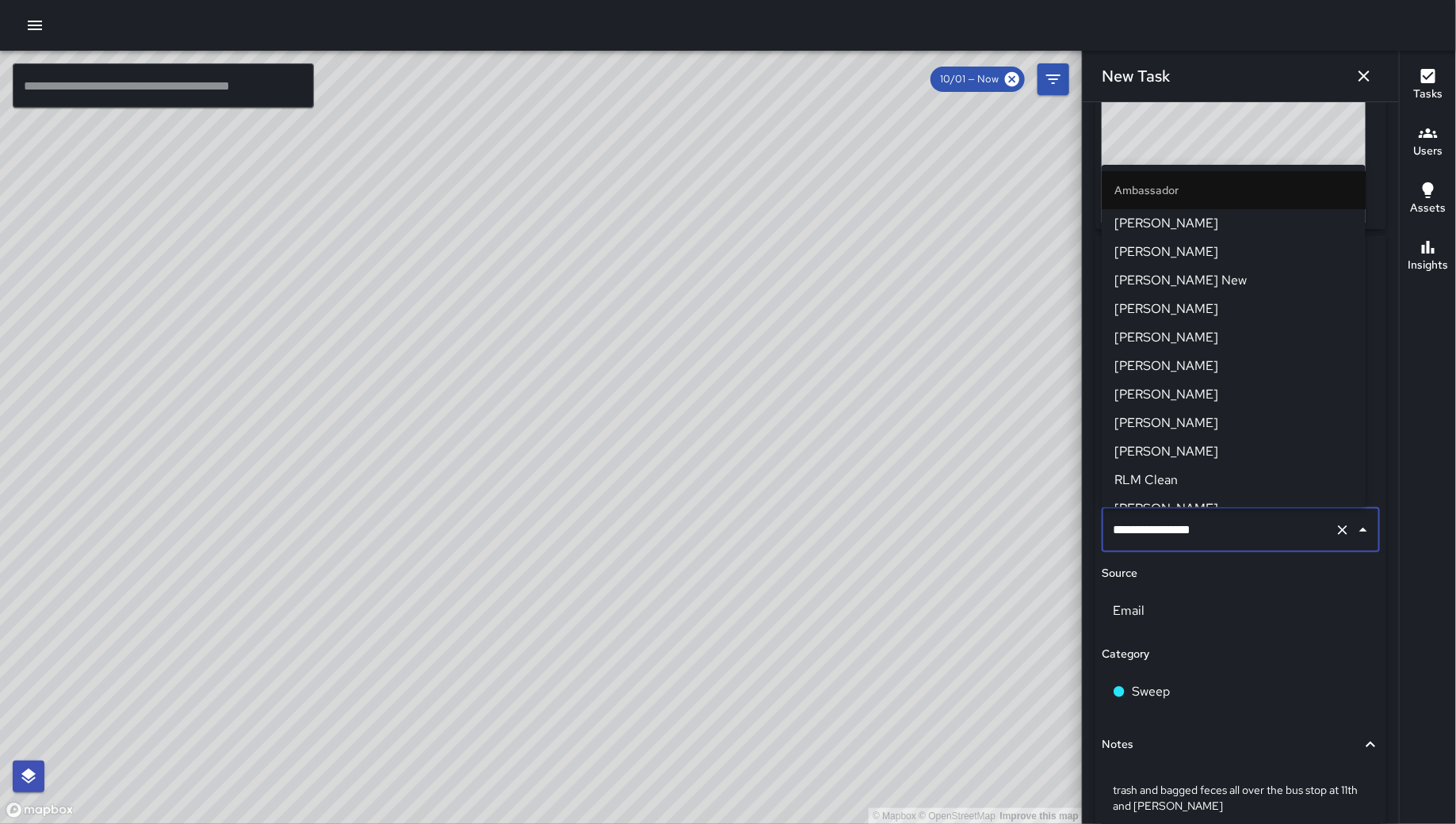
scroll to position [129, 0]
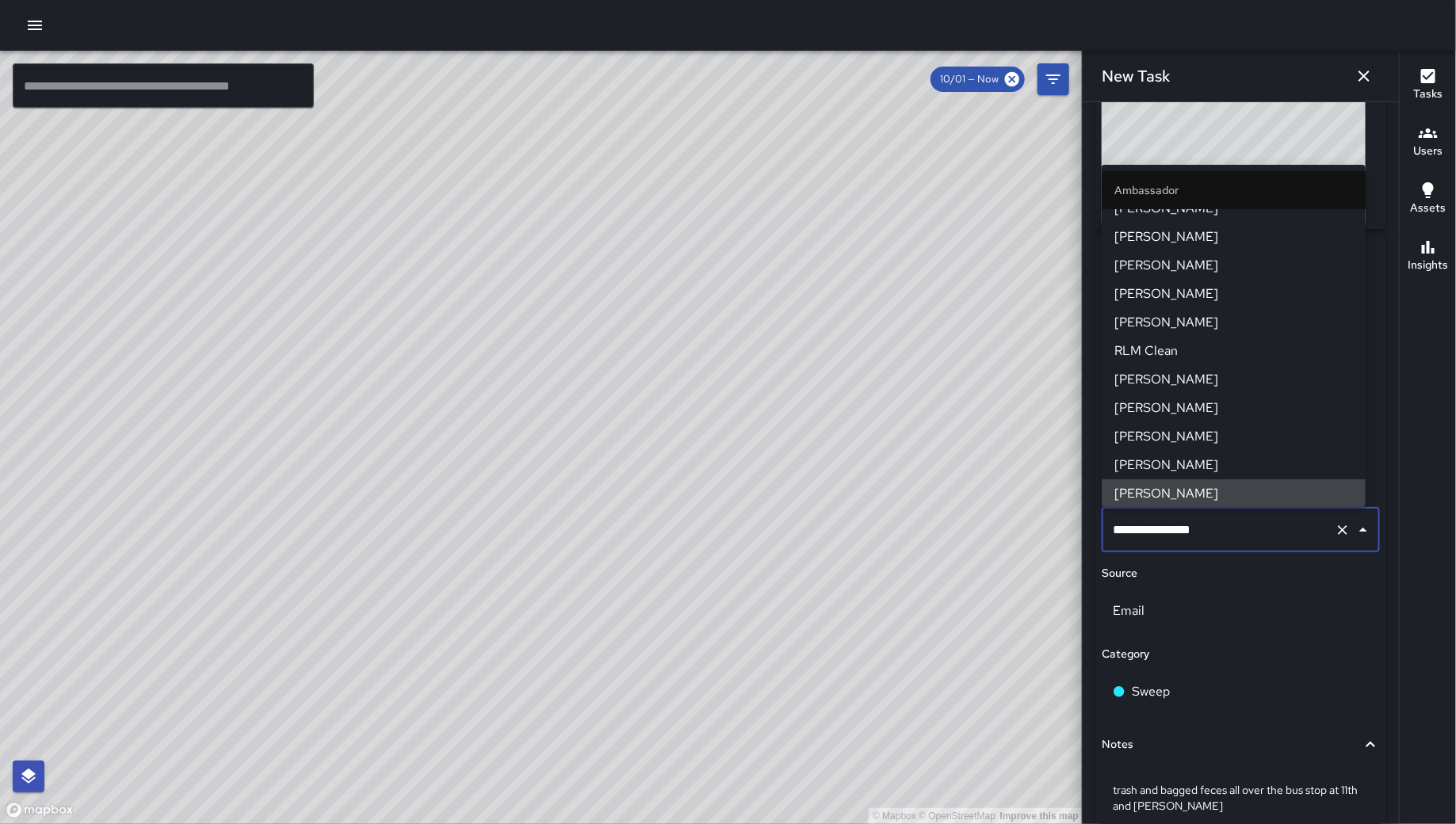
click at [1265, 739] on span "Notes" at bounding box center [1231, 745] width 260 height 18
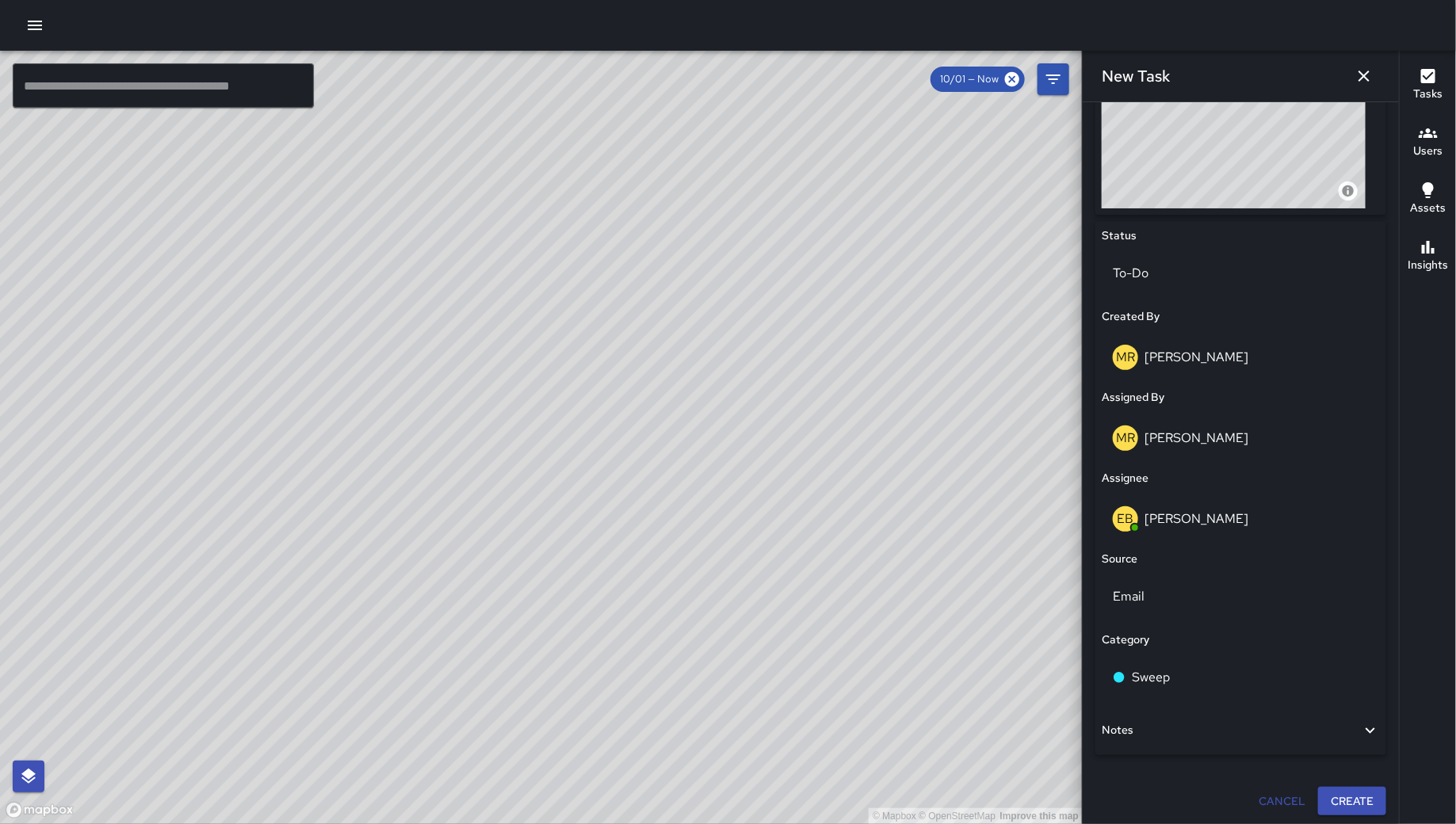
scroll to position [645, 0]
click at [1333, 805] on button "Create" at bounding box center [1351, 798] width 68 height 29
click at [1333, 805] on div "Cancel Create" at bounding box center [1240, 798] width 291 height 29
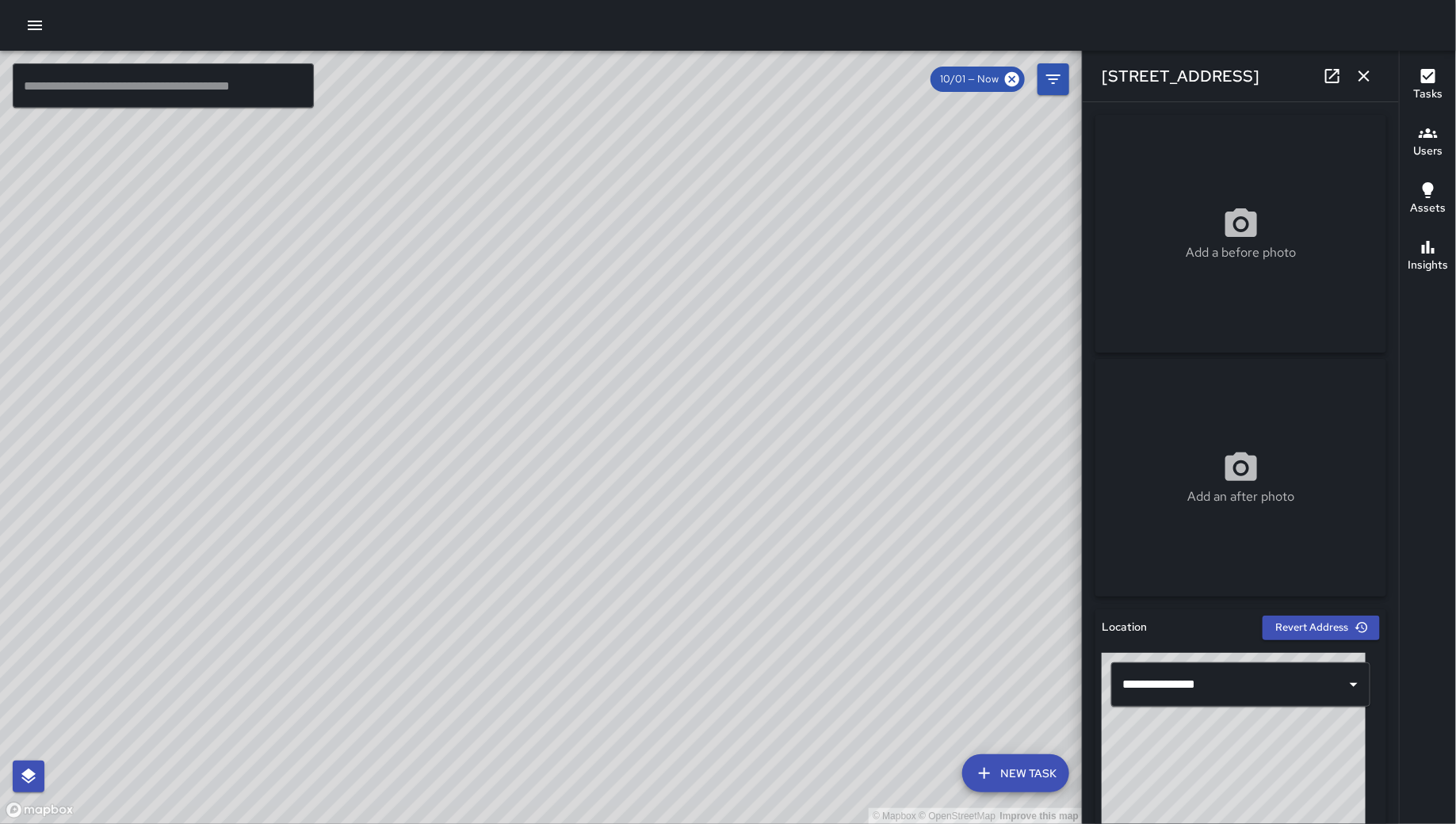
scroll to position [777, 0]
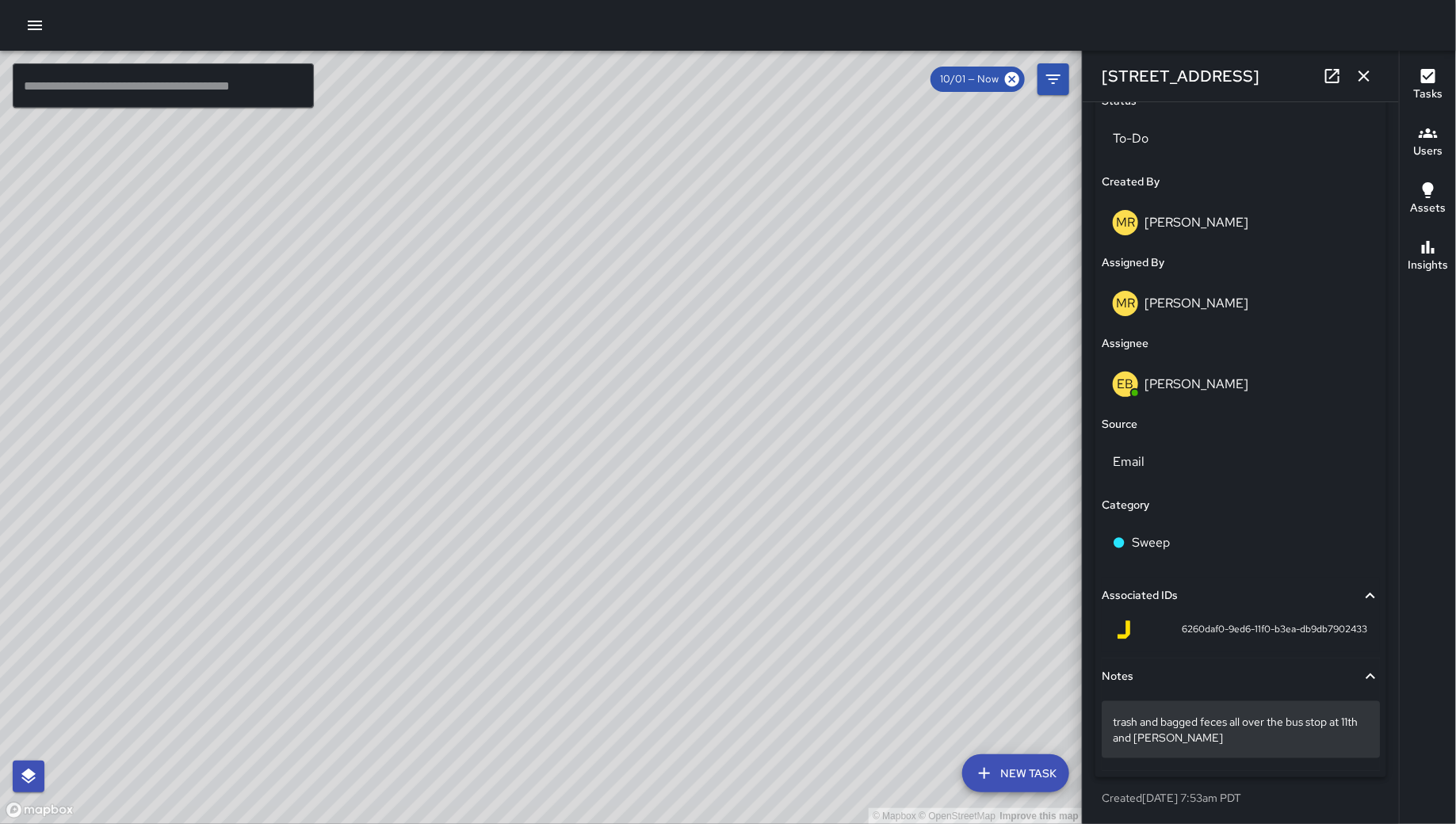
click at [1247, 741] on p "trash and bagged feces all over the bus stop at 11th and [PERSON_NAME]" at bounding box center [1240, 730] width 256 height 32
click at [1147, 718] on textarea "**********" at bounding box center [1233, 730] width 242 height 32
drag, startPoint x: 1141, startPoint y: 723, endPoint x: 1243, endPoint y: 718, distance: 102.1
drag, startPoint x: 1240, startPoint y: 718, endPoint x: 1232, endPoint y: 716, distance: 8.2
click at [1232, 716] on textarea "**********" at bounding box center [1233, 730] width 242 height 32
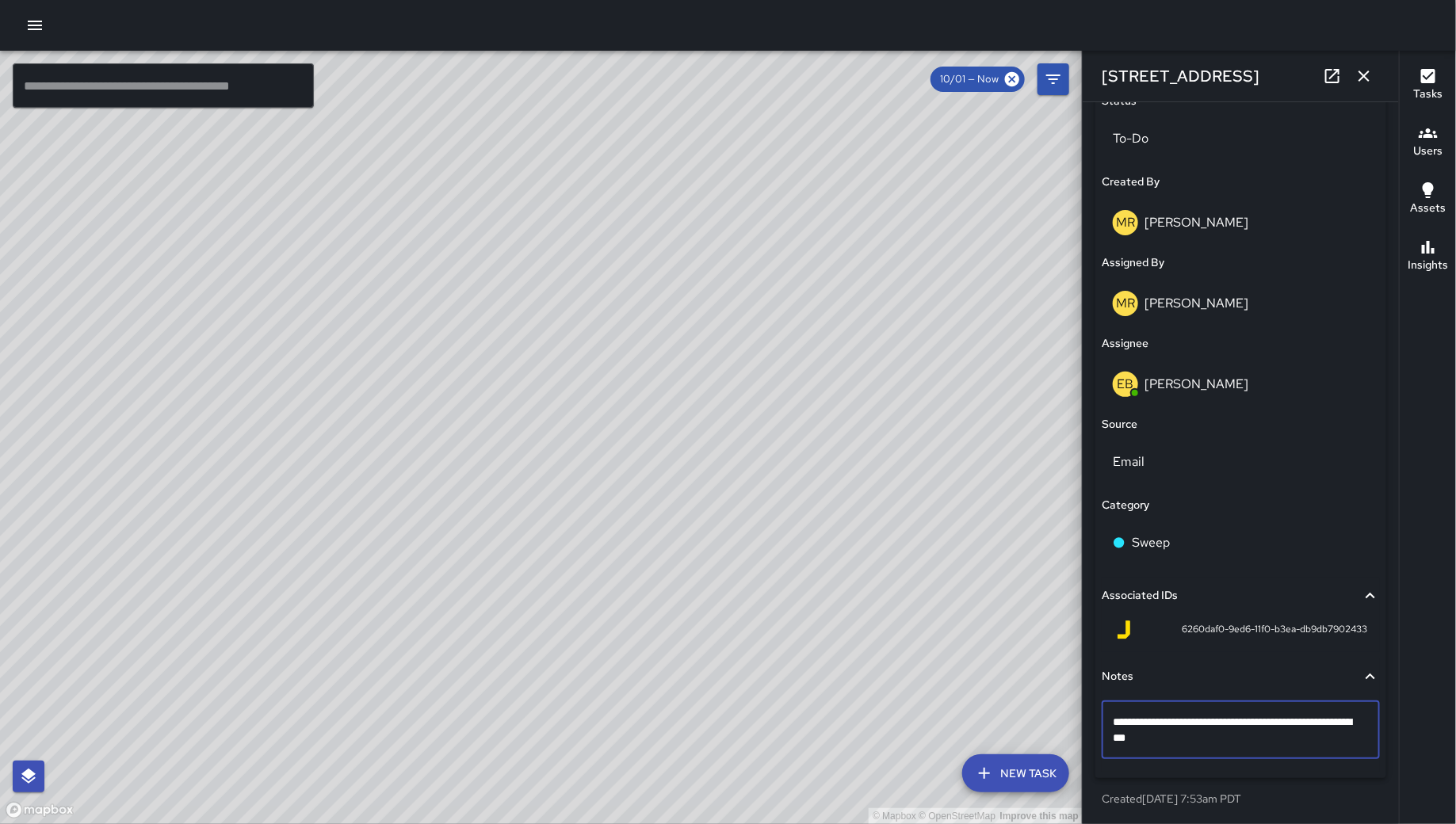
drag, startPoint x: 1225, startPoint y: 723, endPoint x: 1144, endPoint y: 724, distance: 81.0
click at [1144, 724] on textarea "**********" at bounding box center [1233, 730] width 242 height 32
drag, startPoint x: 1230, startPoint y: 722, endPoint x: 1142, endPoint y: 725, distance: 88.1
type textarea "**********"
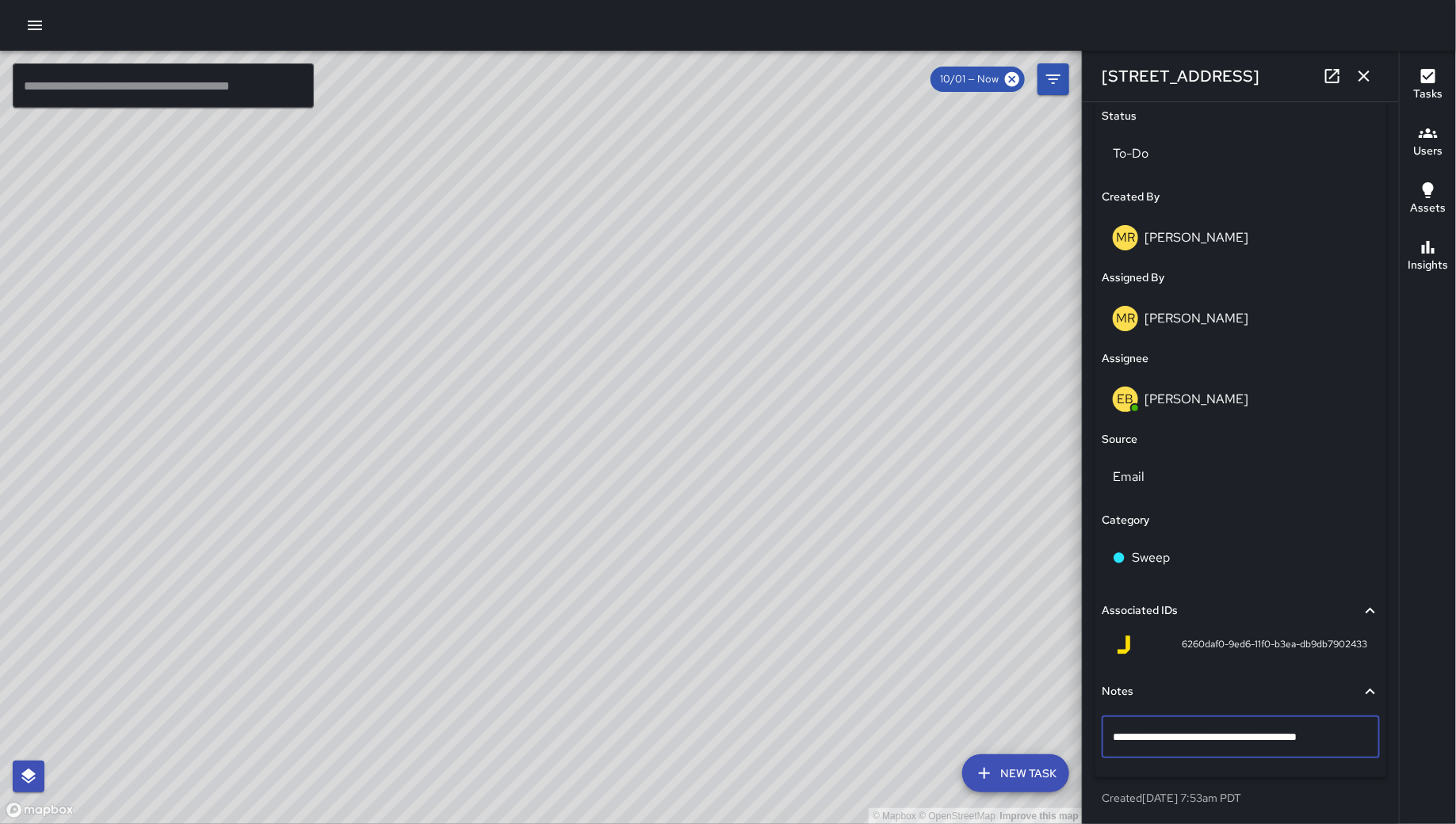
scroll to position [762, 0]
click at [909, 677] on div "© Mapbox © OpenStreetMap Improve this map" at bounding box center [541, 437] width 1082 height 773
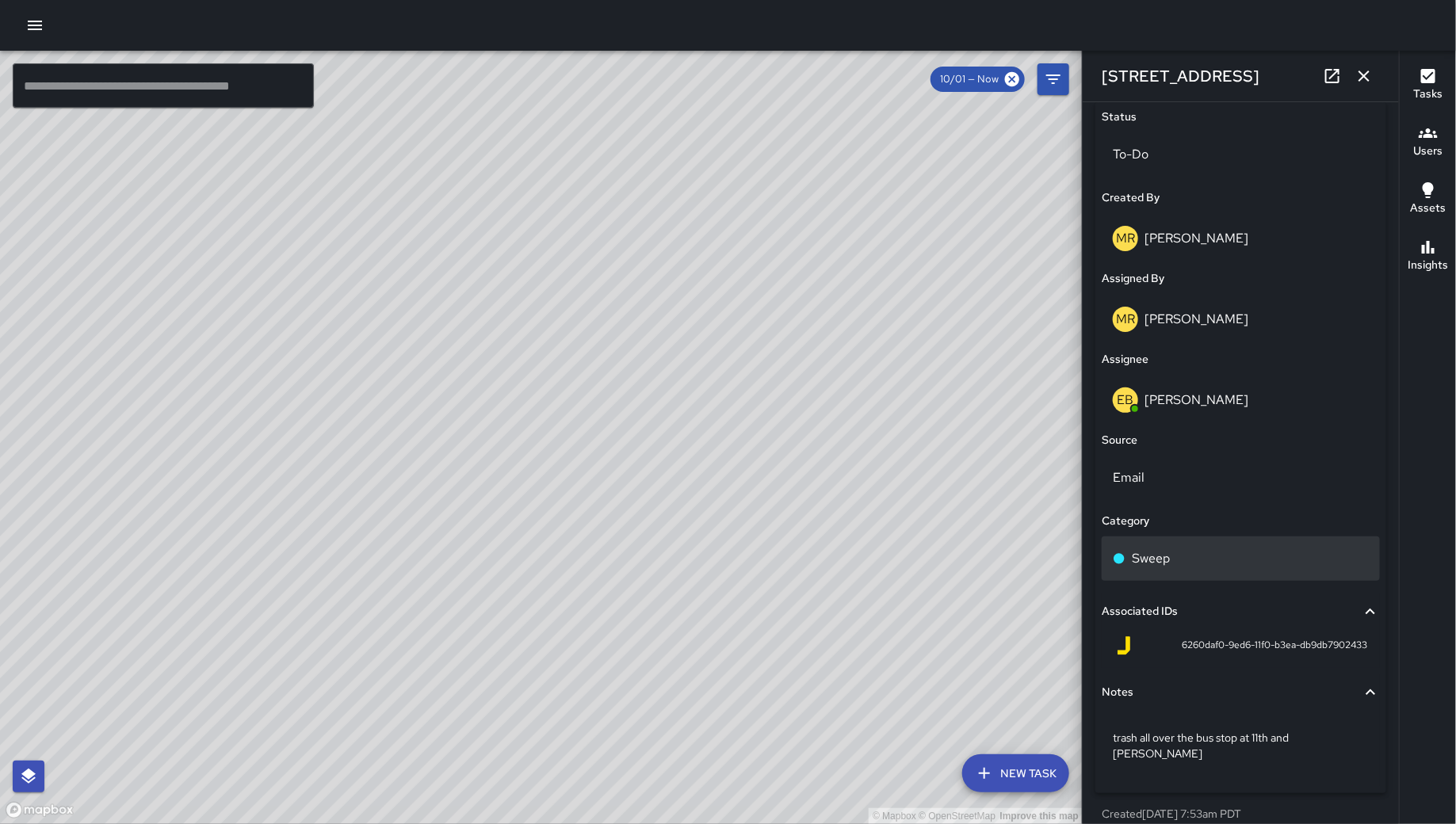
scroll to position [348, 0]
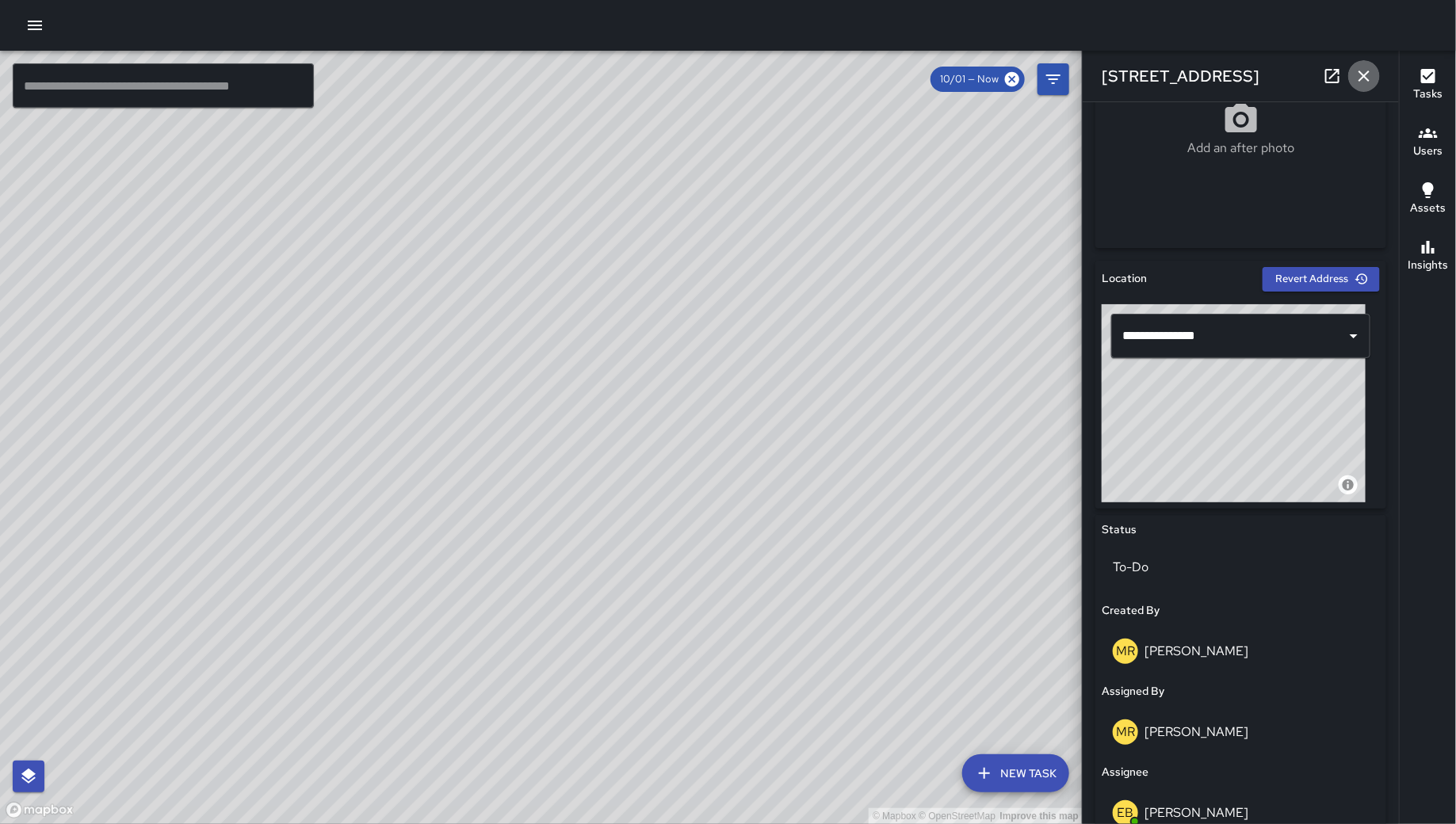
click at [1372, 71] on icon "button" at bounding box center [1364, 77] width 19 height 19
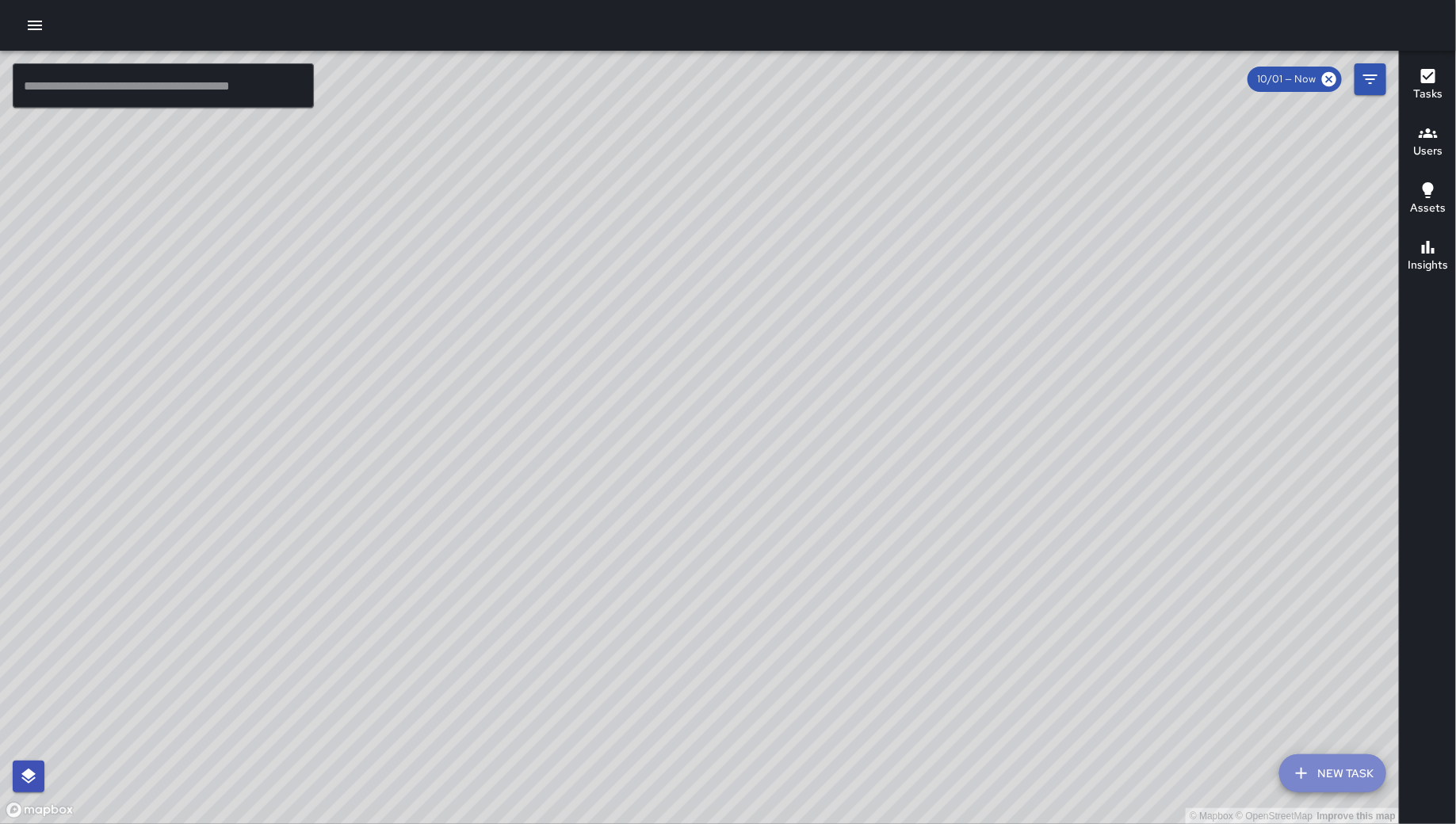
click at [1301, 764] on icon "button" at bounding box center [1301, 773] width 19 height 19
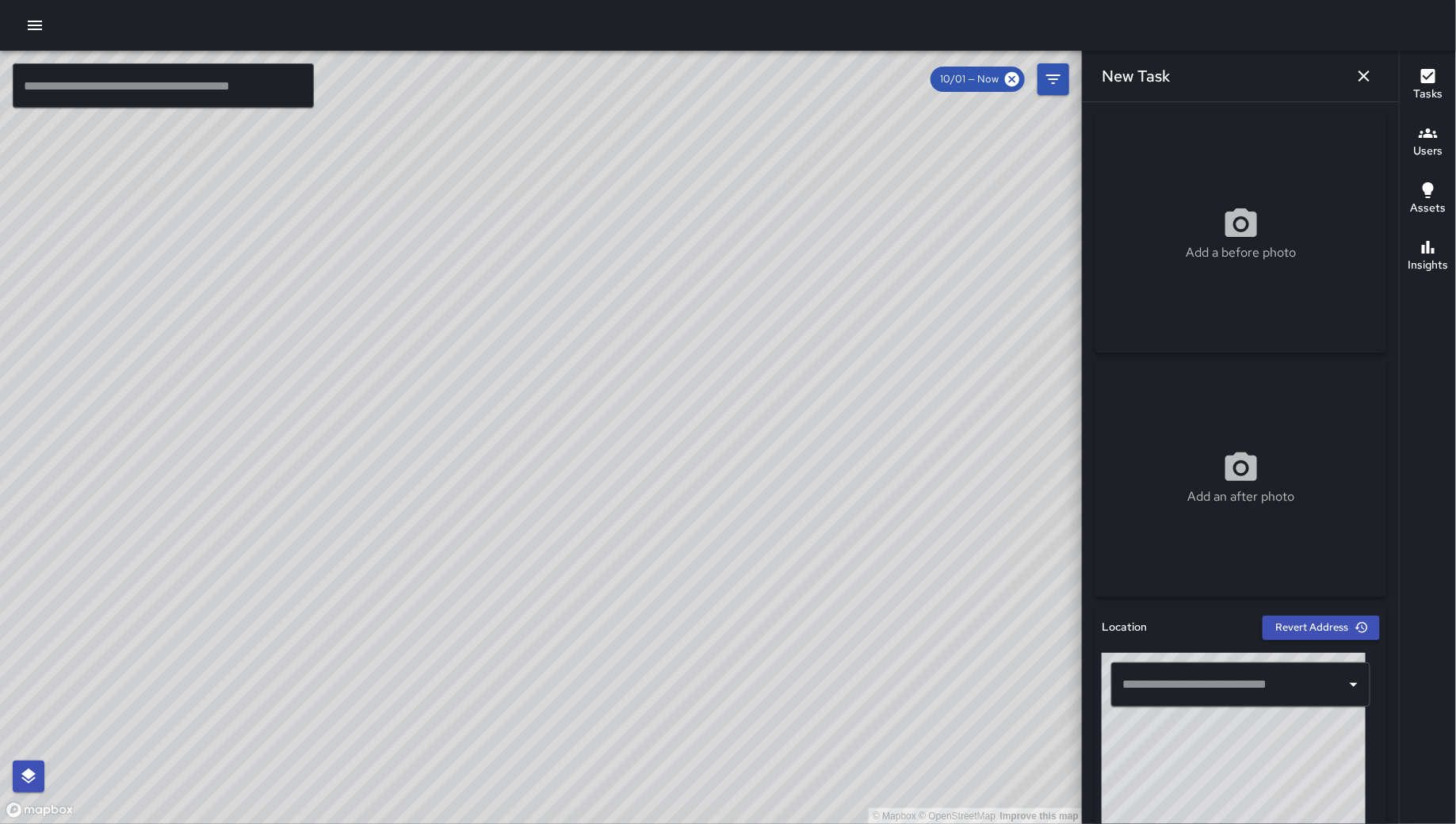
click at [1187, 682] on input "text" at bounding box center [1228, 684] width 221 height 30
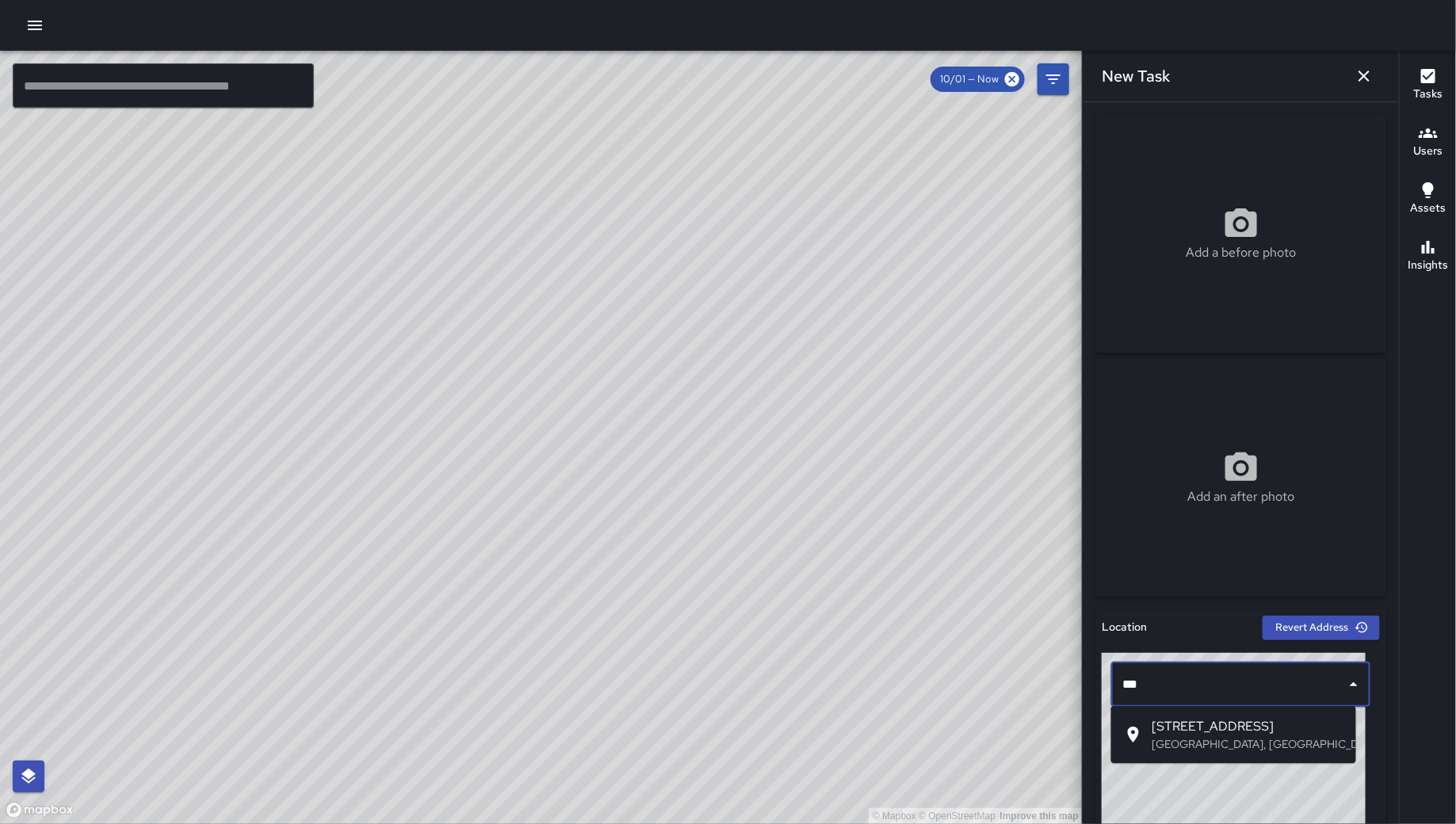
click at [1202, 736] on p "[GEOGRAPHIC_DATA], [GEOGRAPHIC_DATA], [GEOGRAPHIC_DATA]" at bounding box center [1247, 744] width 191 height 16
type input "**********"
click at [1202, 735] on div "© Mapbox © OpenStreetMap Improve this map" at bounding box center [1233, 751] width 264 height 198
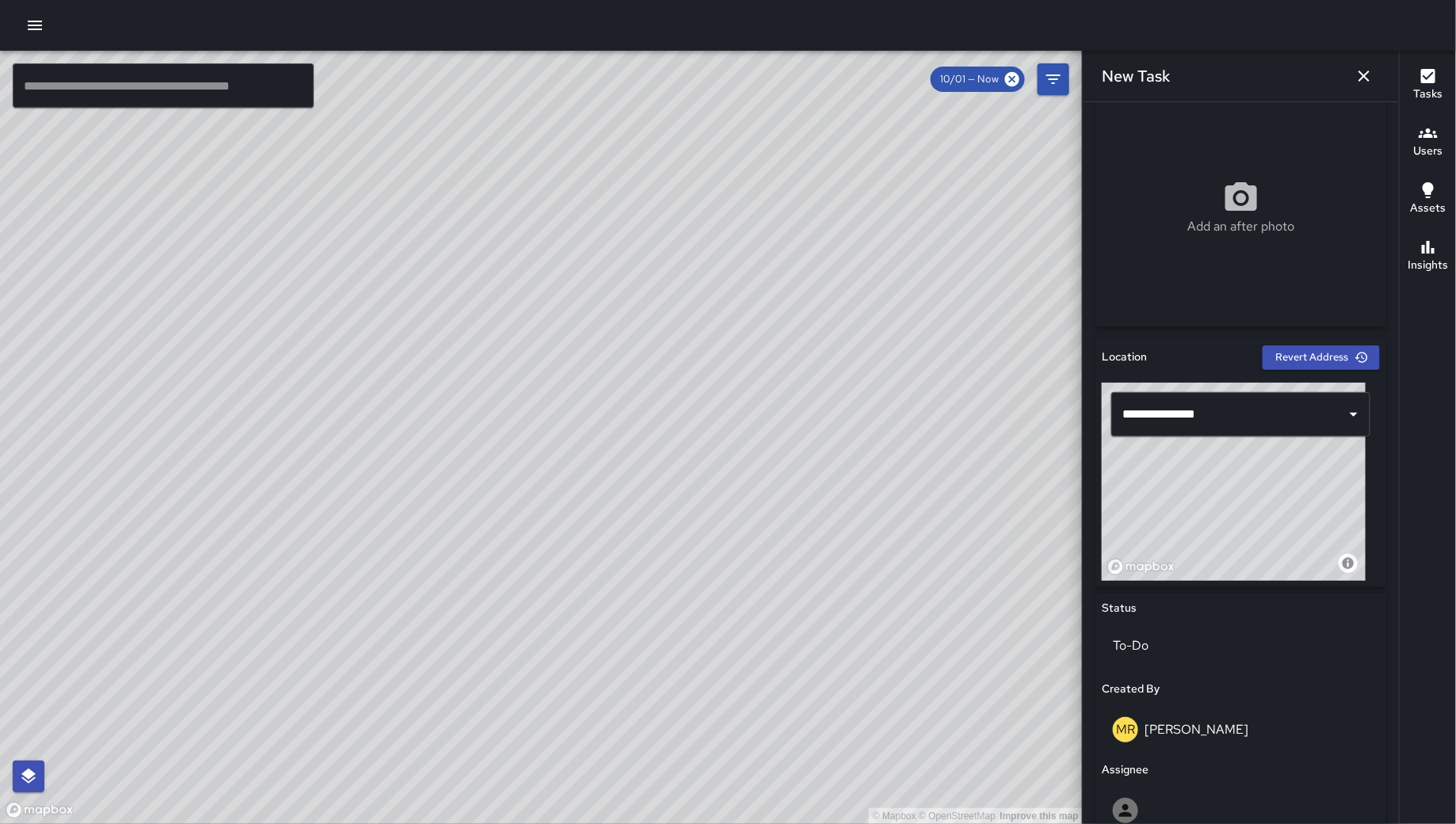
scroll to position [407, 0]
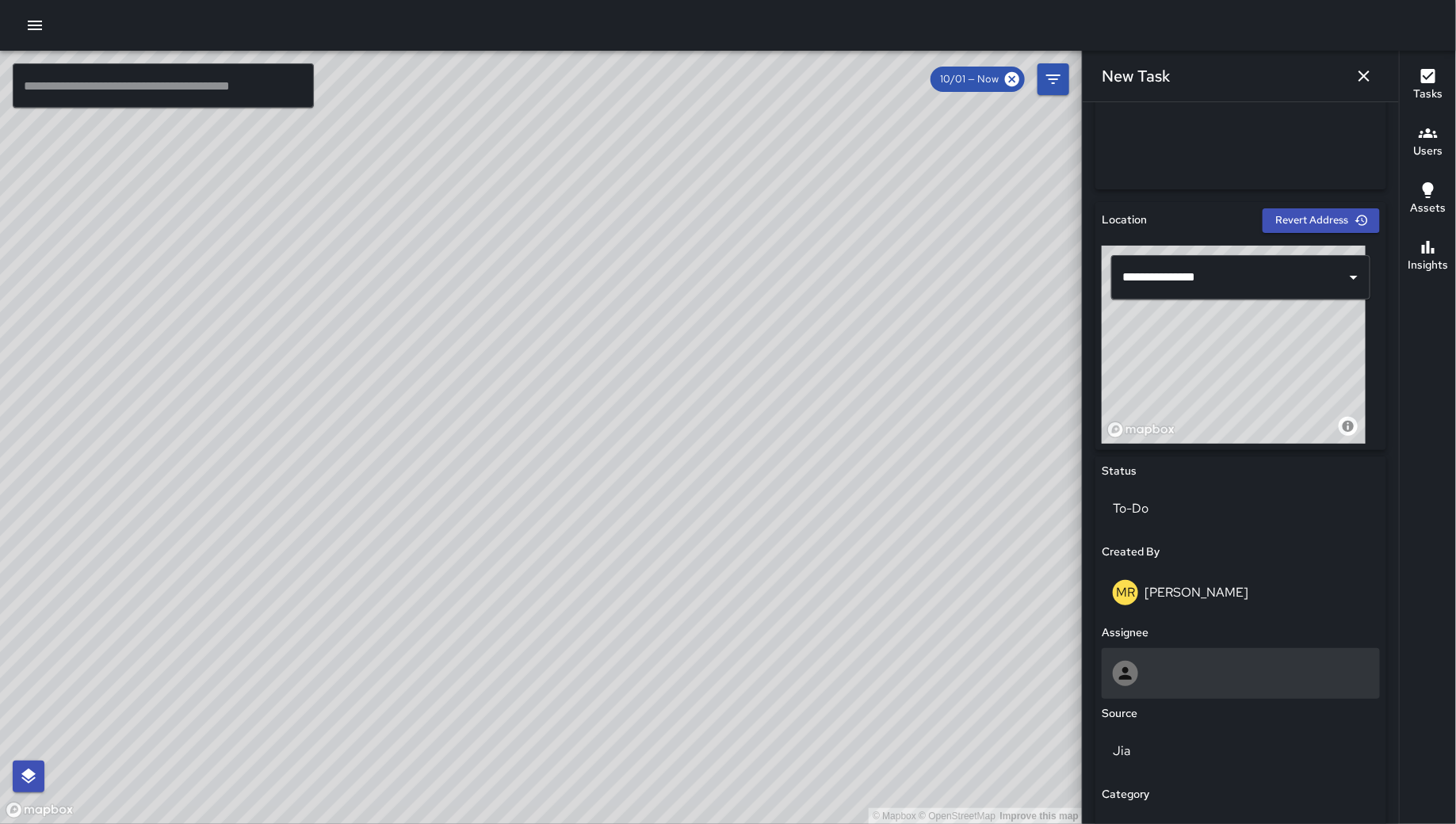
click at [1231, 665] on div at bounding box center [1240, 673] width 256 height 26
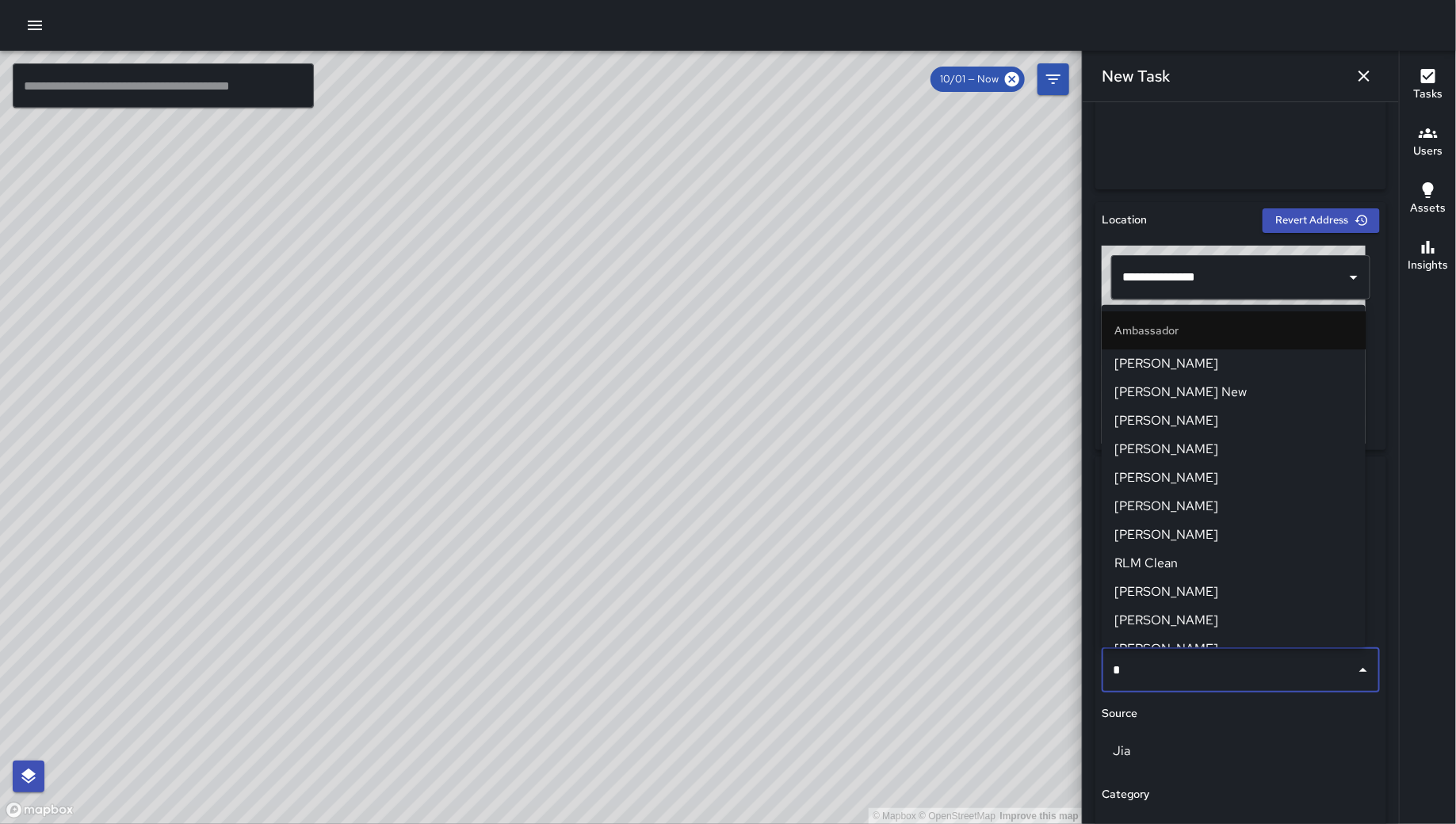
type input "**"
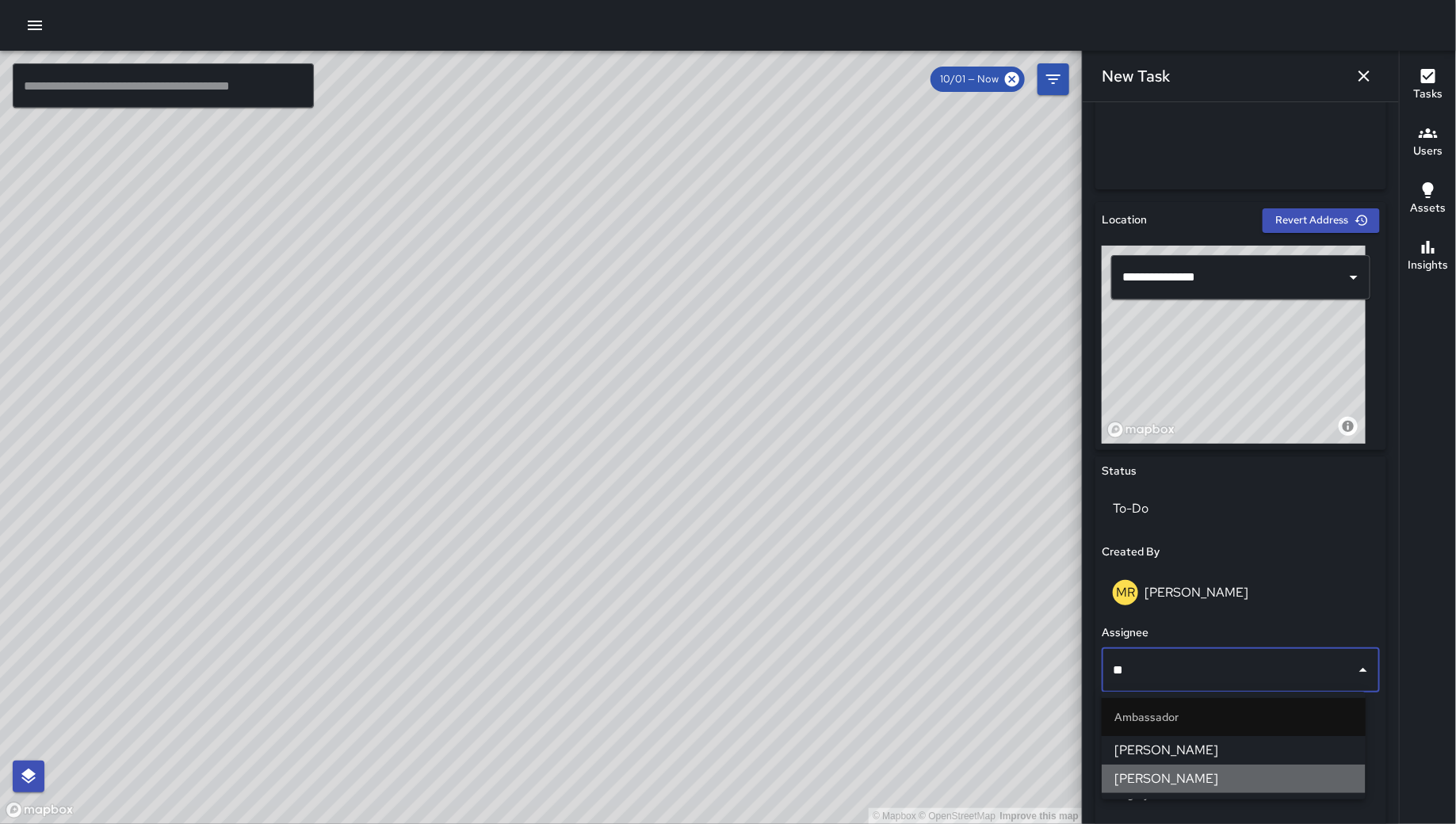
click at [1196, 778] on span "[PERSON_NAME]" at bounding box center [1233, 779] width 238 height 19
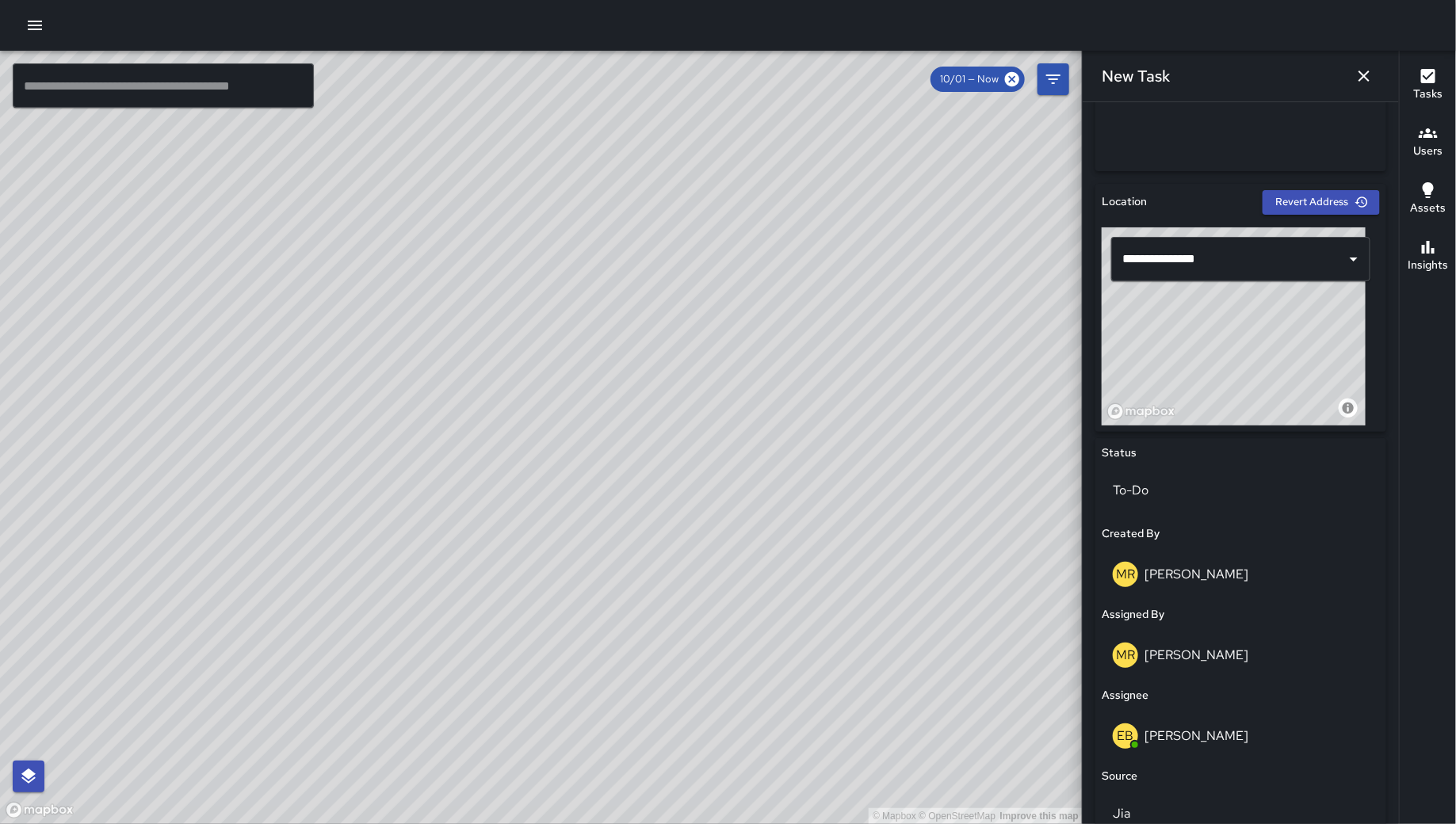
scroll to position [706, 0]
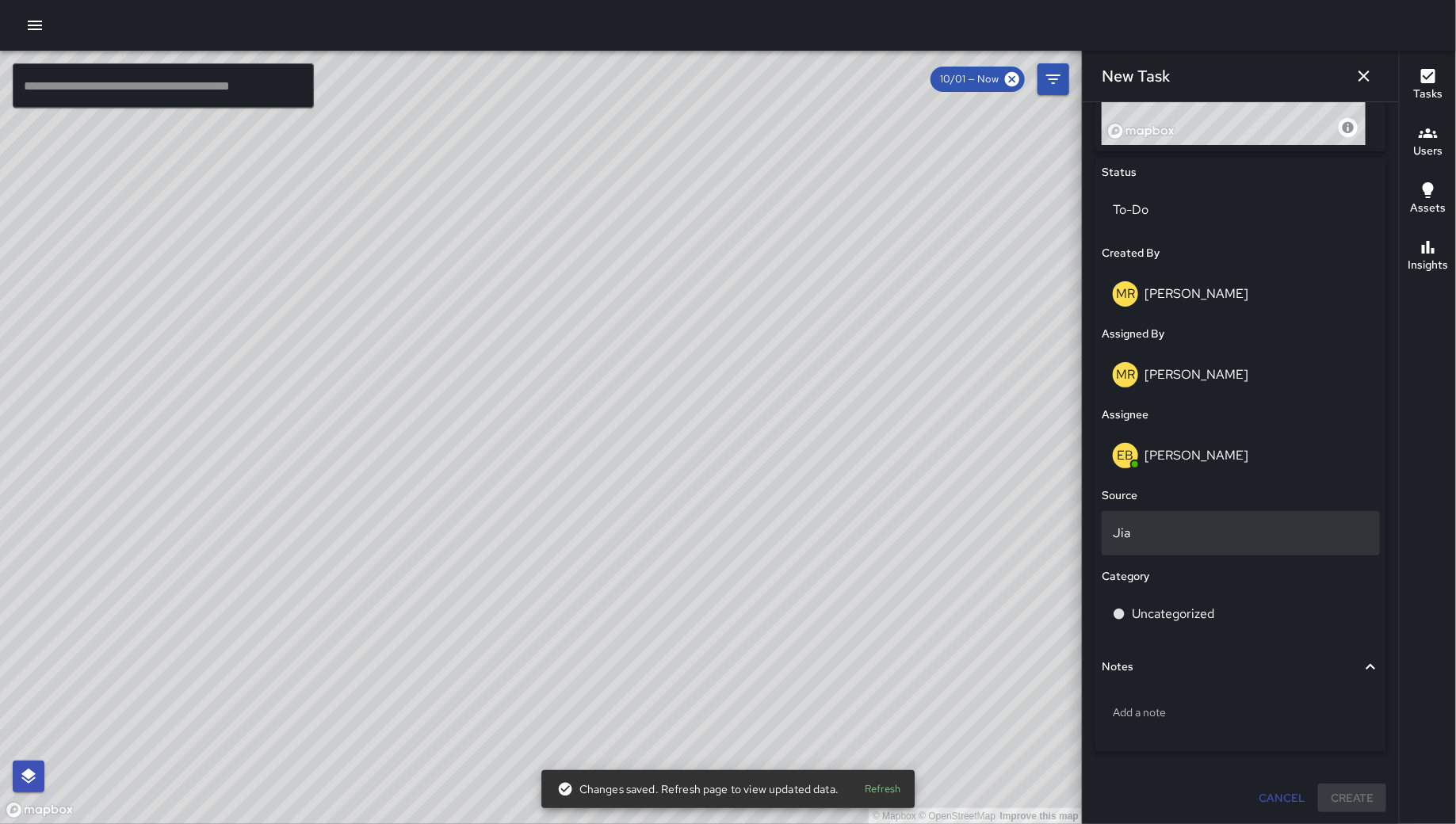
click at [1164, 537] on p "Jia" at bounding box center [1240, 533] width 256 height 19
click at [1166, 537] on body "© Mapbox © OpenStreetMap Improve this map ​ New Task 10/01 — Now Map Layers Tas…" at bounding box center [728, 412] width 1456 height 824
click at [1181, 535] on body "© Mapbox © OpenStreetMap Improve this map ​ New Task 10/01 — Now Map Layers Tas…" at bounding box center [728, 412] width 1456 height 824
click at [1254, 535] on p "Jia" at bounding box center [1240, 533] width 256 height 19
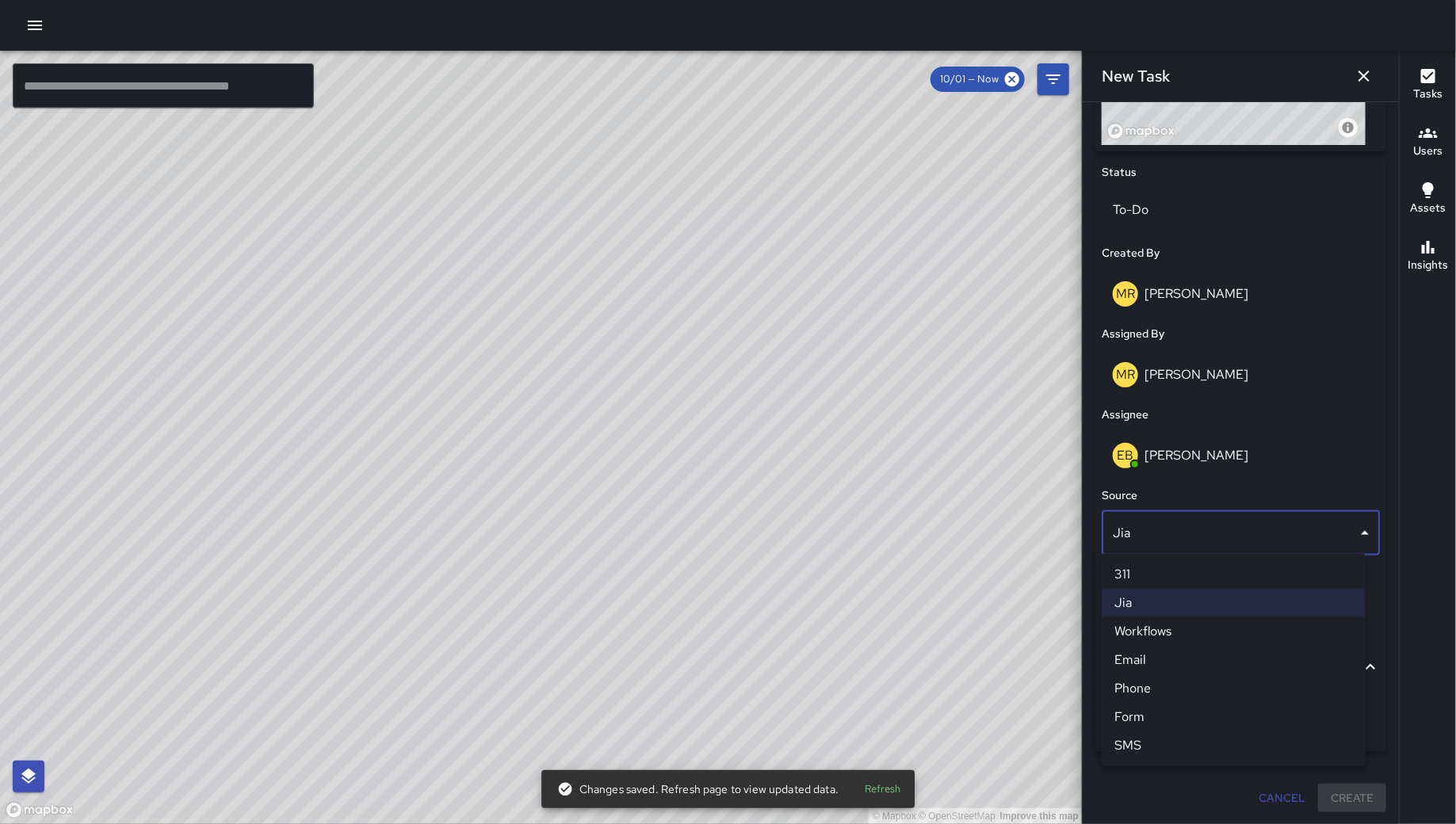
click at [1161, 659] on li "Email" at bounding box center [1233, 660] width 264 height 28
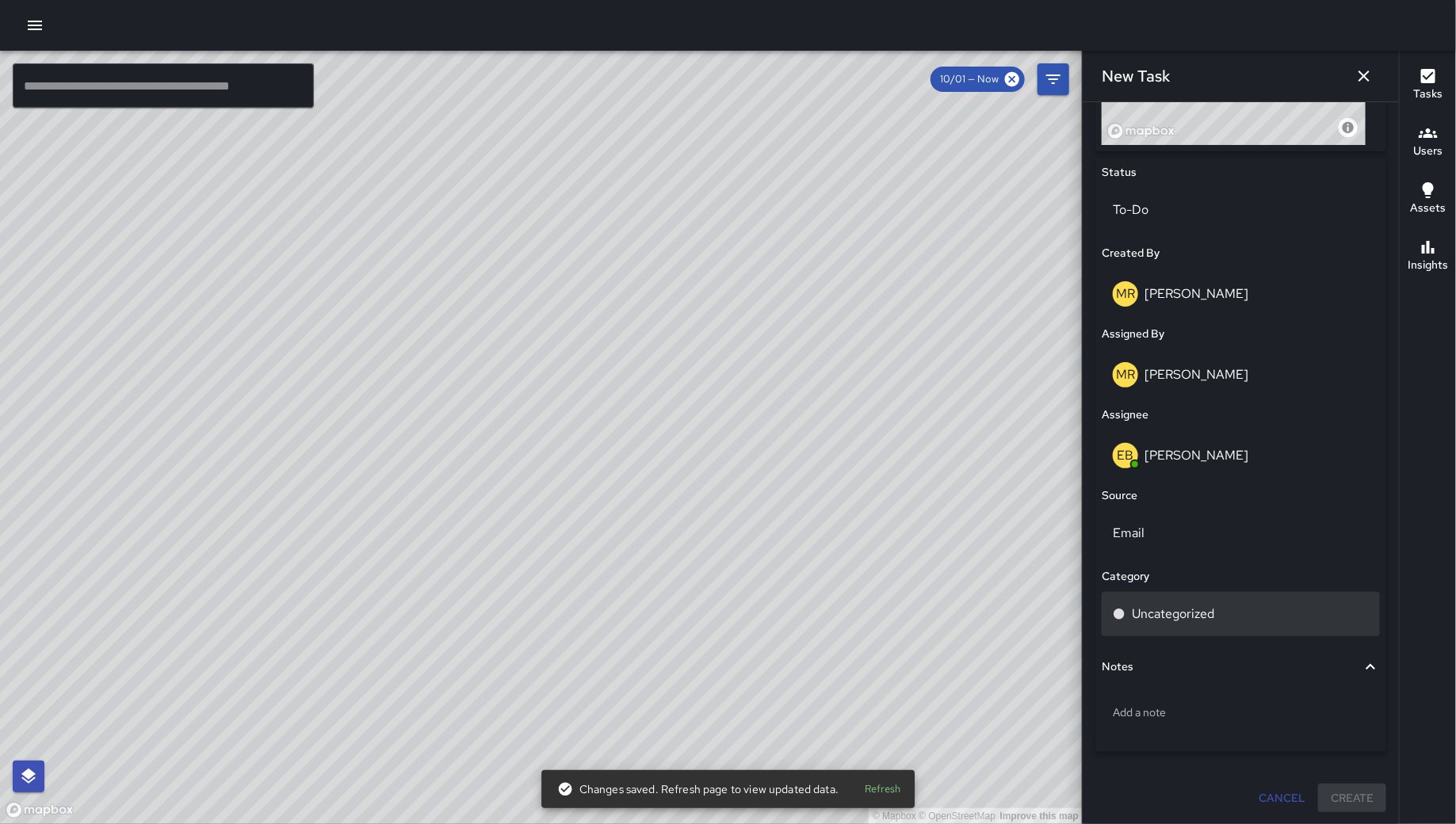
click at [1180, 621] on p "Uncategorized" at bounding box center [1173, 614] width 83 height 19
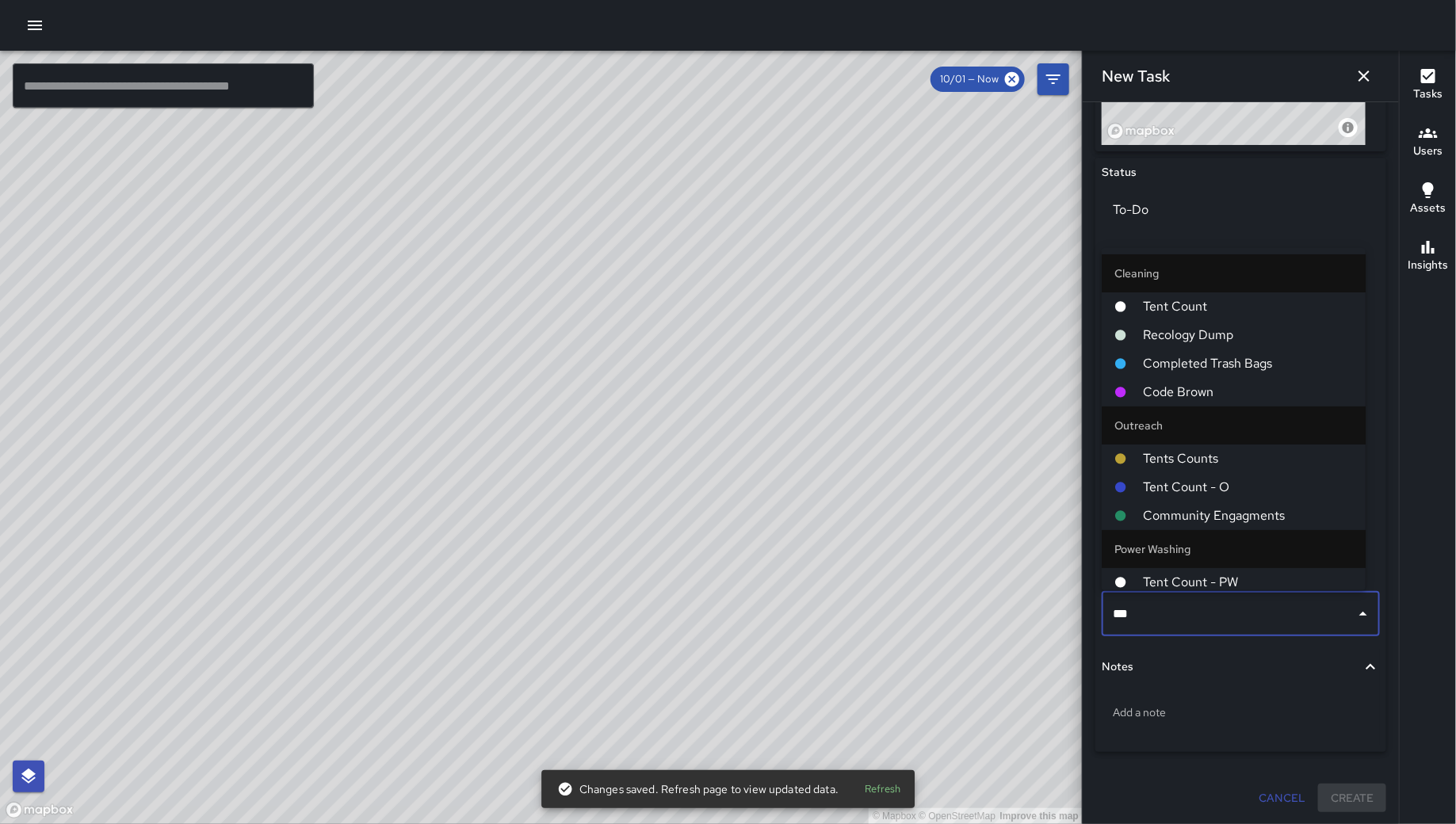
type input "****"
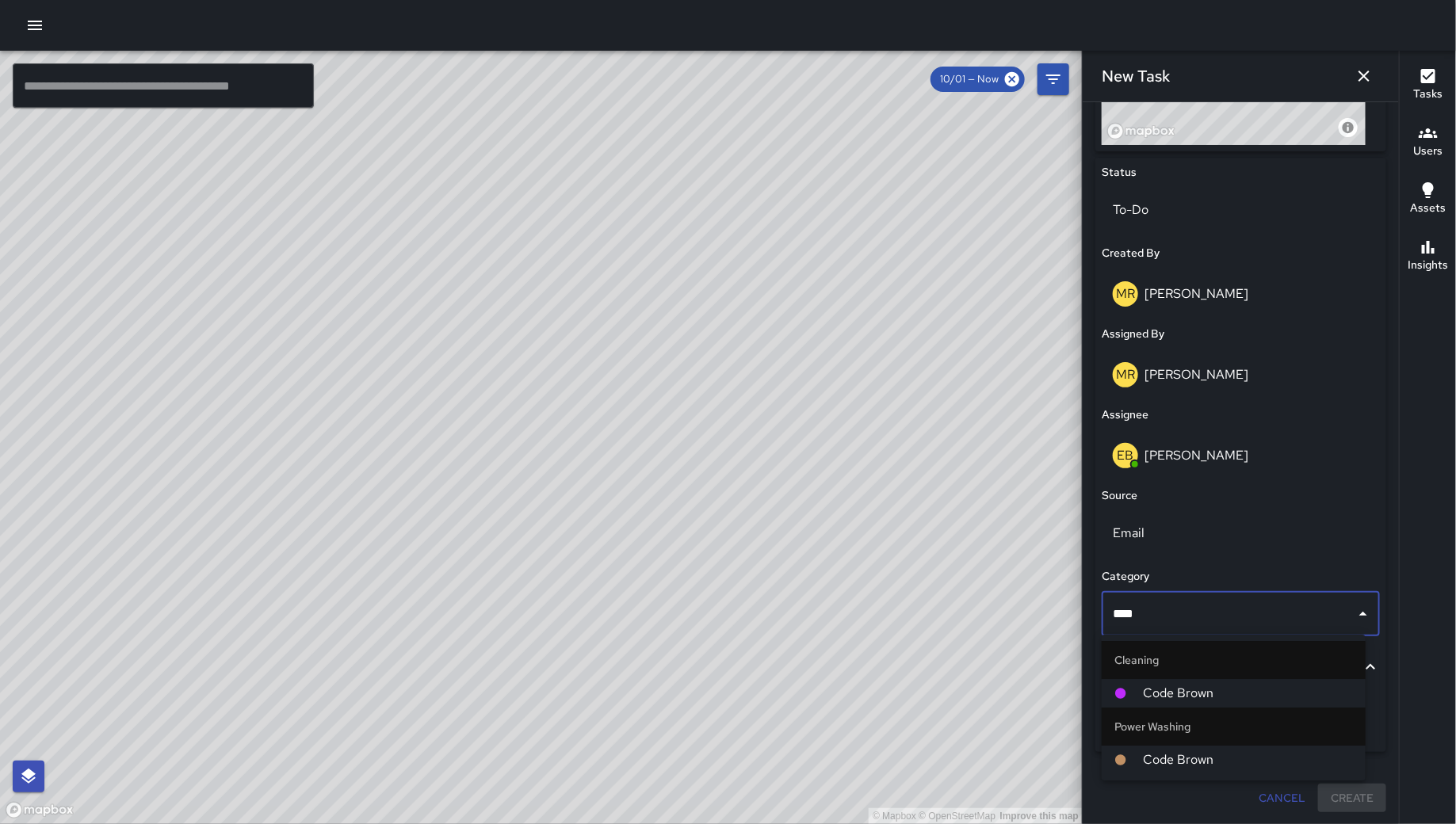
click at [1187, 683] on span "Code Brown" at bounding box center [1247, 693] width 210 height 19
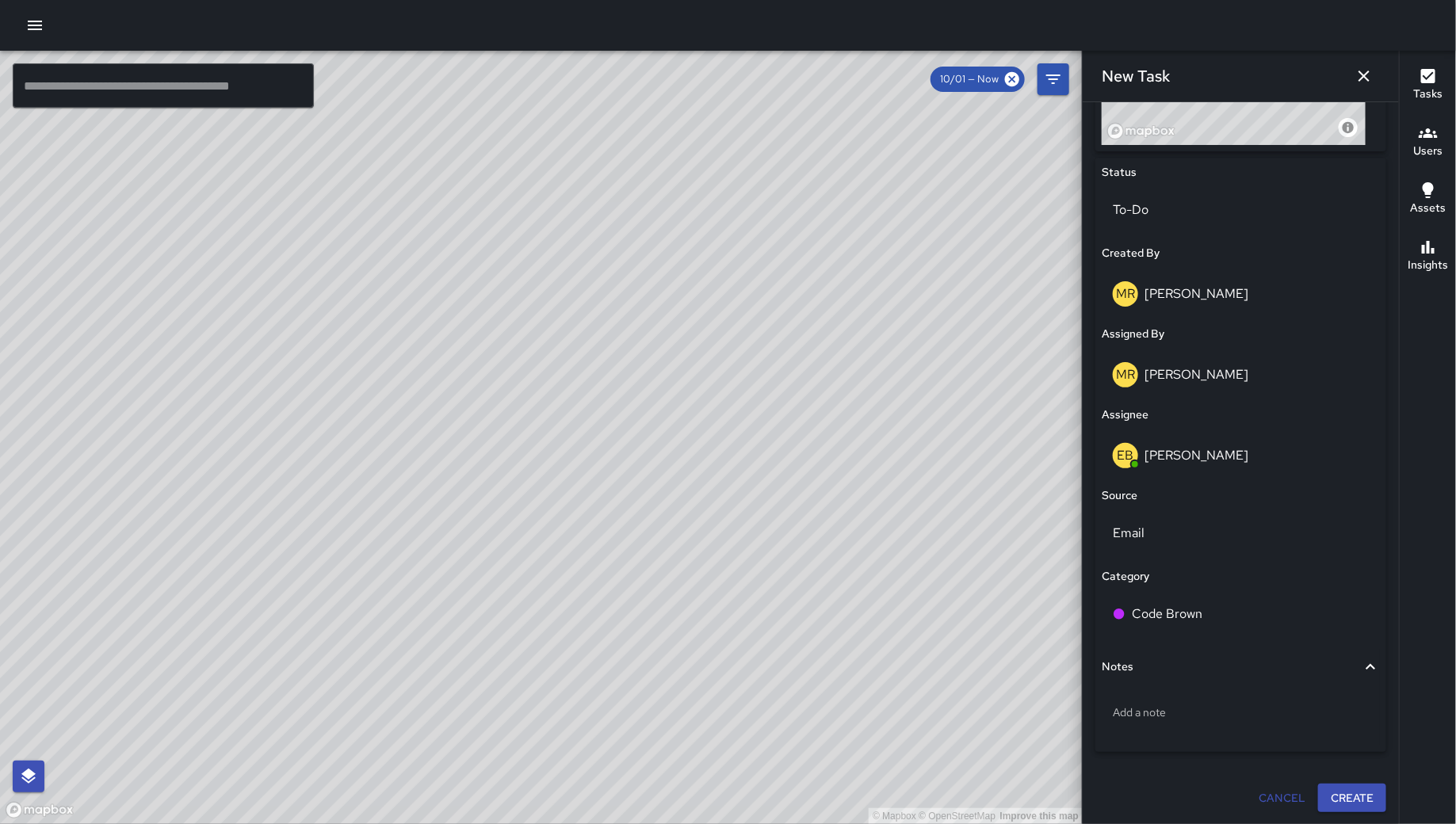
click at [1187, 685] on div "Add a note" at bounding box center [1240, 715] width 278 height 60
click at [1194, 704] on p "Add a note" at bounding box center [1240, 712] width 256 height 16
click at [1191, 715] on p "Add a note" at bounding box center [1240, 712] width 256 height 16
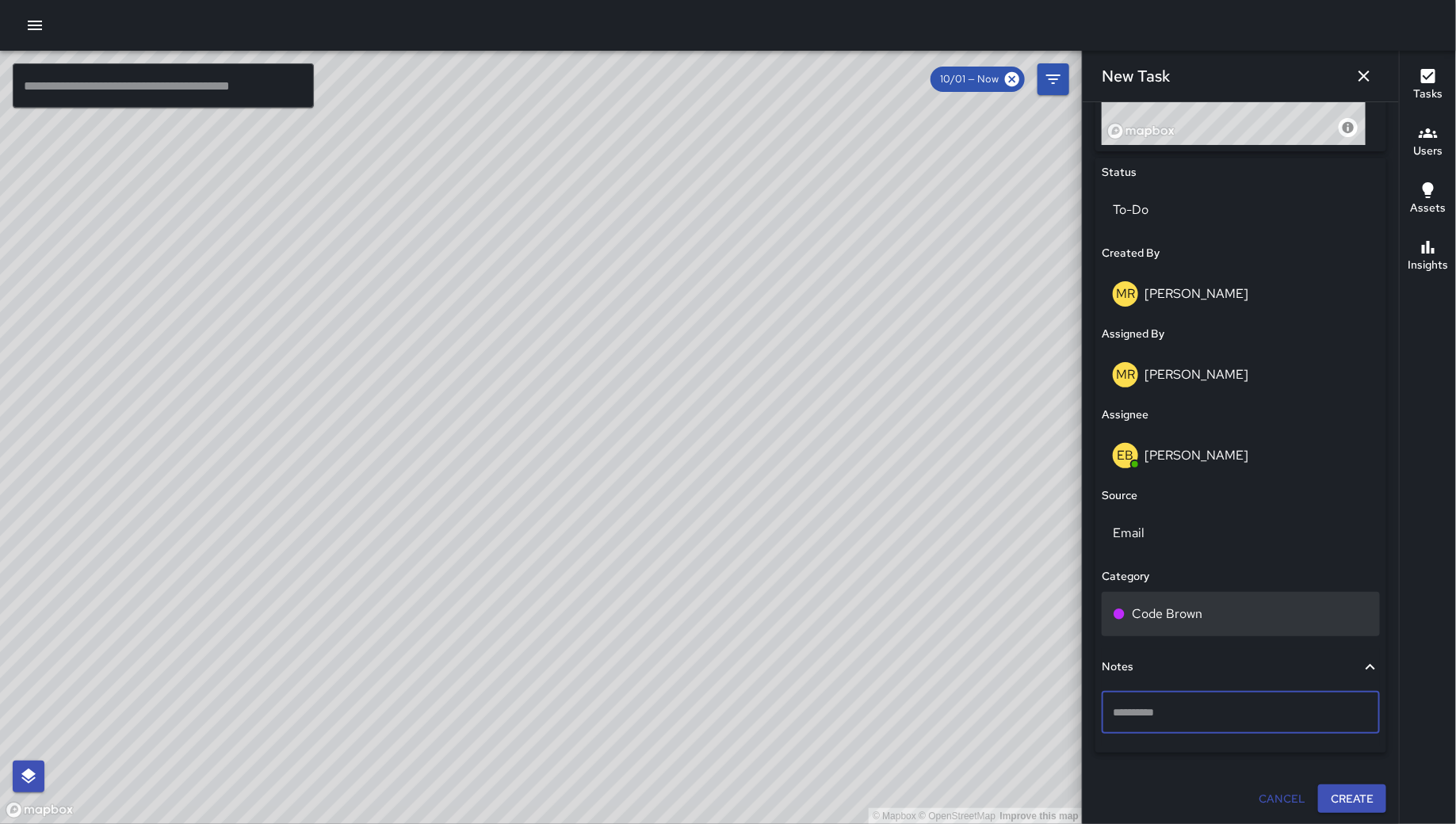
type textarea "**********"
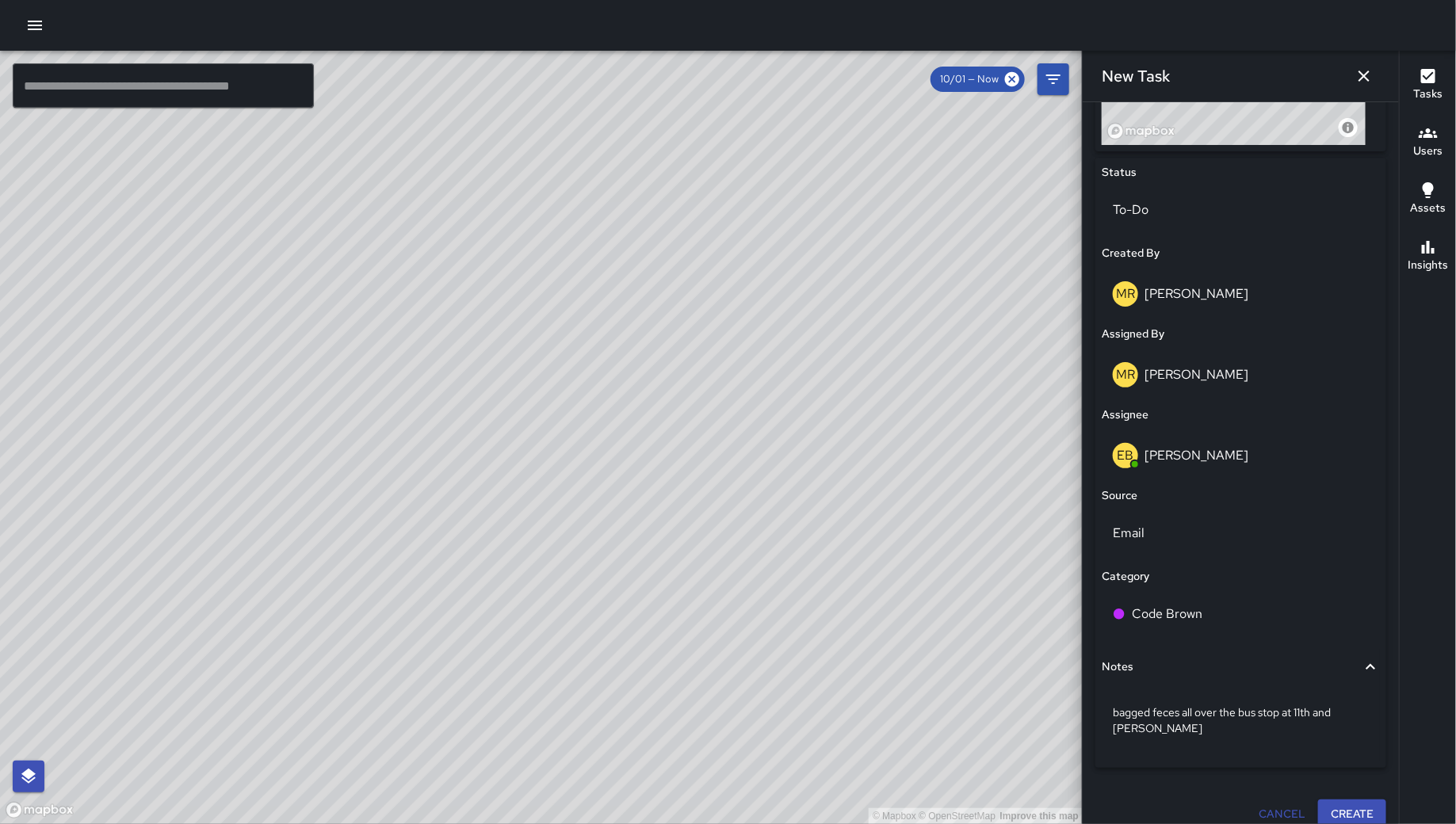
click at [611, 614] on div "© Mapbox © OpenStreetMap Improve this map" at bounding box center [541, 437] width 1082 height 773
drag, startPoint x: 831, startPoint y: 590, endPoint x: 579, endPoint y: 593, distance: 252.0
click at [579, 593] on div "© Mapbox © OpenStreetMap Improve this map" at bounding box center [541, 437] width 1082 height 773
click at [1357, 812] on button "Create" at bounding box center [1351, 813] width 68 height 29
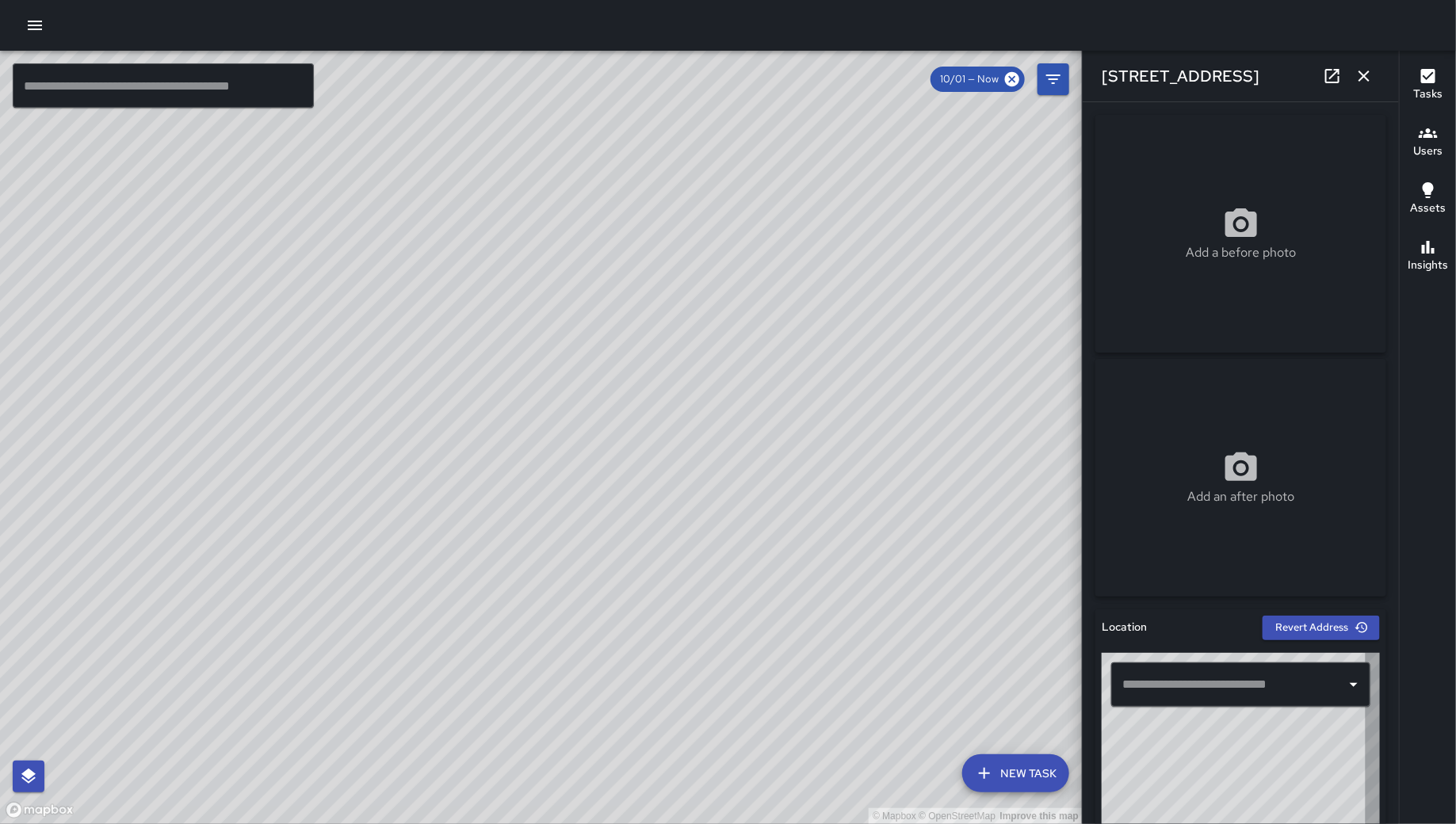
type input "**********"
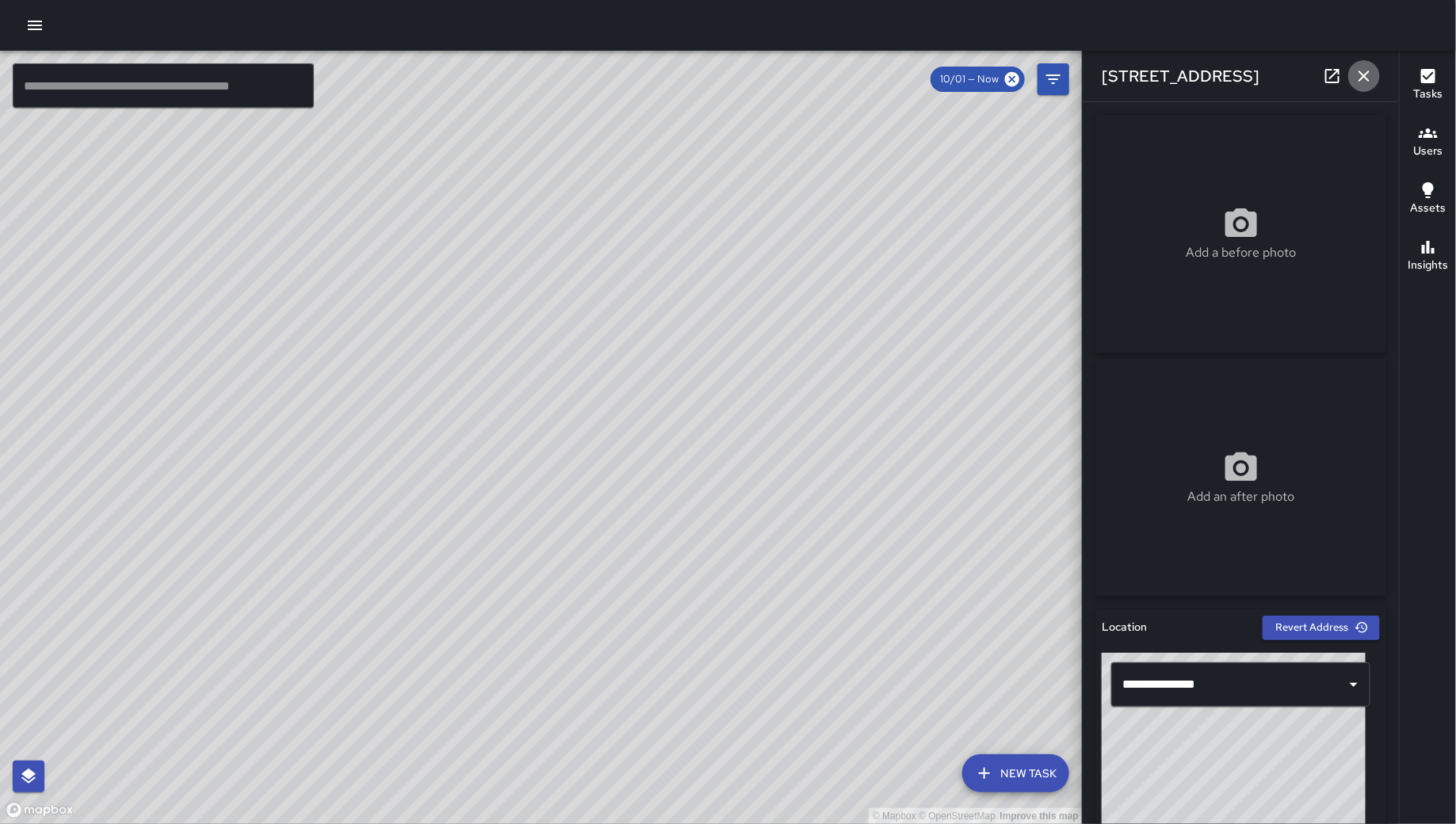
click at [1373, 74] on icon "button" at bounding box center [1364, 77] width 19 height 19
click at [1063, 74] on icon "Filters" at bounding box center [1053, 79] width 19 height 19
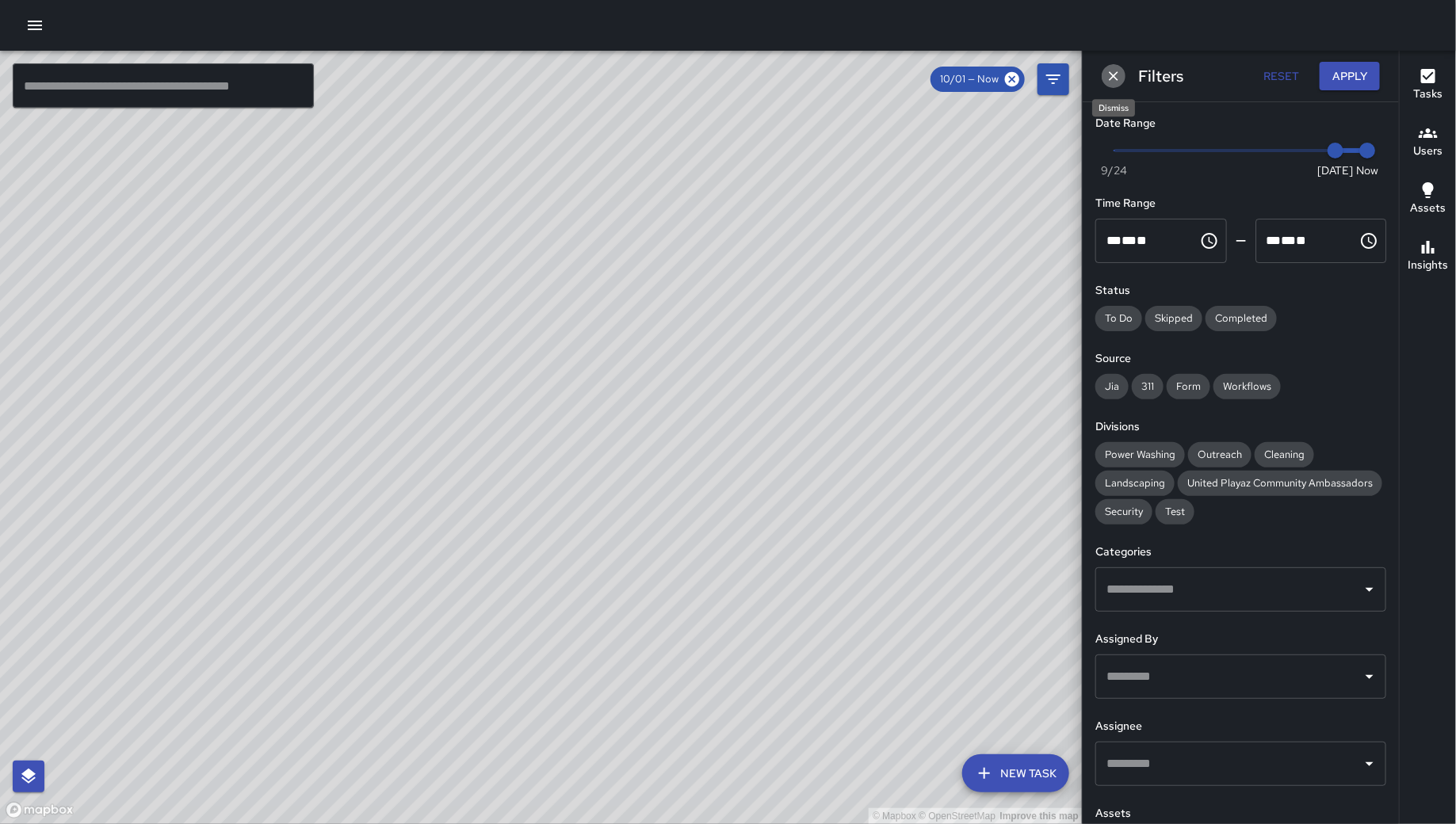
click at [1111, 79] on icon "Dismiss" at bounding box center [1114, 76] width 16 height 16
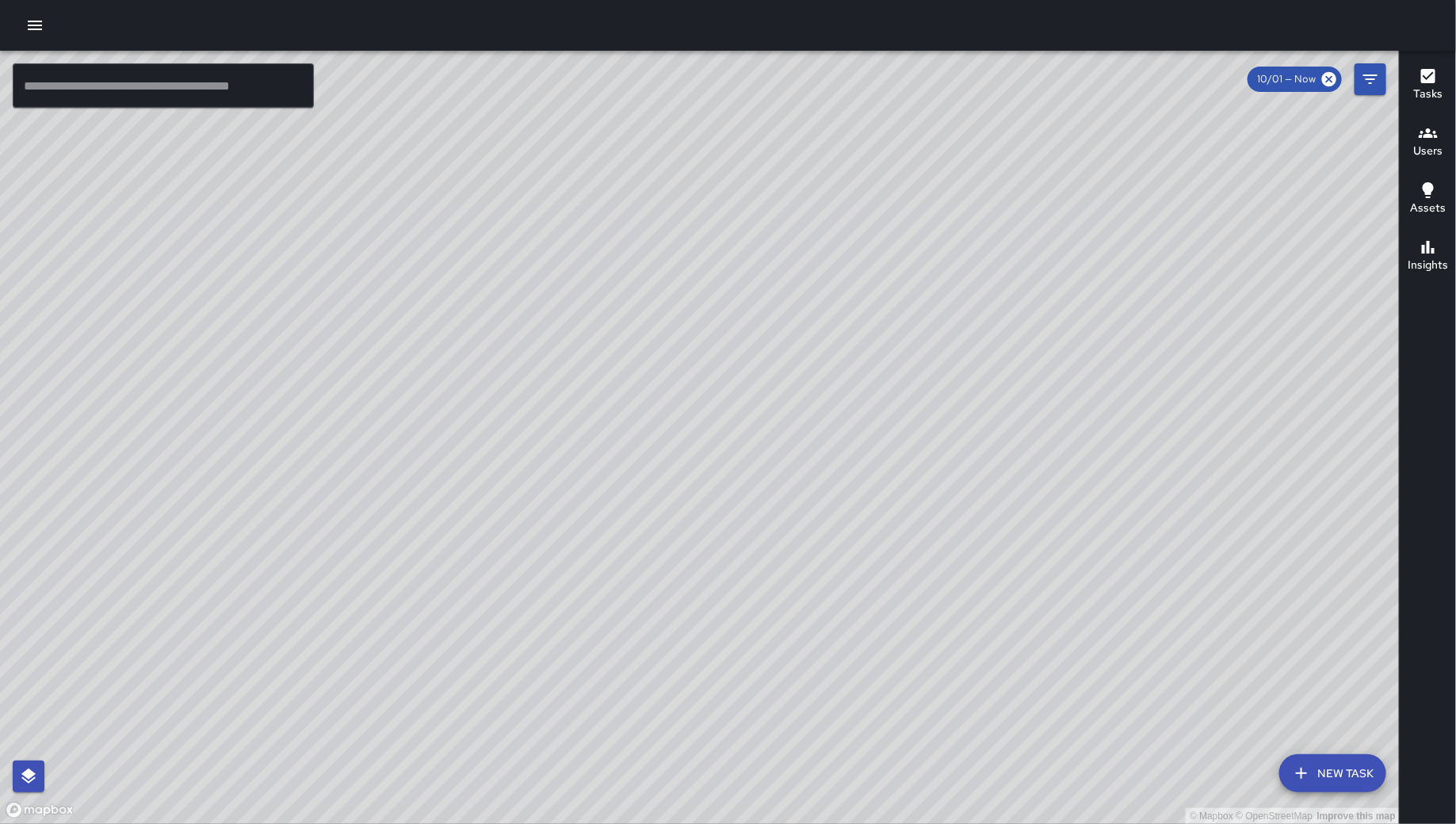
drag, startPoint x: 947, startPoint y: 515, endPoint x: 626, endPoint y: 548, distance: 322.7
click at [626, 551] on div "© Mapbox © OpenStreetMap Improve this map" at bounding box center [699, 437] width 1400 height 773
click at [744, 513] on div "© Mapbox © OpenStreetMap Improve this map" at bounding box center [699, 437] width 1400 height 773
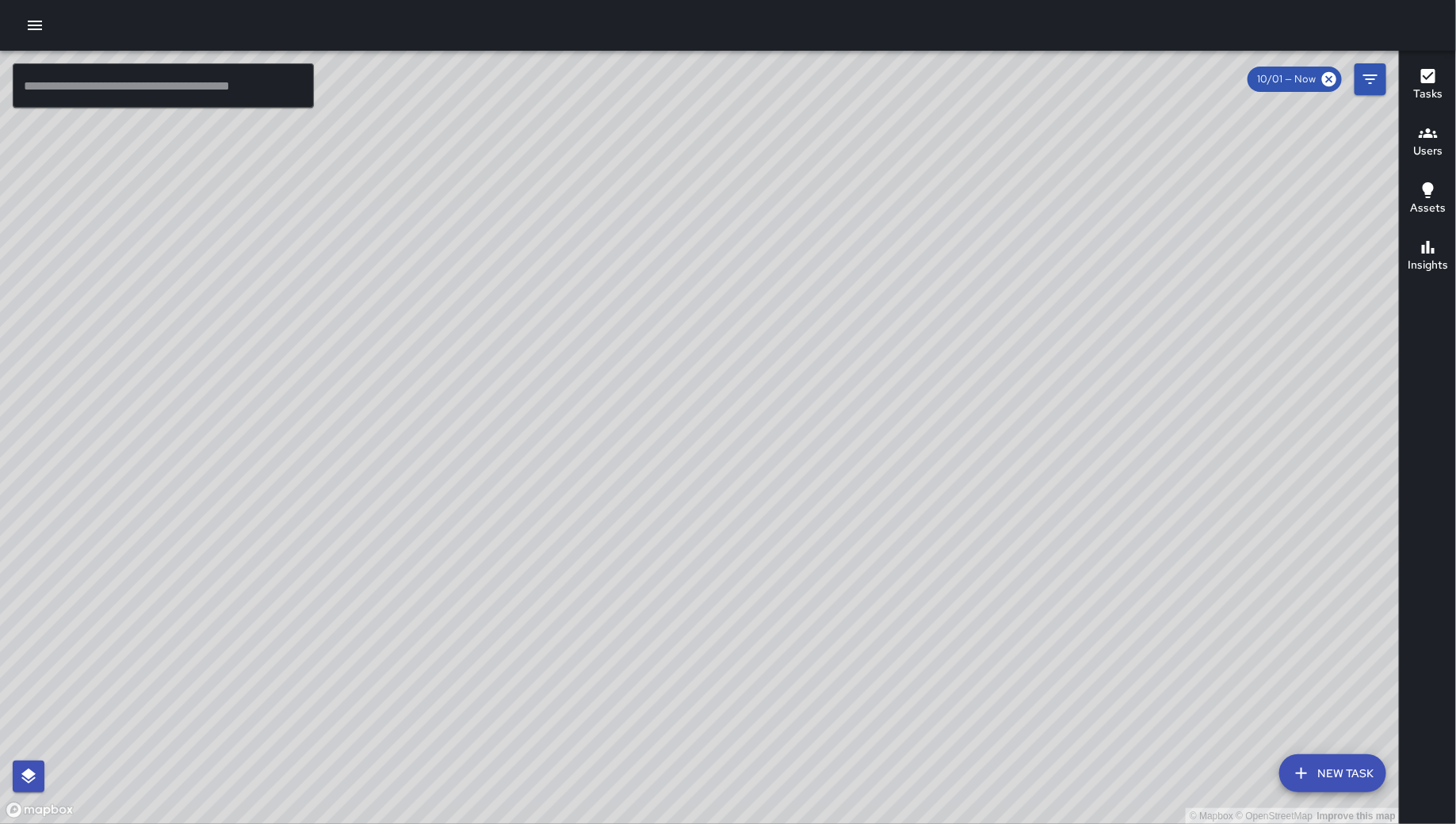
click at [1370, 754] on div "© Mapbox © OpenStreetMap Improve this map" at bounding box center [699, 437] width 1400 height 773
click at [1346, 769] on button "New Task" at bounding box center [1333, 772] width 107 height 38
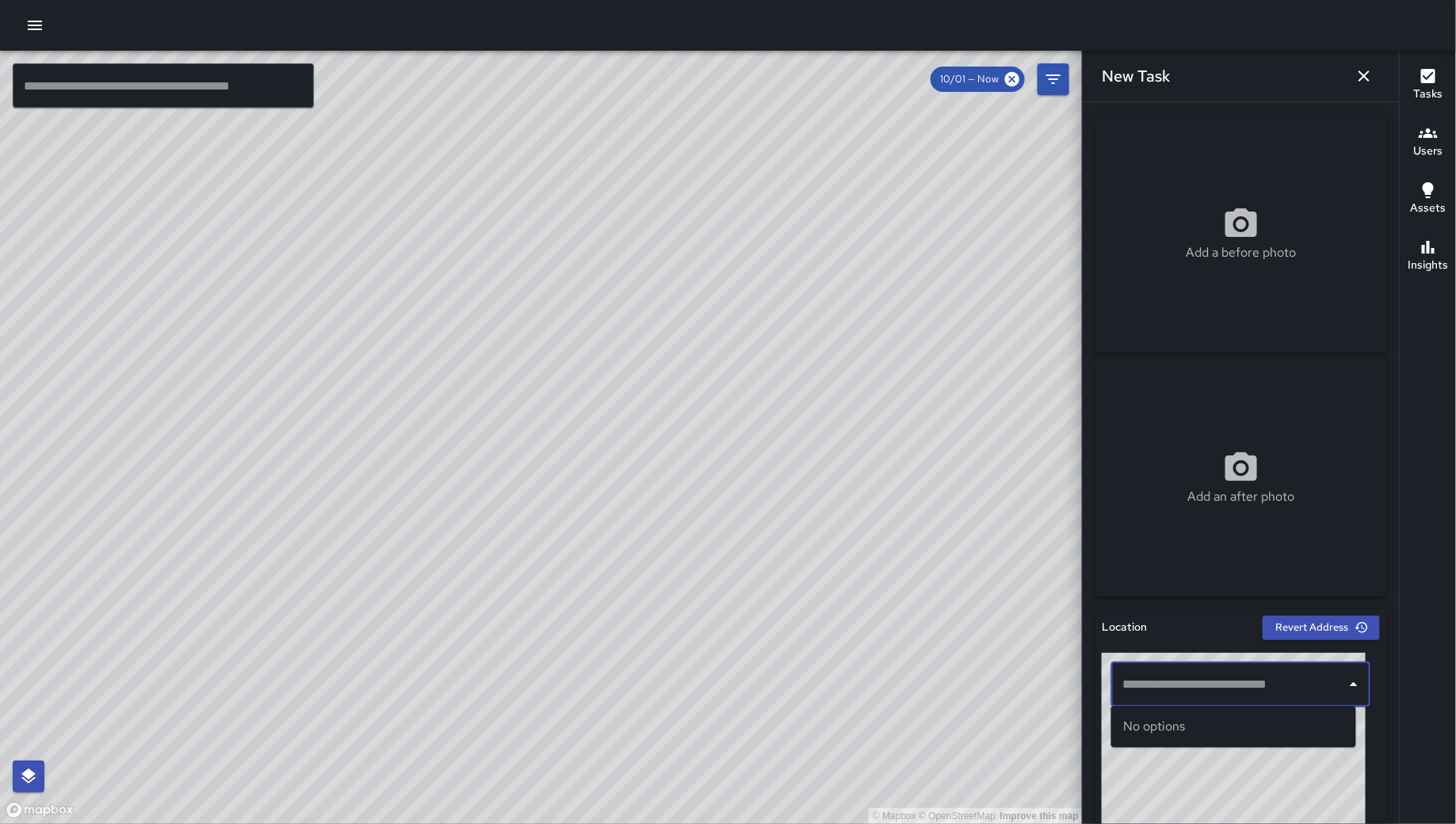
paste input "**********"
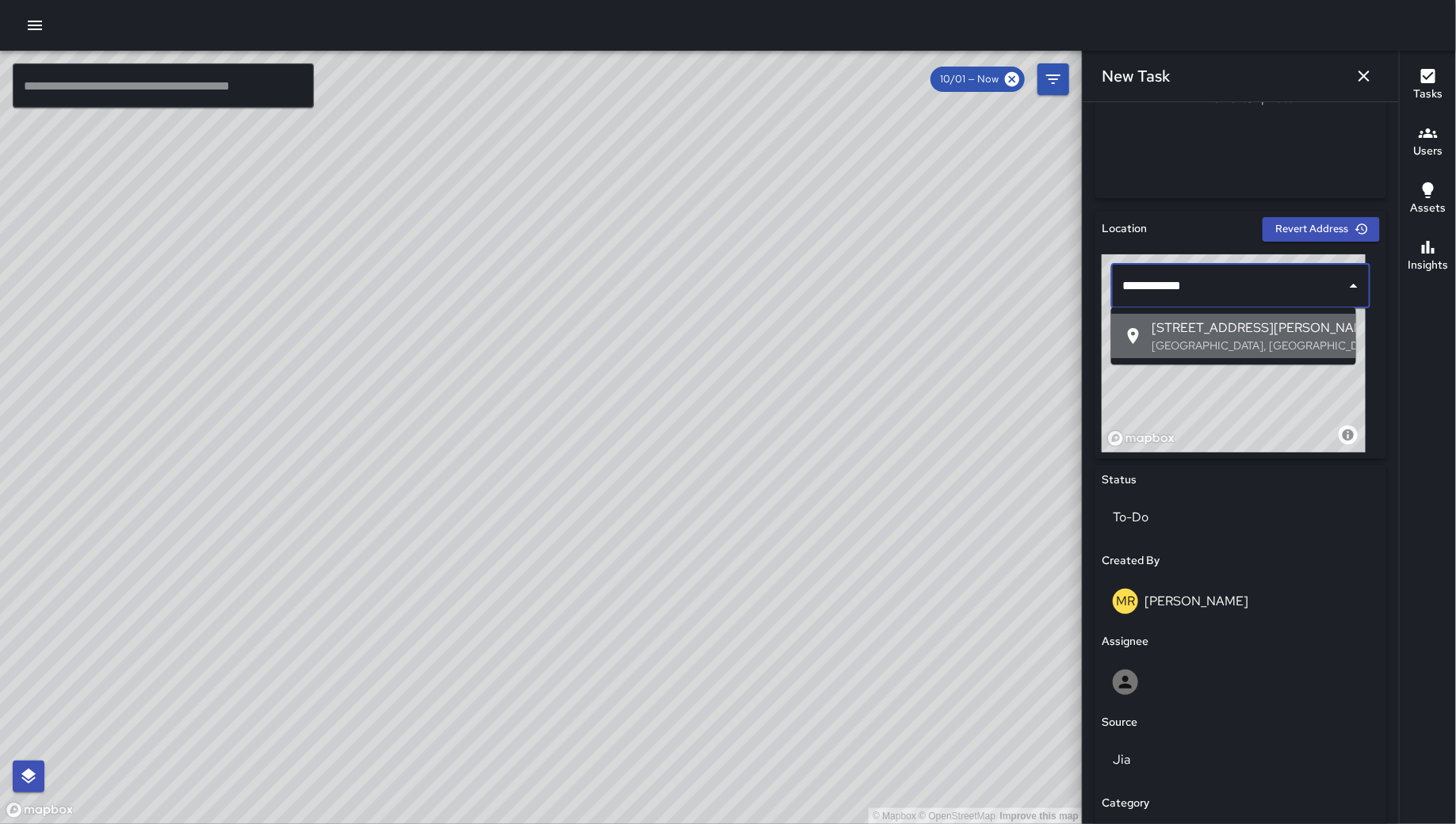
click at [1241, 340] on p "[GEOGRAPHIC_DATA], [GEOGRAPHIC_DATA], [GEOGRAPHIC_DATA]" at bounding box center [1247, 346] width 191 height 16
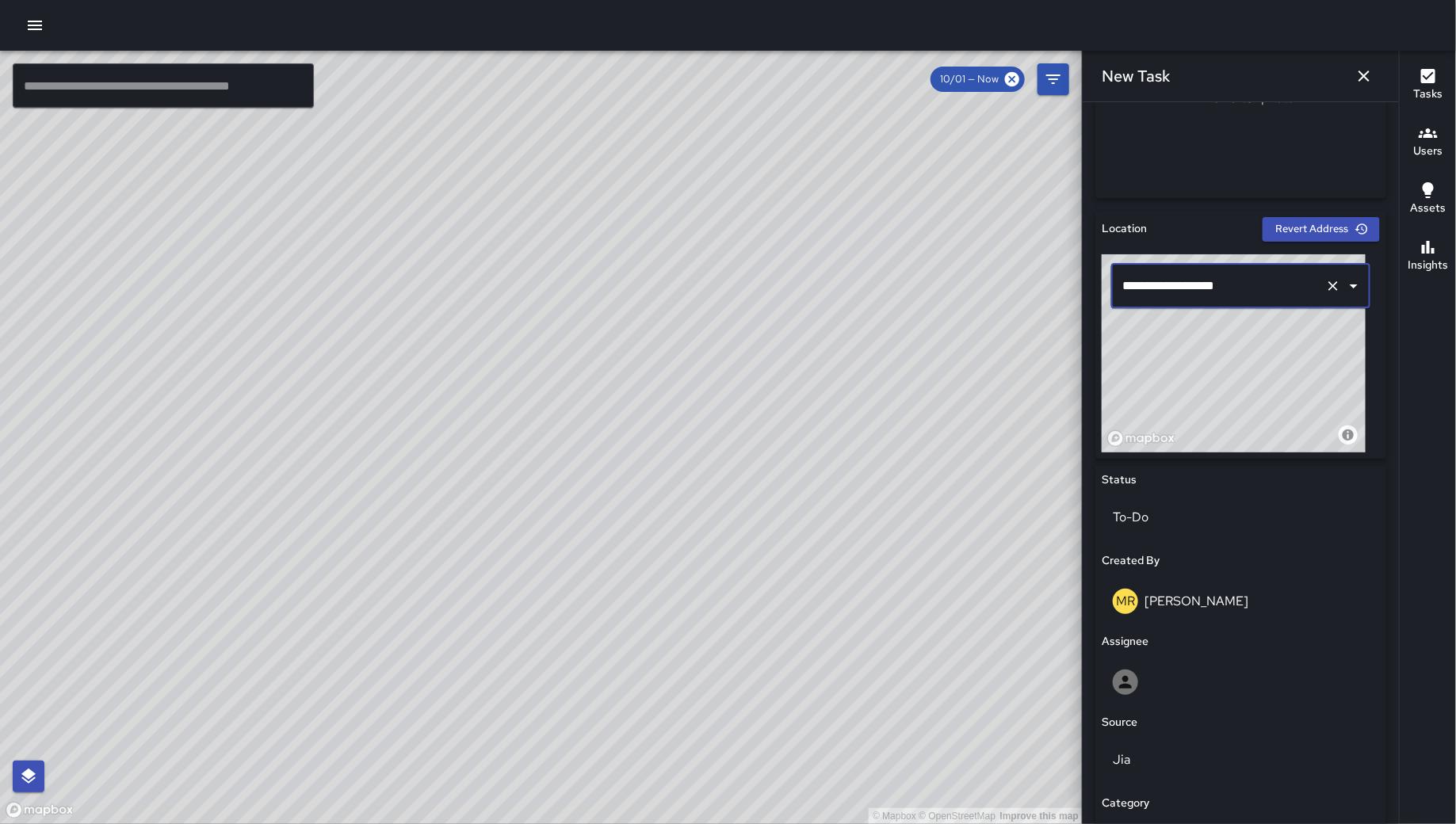
type input "**********"
click at [1368, 69] on icon "button" at bounding box center [1364, 77] width 19 height 19
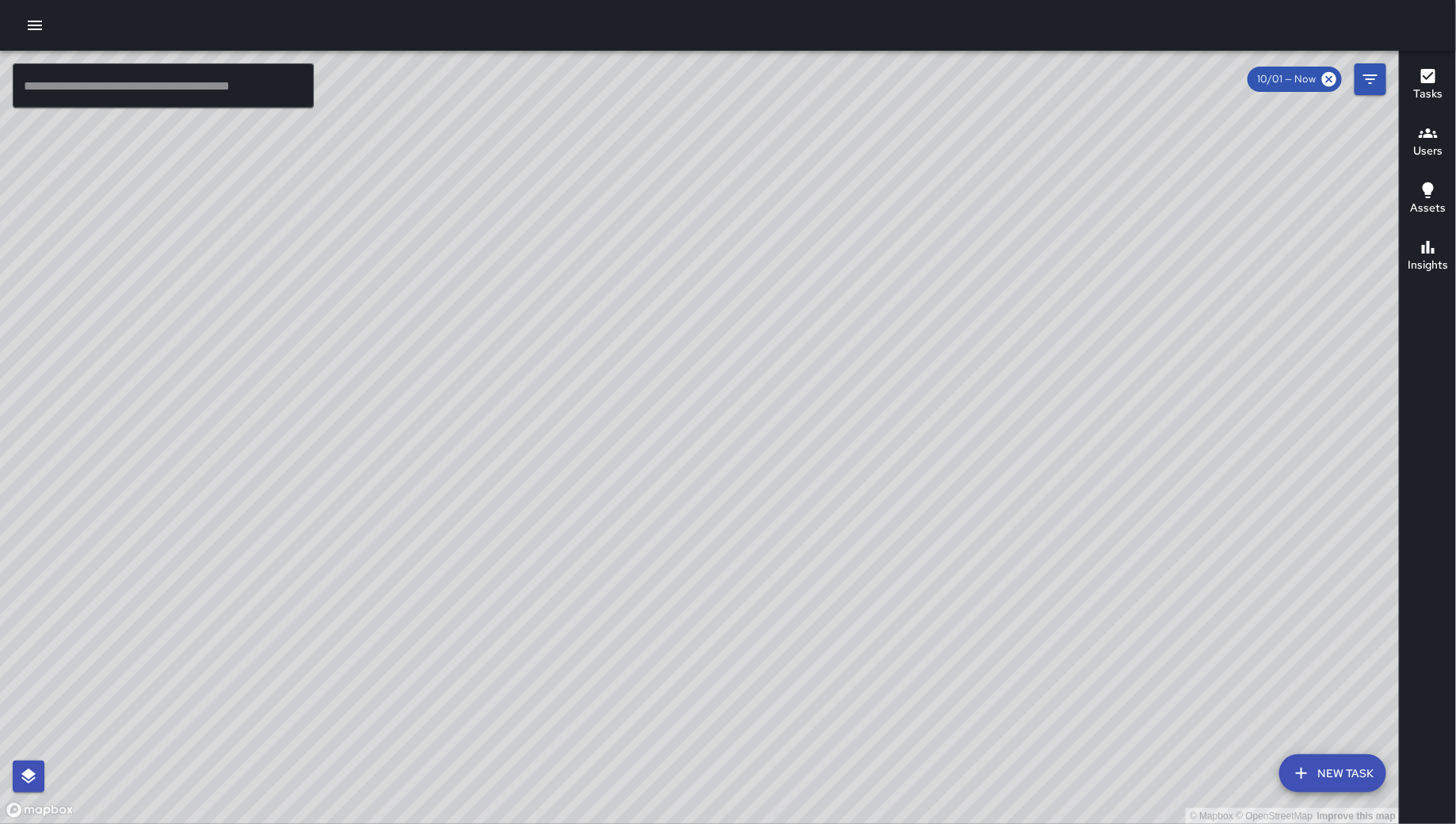
drag, startPoint x: 1232, startPoint y: 470, endPoint x: 1070, endPoint y: 374, distance: 188.3
click at [1072, 378] on div "© Mapbox © OpenStreetMap Improve this map" at bounding box center [699, 437] width 1400 height 773
click at [1376, 64] on button "Filters" at bounding box center [1370, 79] width 32 height 32
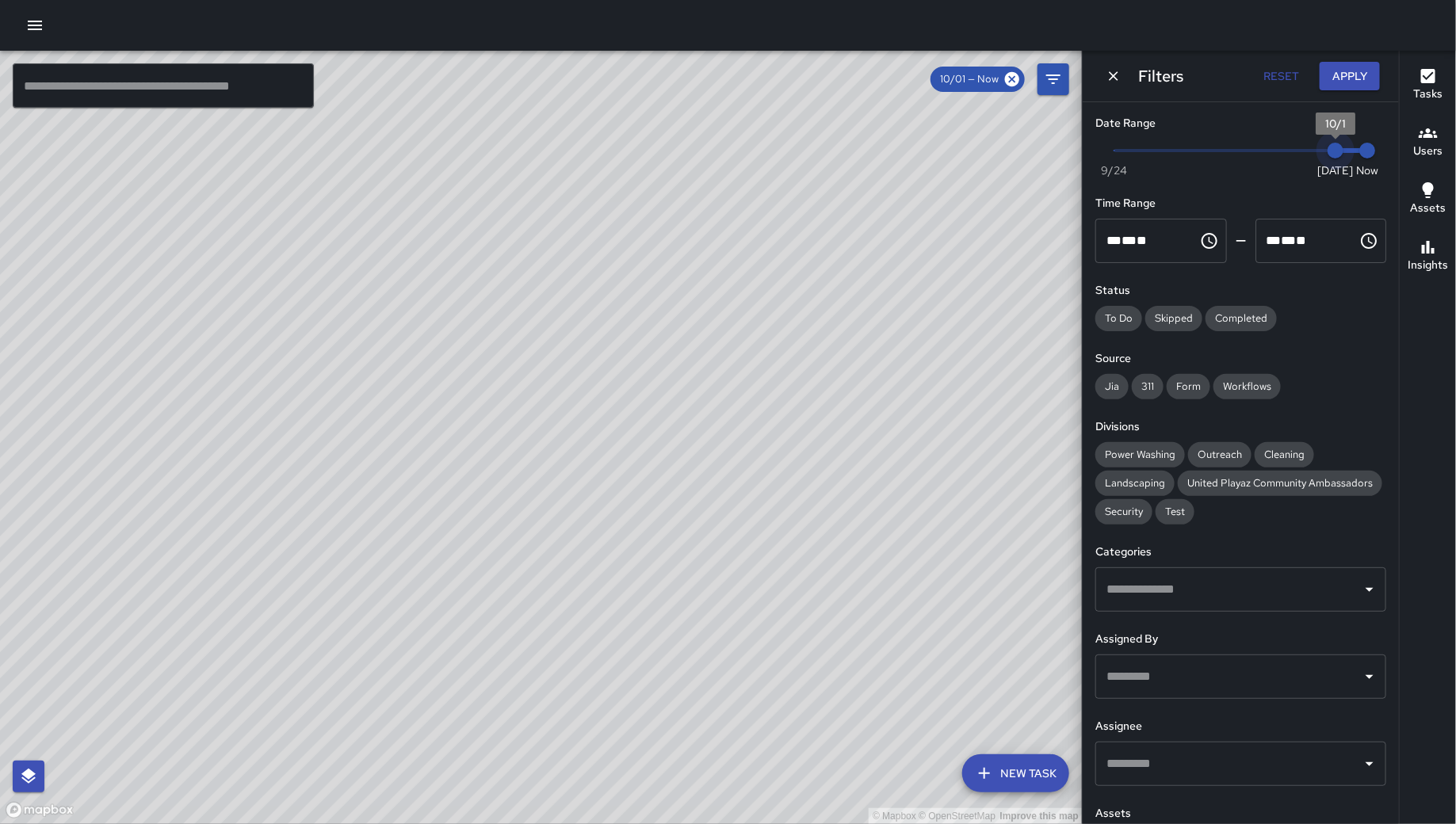
drag, startPoint x: 1319, startPoint y: 157, endPoint x: 1272, endPoint y: 153, distance: 47.2
click at [1328, 153] on span "10/1" at bounding box center [1335, 150] width 16 height 16
type input "*"
drag, startPoint x: 1255, startPoint y: 150, endPoint x: 1422, endPoint y: 153, distance: 167.0
click at [1412, 154] on div "© Mapbox © OpenStreetMap Improve this map ​ New Task 9/29 — Now Map Layers Task…" at bounding box center [728, 437] width 1456 height 773
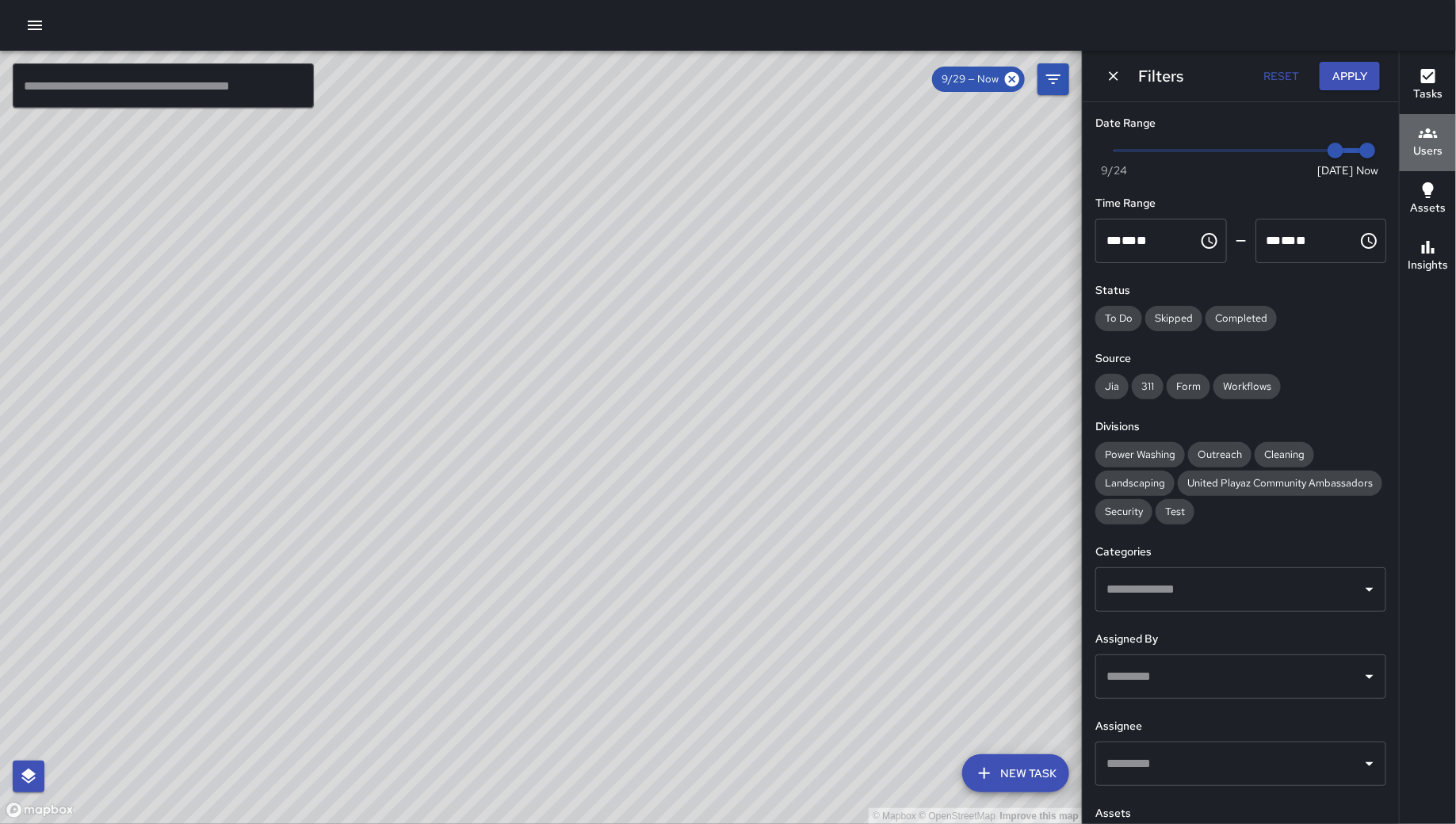
drag, startPoint x: 1422, startPoint y: 153, endPoint x: 1390, endPoint y: 108, distance: 55.2
click at [1425, 151] on h6 "Users" at bounding box center [1427, 151] width 29 height 18
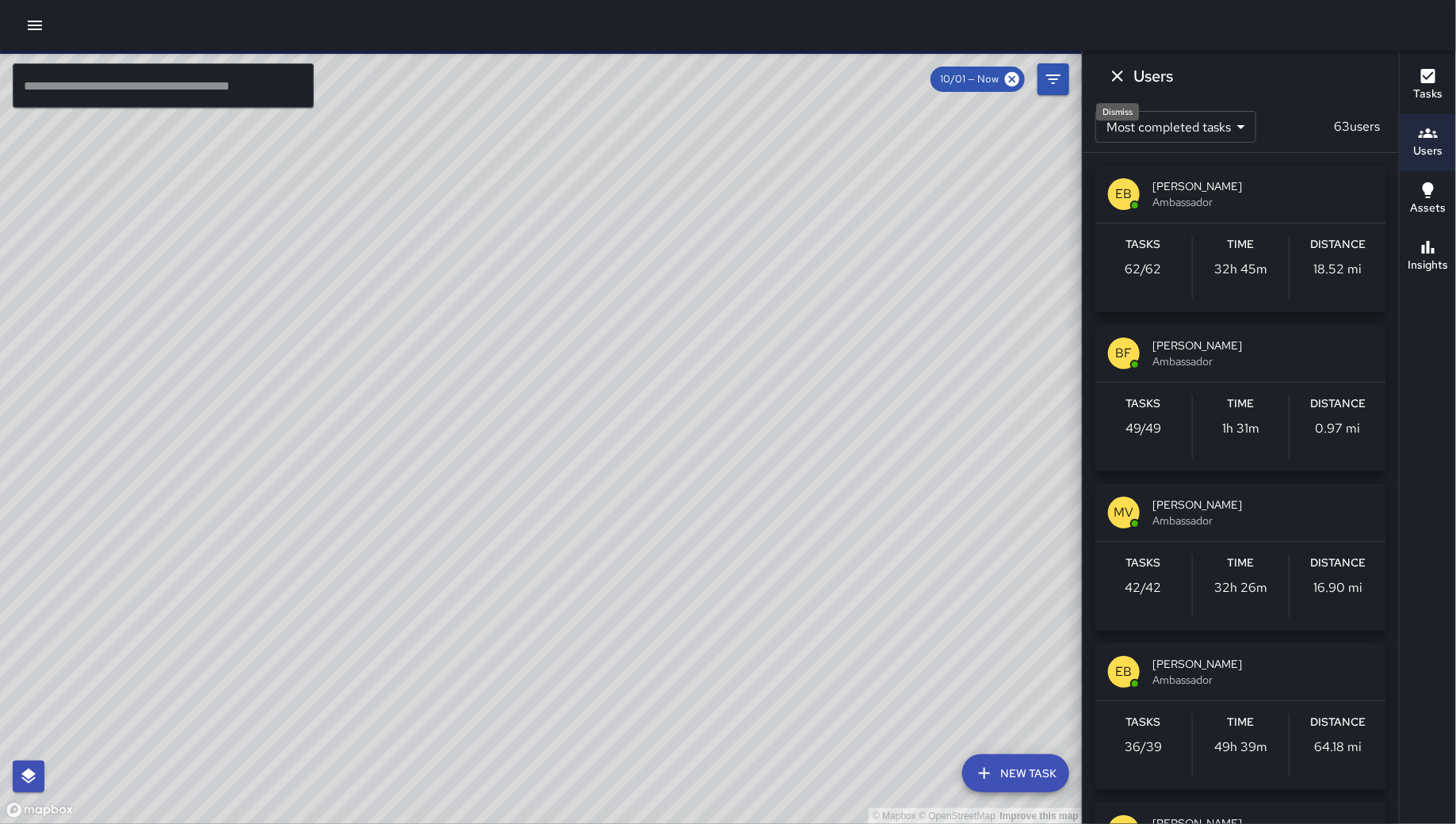
click at [1113, 70] on icon "Dismiss" at bounding box center [1117, 76] width 11 height 11
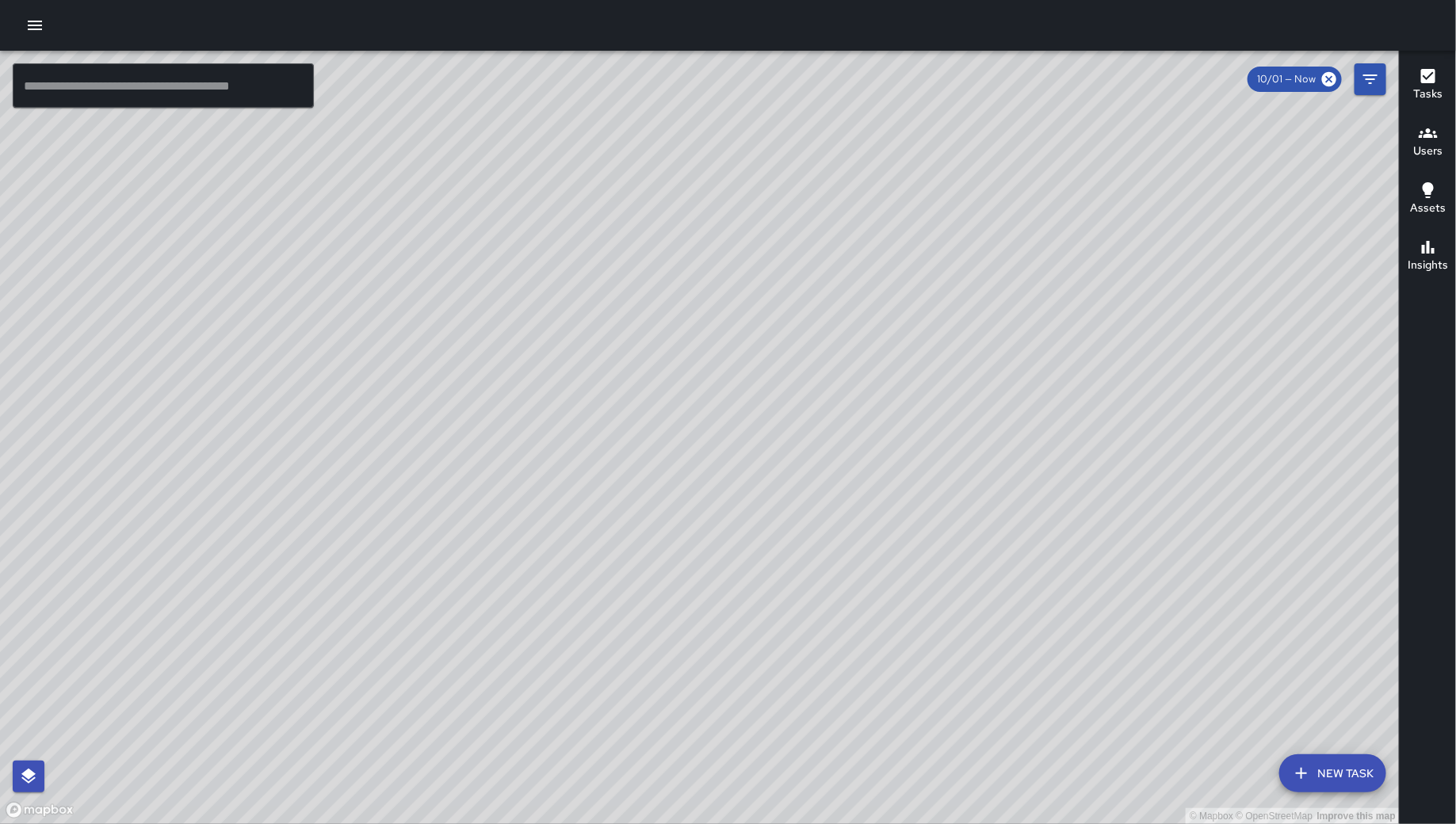
drag, startPoint x: 697, startPoint y: 609, endPoint x: 868, endPoint y: 307, distance: 347.1
click at [830, 343] on div "© Mapbox © OpenStreetMap Improve this map" at bounding box center [699, 437] width 1400 height 773
click at [853, 315] on div "© Mapbox © OpenStreetMap Improve this map" at bounding box center [699, 437] width 1400 height 773
click at [867, 308] on div "© Mapbox © OpenStreetMap Improve this map" at bounding box center [699, 437] width 1400 height 773
click at [870, 551] on div "© Mapbox © OpenStreetMap Improve this map" at bounding box center [699, 437] width 1400 height 773
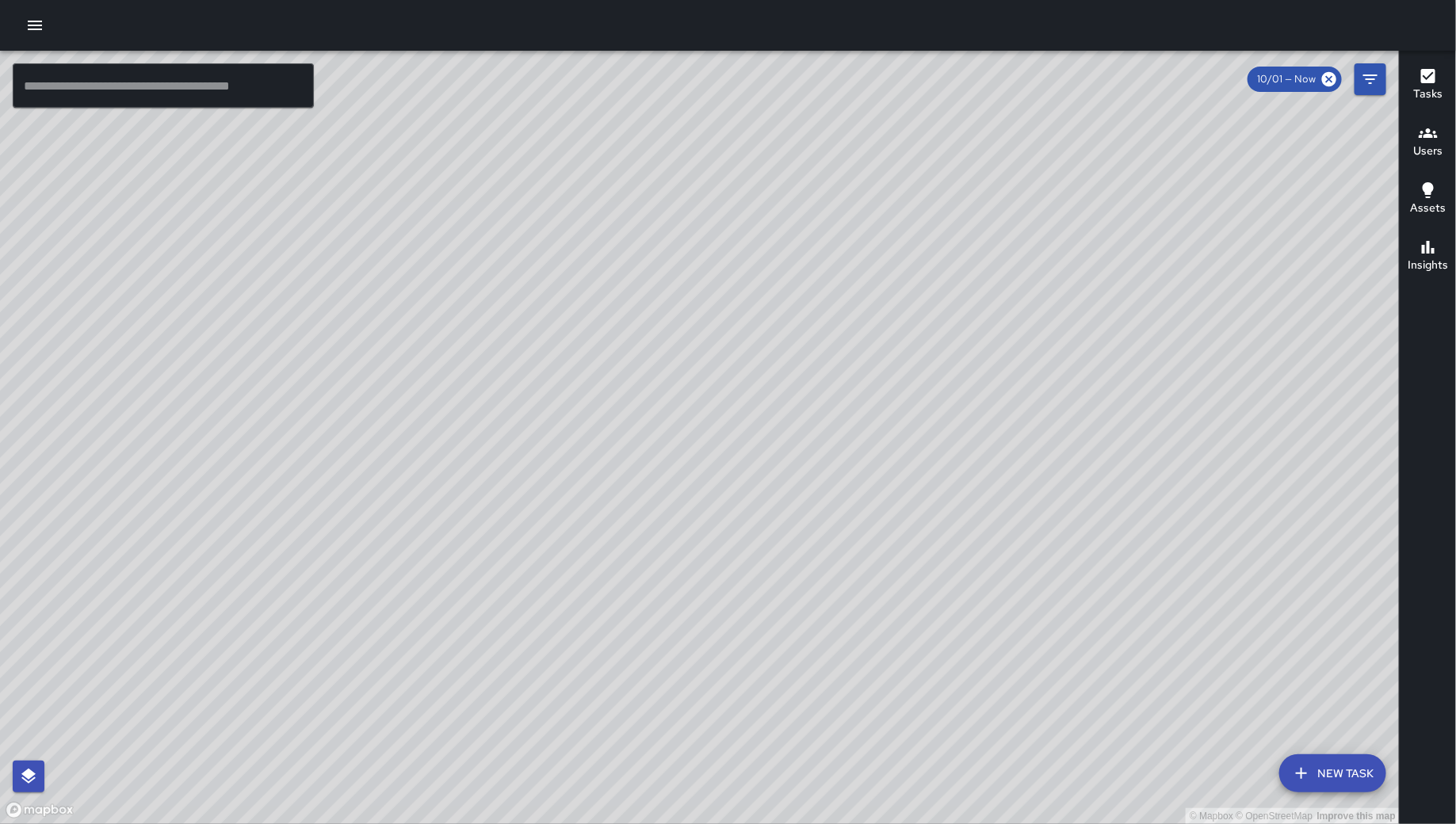
drag, startPoint x: 873, startPoint y: 544, endPoint x: 904, endPoint y: 414, distance: 133.6
click at [902, 425] on div "© Mapbox © OpenStreetMap Improve this map" at bounding box center [699, 437] width 1400 height 773
click at [905, 407] on div "© Mapbox © OpenStreetMap Improve this map" at bounding box center [699, 437] width 1400 height 773
drag, startPoint x: 907, startPoint y: 400, endPoint x: 931, endPoint y: 360, distance: 46.6
click at [913, 389] on div "© Mapbox © OpenStreetMap Improve this map" at bounding box center [699, 437] width 1400 height 773
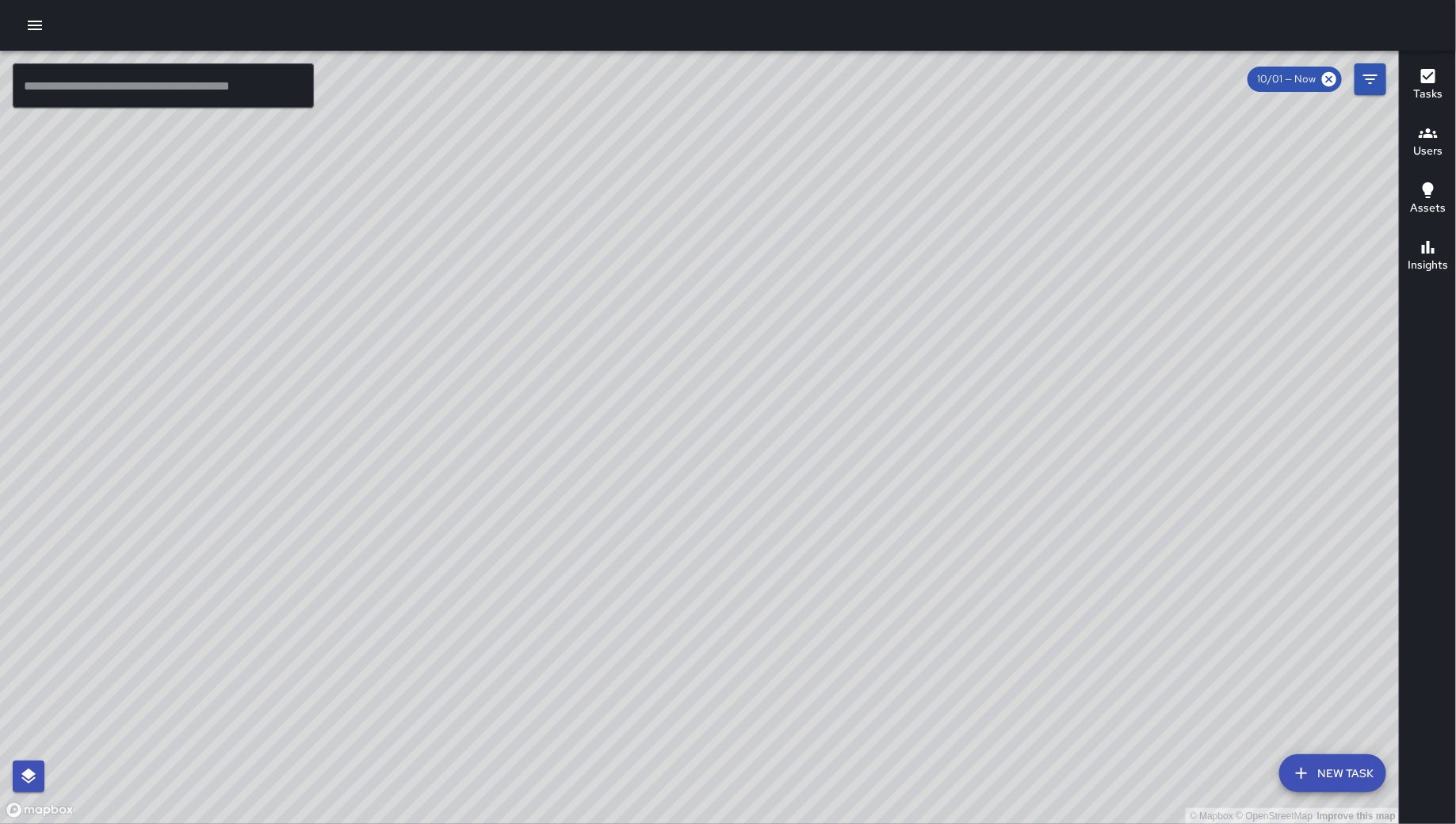
click at [940, 346] on div "© Mapbox © OpenStreetMap Improve this map" at bounding box center [699, 437] width 1400 height 773
click at [943, 343] on div "© Mapbox © OpenStreetMap Improve this map" at bounding box center [699, 437] width 1400 height 773
drag, startPoint x: 816, startPoint y: 267, endPoint x: 800, endPoint y: 393, distance: 127.0
click at [802, 390] on div "© Mapbox © OpenStreetMap Improve this map" at bounding box center [699, 437] width 1400 height 773
click at [800, 393] on div "© Mapbox © OpenStreetMap Improve this map" at bounding box center [699, 437] width 1400 height 773
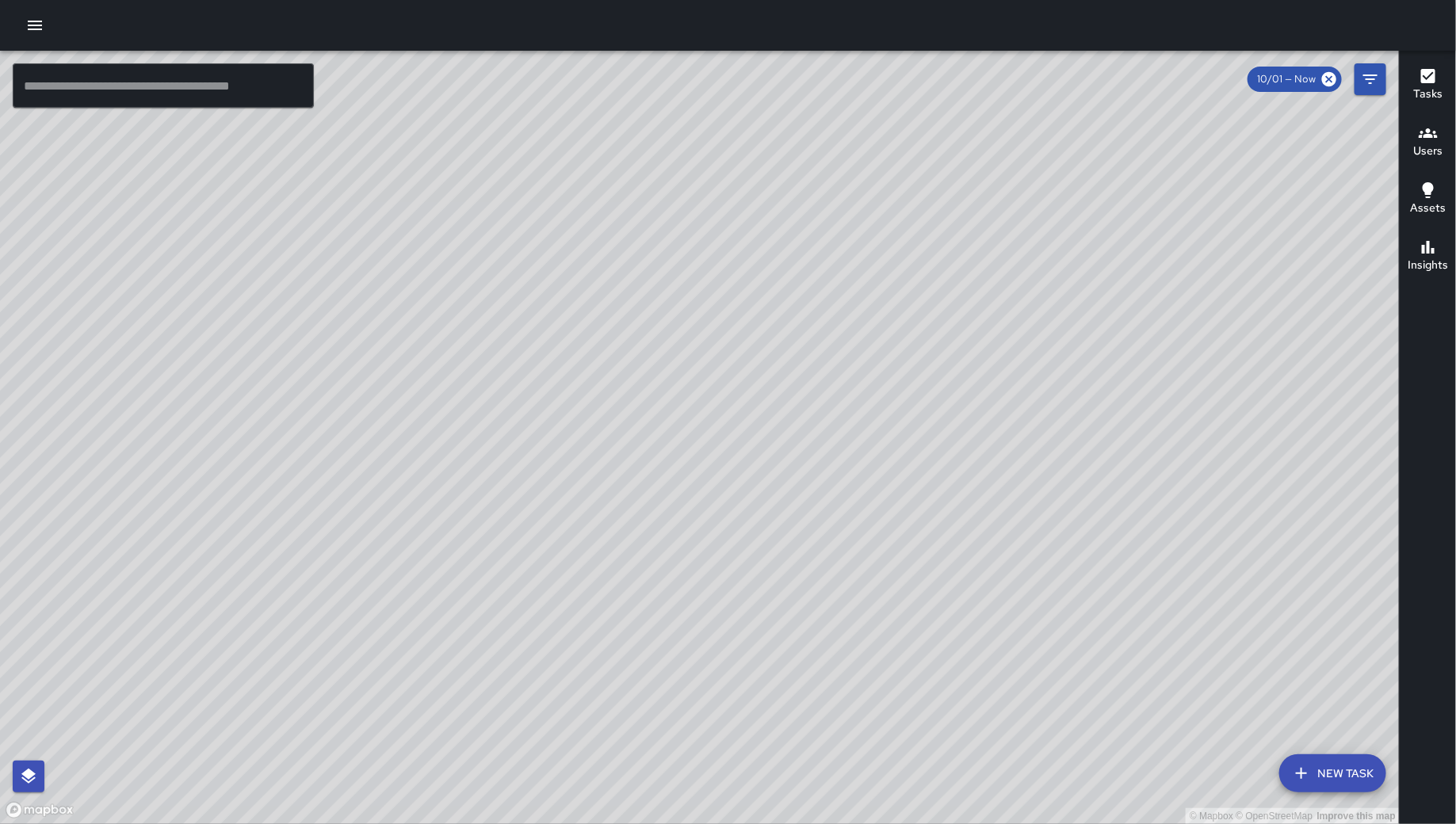
drag, startPoint x: 741, startPoint y: 410, endPoint x: 735, endPoint y: 435, distance: 25.7
click at [737, 429] on div "© Mapbox © OpenStreetMap Improve this map" at bounding box center [699, 437] width 1400 height 773
click at [734, 437] on div "© Mapbox © OpenStreetMap Improve this map" at bounding box center [699, 437] width 1400 height 773
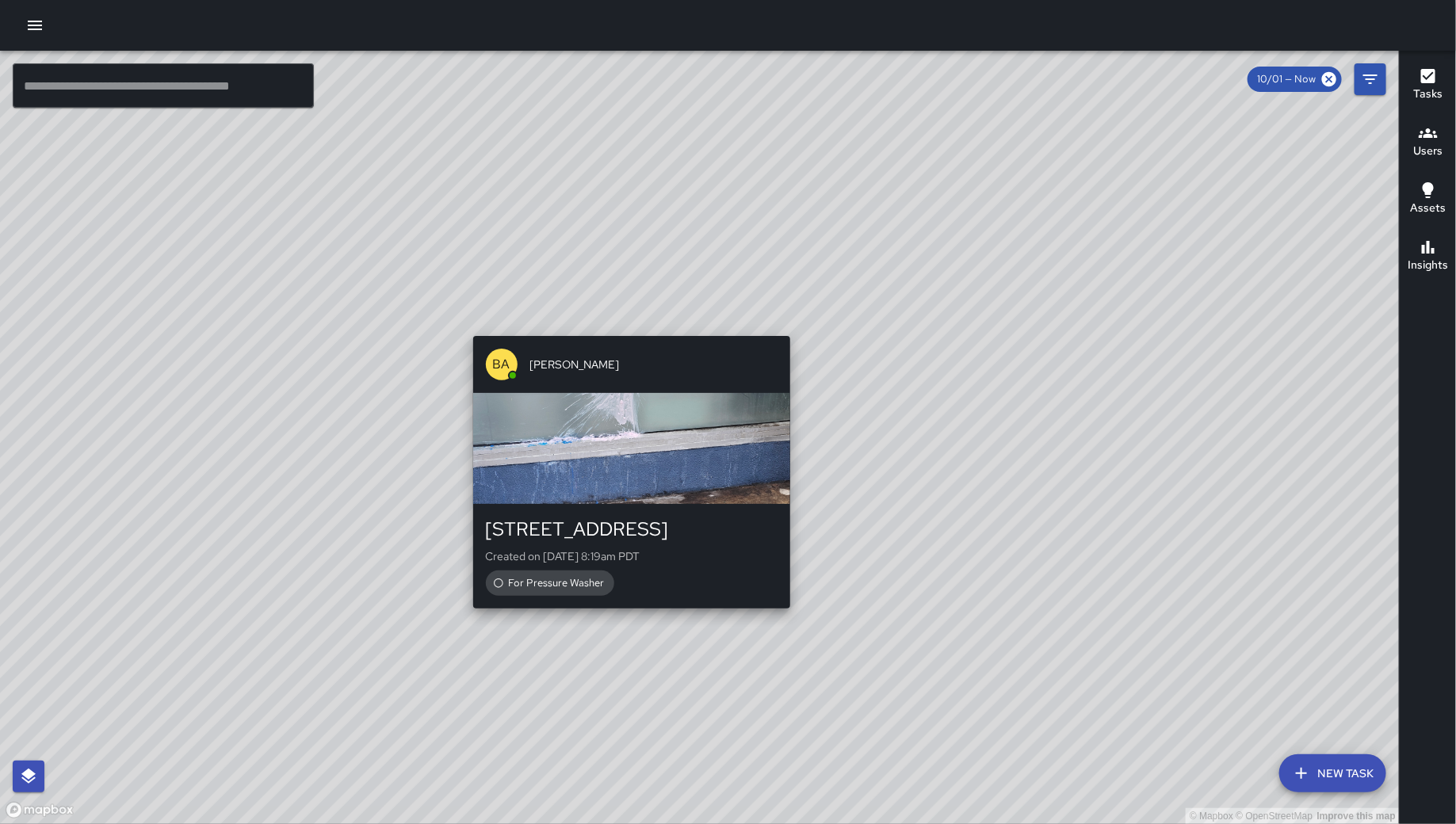
click at [627, 330] on div "BA [PERSON_NAME] 360 6th Street Created on [DATE] 8:19am PDT For Pressure Washer" at bounding box center [632, 472] width 330 height 285
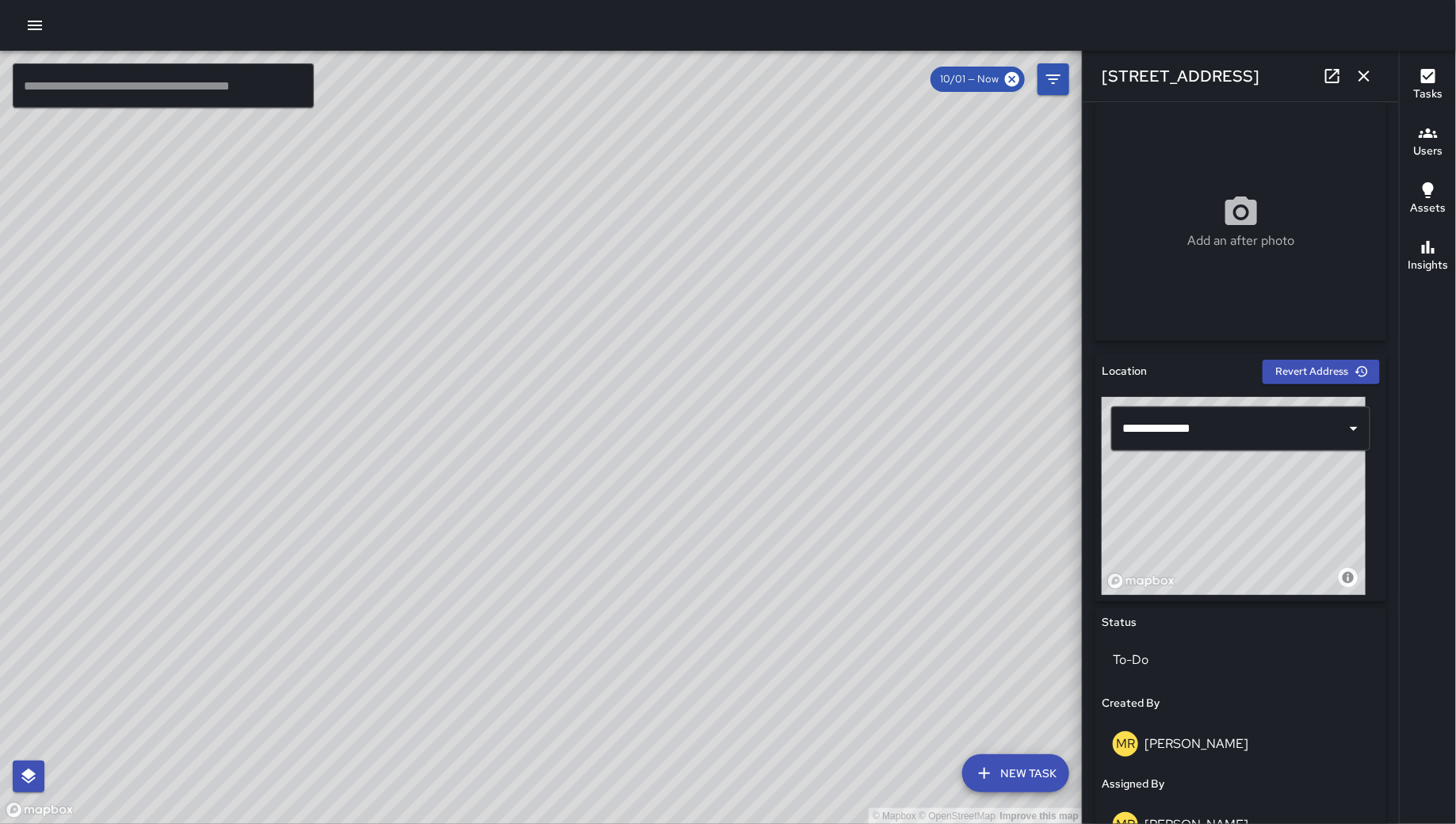
scroll to position [404, 0]
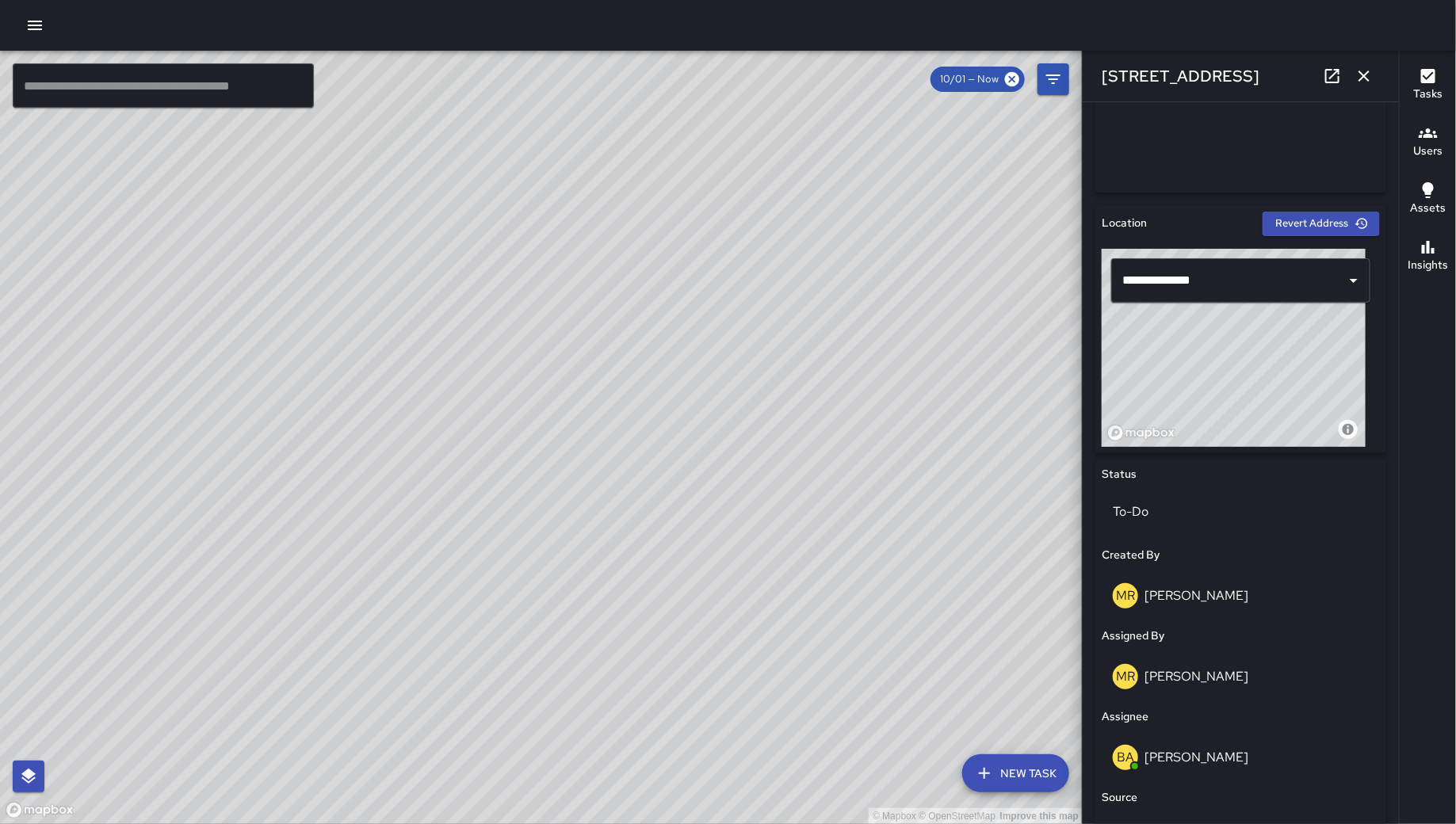
click at [1365, 72] on icon "button" at bounding box center [1364, 77] width 19 height 19
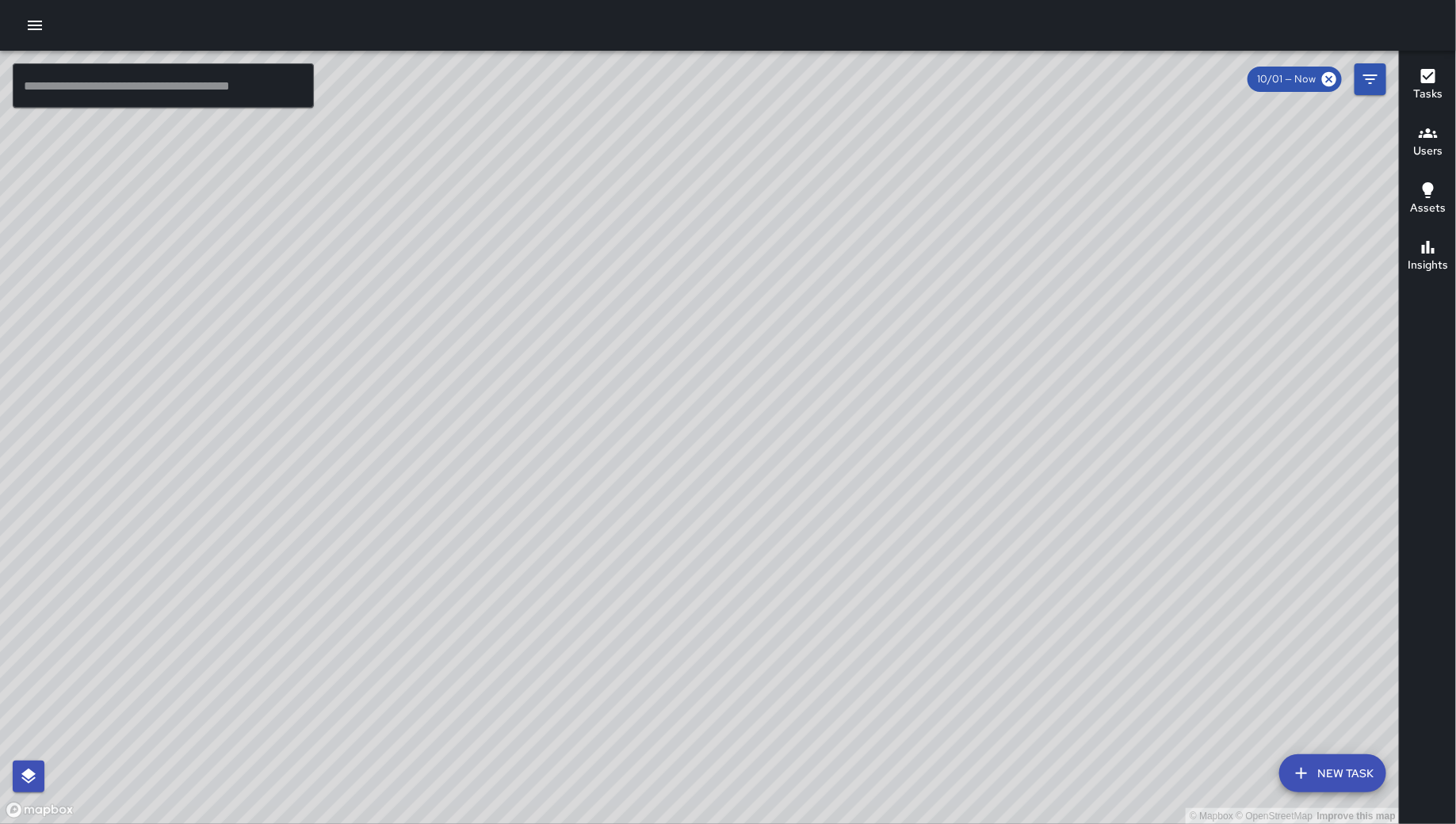
drag, startPoint x: 850, startPoint y: 491, endPoint x: 926, endPoint y: 479, distance: 76.9
click at [918, 480] on div "© Mapbox © OpenStreetMap Improve this map" at bounding box center [699, 437] width 1400 height 773
drag, startPoint x: 799, startPoint y: 423, endPoint x: 790, endPoint y: 415, distance: 12.0
click at [790, 415] on div "© Mapbox © OpenStreetMap Improve this map" at bounding box center [699, 437] width 1400 height 773
drag, startPoint x: 721, startPoint y: 468, endPoint x: 680, endPoint y: 515, distance: 62.4
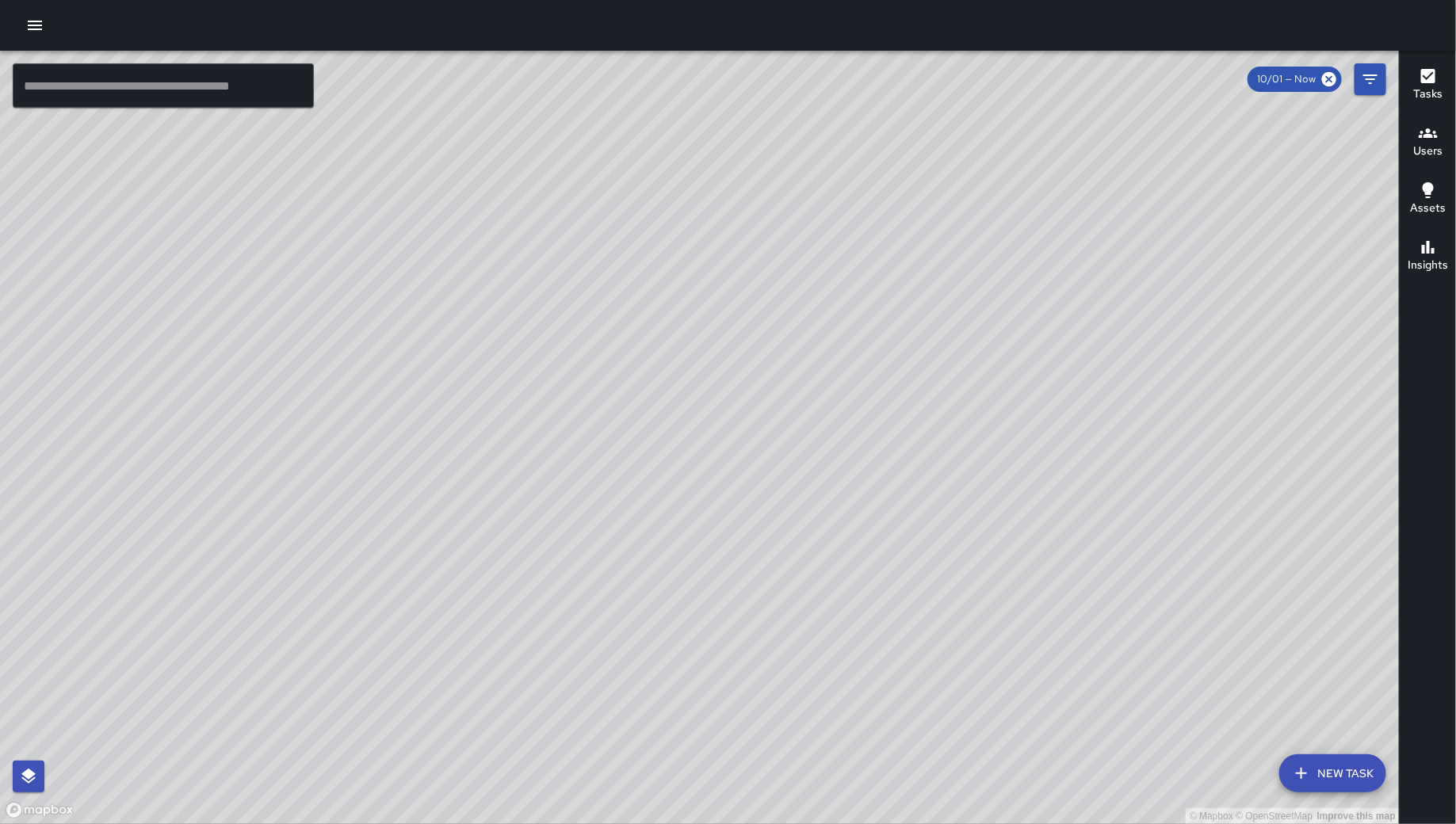
click at [737, 464] on div "© Mapbox © OpenStreetMap Improve this map" at bounding box center [699, 437] width 1400 height 773
drag, startPoint x: 536, startPoint y: 530, endPoint x: 594, endPoint y: 527, distance: 58.1
click at [594, 527] on div "© Mapbox © OpenStreetMap Improve this map" at bounding box center [699, 437] width 1400 height 773
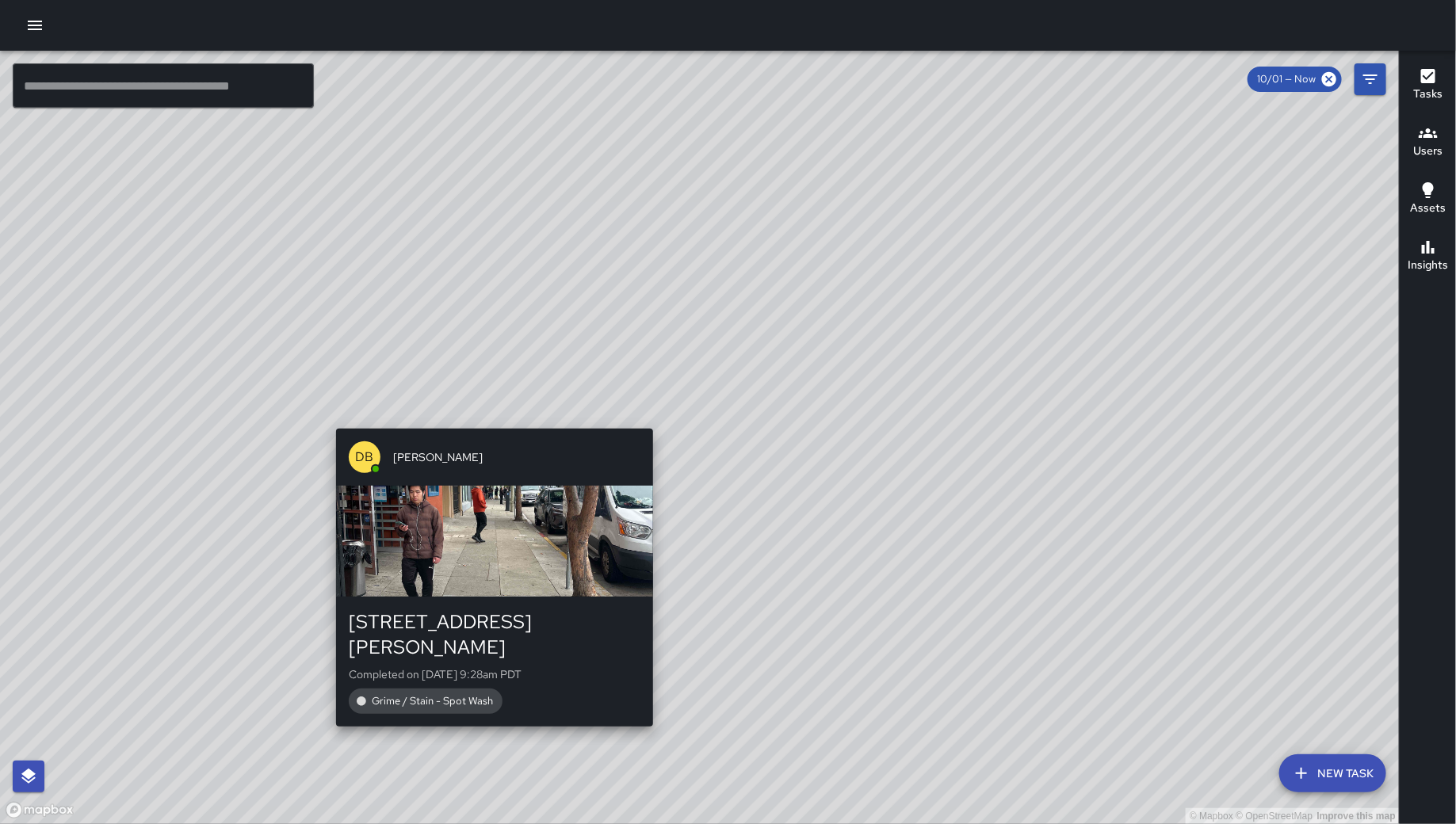
click at [488, 419] on div "© Mapbox © OpenStreetMap Improve this map DB [PERSON_NAME] [STREET_ADDRESS][PER…" at bounding box center [699, 437] width 1400 height 773
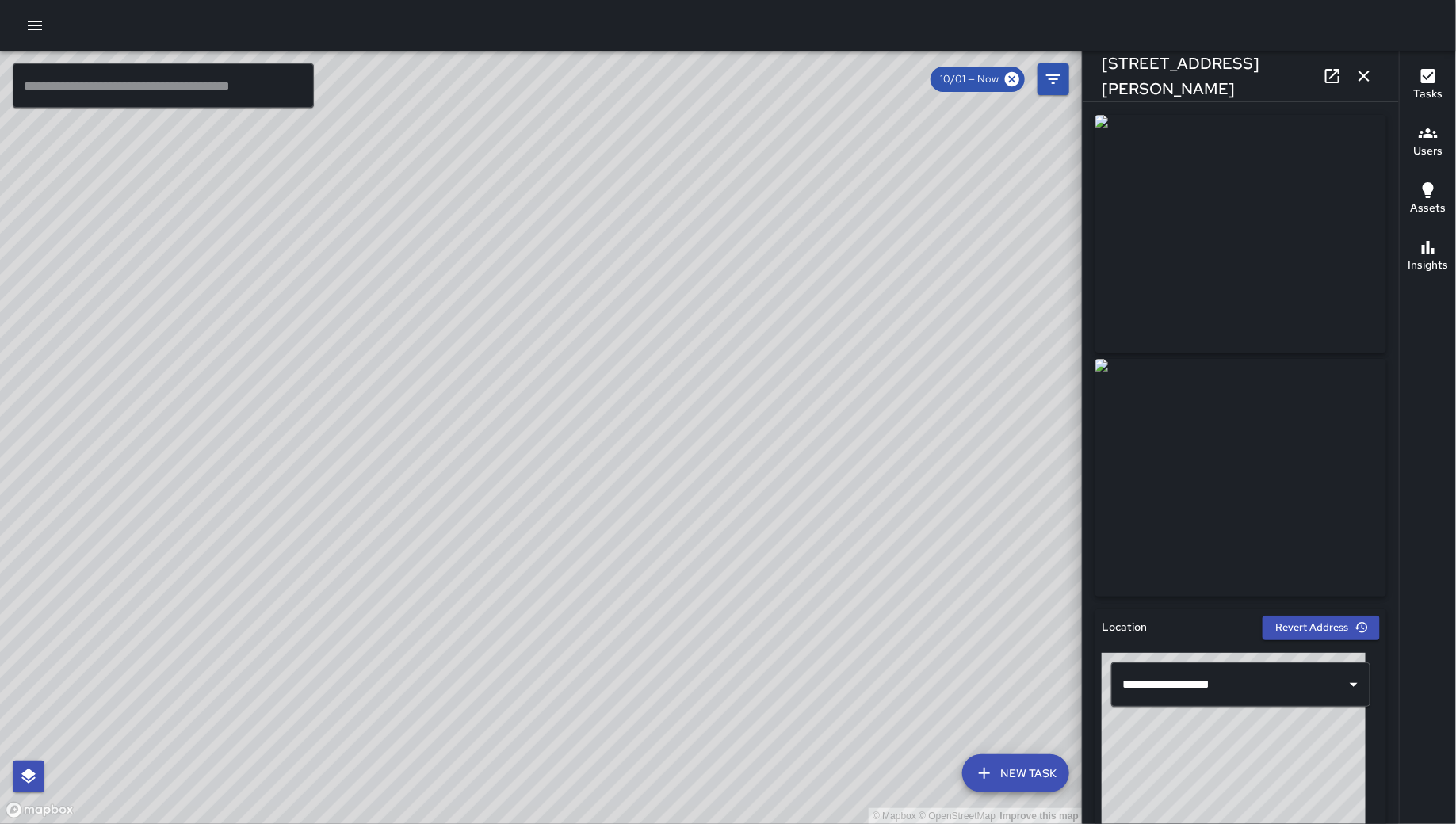
click at [1364, 78] on icon "button" at bounding box center [1364, 77] width 19 height 19
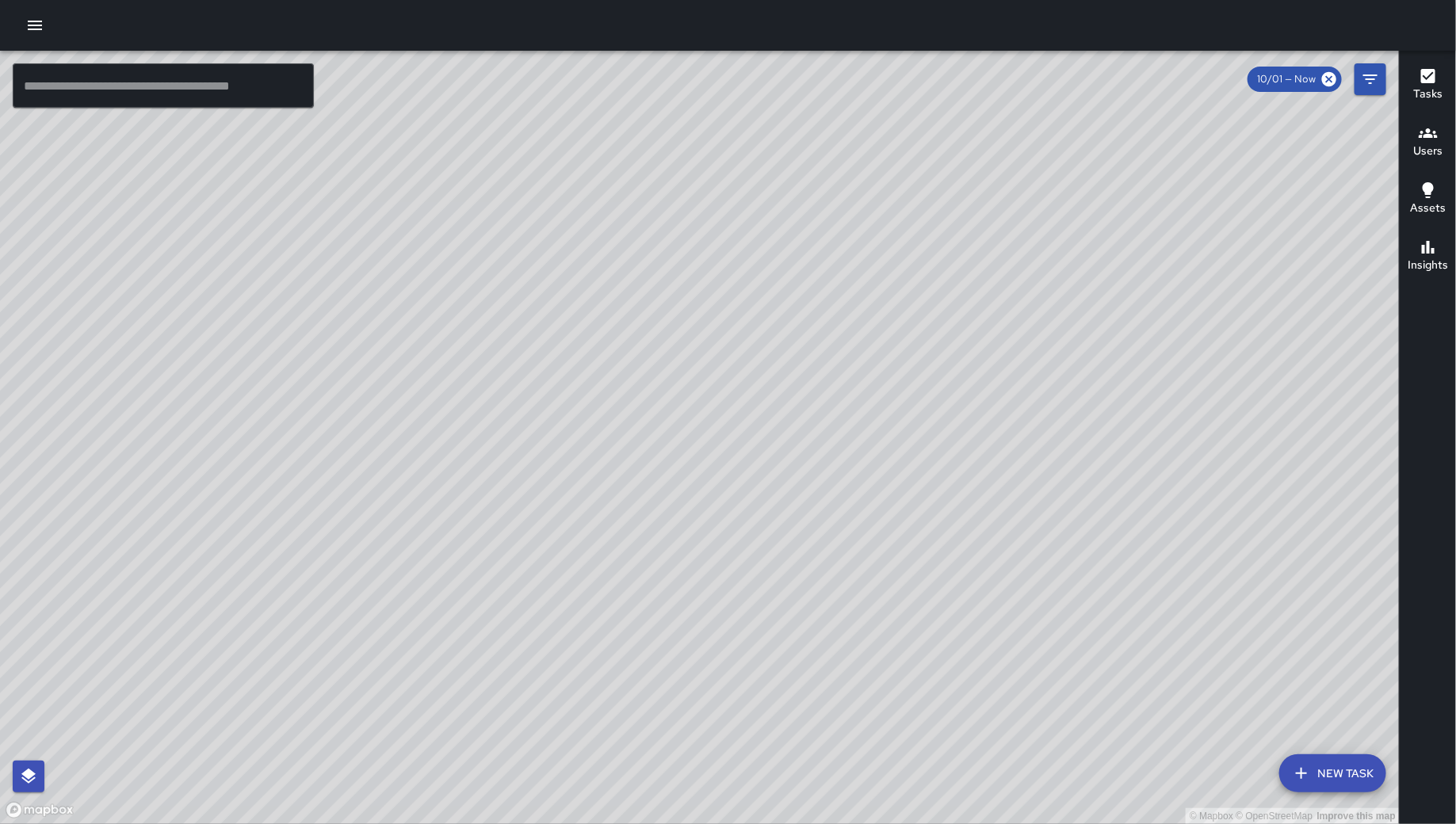
drag, startPoint x: 1265, startPoint y: 526, endPoint x: 708, endPoint y: 651, distance: 570.9
click at [744, 651] on div "© Mapbox © OpenStreetMap Improve this map" at bounding box center [699, 437] width 1400 height 773
click at [659, 651] on div "© Mapbox © OpenStreetMap Improve this map" at bounding box center [699, 437] width 1400 height 773
drag, startPoint x: 787, startPoint y: 371, endPoint x: 714, endPoint y: 368, distance: 73.1
click at [714, 368] on div "© Mapbox © OpenStreetMap Improve this map" at bounding box center [699, 437] width 1400 height 773
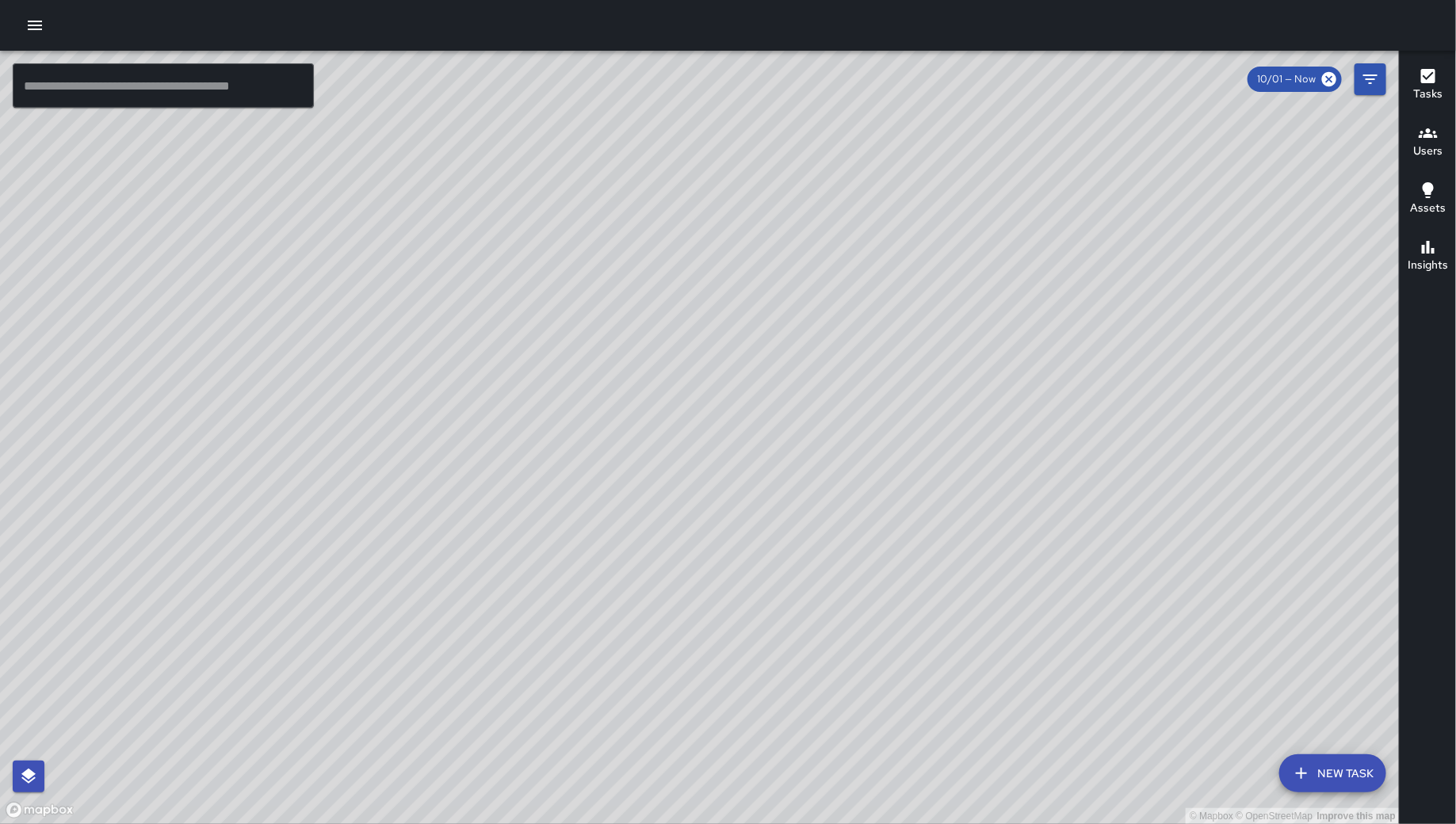
drag, startPoint x: 664, startPoint y: 568, endPoint x: 822, endPoint y: 332, distance: 284.0
click at [822, 332] on div "© Mapbox © OpenStreetMap Improve this map" at bounding box center [699, 437] width 1400 height 773
